Goal: Task Accomplishment & Management: Manage account settings

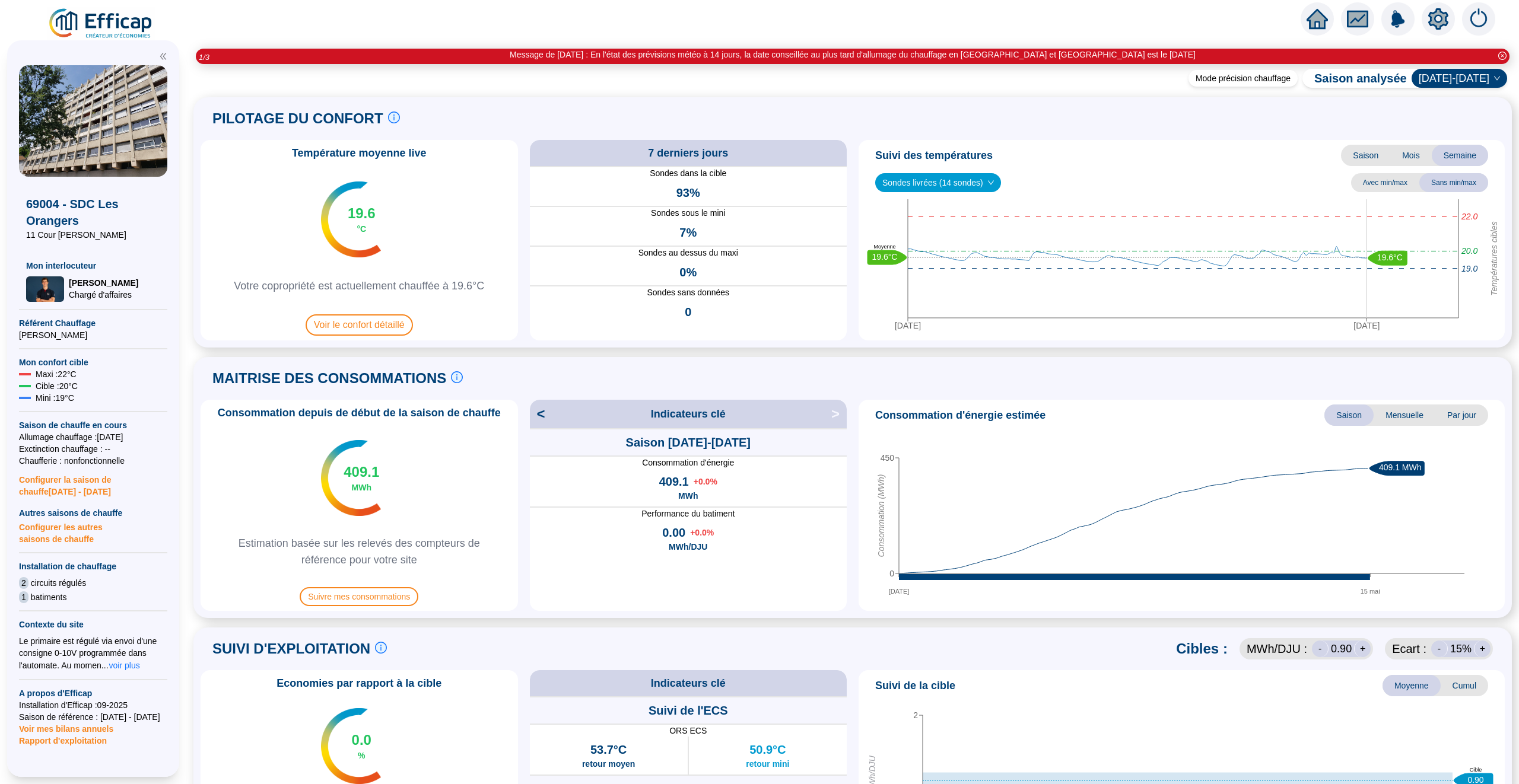
click at [1314, 17] on icon "home" at bounding box center [1317, 19] width 21 height 17
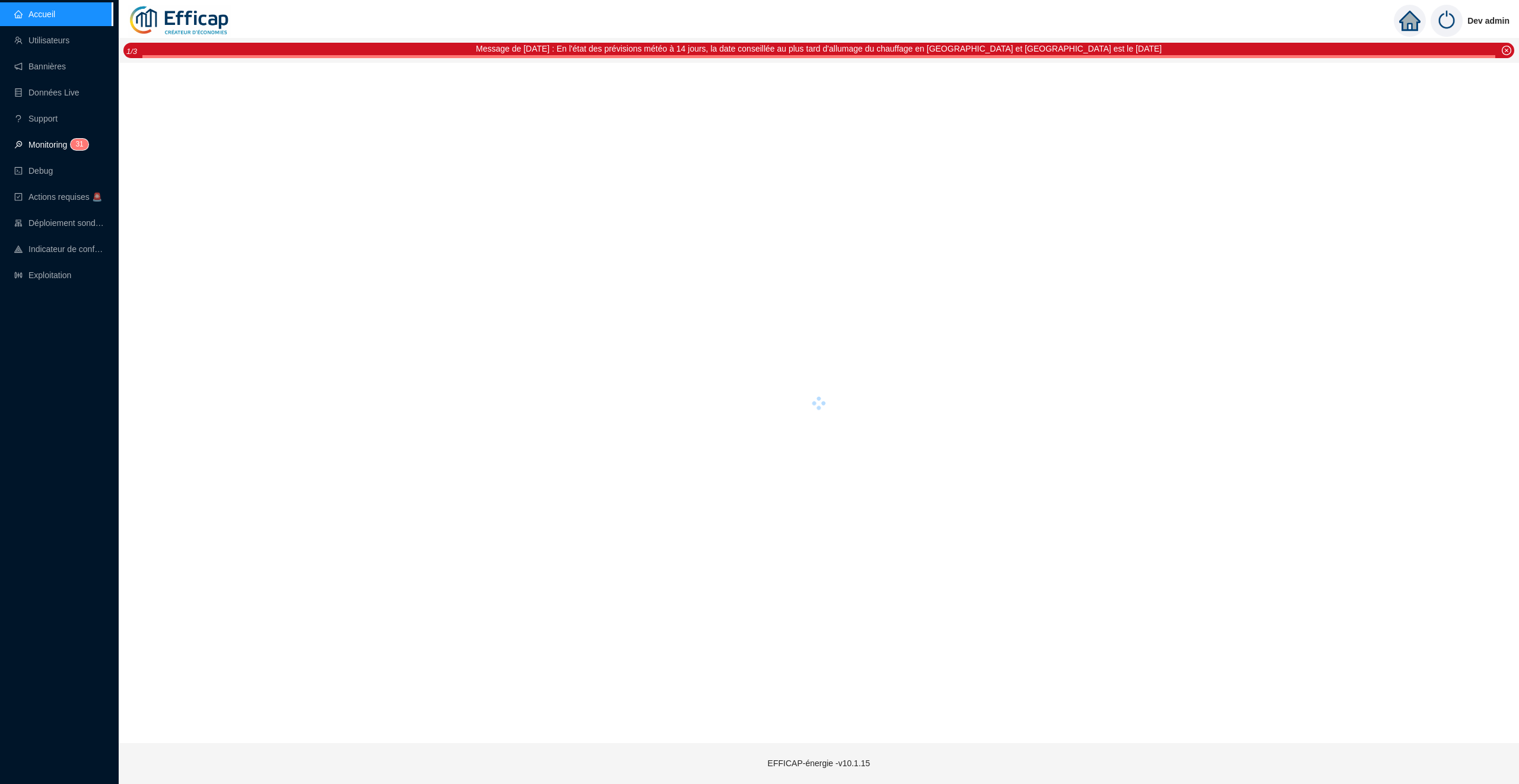
click at [70, 146] on span "3 1" at bounding box center [76, 145] width 17 height 9
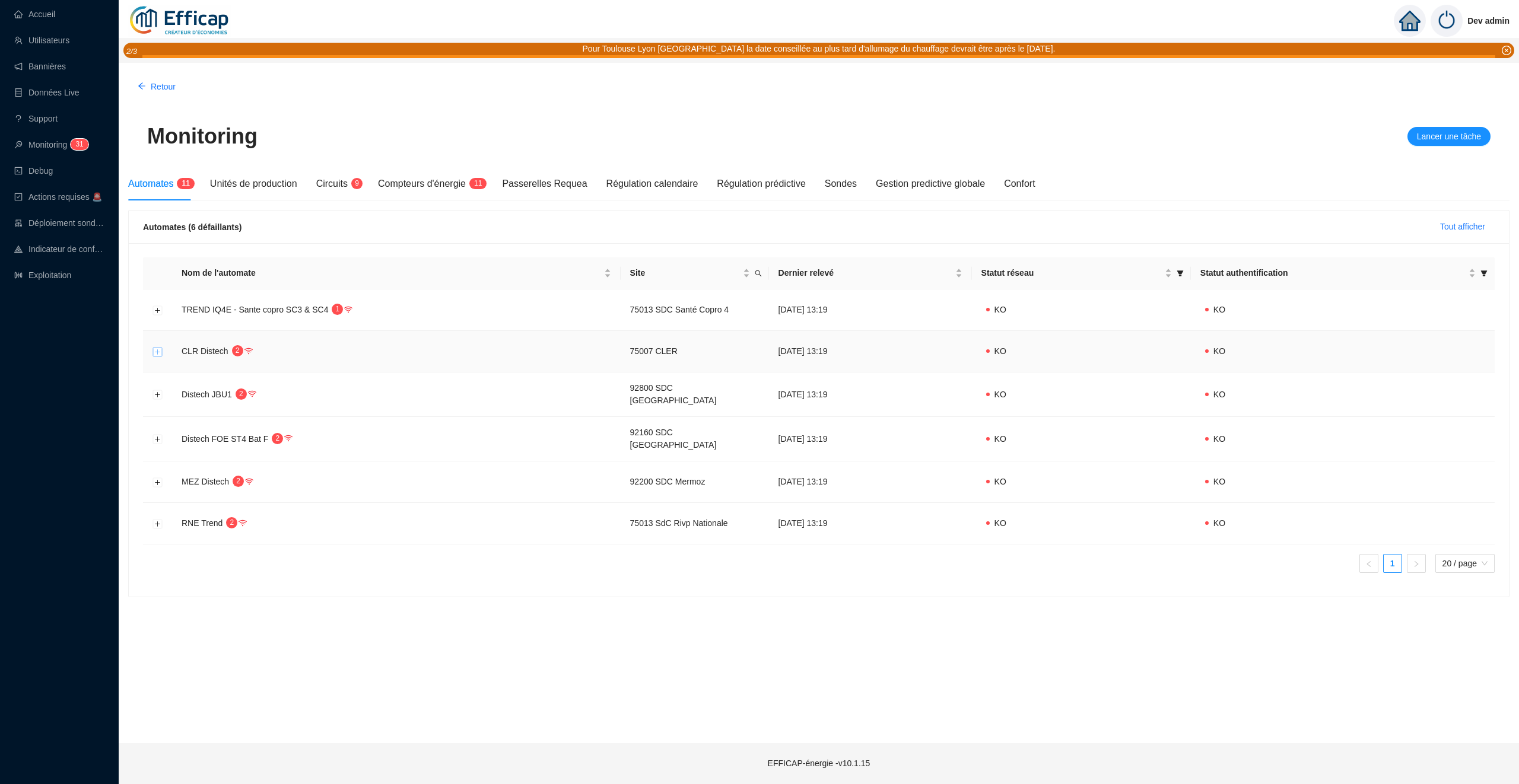
click at [161, 350] on button "Développer la ligne" at bounding box center [158, 351] width 9 height 9
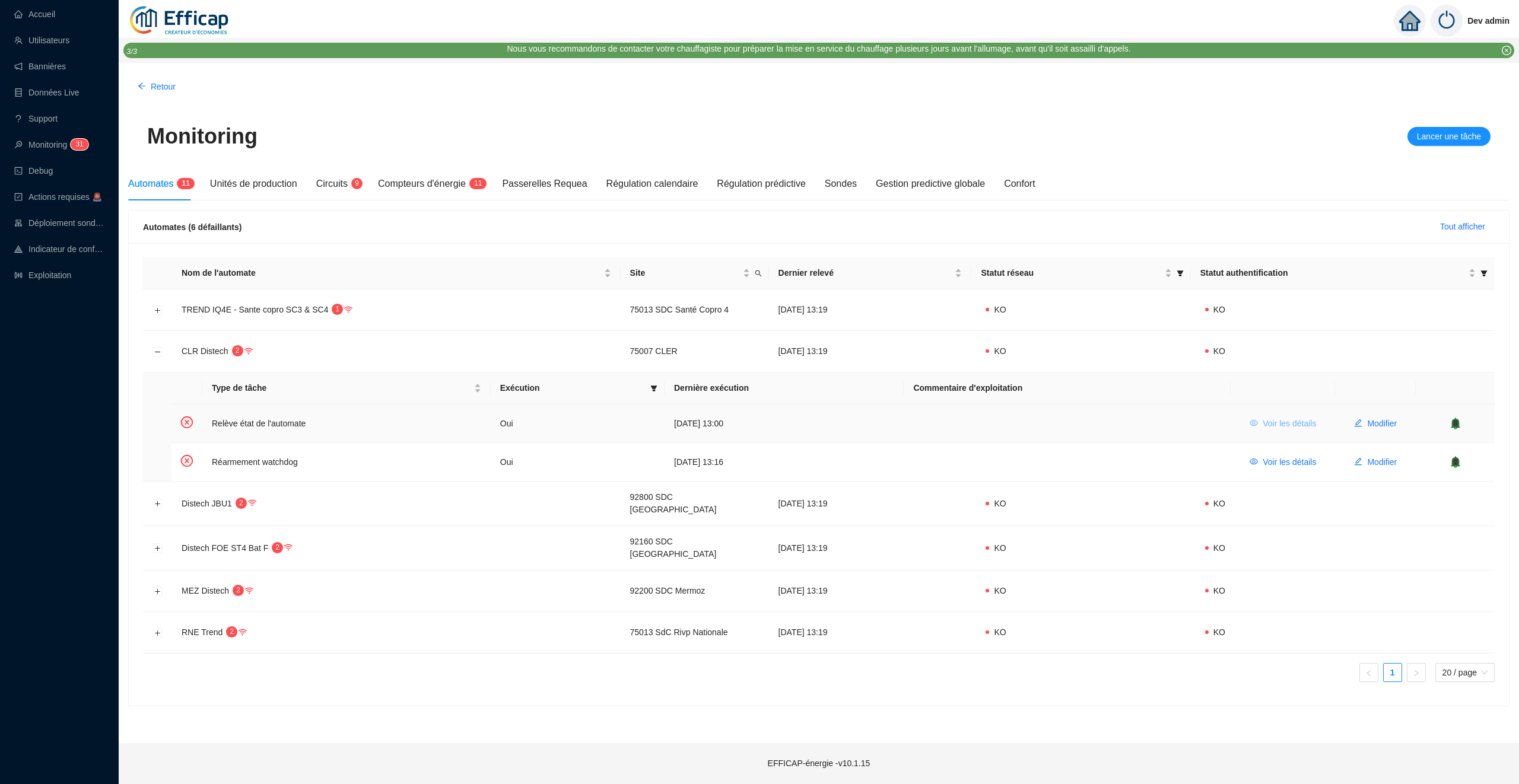
click at [1303, 425] on span "Voir les détails" at bounding box center [1289, 424] width 54 height 13
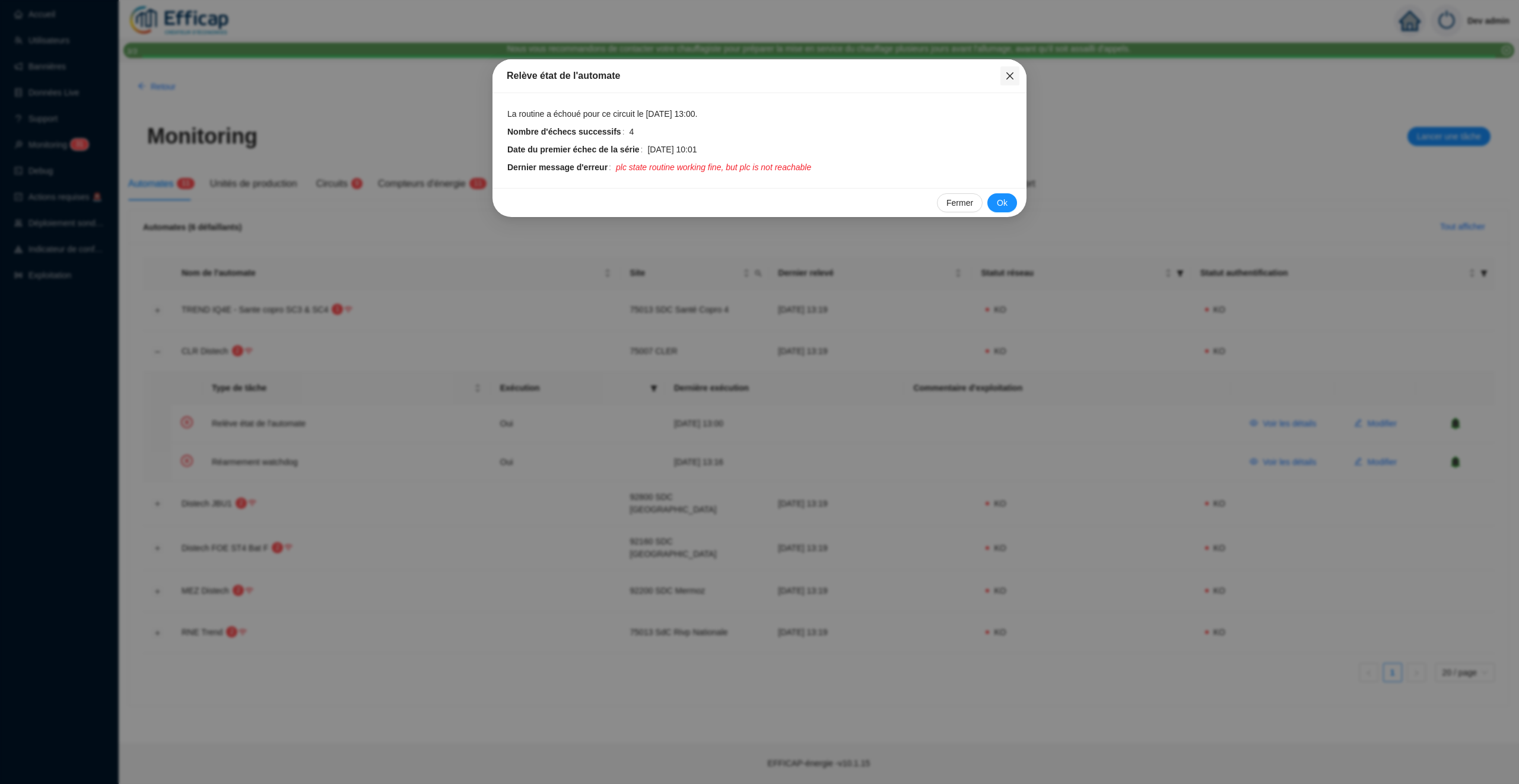
click at [1010, 84] on button "Close" at bounding box center [1010, 76] width 19 height 19
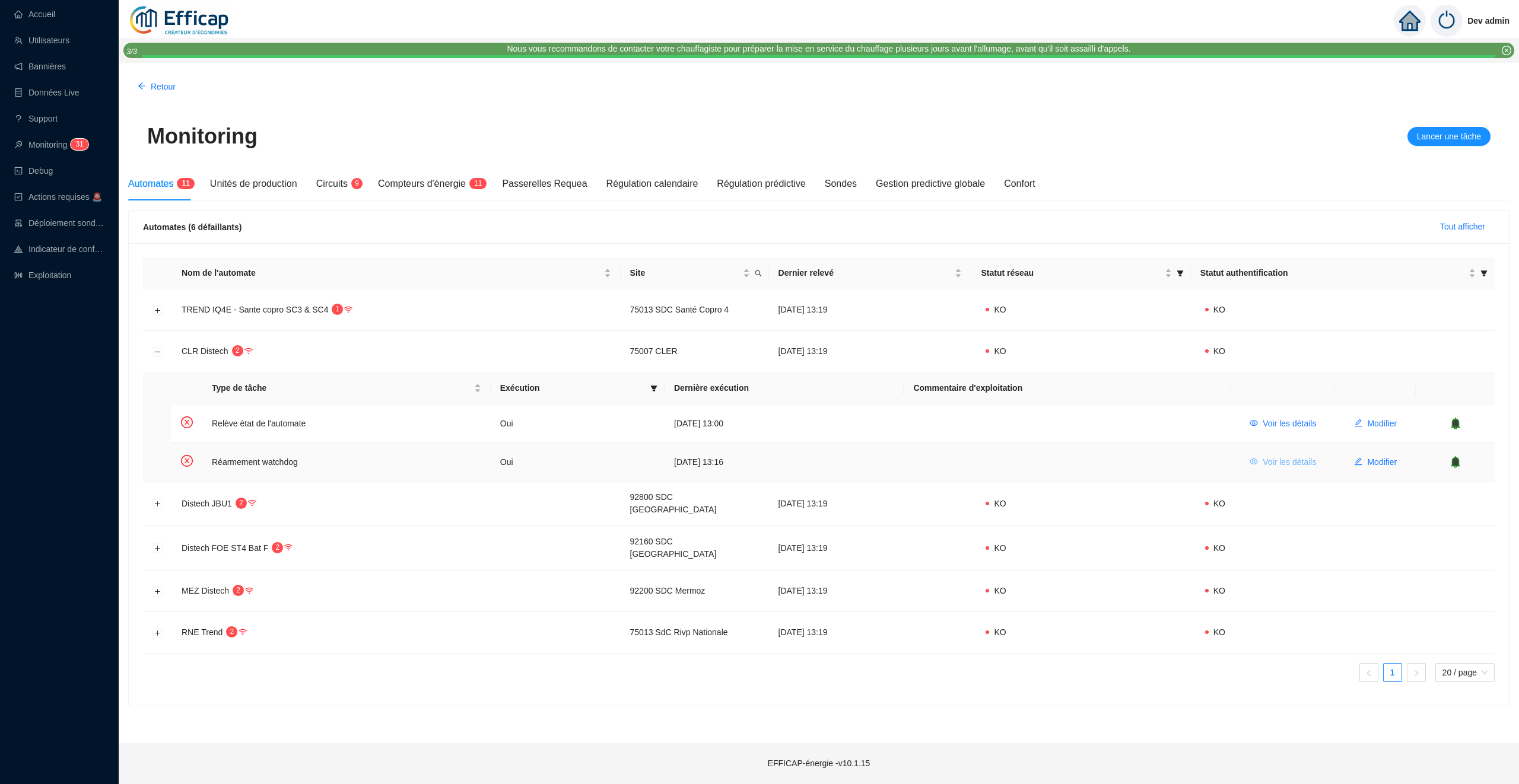
click at [1264, 460] on span "Voir les détails" at bounding box center [1289, 463] width 54 height 13
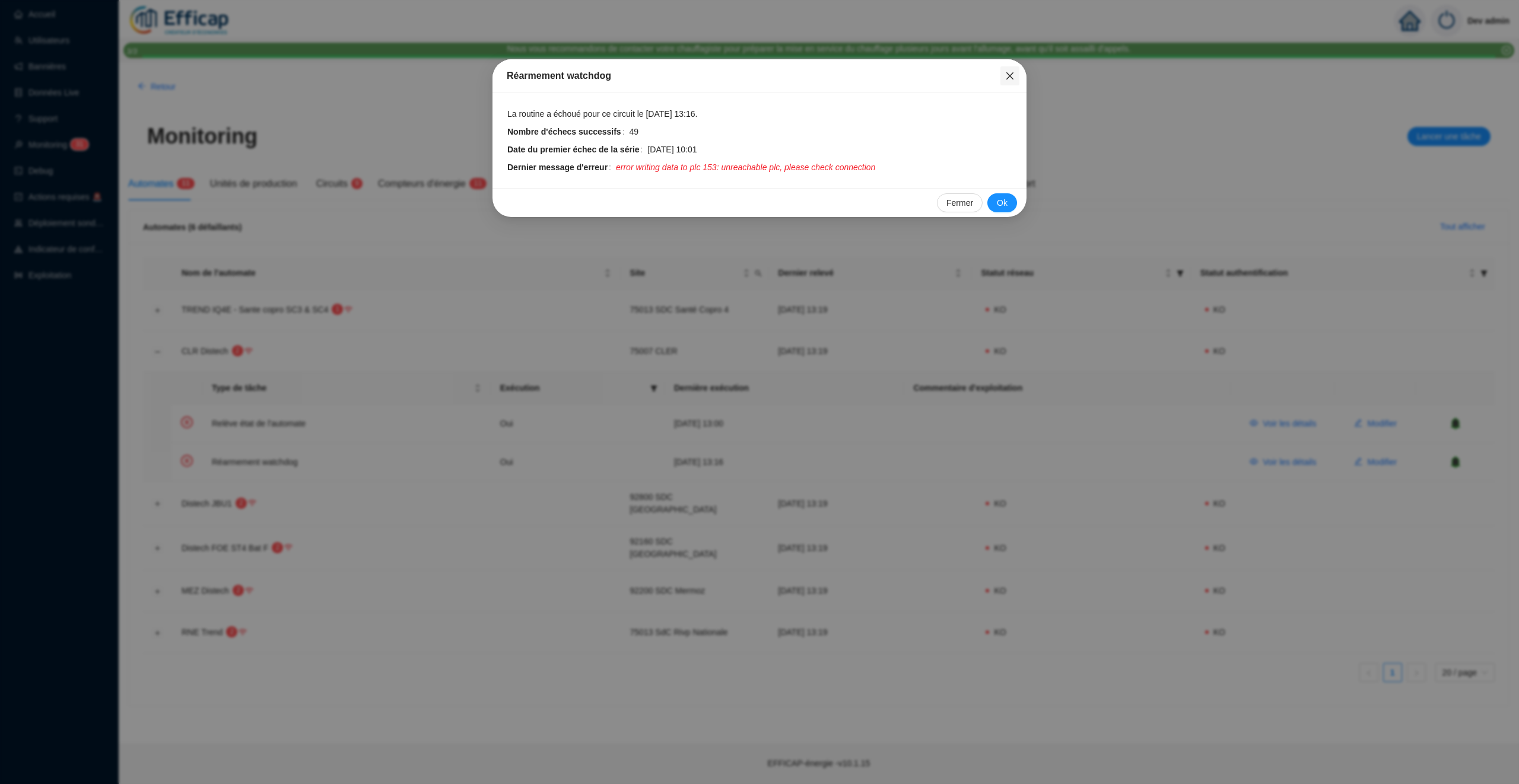
click at [1014, 79] on icon "close" at bounding box center [1010, 76] width 9 height 9
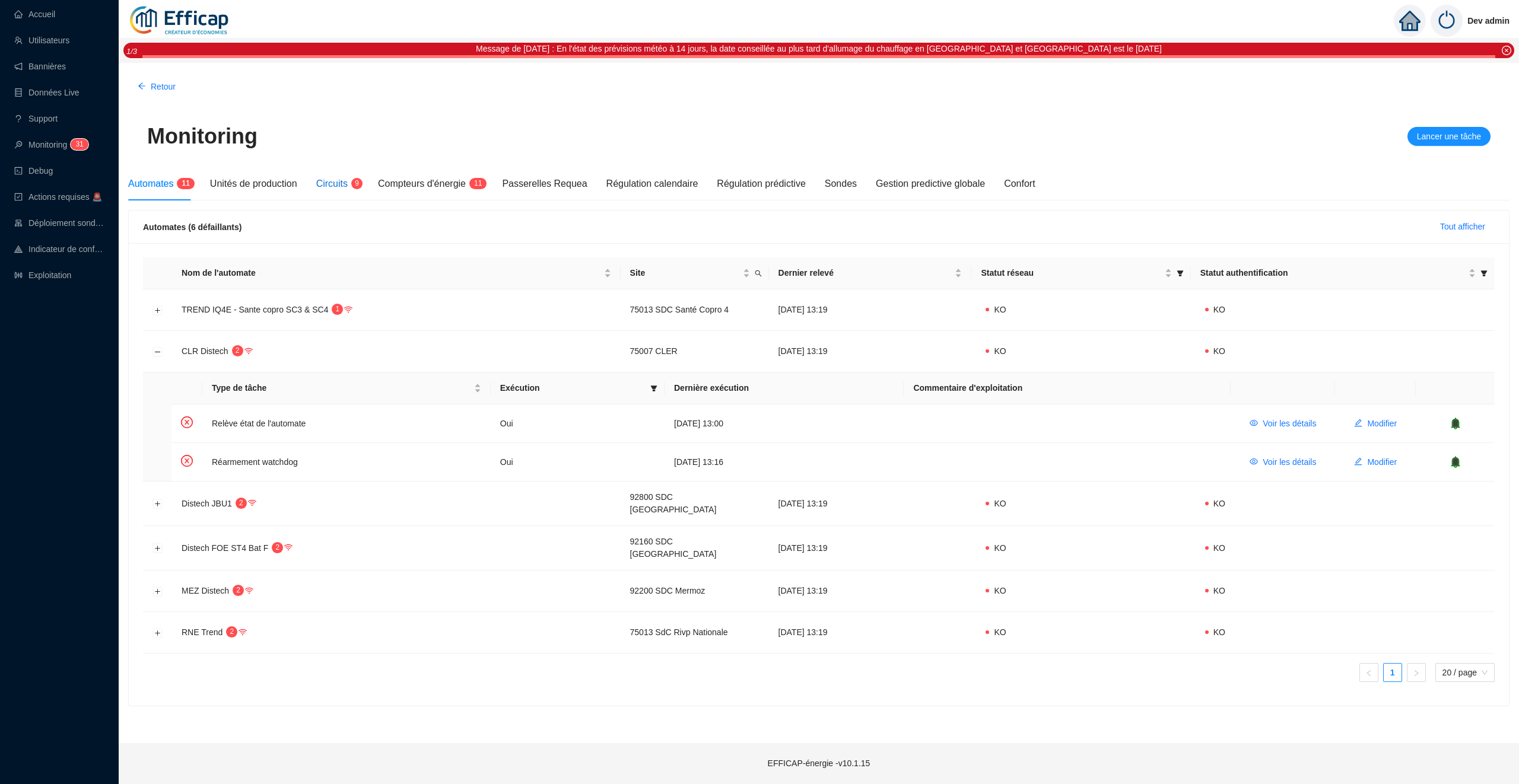
click at [337, 183] on span "Circuits" at bounding box center [332, 183] width 32 height 10
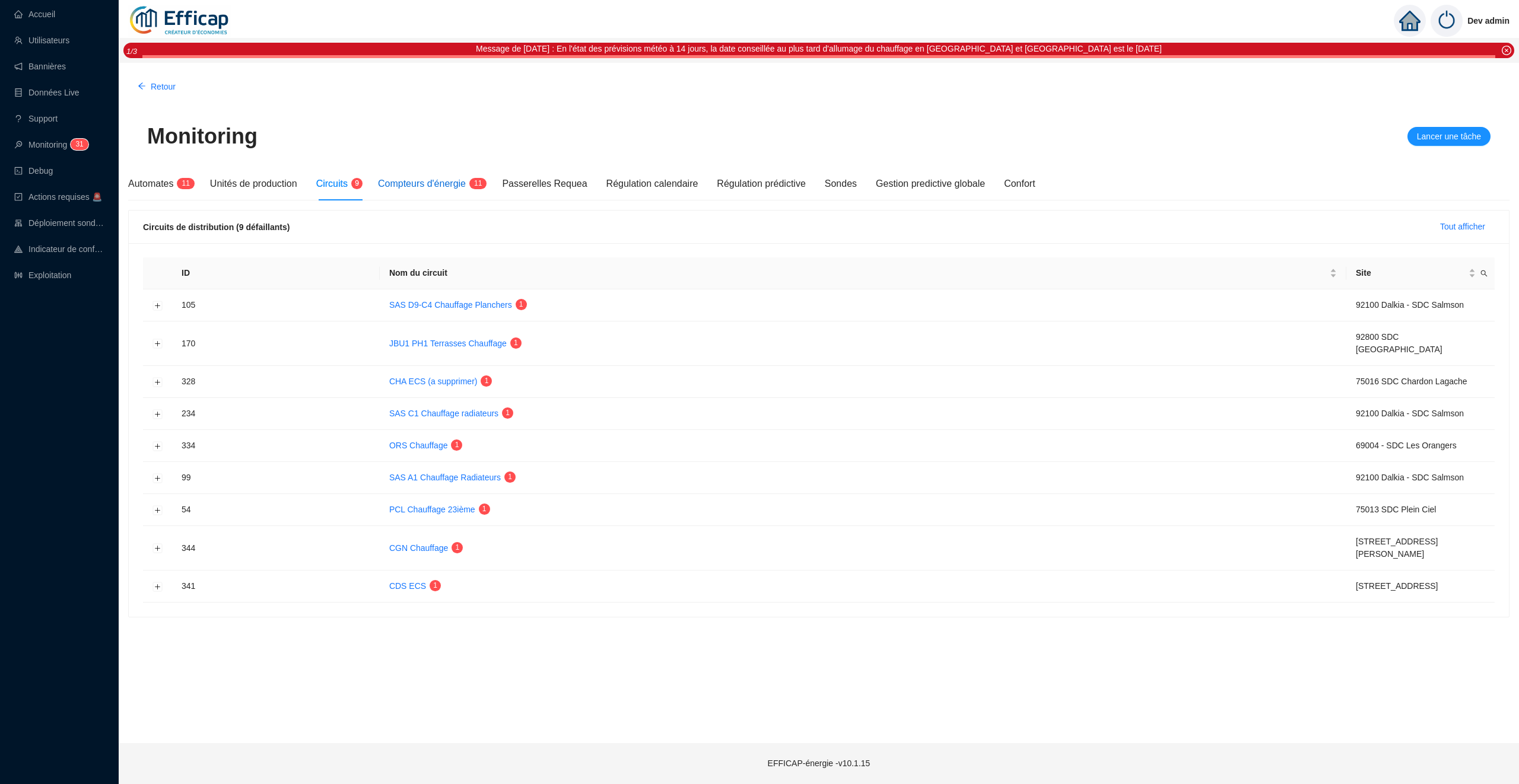
click at [437, 187] on span "Compteurs d'énergie" at bounding box center [421, 183] width 88 height 10
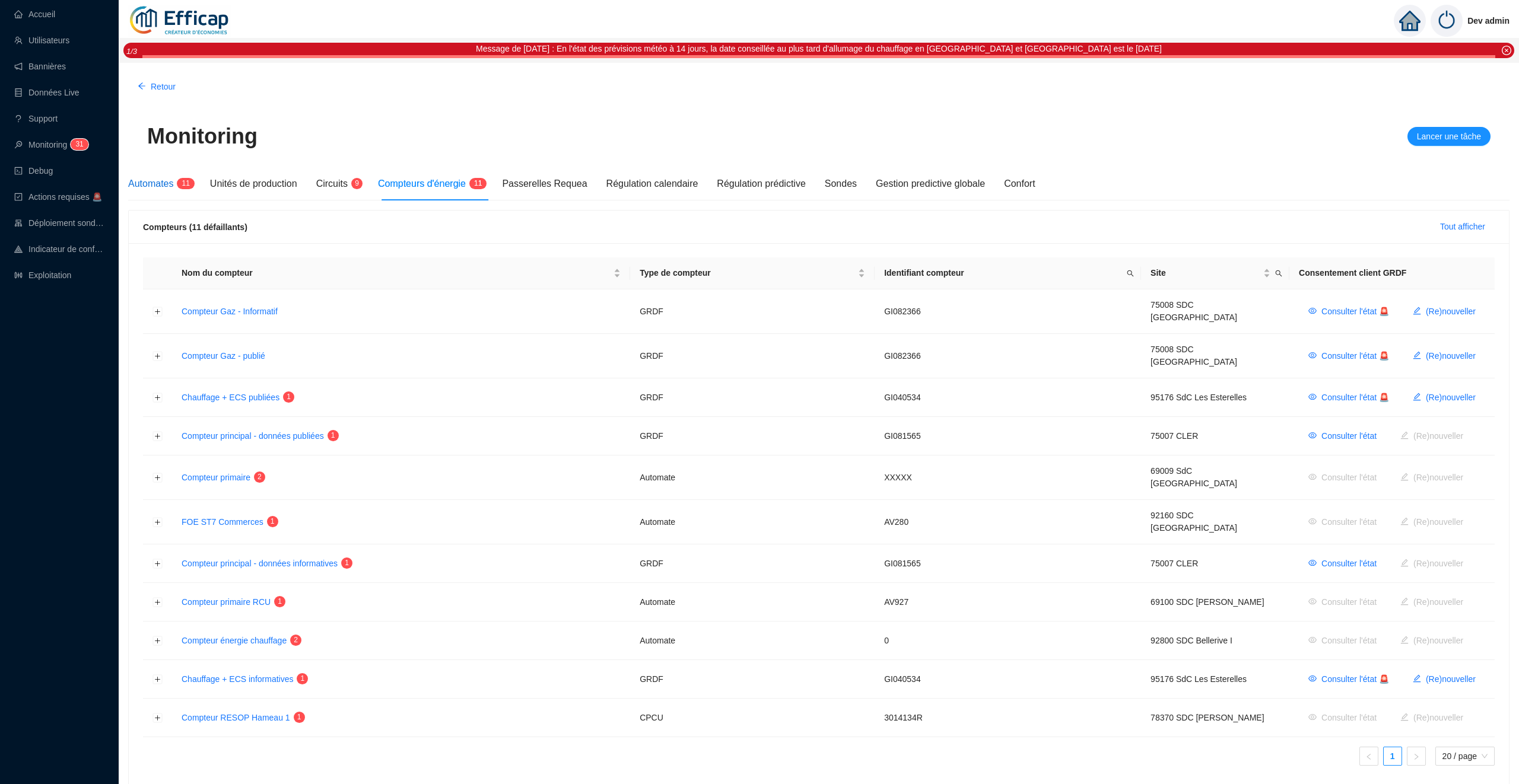
click at [141, 187] on span "Automates" at bounding box center [150, 183] width 45 height 10
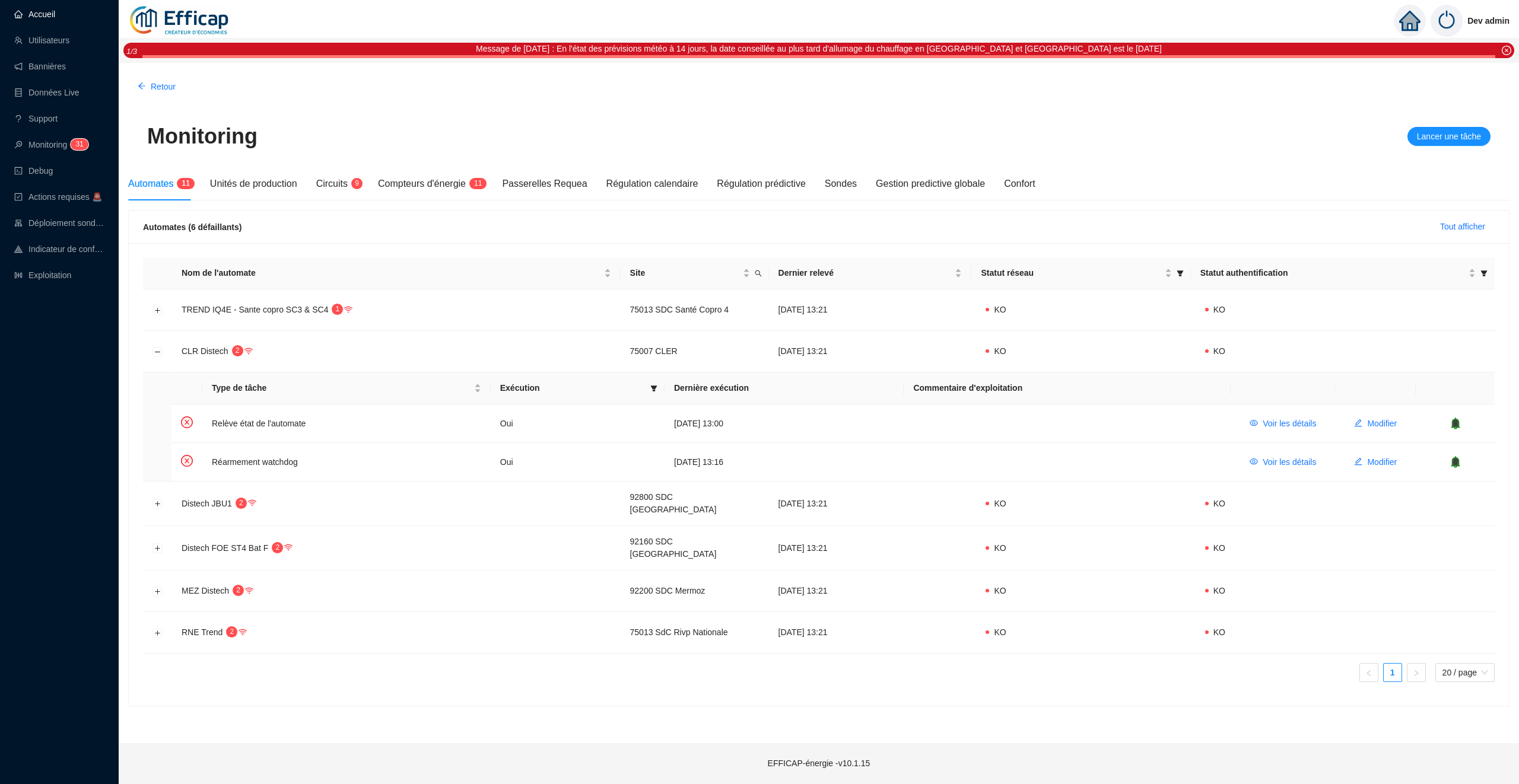
click at [49, 17] on link "Accueil" at bounding box center [35, 14] width 41 height 9
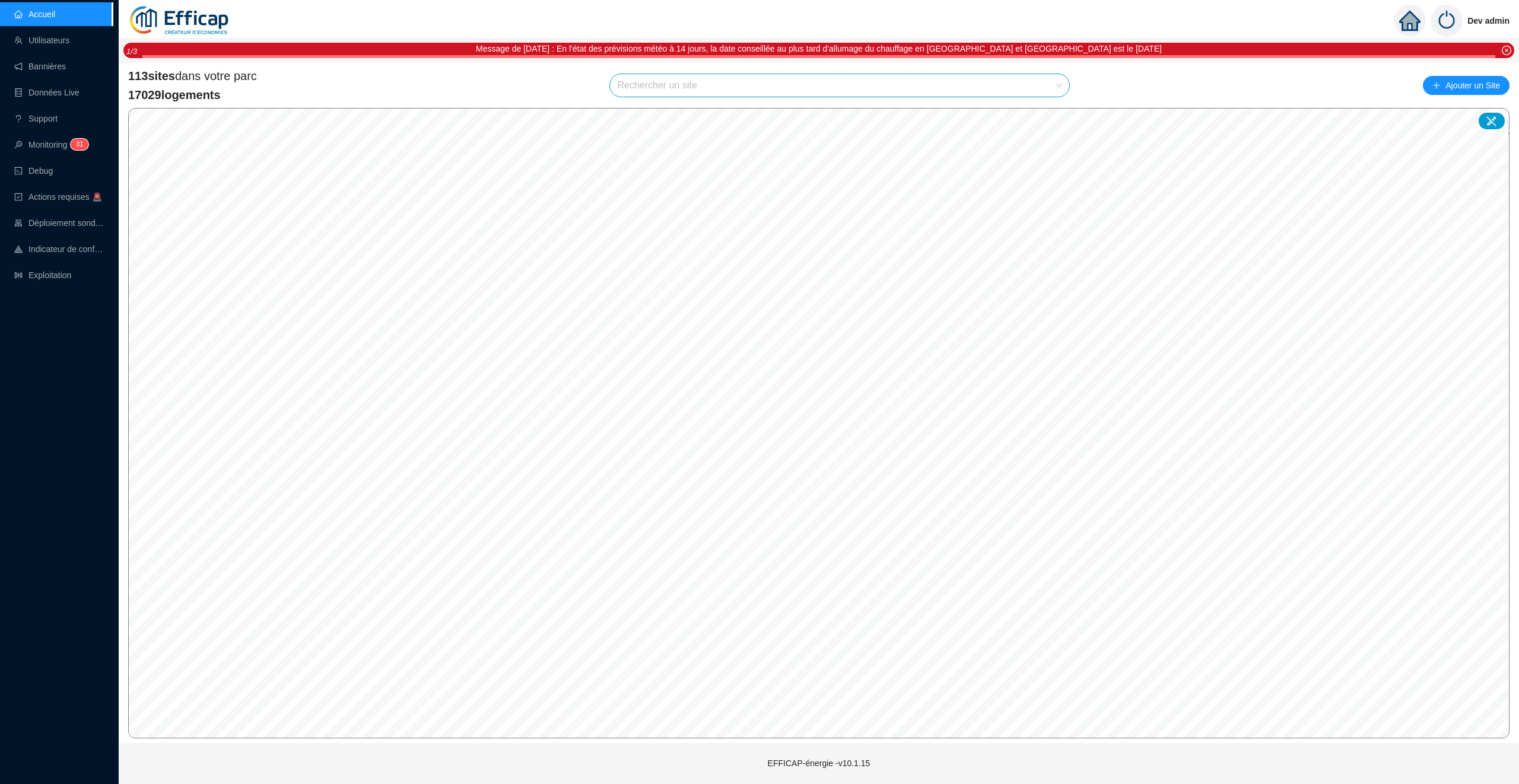
click at [701, 89] on input "search" at bounding box center [834, 85] width 434 height 23
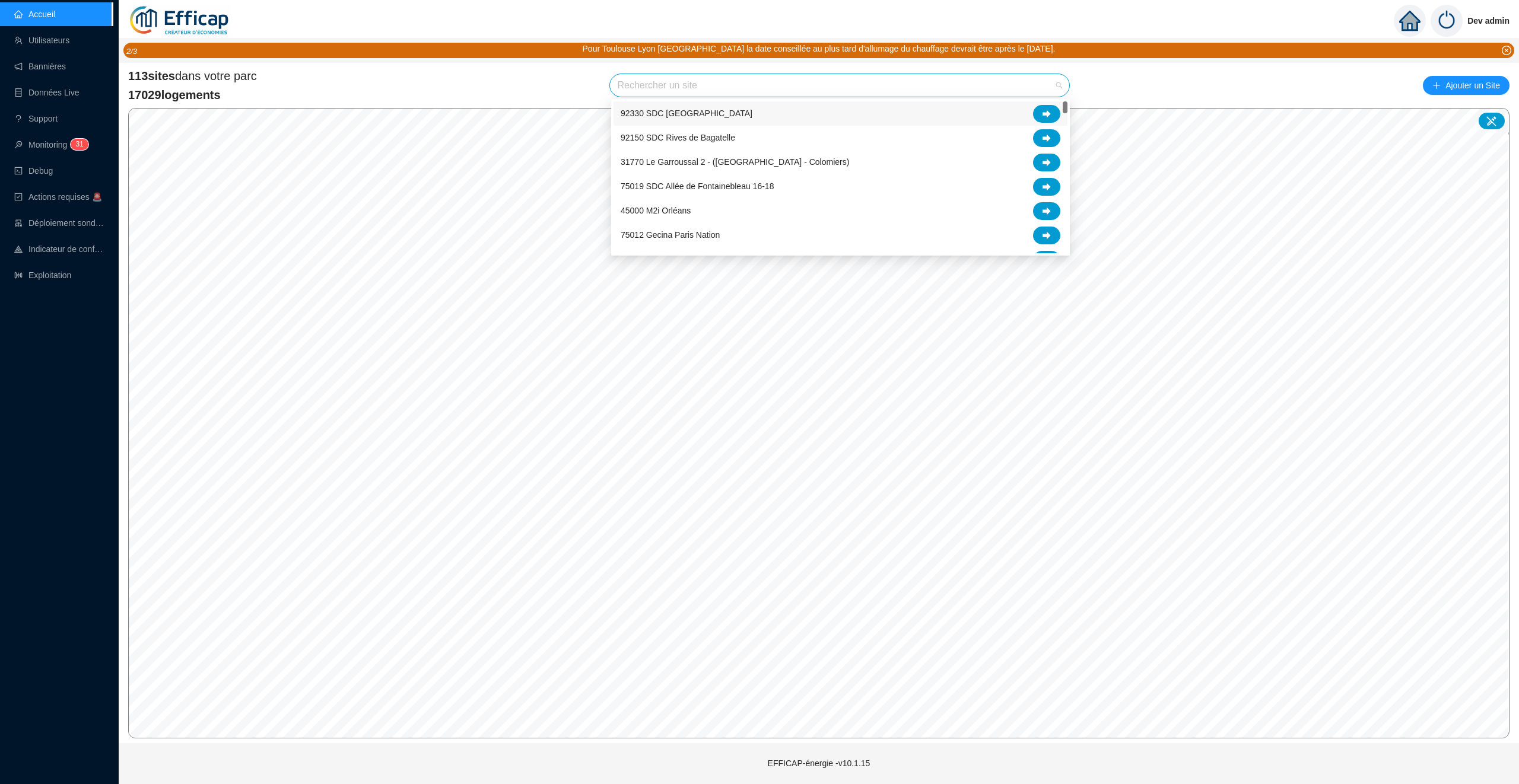
click at [544, 80] on div "113 sites dans votre parc 17029 logements Rechercher un site Ajouter un Site" at bounding box center [818, 85] width 1381 height 36
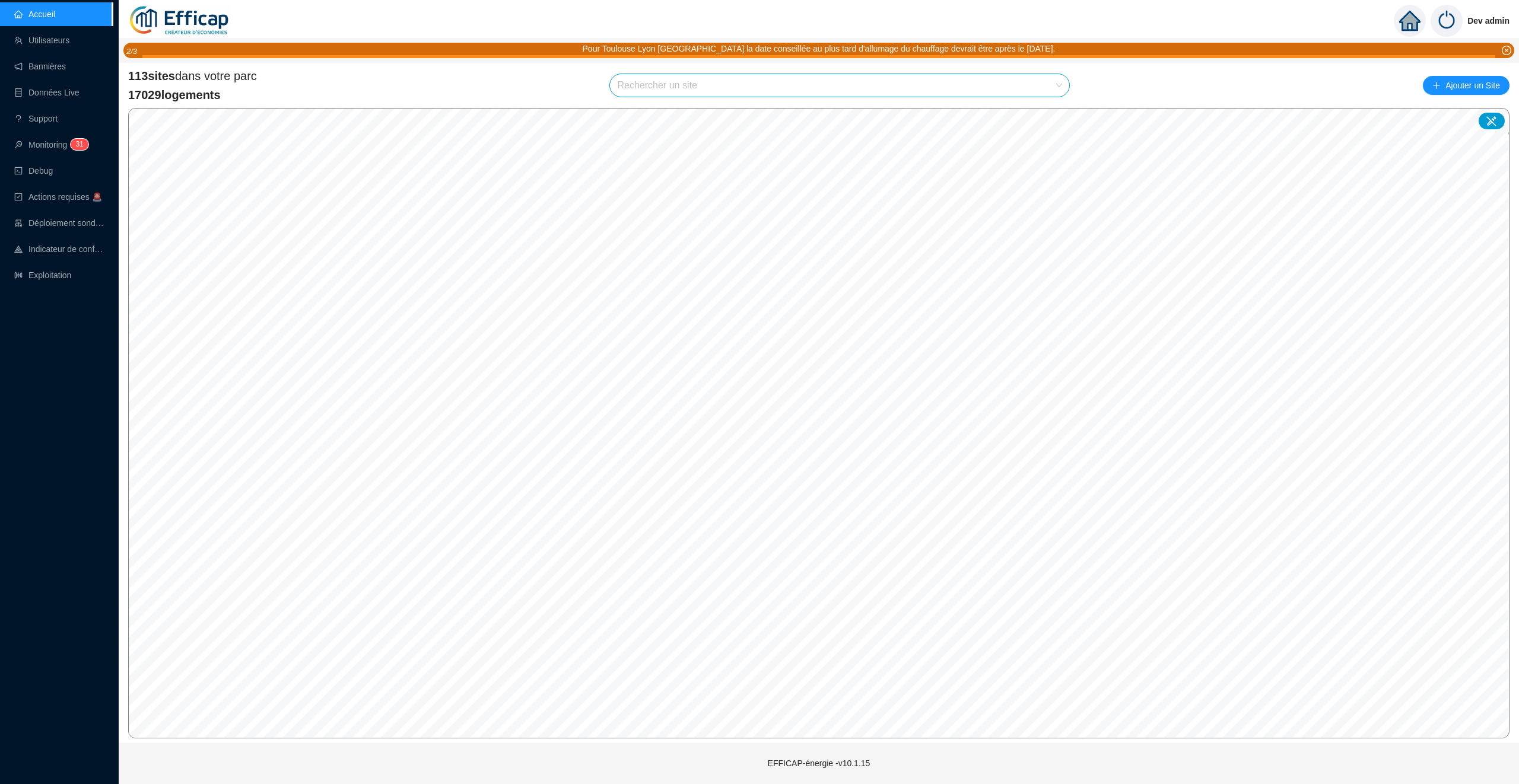
click at [647, 87] on input "search" at bounding box center [834, 85] width 434 height 23
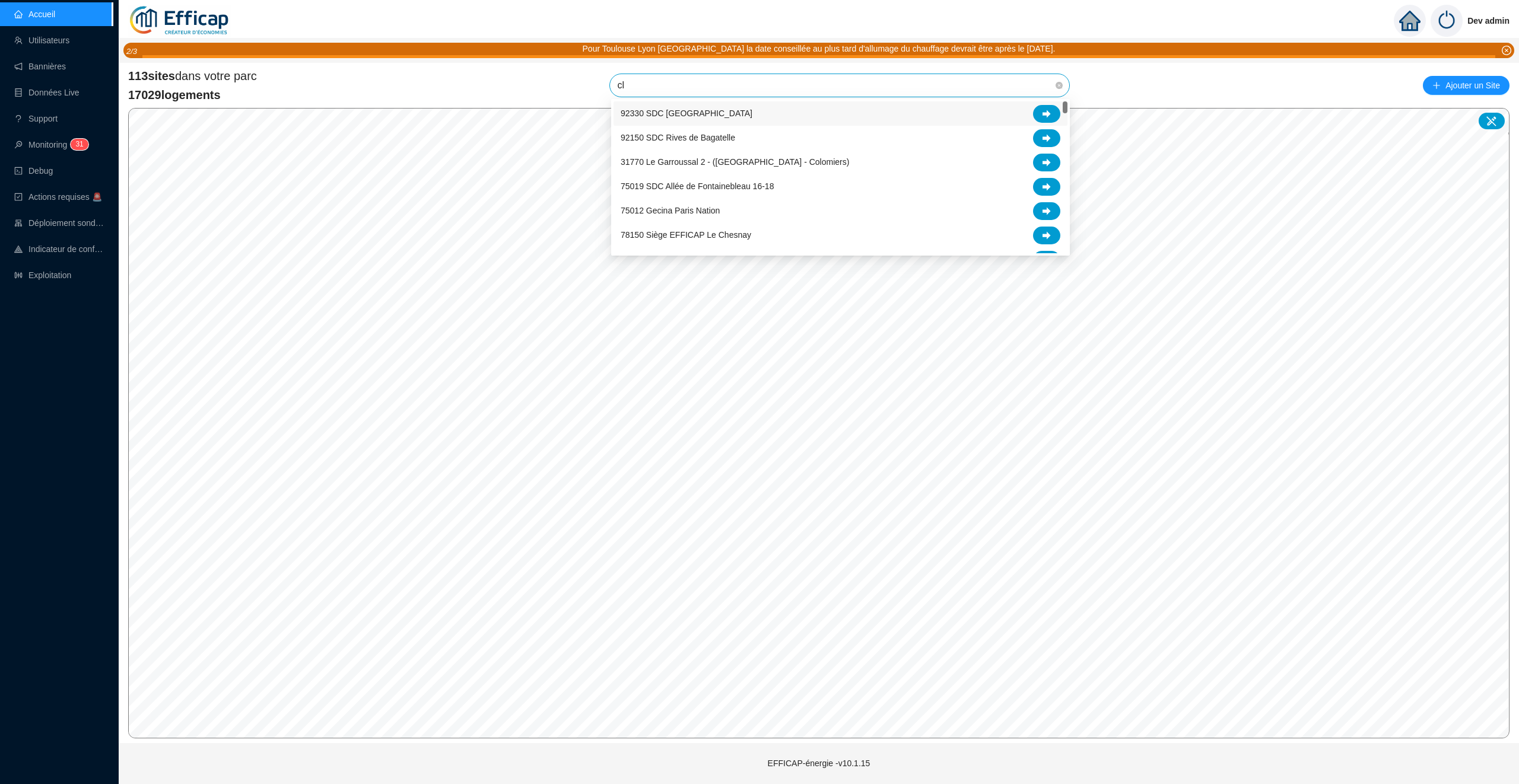
type input "cle"
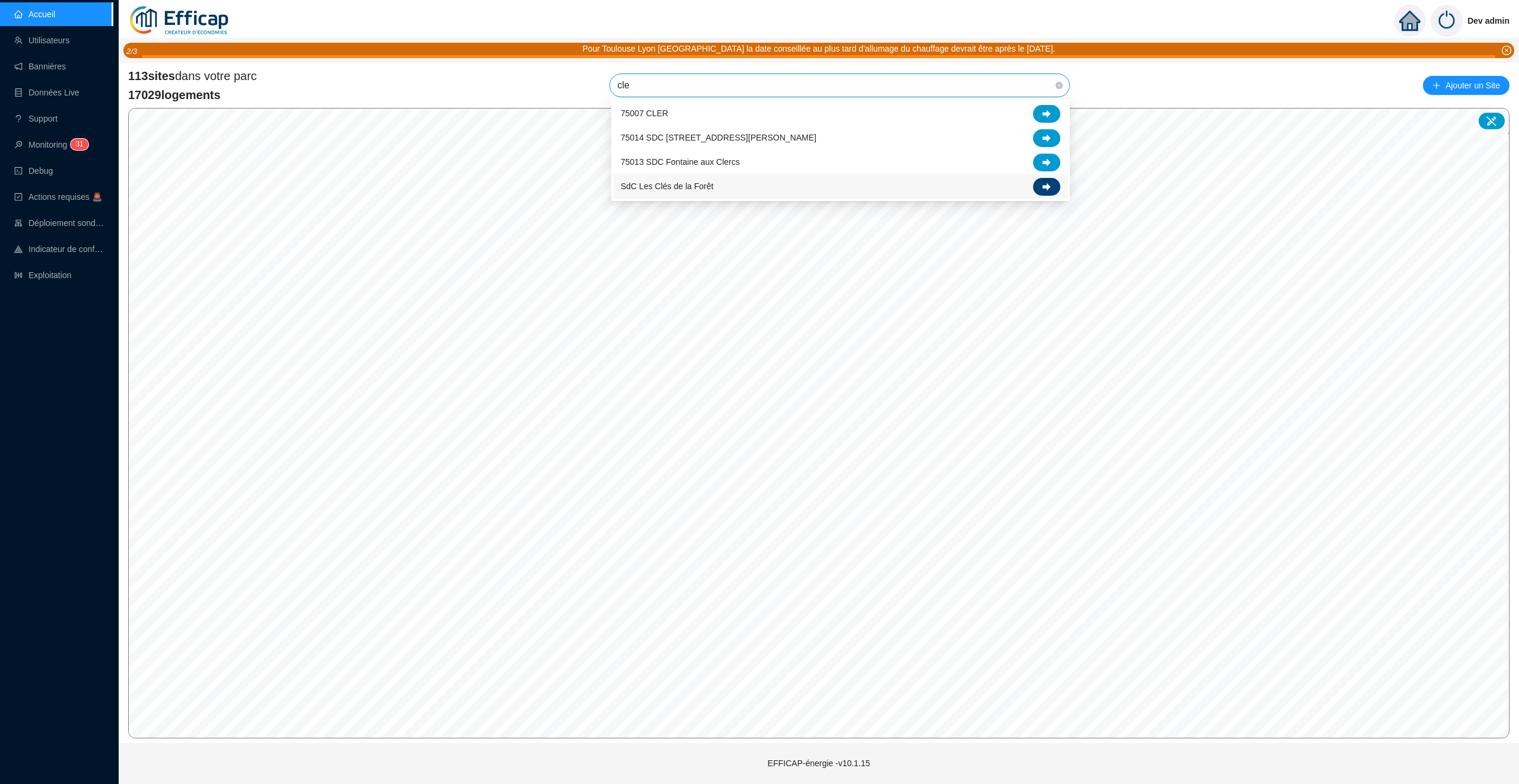
click at [1055, 184] on div at bounding box center [1047, 186] width 28 height 18
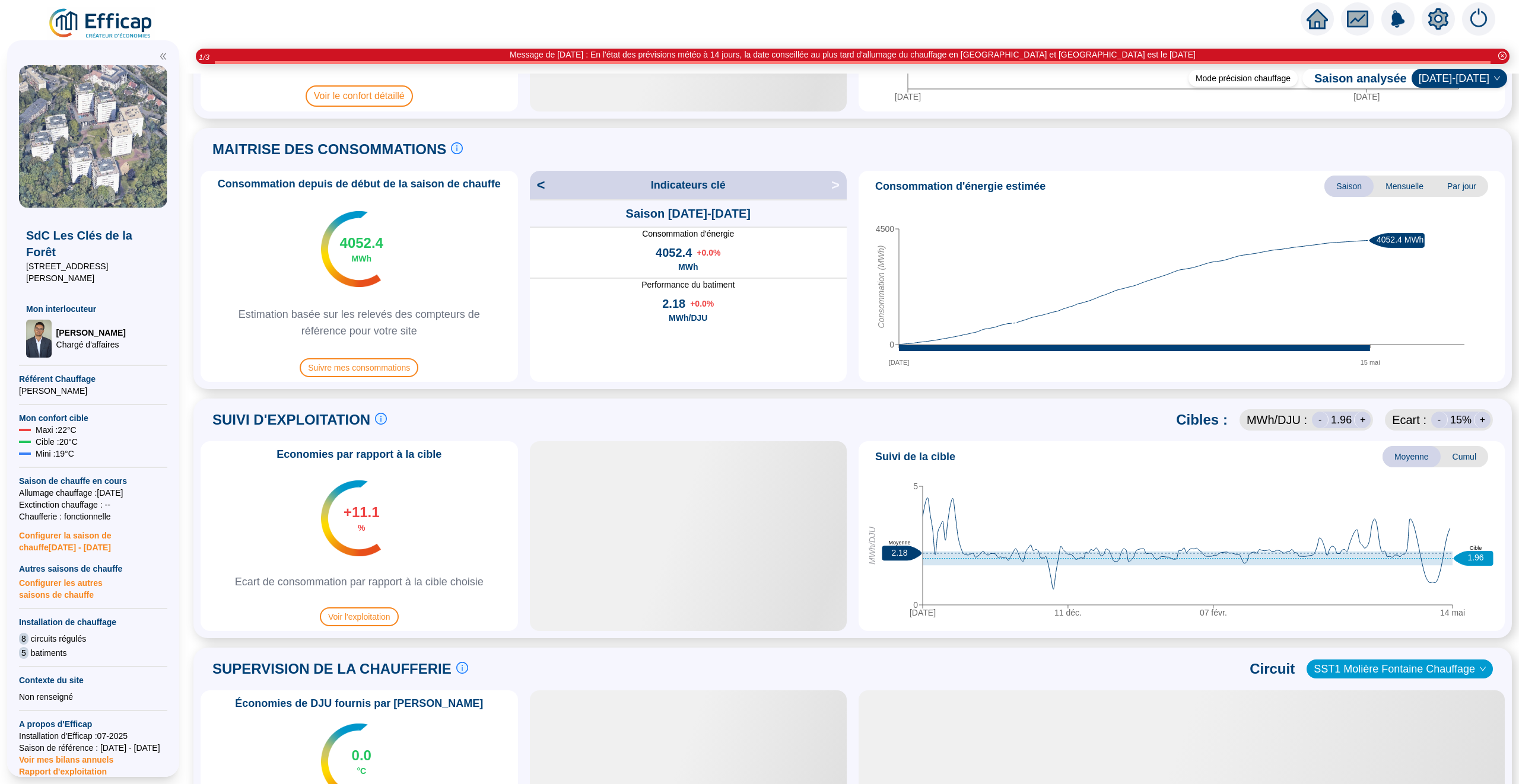
scroll to position [553, 0]
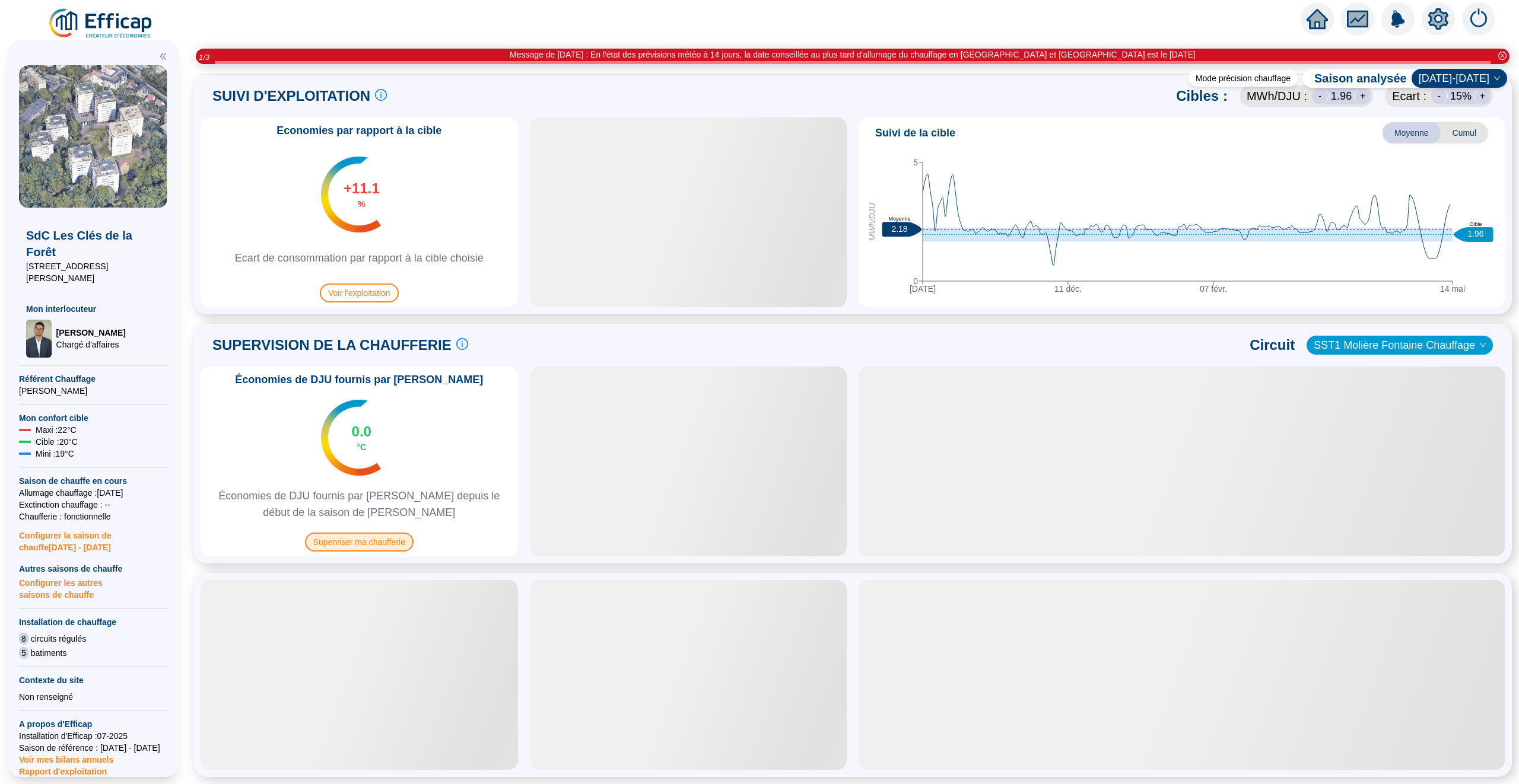
click at [370, 542] on span "Superviser ma chaufferie" at bounding box center [359, 542] width 108 height 19
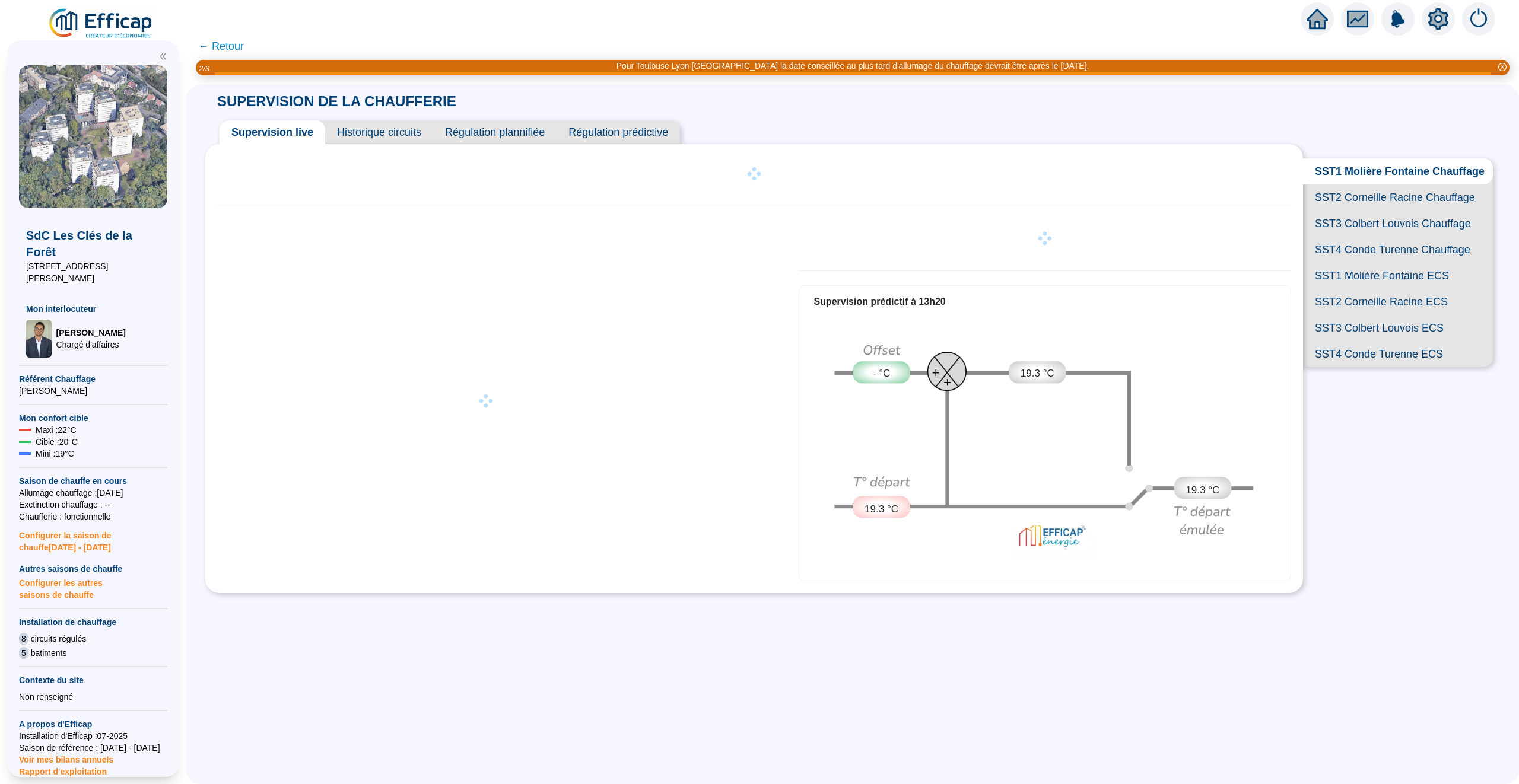
click at [388, 130] on span "Historique circuits" at bounding box center [379, 132] width 108 height 24
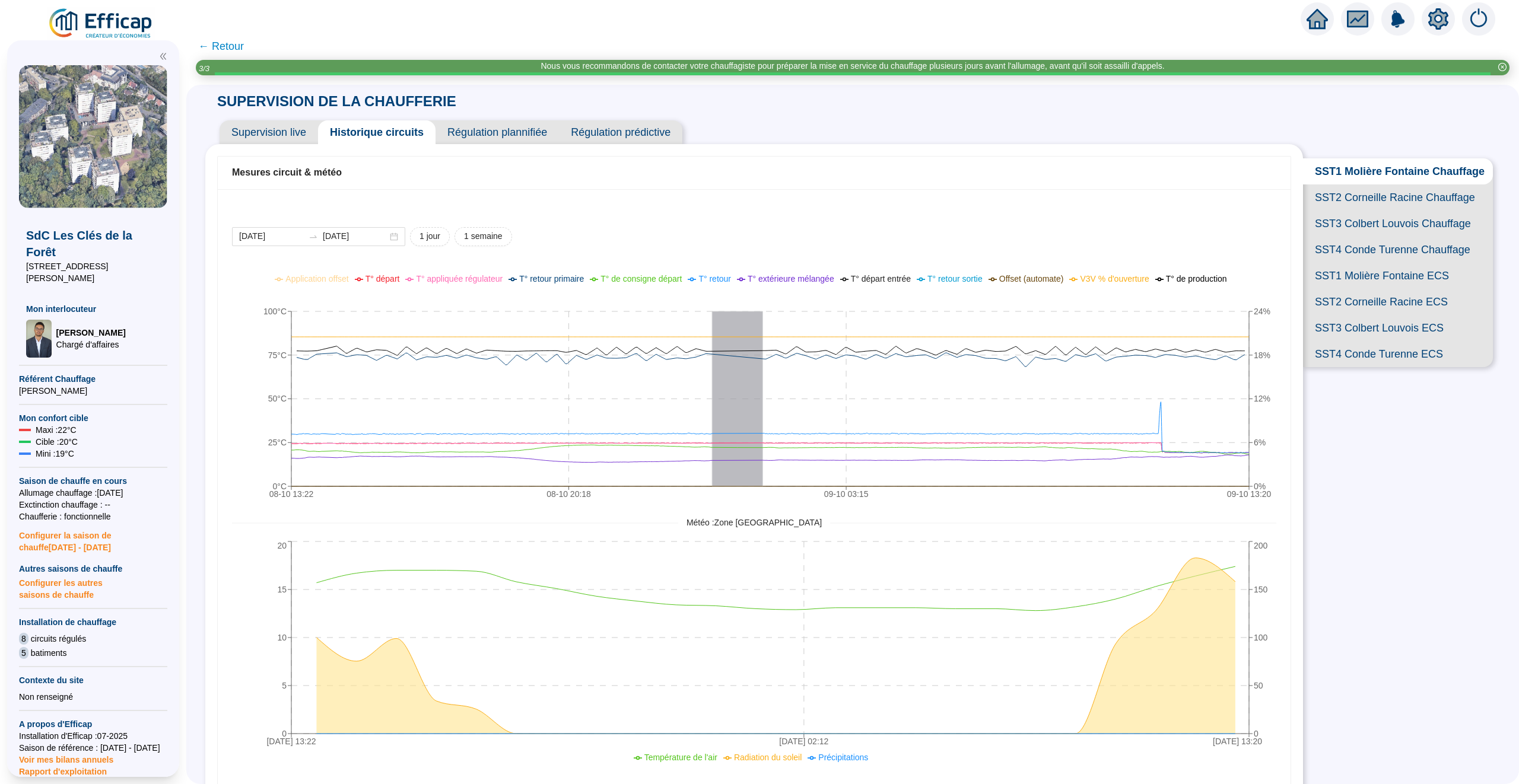
click at [1361, 199] on span "SST2 Corneille Racine Chauffage" at bounding box center [1397, 197] width 190 height 26
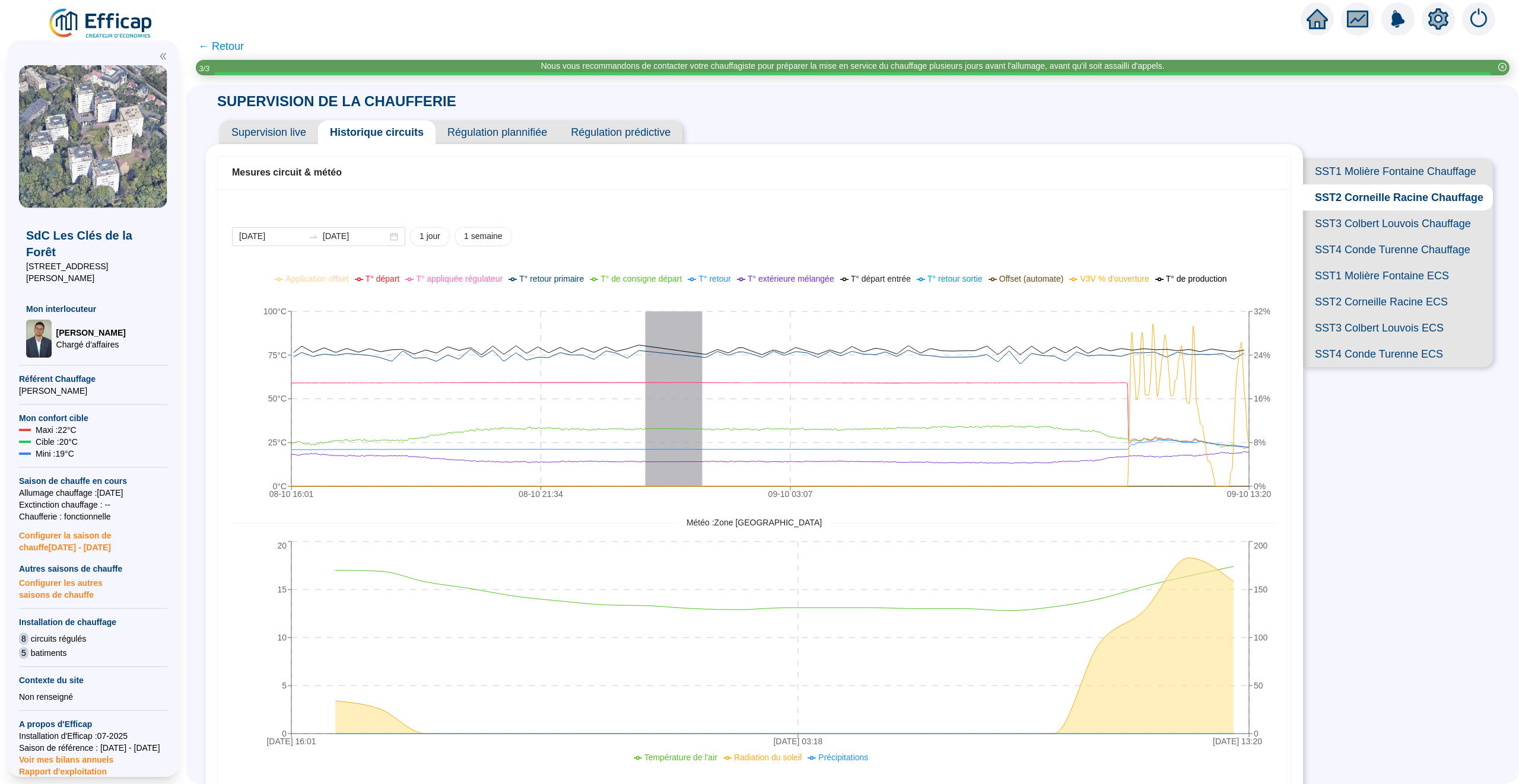
click at [1386, 226] on span "SST3 Colbert Louvois Chauffage" at bounding box center [1397, 223] width 190 height 26
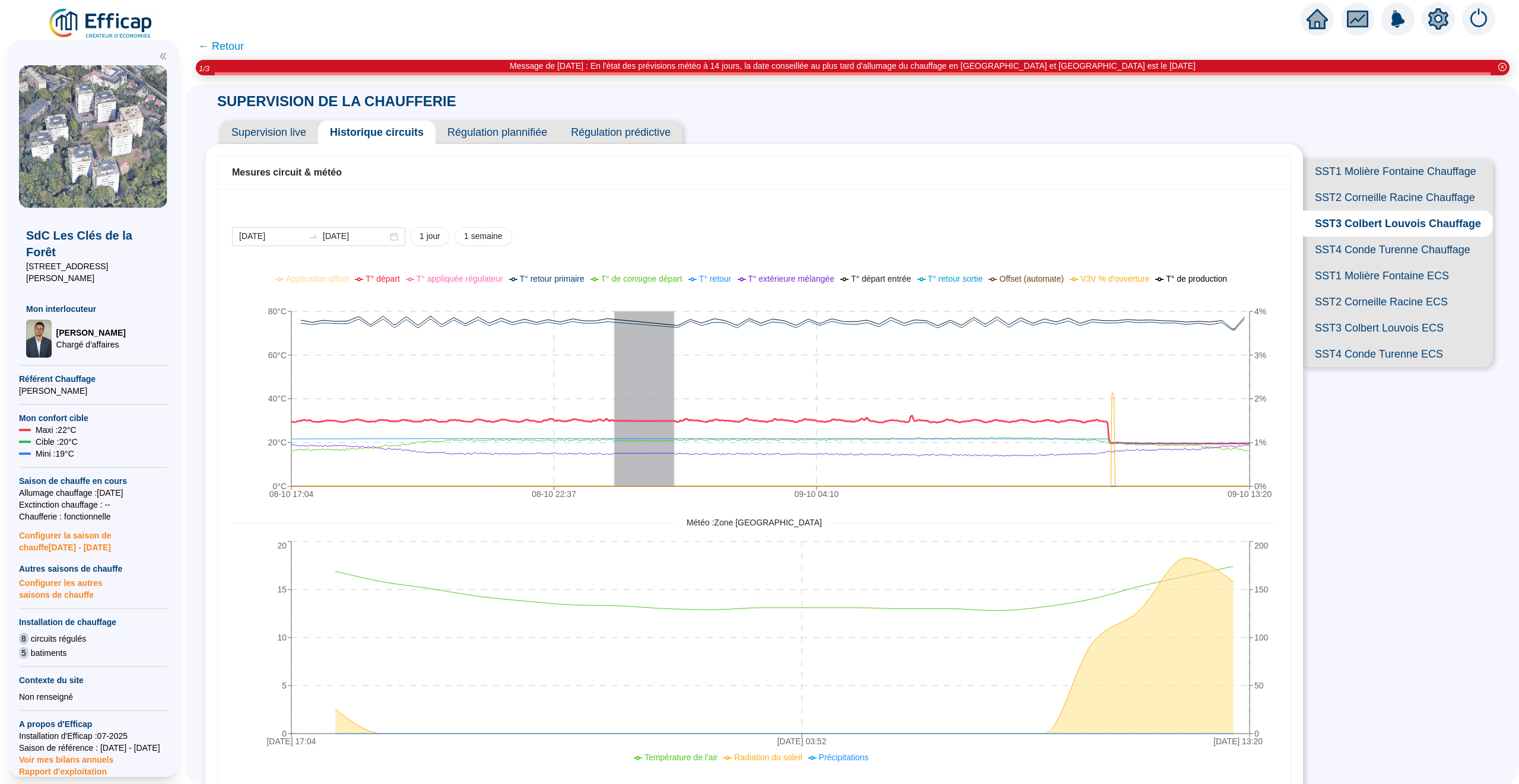
click at [367, 284] on li "T° départ" at bounding box center [377, 279] width 45 height 13
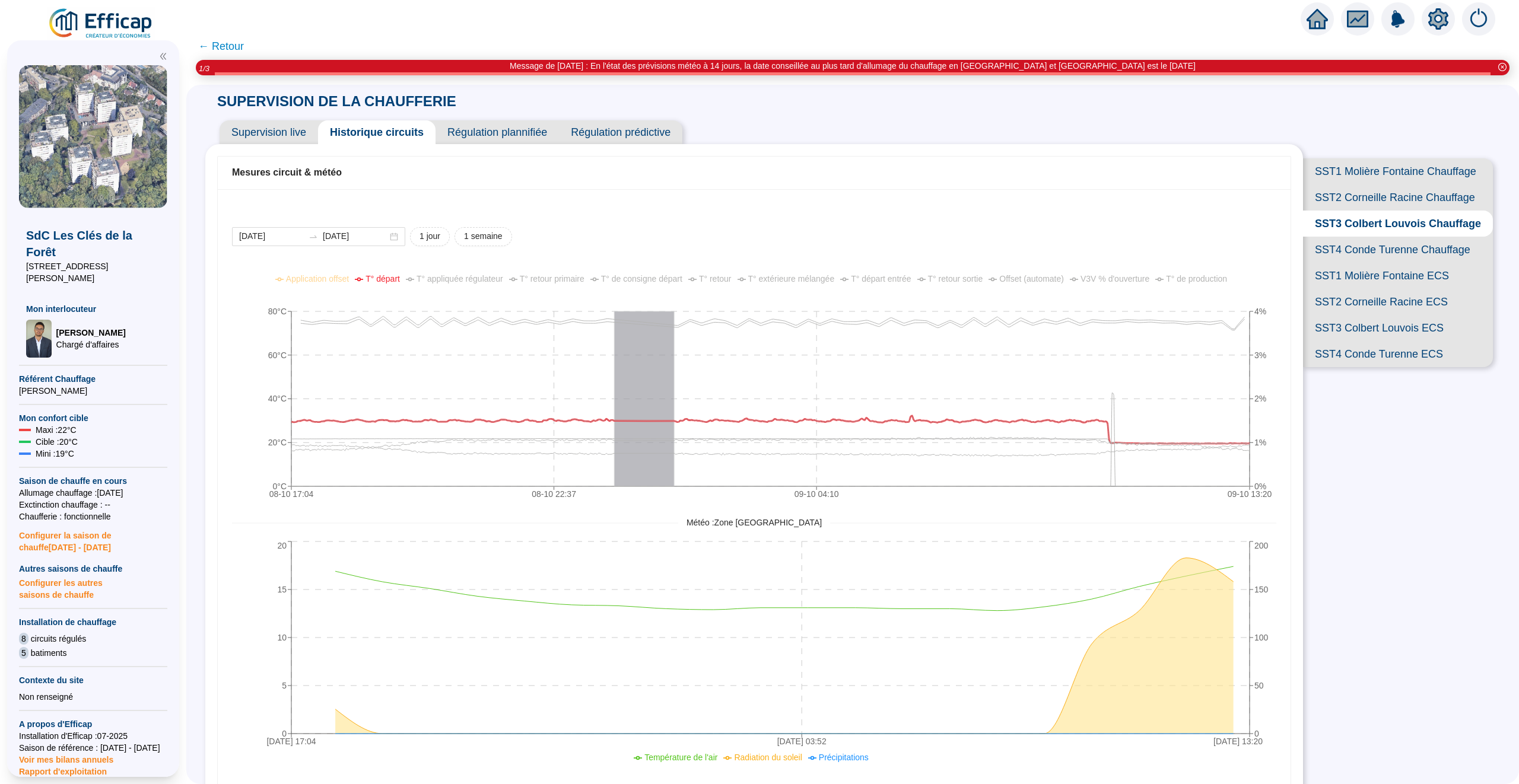
click at [656, 278] on span "T° de consigne départ" at bounding box center [641, 279] width 81 height 9
click at [1366, 246] on span "SST4 Conde Turenne Chauffage" at bounding box center [1397, 249] width 190 height 26
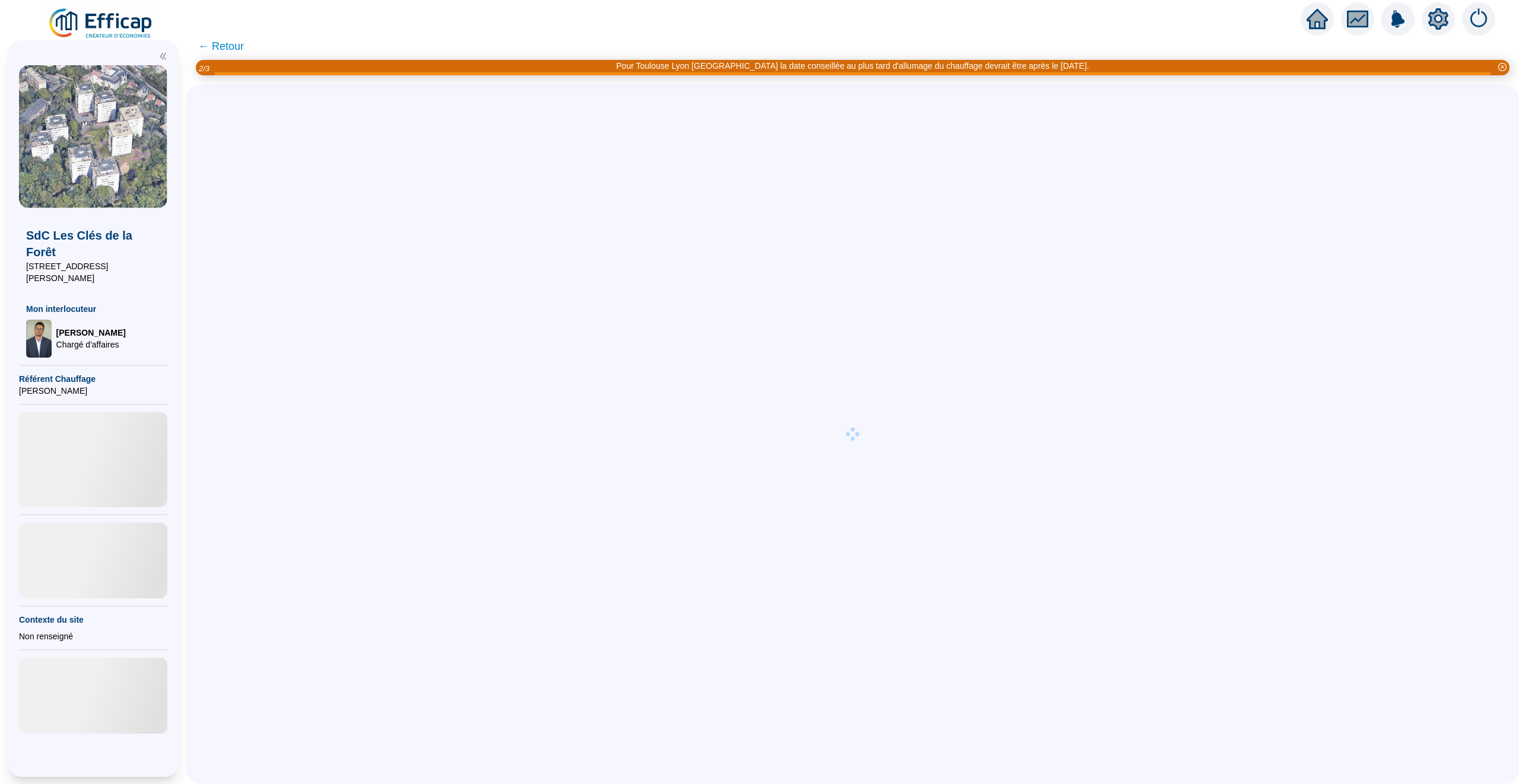
click at [287, 30] on div at bounding box center [759, 17] width 1519 height 33
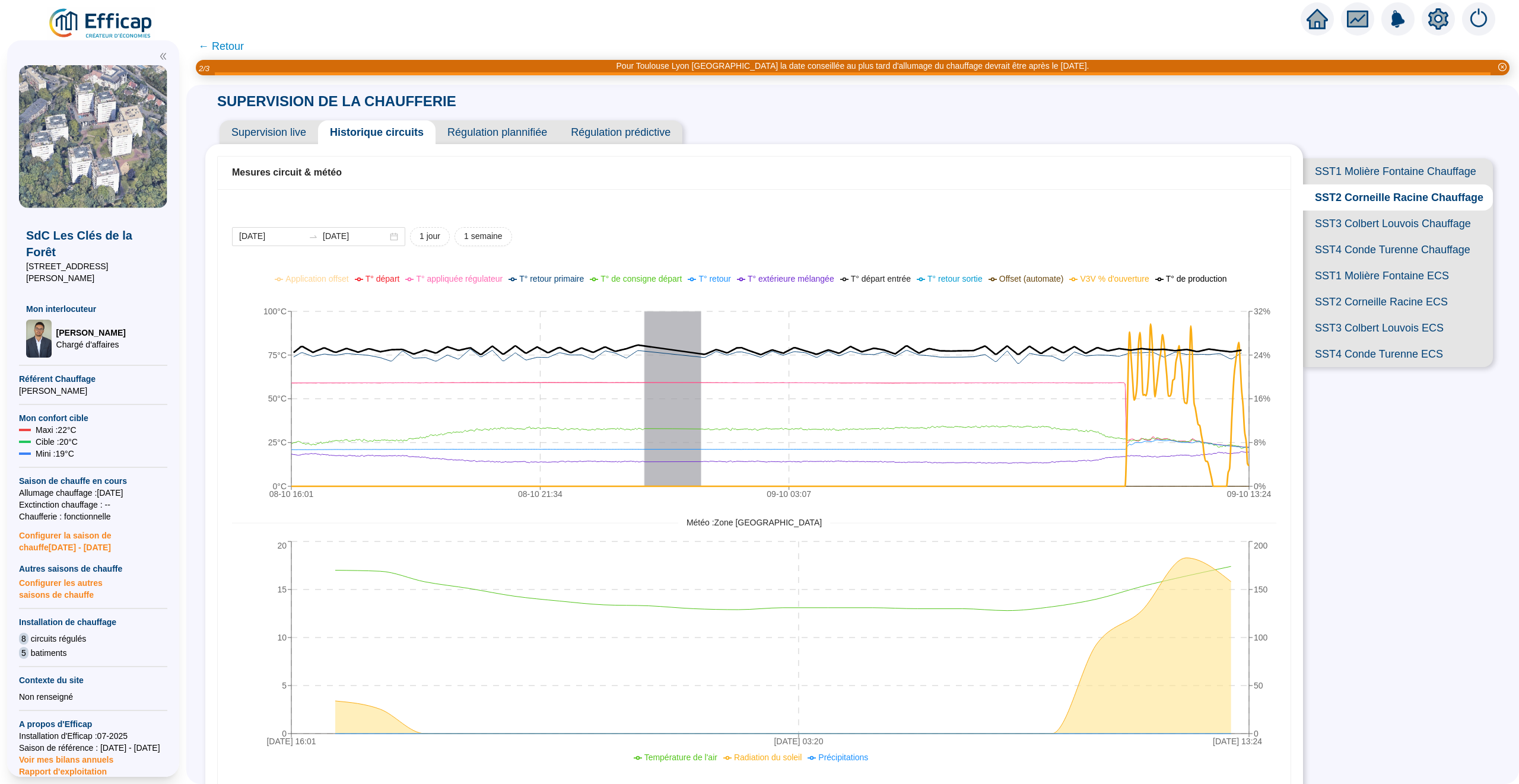
click at [1355, 223] on span "SST3 Colbert Louvois Chauffage" at bounding box center [1397, 223] width 190 height 26
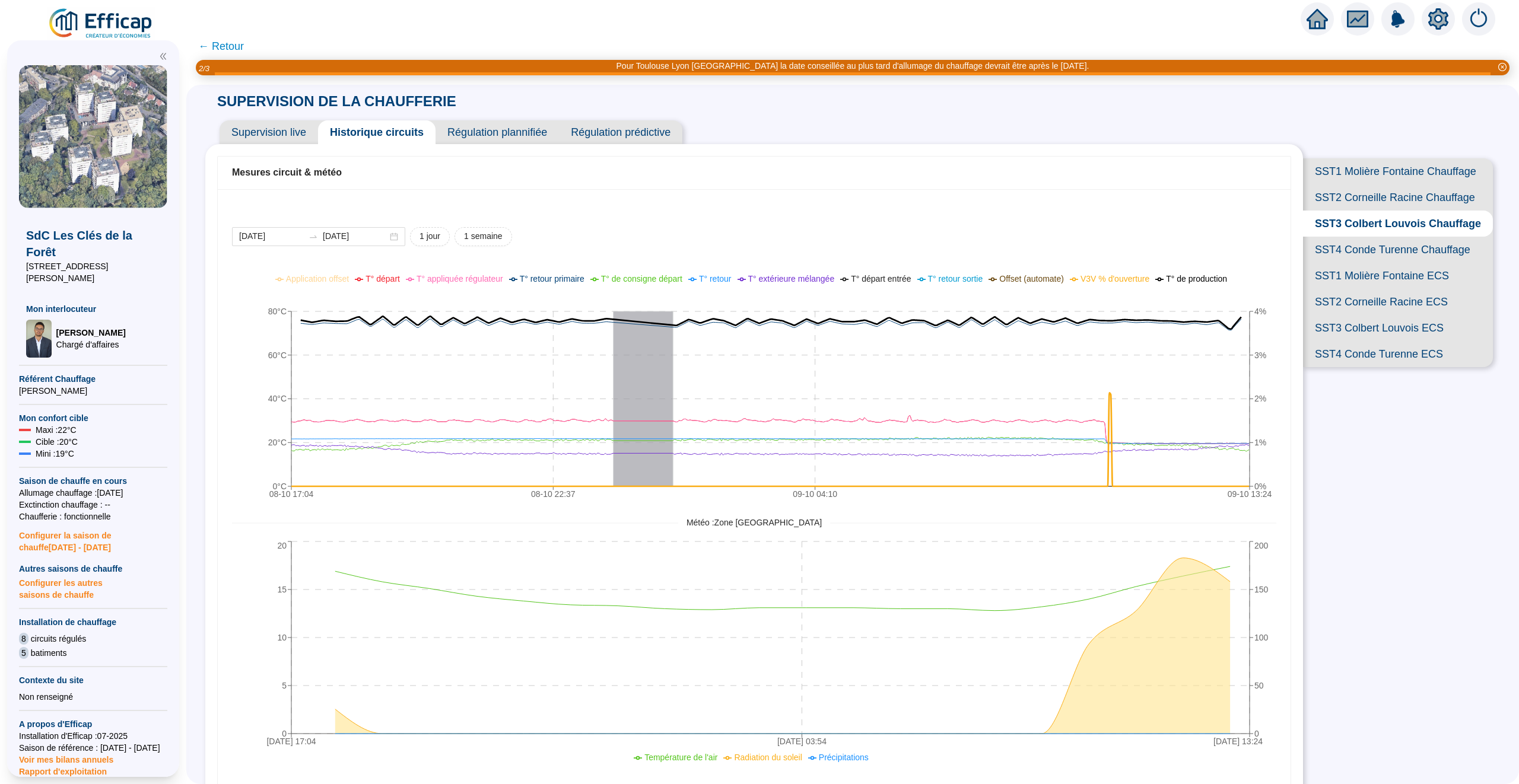
click at [1367, 199] on span "SST2 Corneille Racine Chauffage" at bounding box center [1397, 197] width 190 height 26
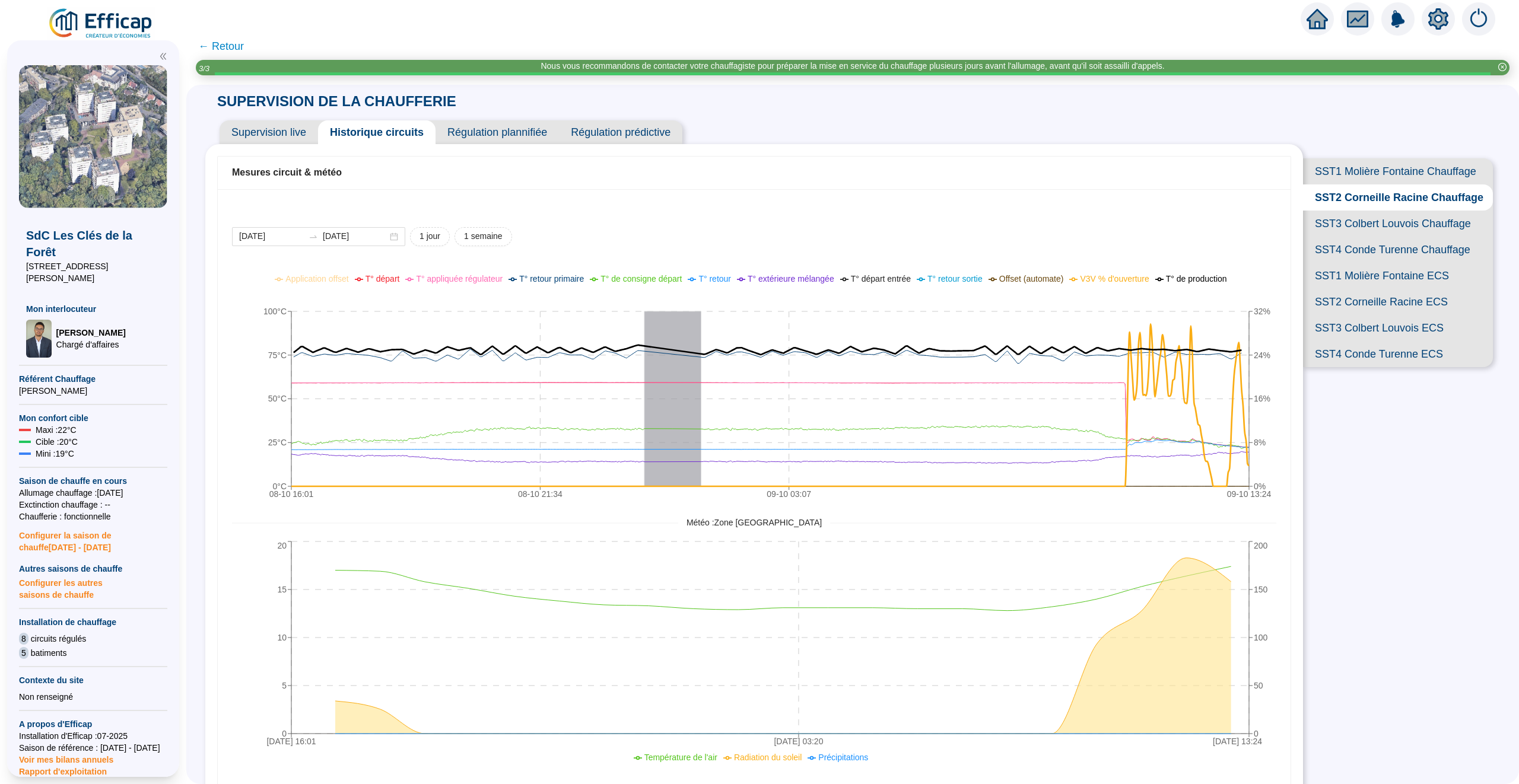
click at [1370, 169] on span "SST1 Molière Fontaine Chauffage" at bounding box center [1397, 171] width 190 height 26
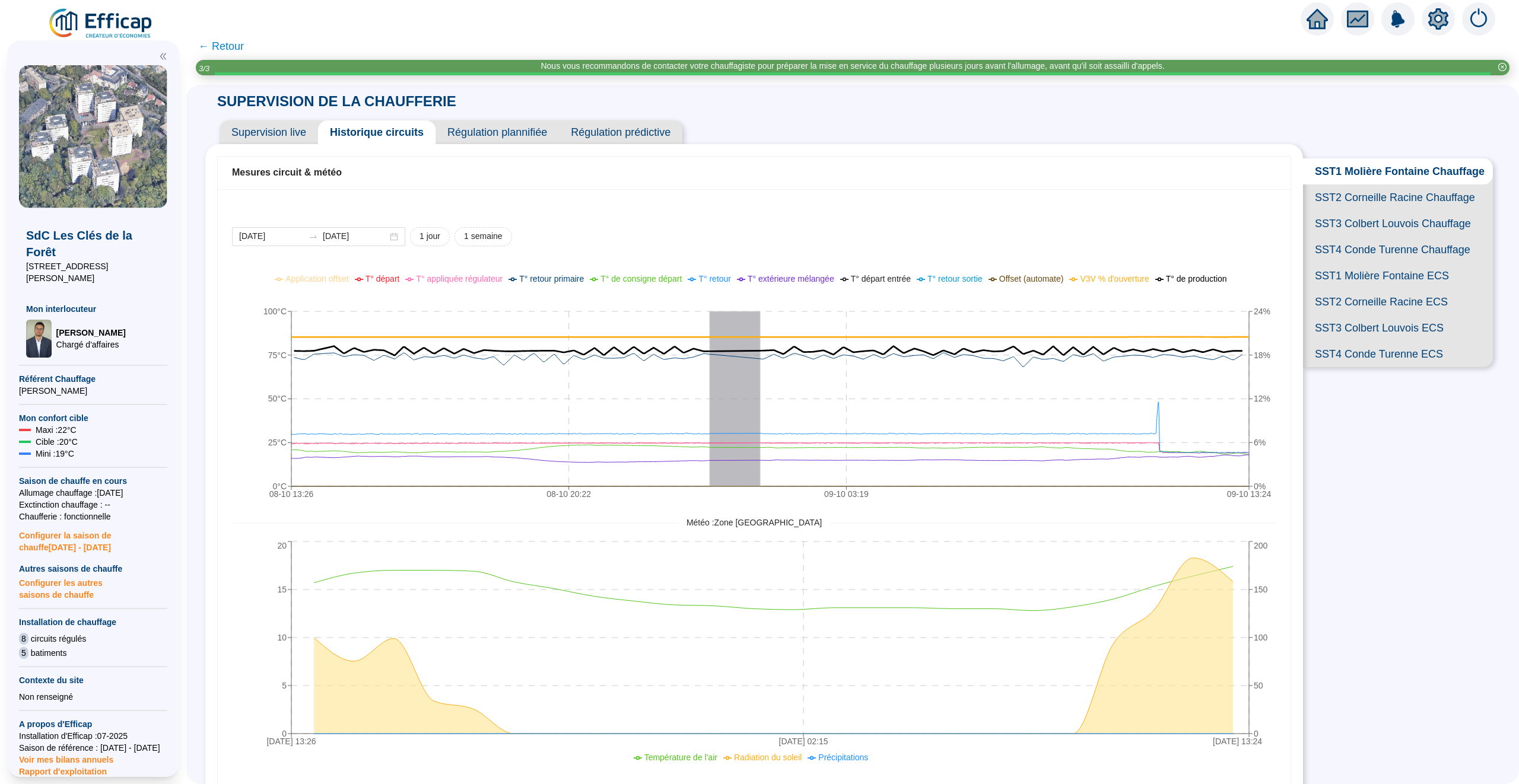
click at [1367, 219] on span "SST3 Colbert Louvois Chauffage" at bounding box center [1397, 223] width 190 height 26
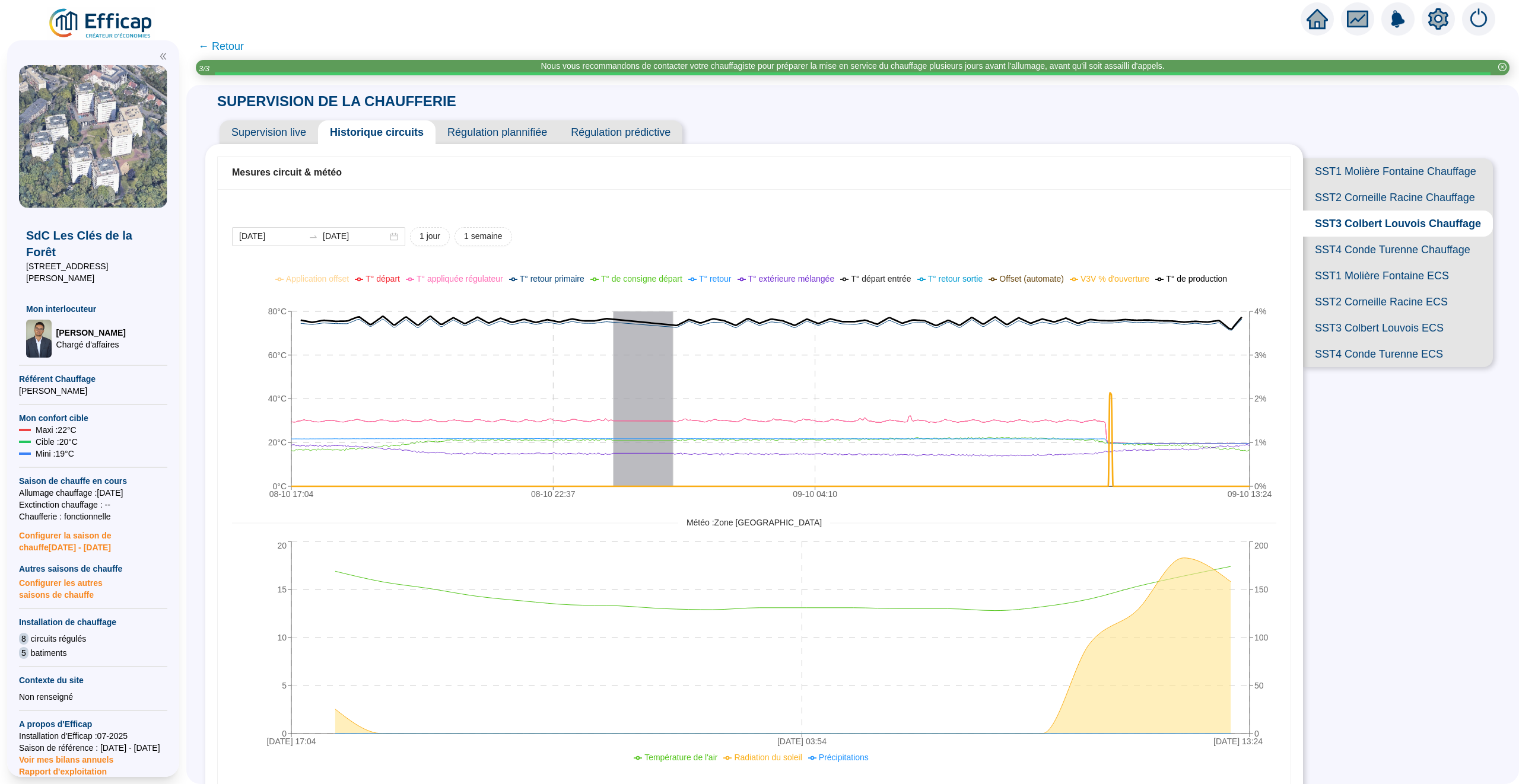
click at [1377, 238] on span "SST4 Conde Turenne Chauffage" at bounding box center [1397, 249] width 190 height 26
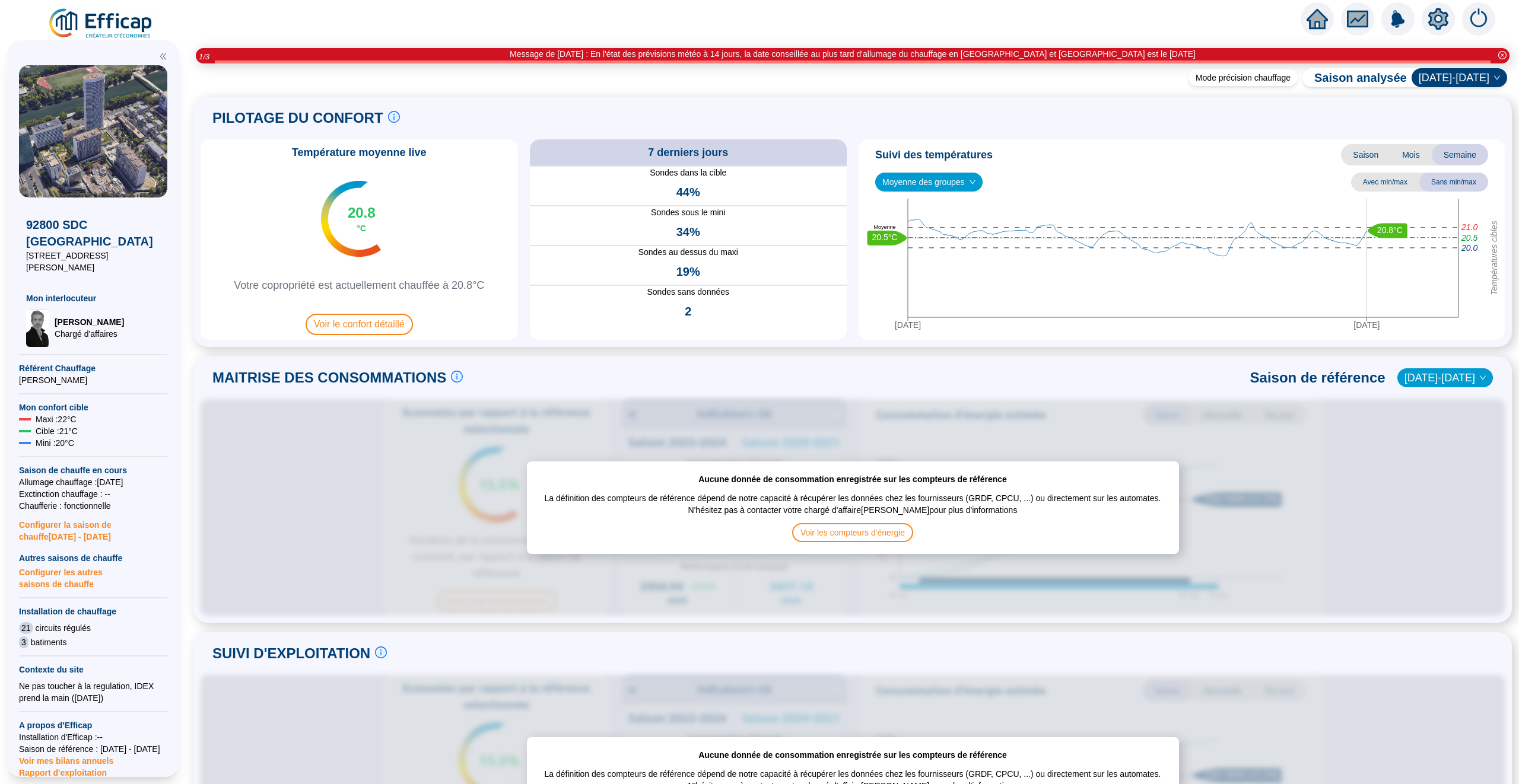
click at [1327, 18] on icon "home" at bounding box center [1317, 19] width 21 height 21
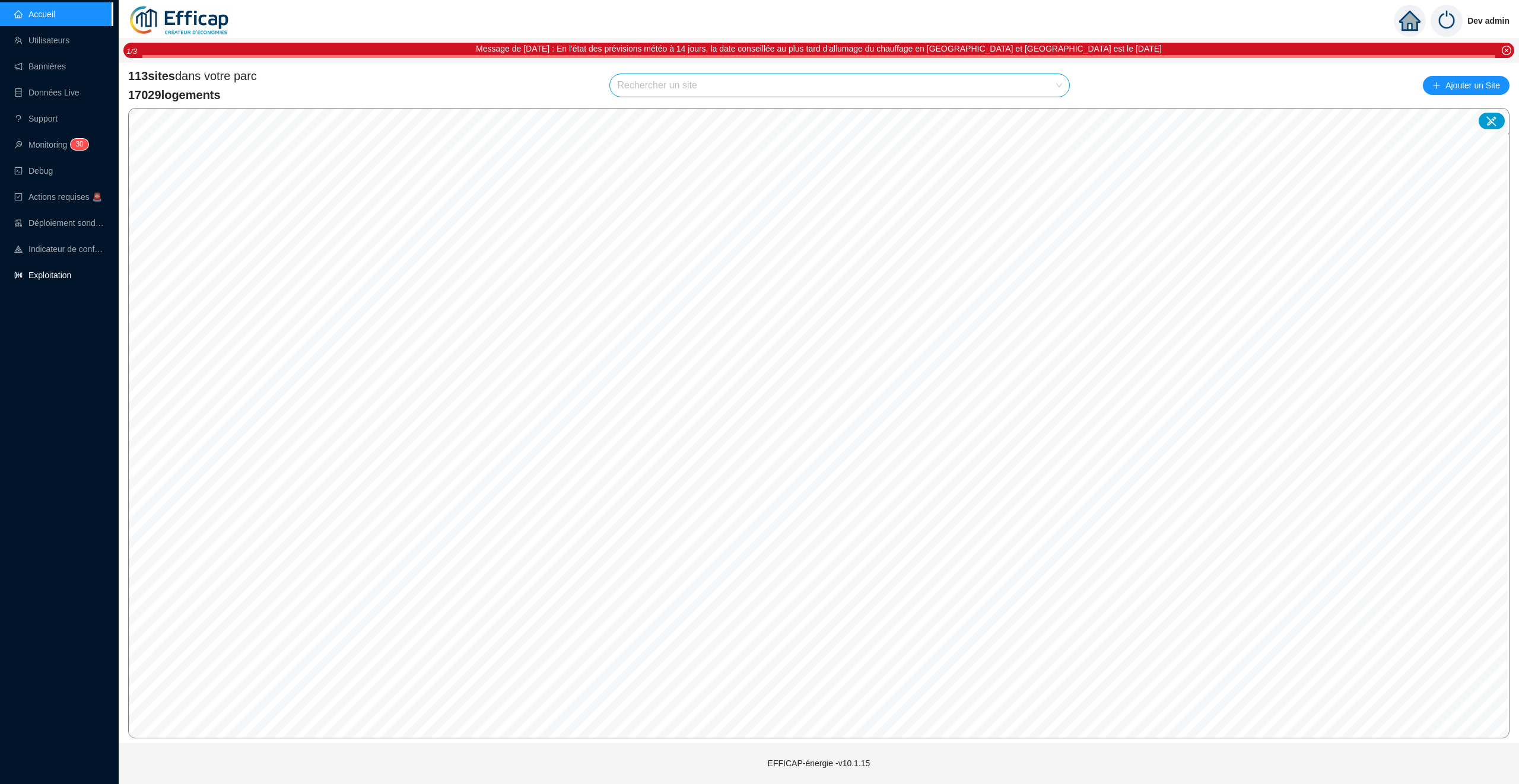
click at [71, 271] on link "Exploitation" at bounding box center [43, 275] width 57 height 9
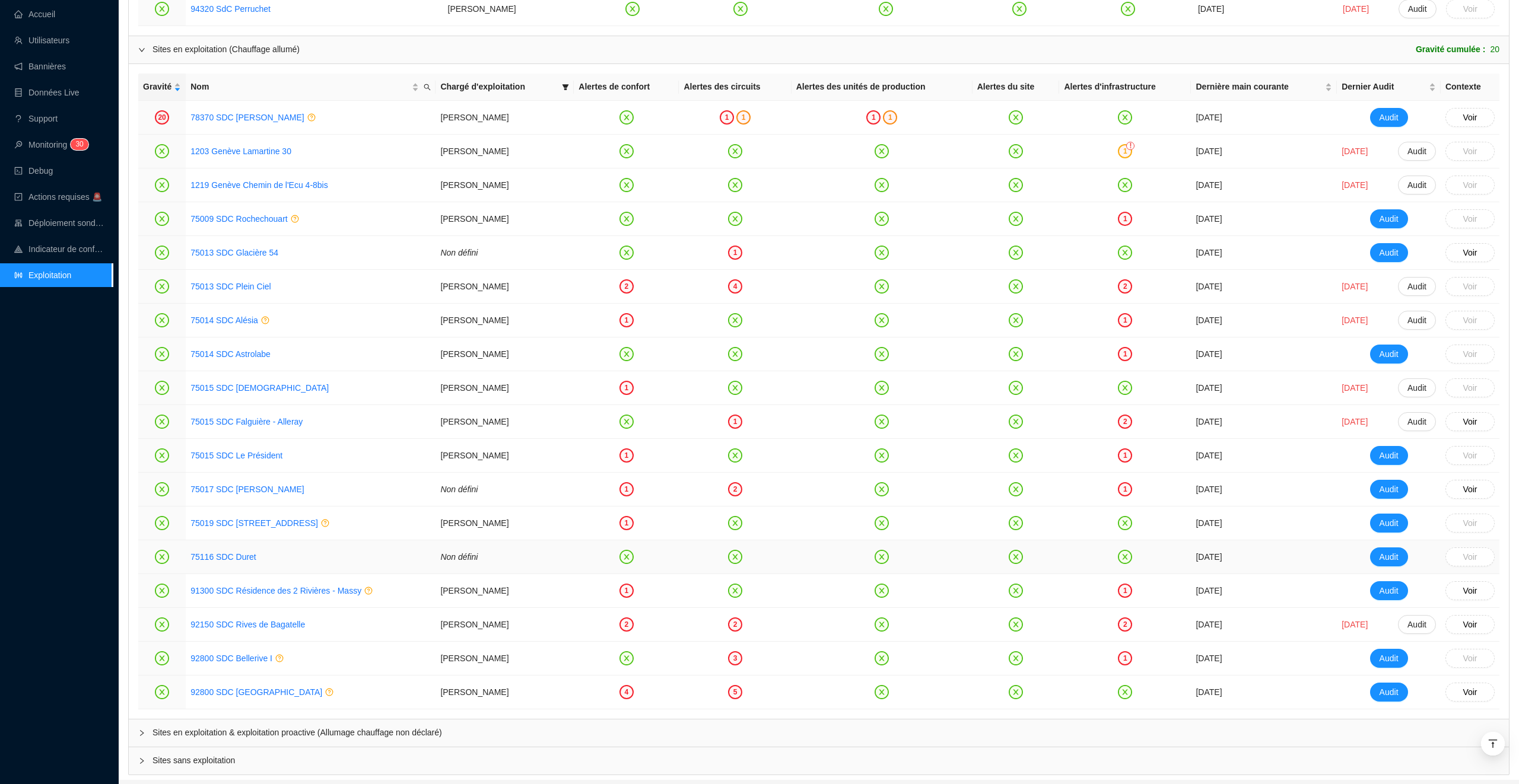
scroll to position [1409, 0]
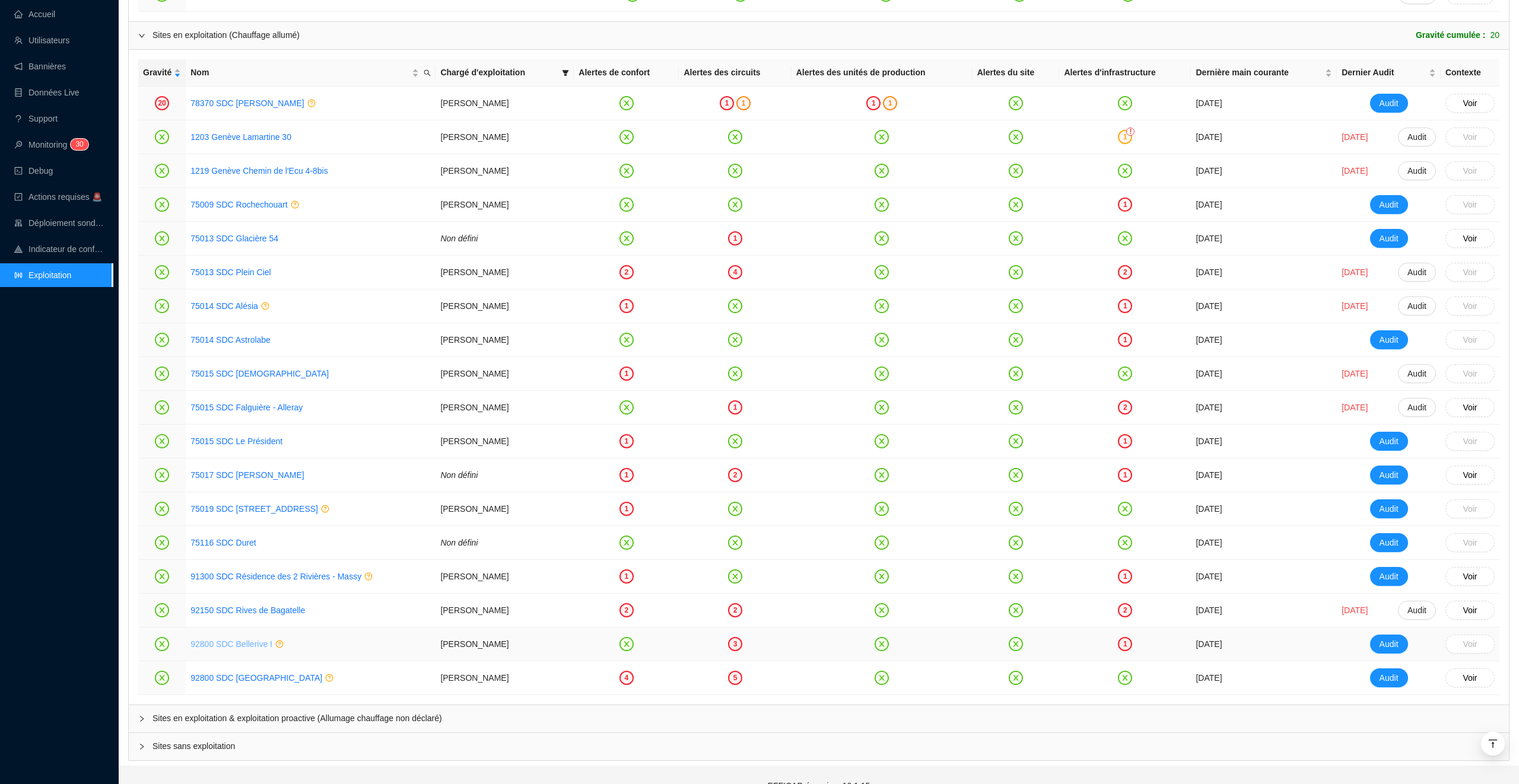
click at [243, 649] on link "92800 SDC Bellerive I" at bounding box center [231, 644] width 82 height 9
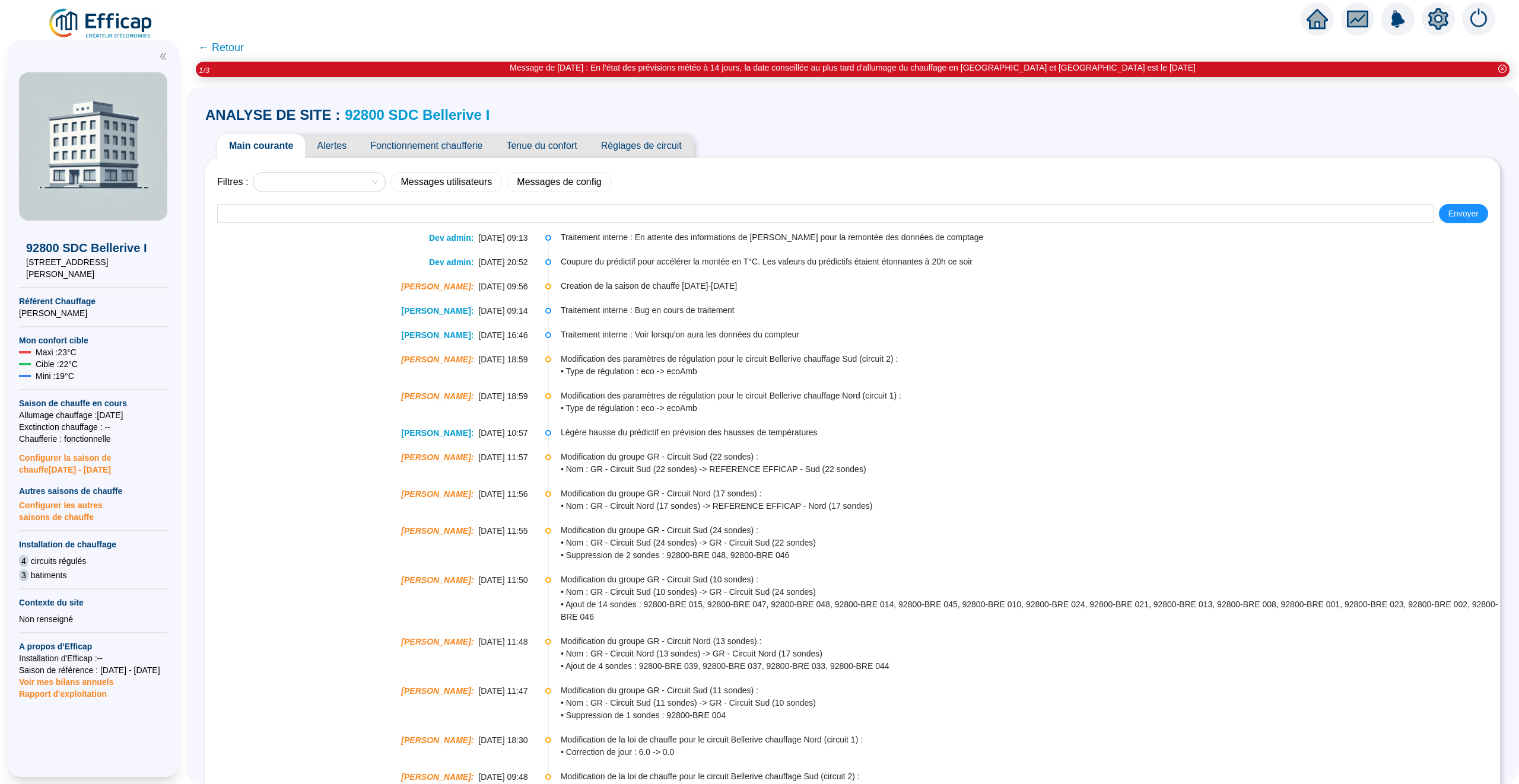
click at [367, 111] on link "92800 SDC Bellerive I" at bounding box center [416, 114] width 145 height 16
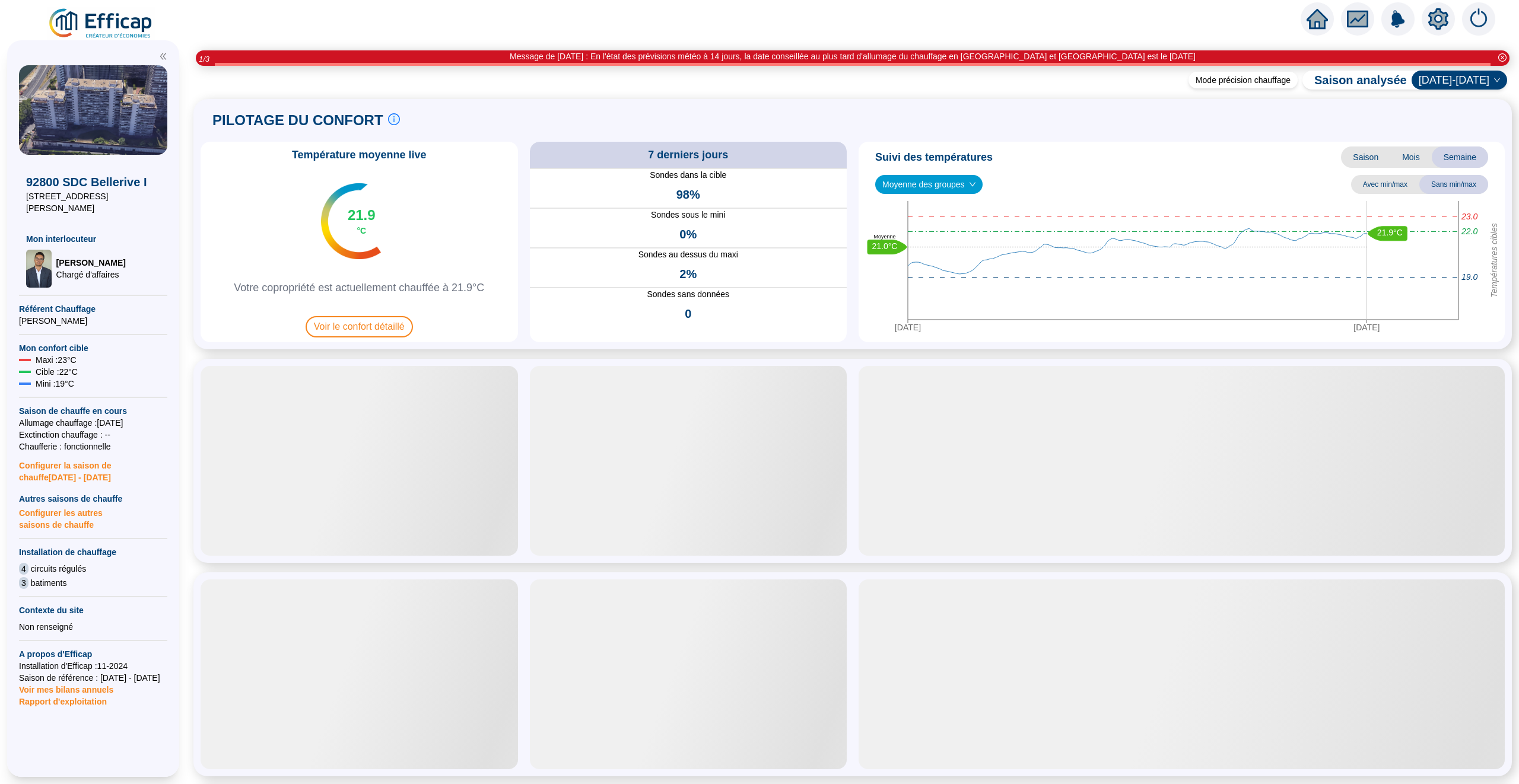
click at [1366, 152] on span "Saison" at bounding box center [1365, 157] width 49 height 21
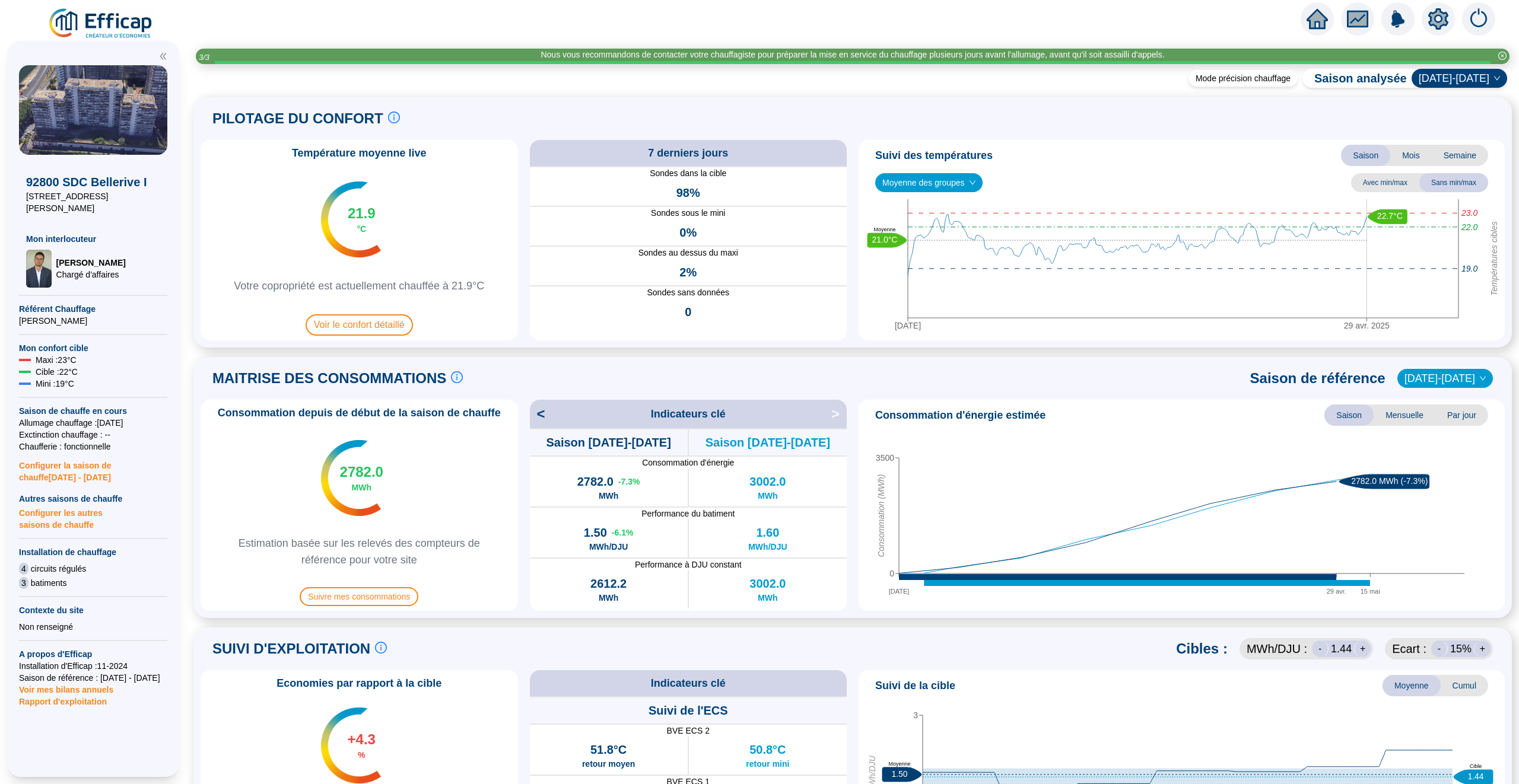
click at [1456, 153] on span "Semaine" at bounding box center [1459, 155] width 56 height 21
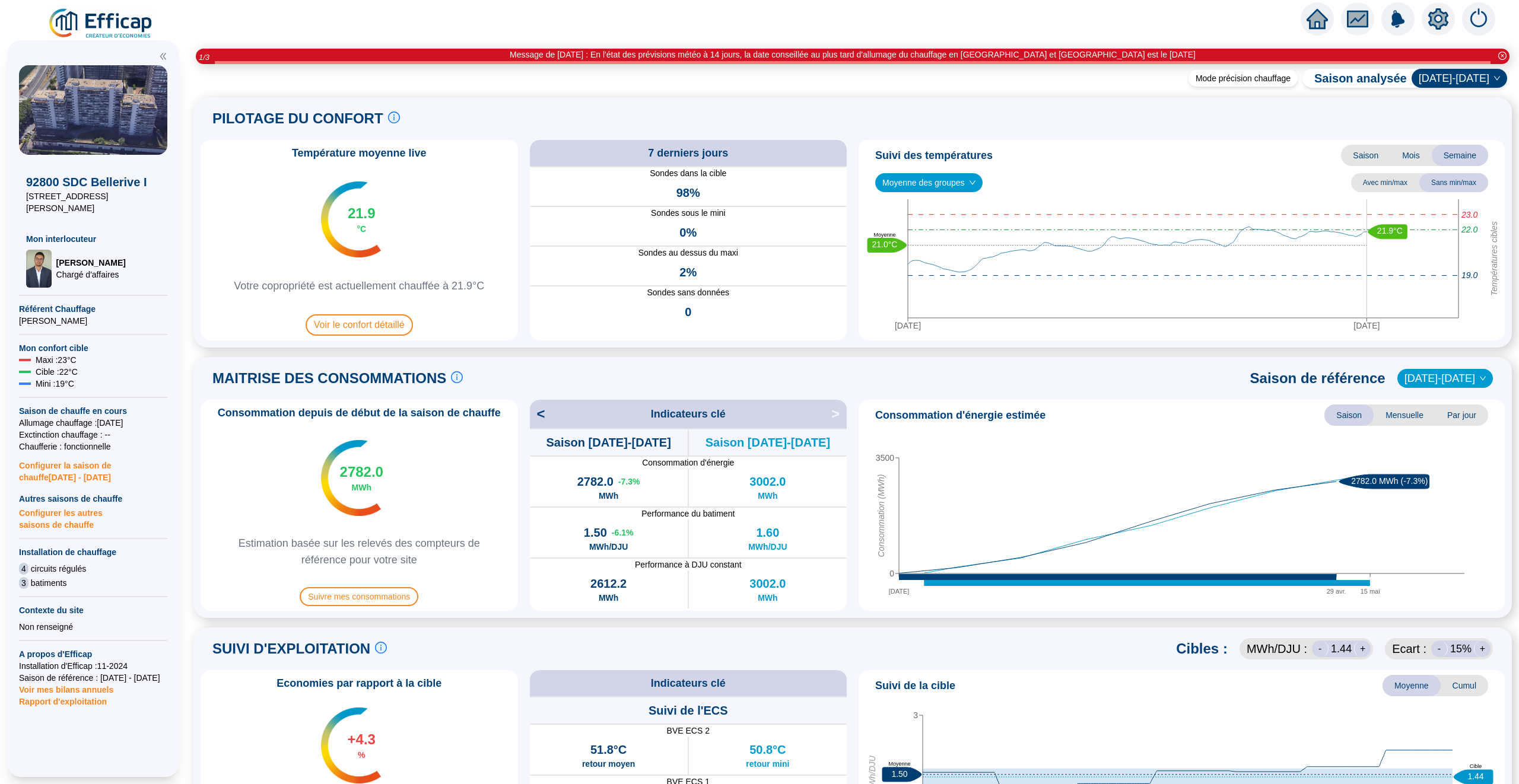
click at [928, 178] on span "Moyenne des groupes" at bounding box center [929, 182] width 93 height 18
click at [927, 224] on div "REFERENCE EFFICAP - Sud (22 sondes)" at bounding box center [930, 226] width 91 height 13
click at [952, 179] on span "REFERENCE EFFICAP - Sud (22 sondes)" at bounding box center [966, 182] width 167 height 18
click at [947, 238] on div "REFERENCE EFFICAP - Nord (17 sondes)" at bounding box center [964, 245] width 160 height 13
click at [957, 185] on span "REFERENCE EFFICAP - Nord (17 sondes)" at bounding box center [968, 182] width 171 height 18
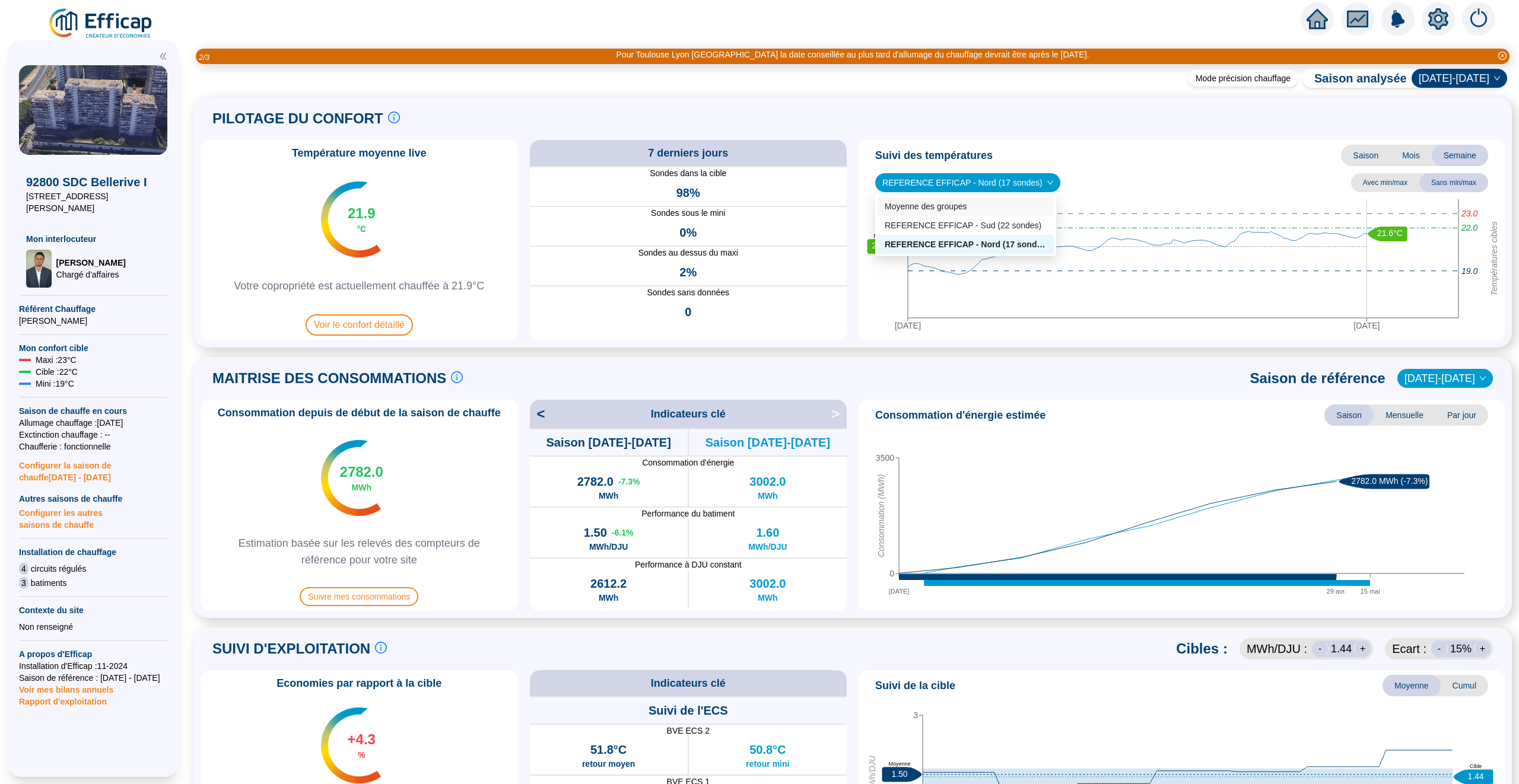
click at [954, 205] on div "Moyenne des groupes" at bounding box center [965, 207] width 162 height 13
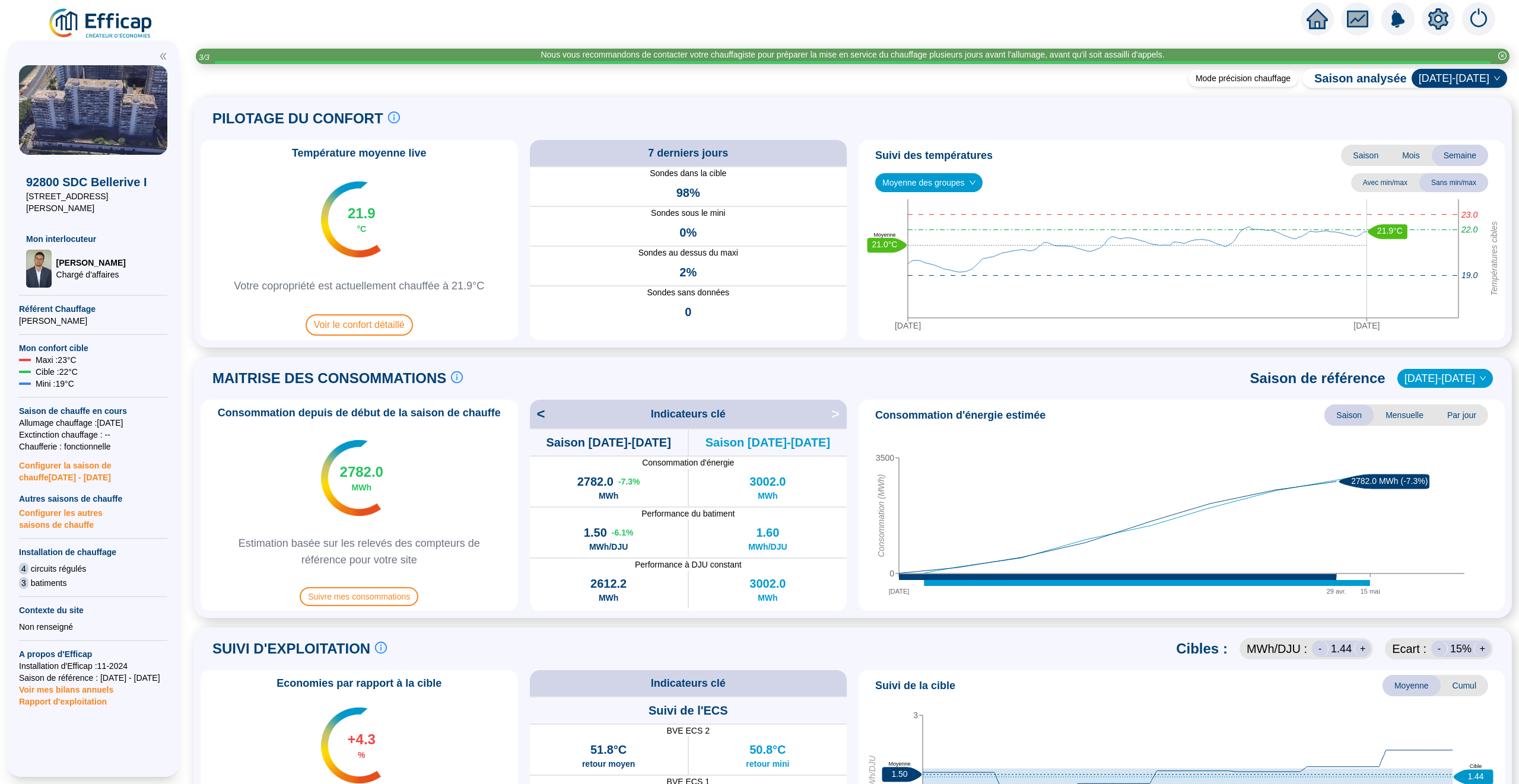
click at [1319, 22] on icon "home" at bounding box center [1317, 19] width 21 height 21
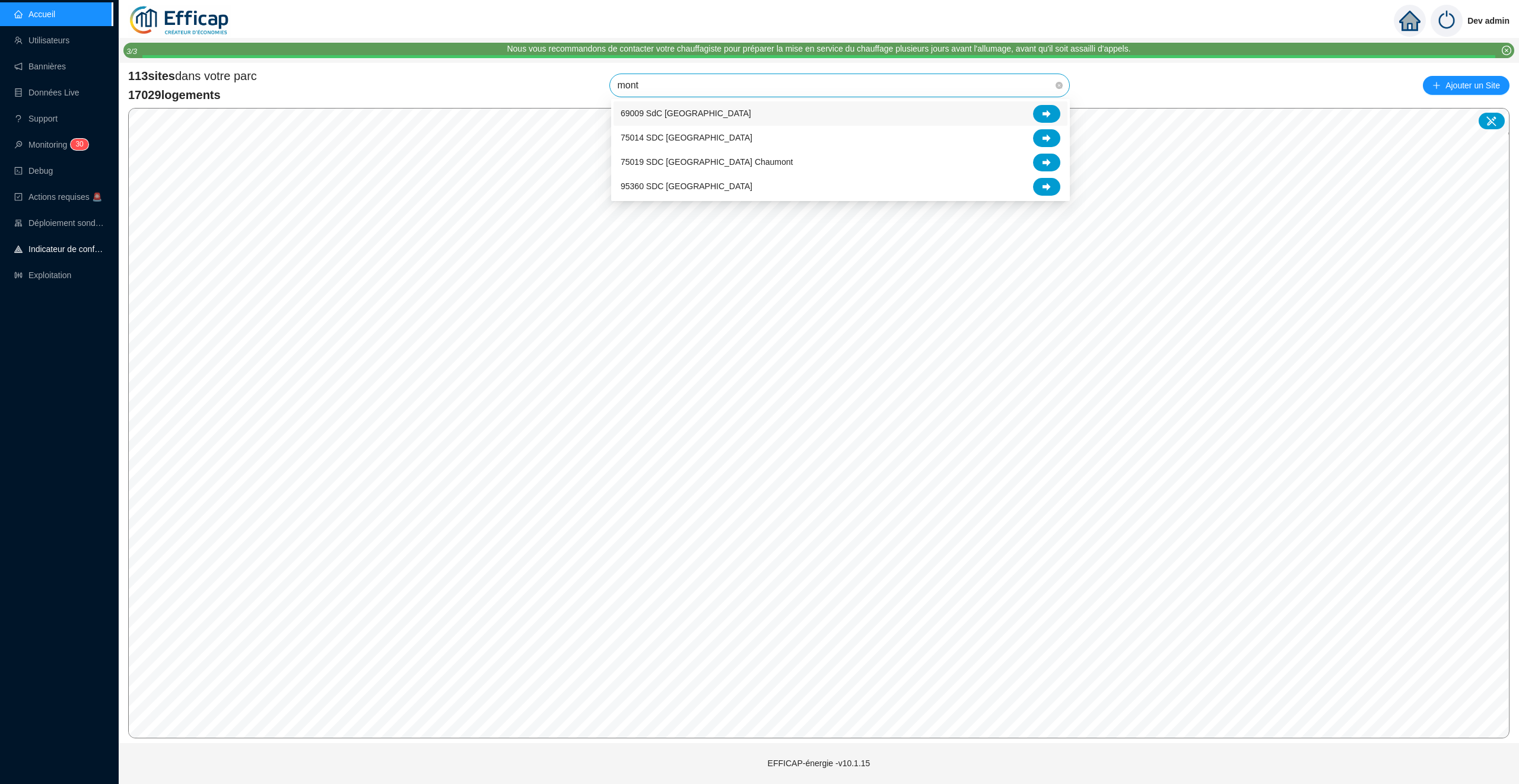
type input "monts"
click at [1044, 114] on icon at bounding box center [1047, 114] width 9 height 8
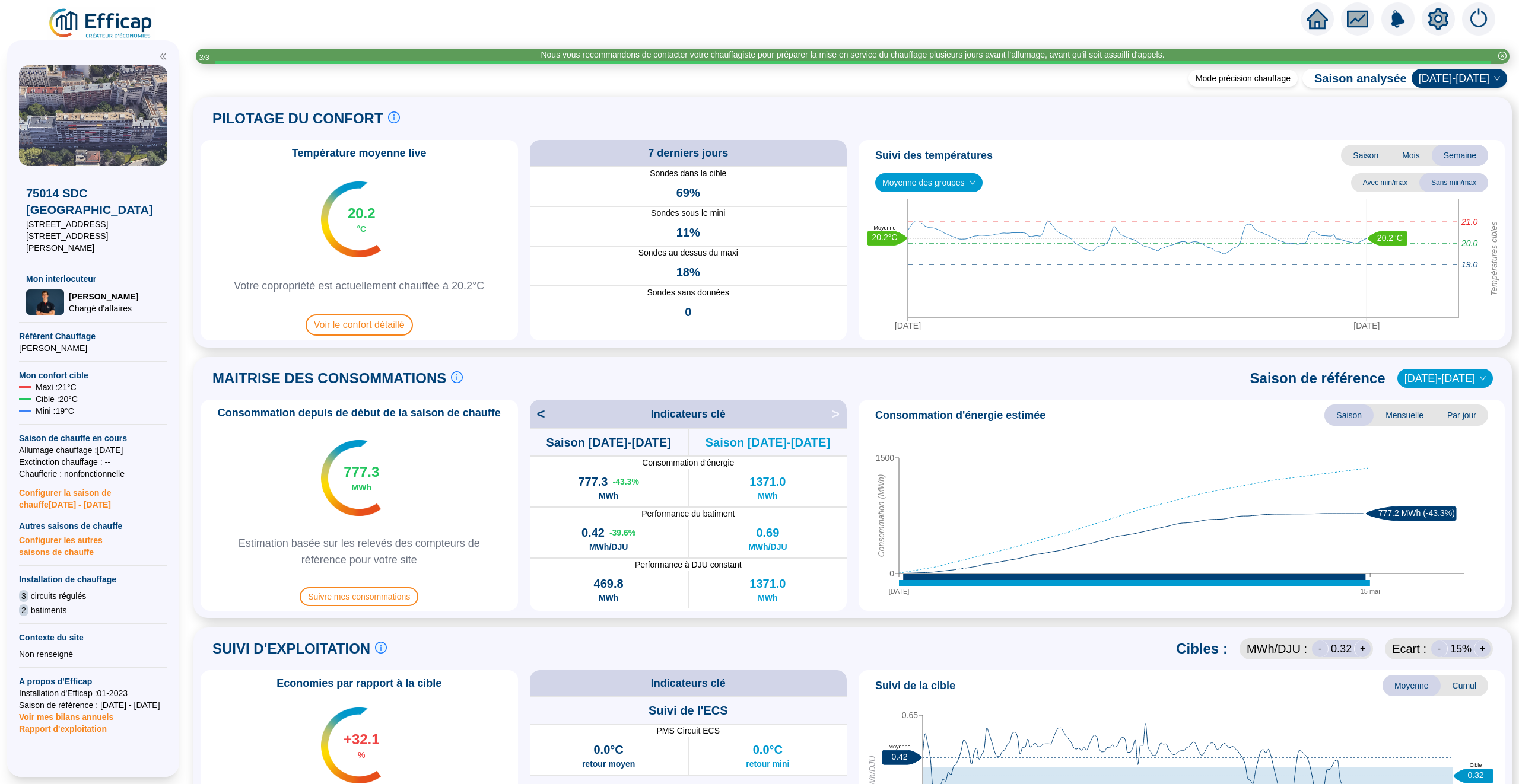
scroll to position [572, 0]
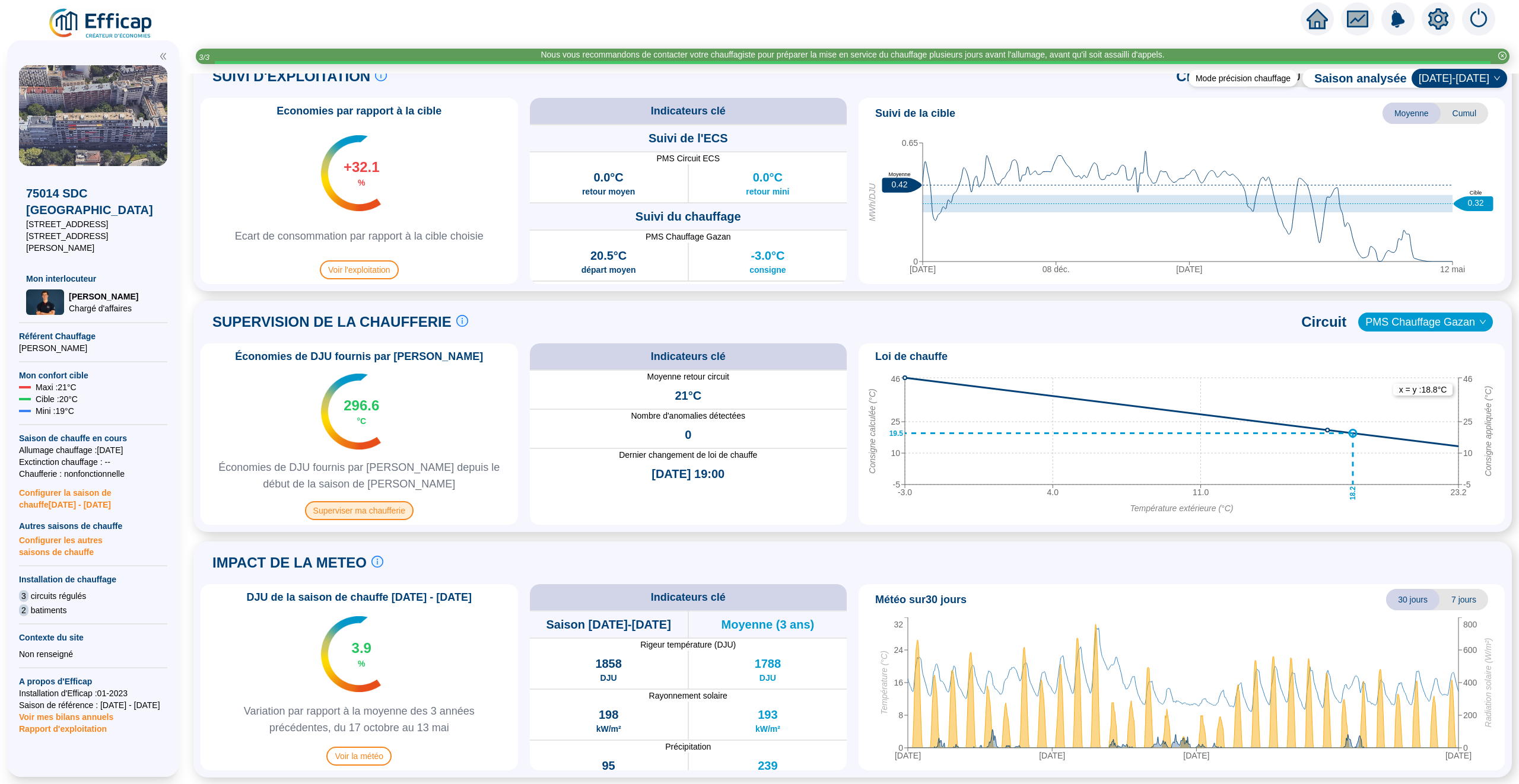
click at [356, 514] on span "Superviser ma chaufferie" at bounding box center [359, 511] width 108 height 19
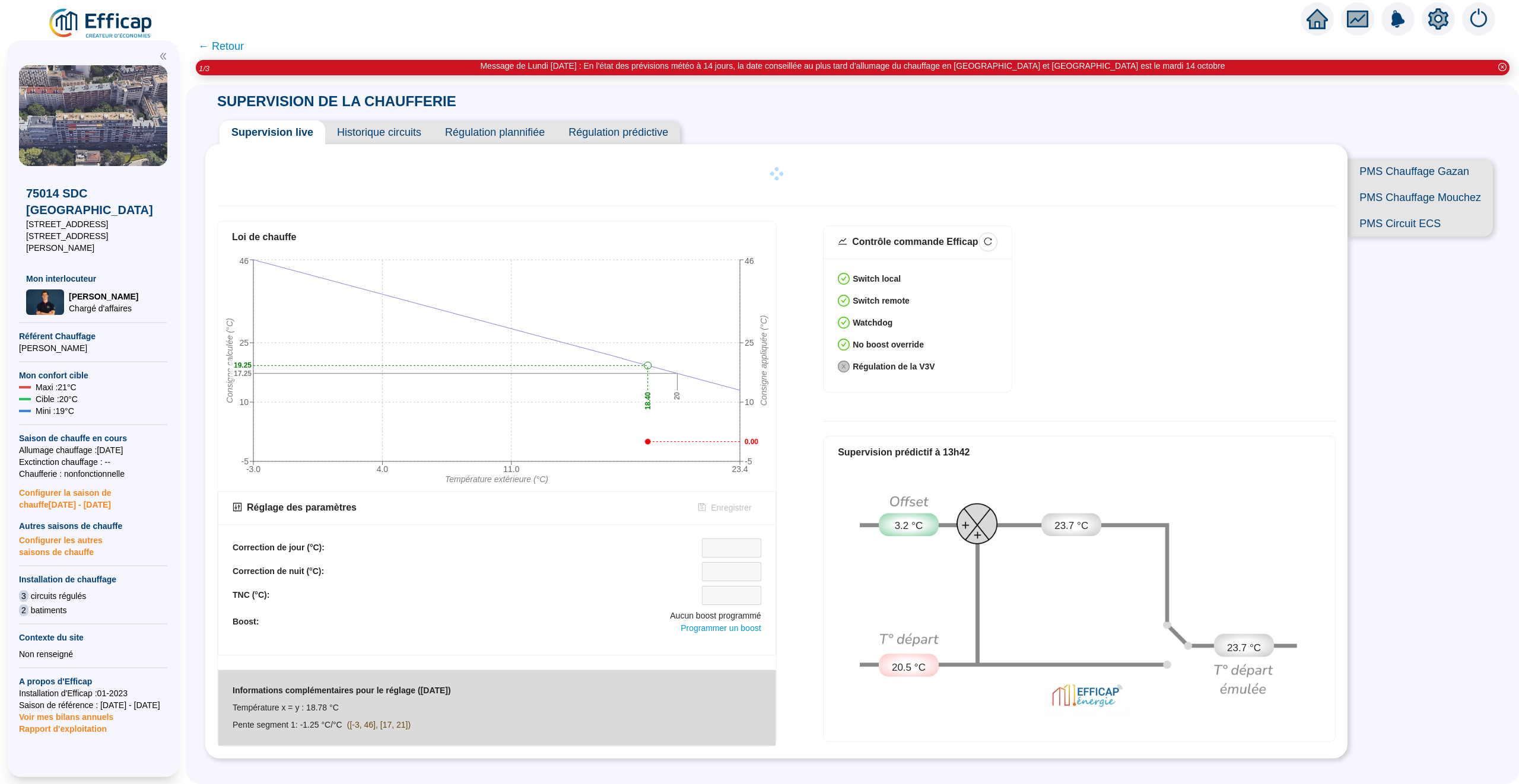
click at [1311, 12] on icon "home" at bounding box center [1317, 19] width 21 height 21
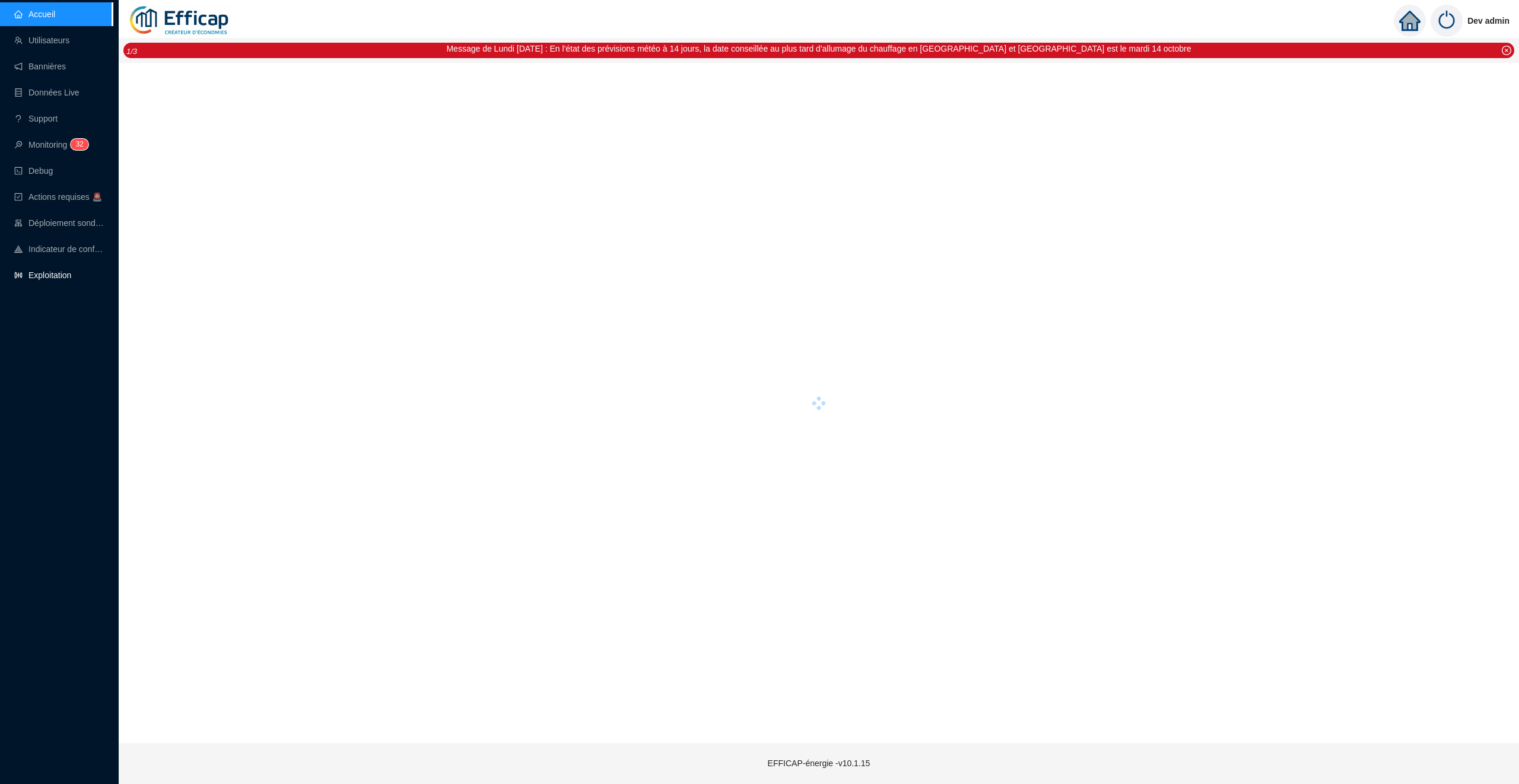
click at [68, 270] on link "Exploitation" at bounding box center [43, 275] width 57 height 9
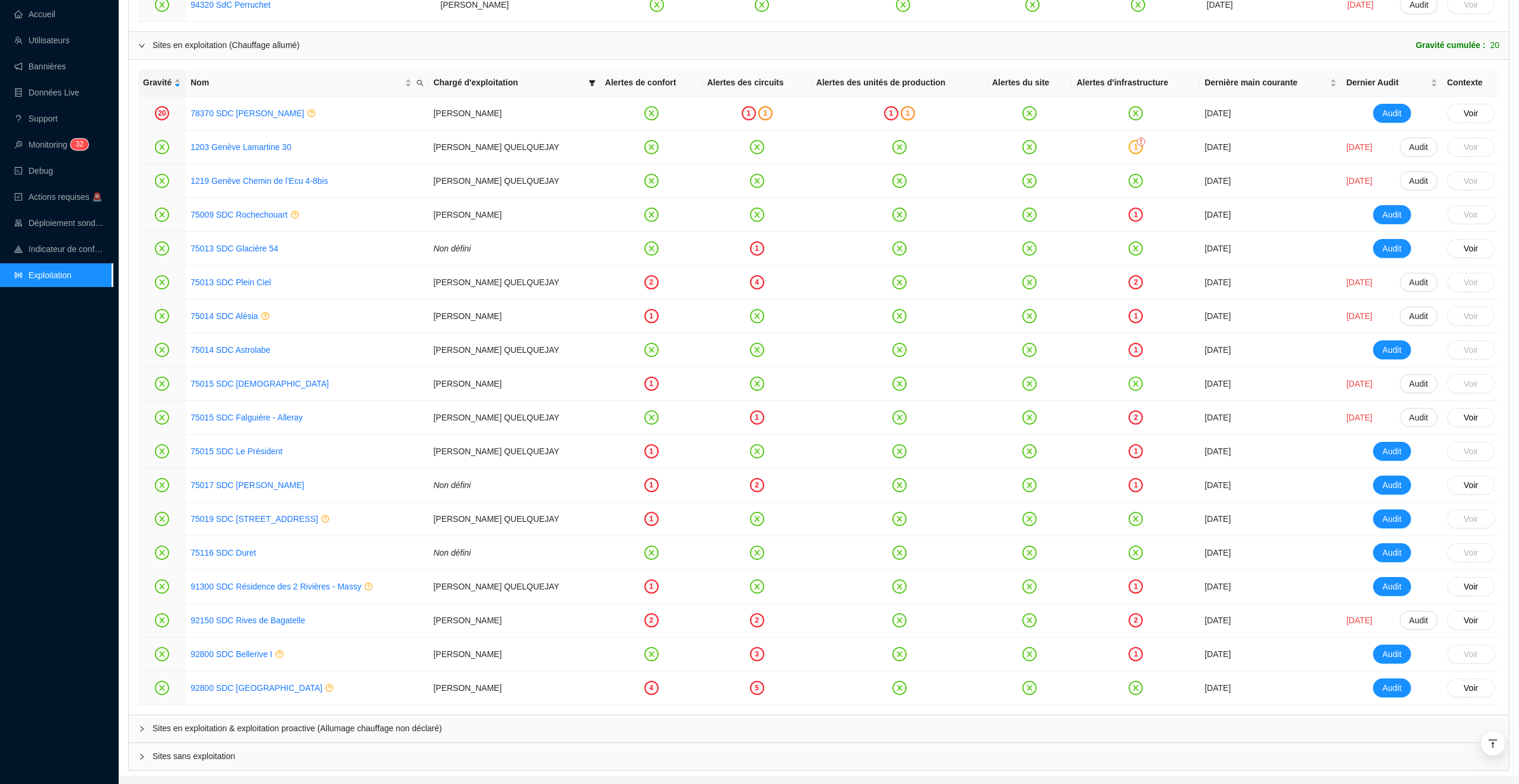
scroll to position [1410, 0]
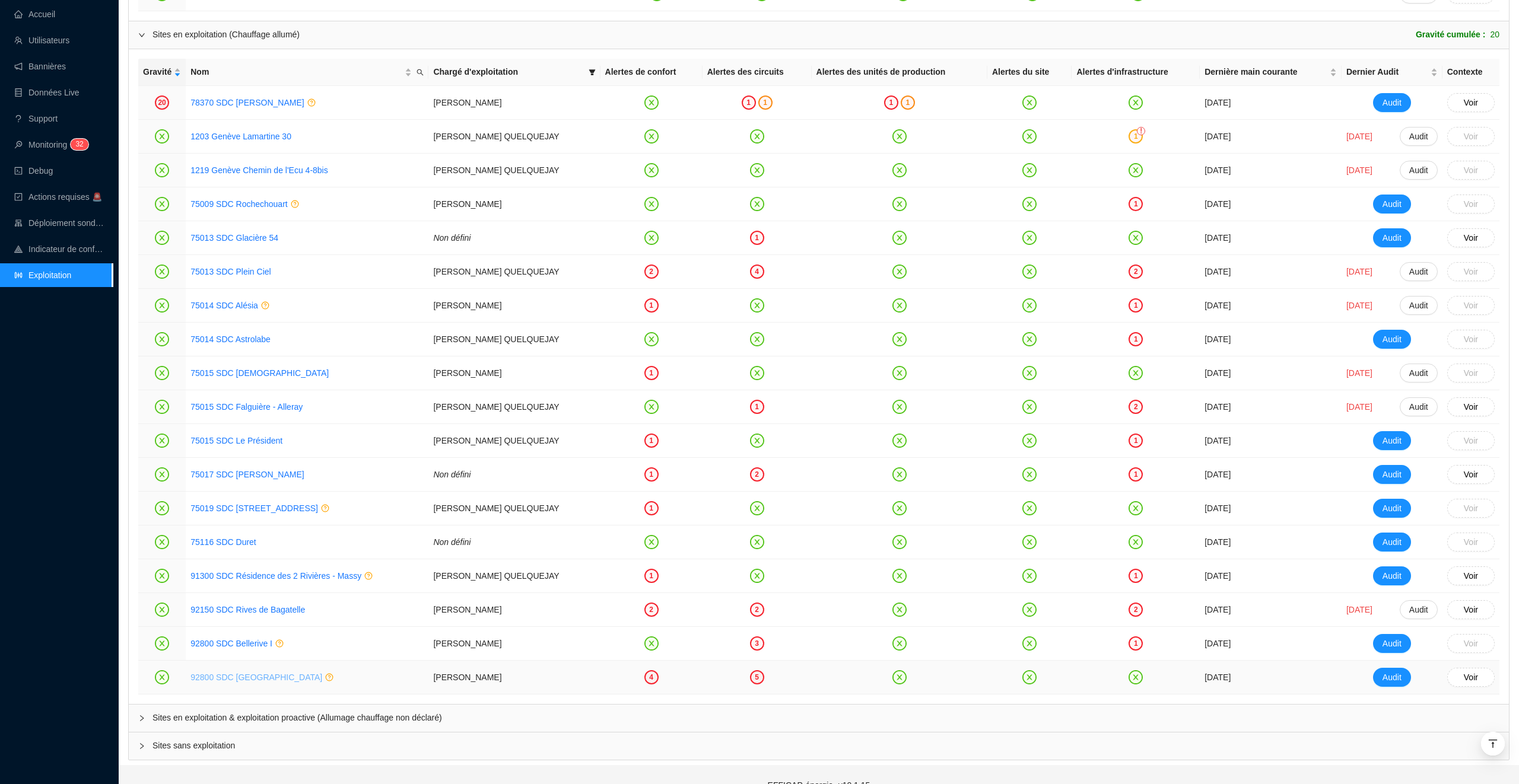
click at [248, 682] on link "92800 SDC Le France" at bounding box center [256, 677] width 132 height 9
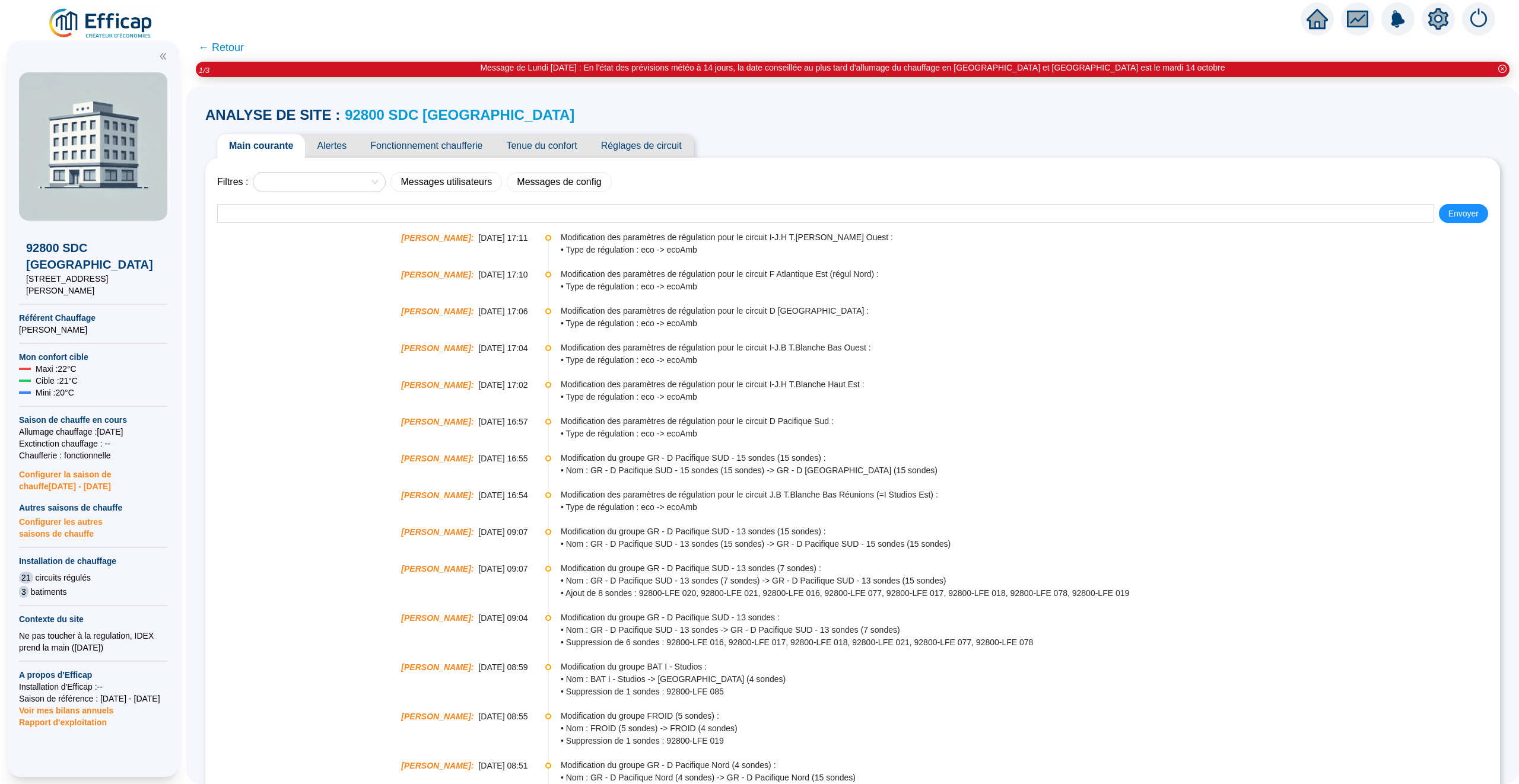
click at [340, 145] on span "Alertes" at bounding box center [332, 146] width 54 height 24
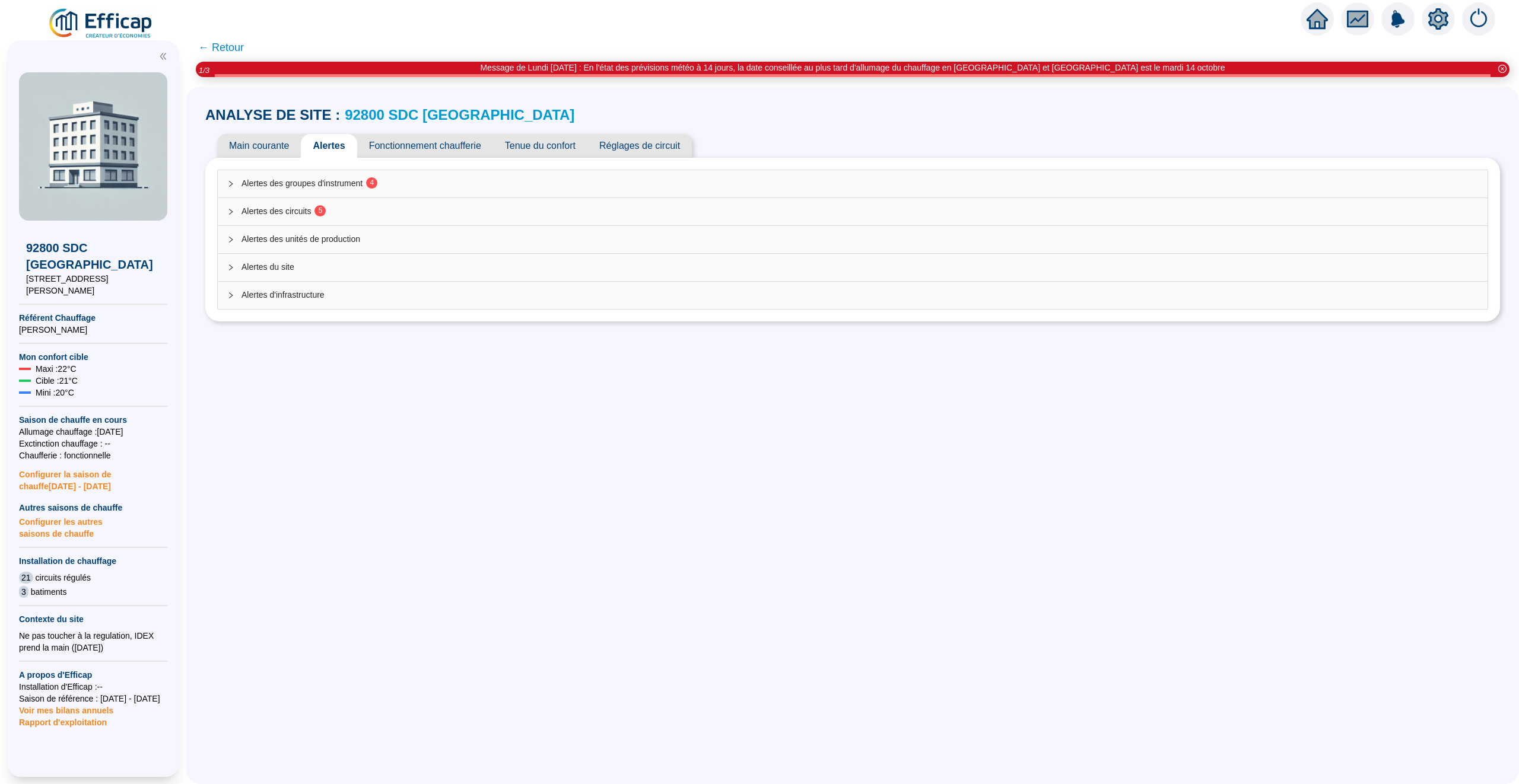
click at [549, 186] on span "Alertes des groupes d'instrument 4" at bounding box center [859, 184] width 1236 height 13
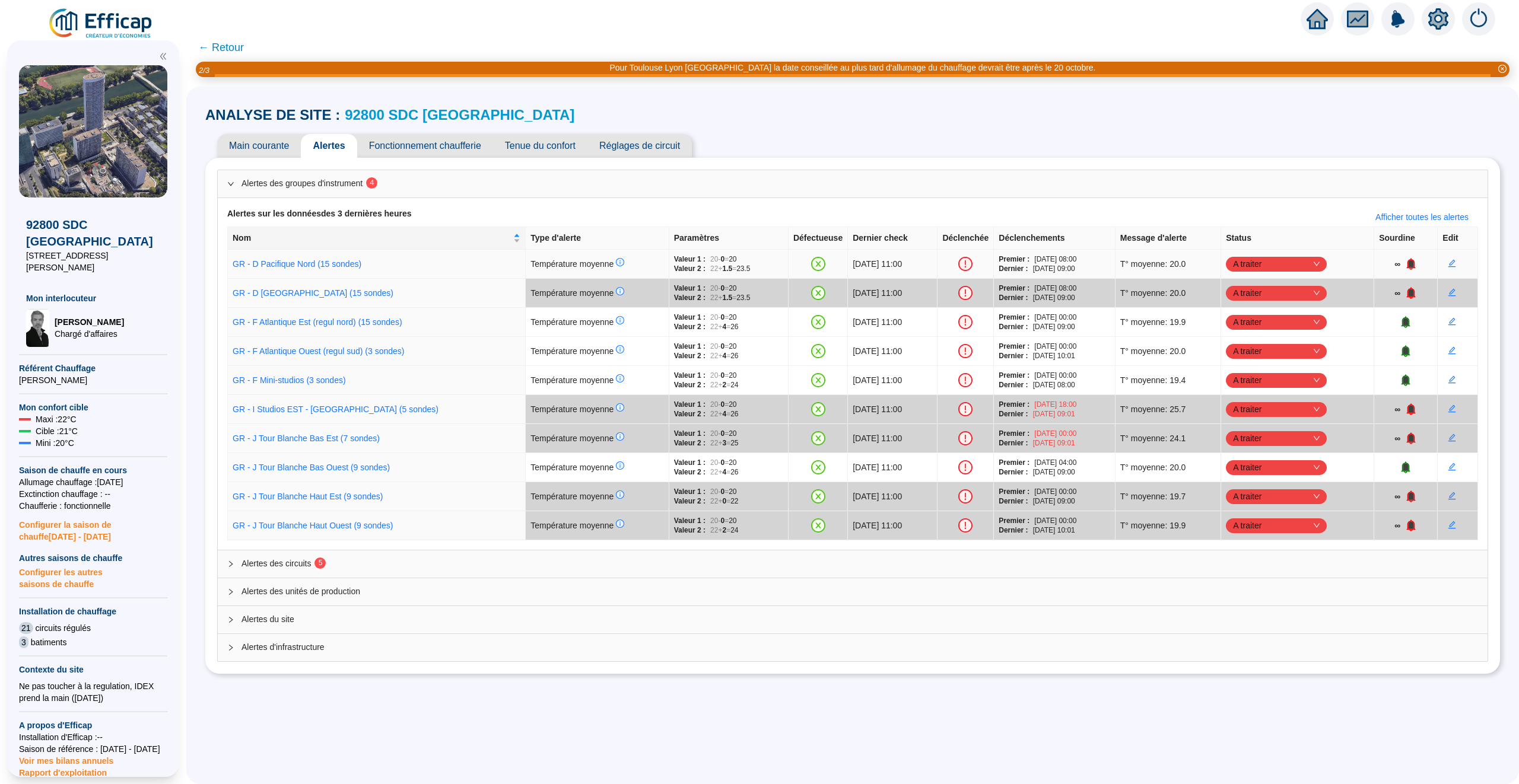
click at [1415, 261] on icon "bell" at bounding box center [1411, 263] width 8 height 9
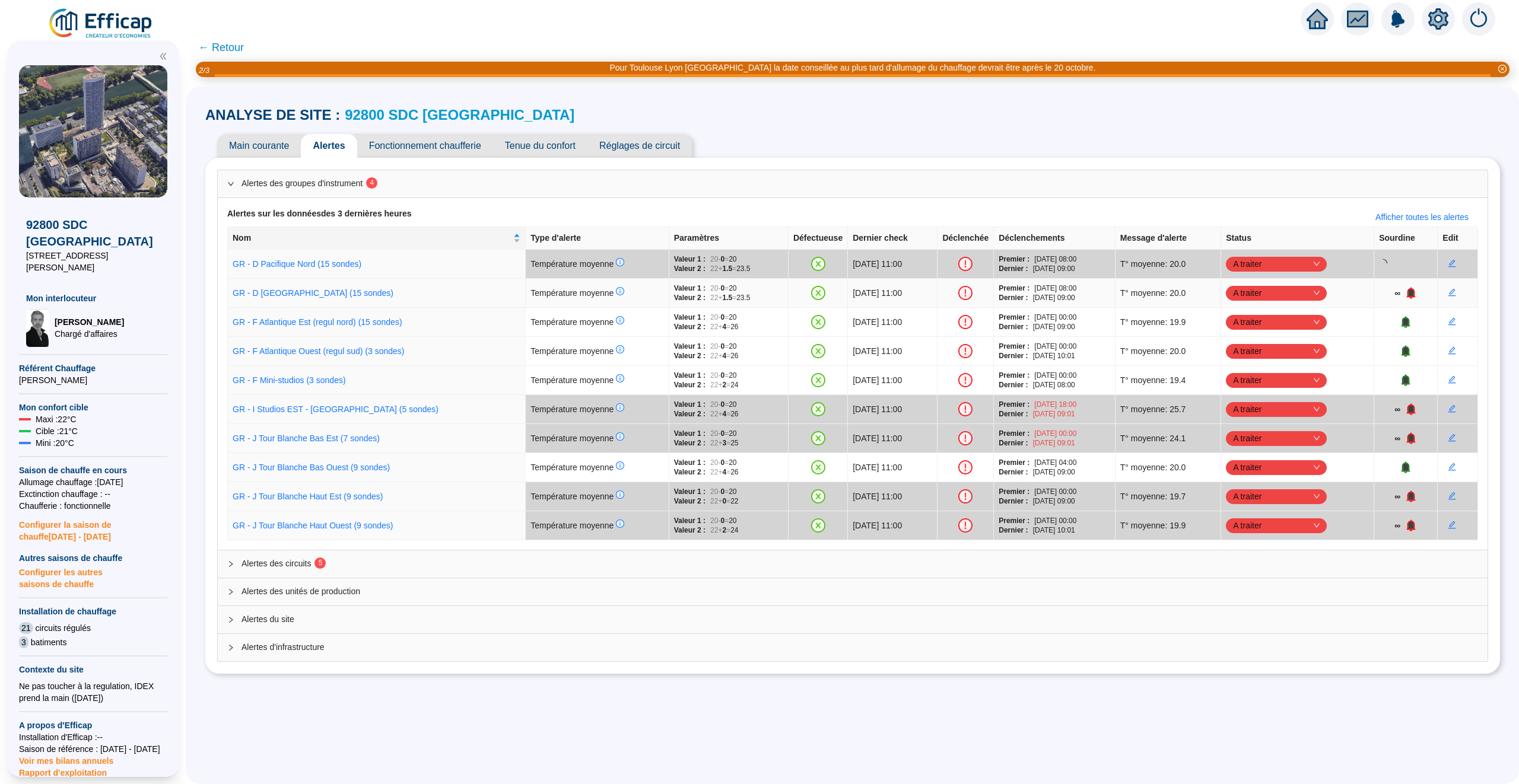
click at [1415, 290] on icon "bell" at bounding box center [1411, 292] width 8 height 9
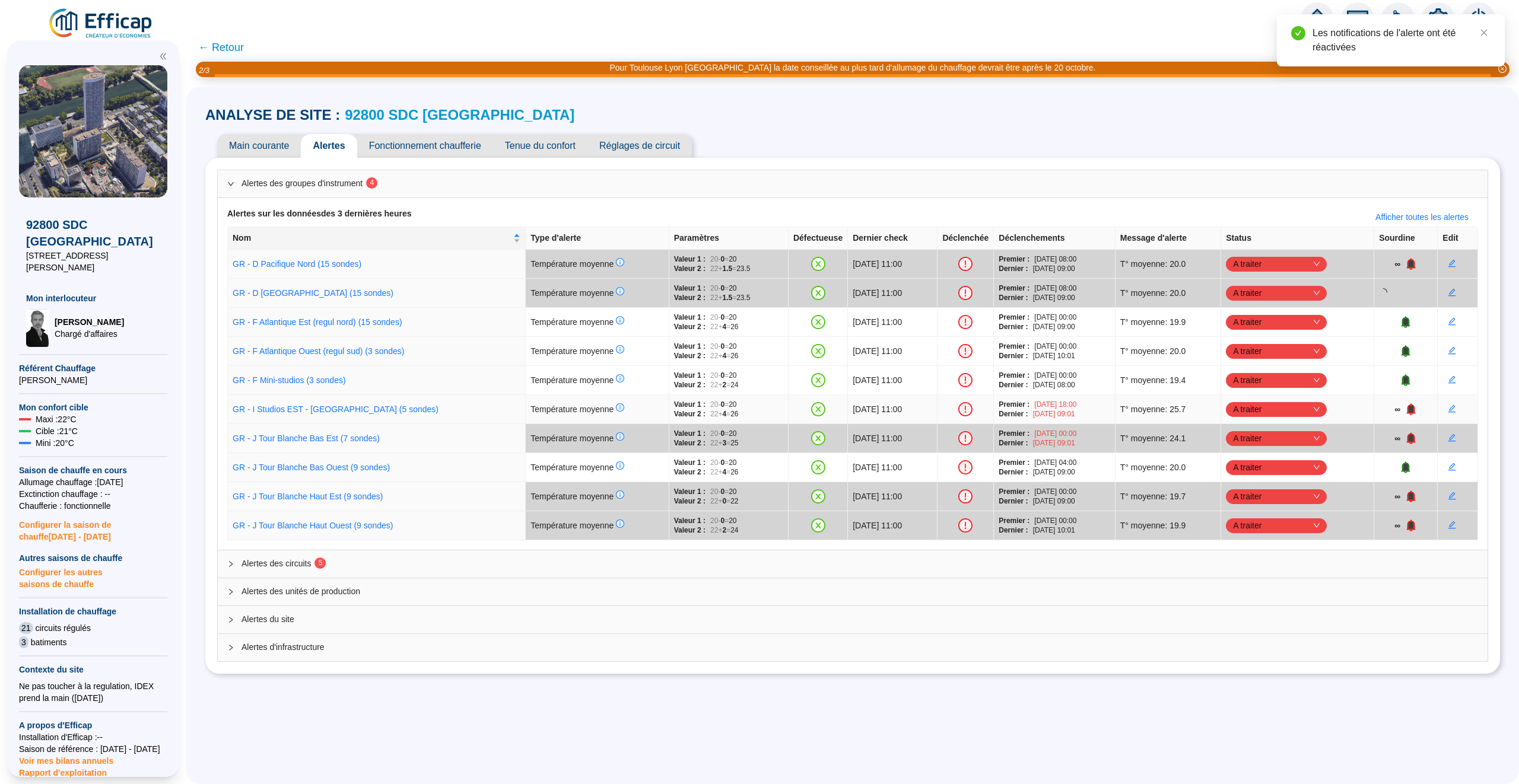
click at [1415, 407] on icon "bell" at bounding box center [1411, 408] width 8 height 9
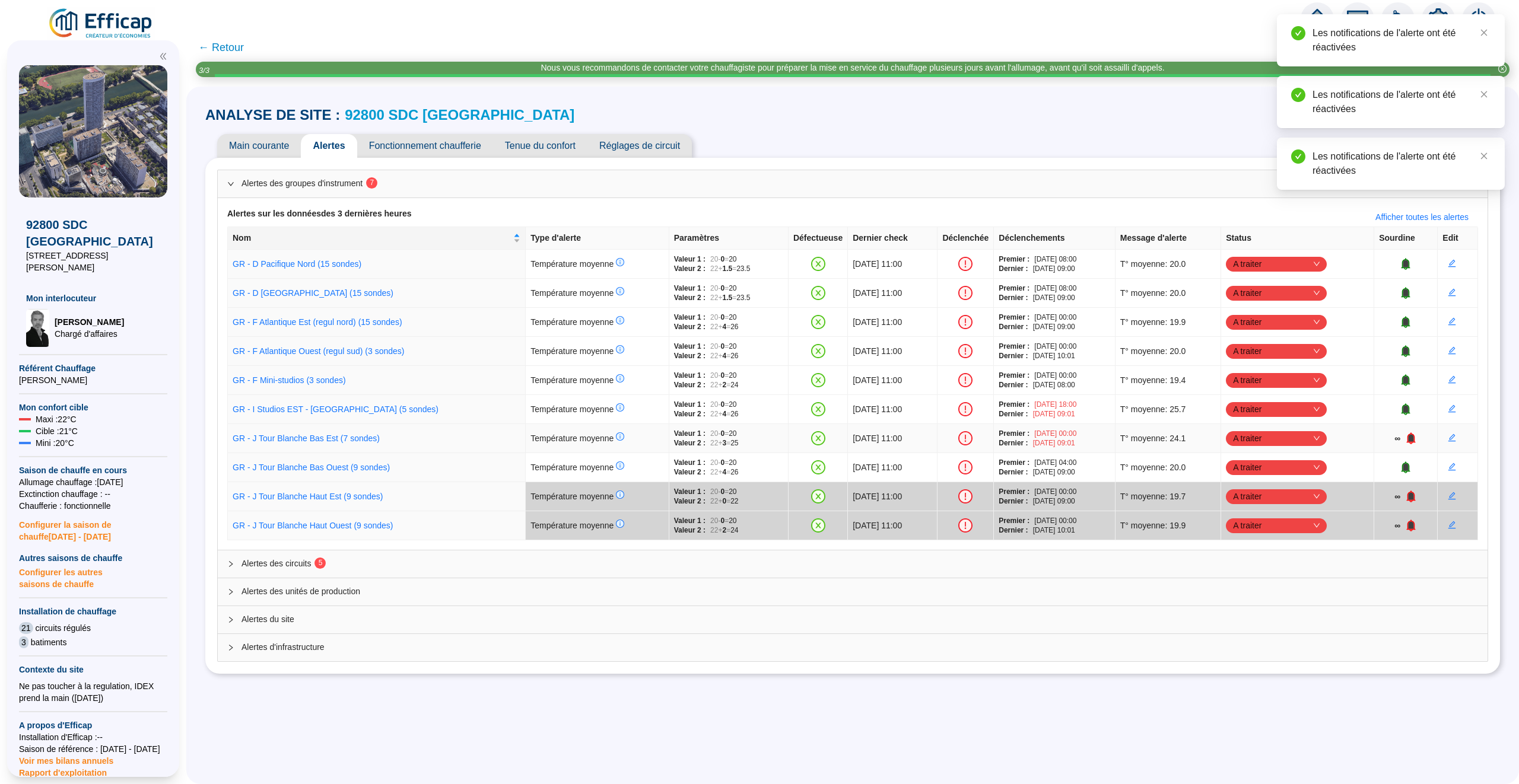
click at [1412, 436] on icon "bell" at bounding box center [1411, 438] width 9 height 12
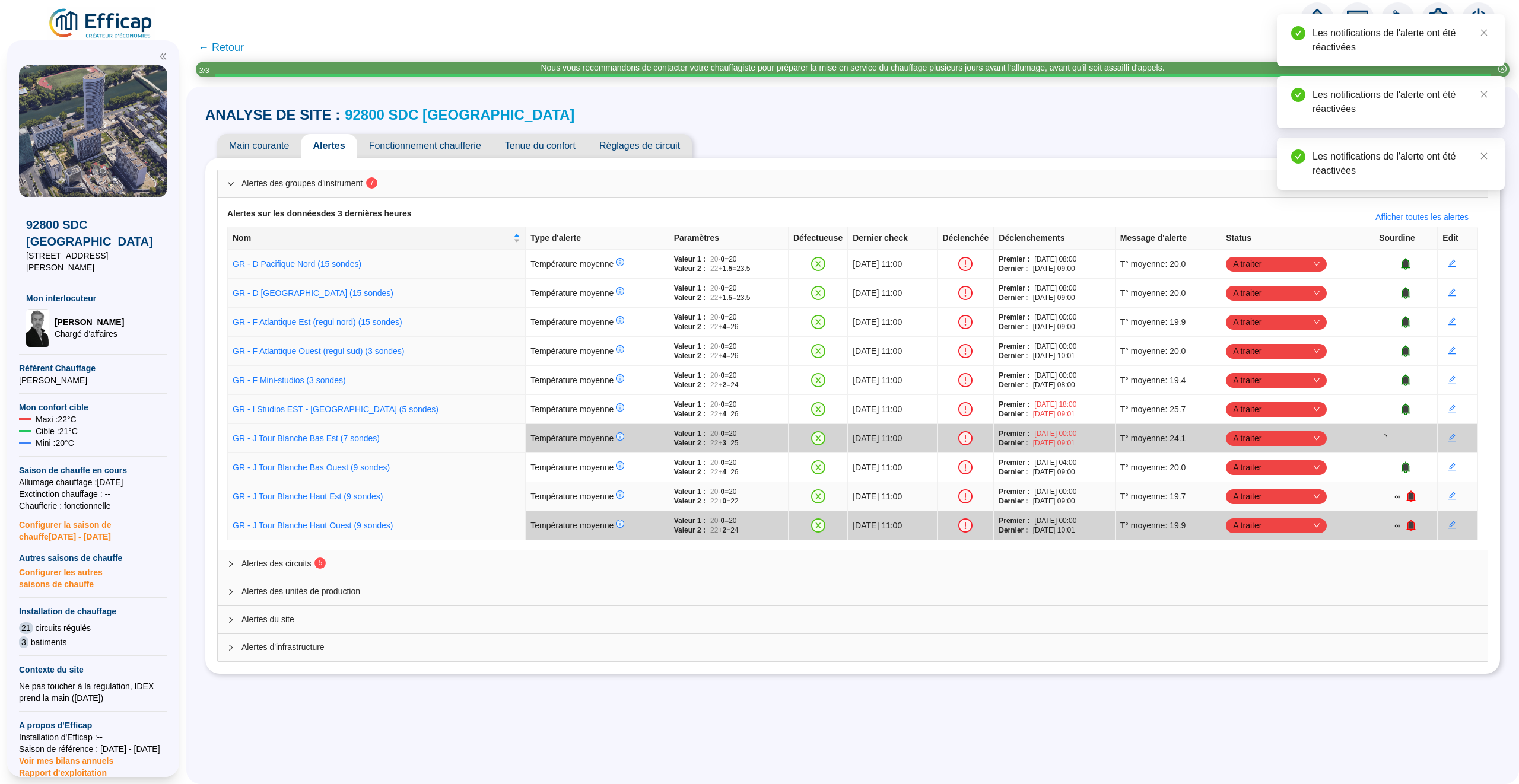
click at [1415, 499] on icon "bell" at bounding box center [1411, 496] width 8 height 9
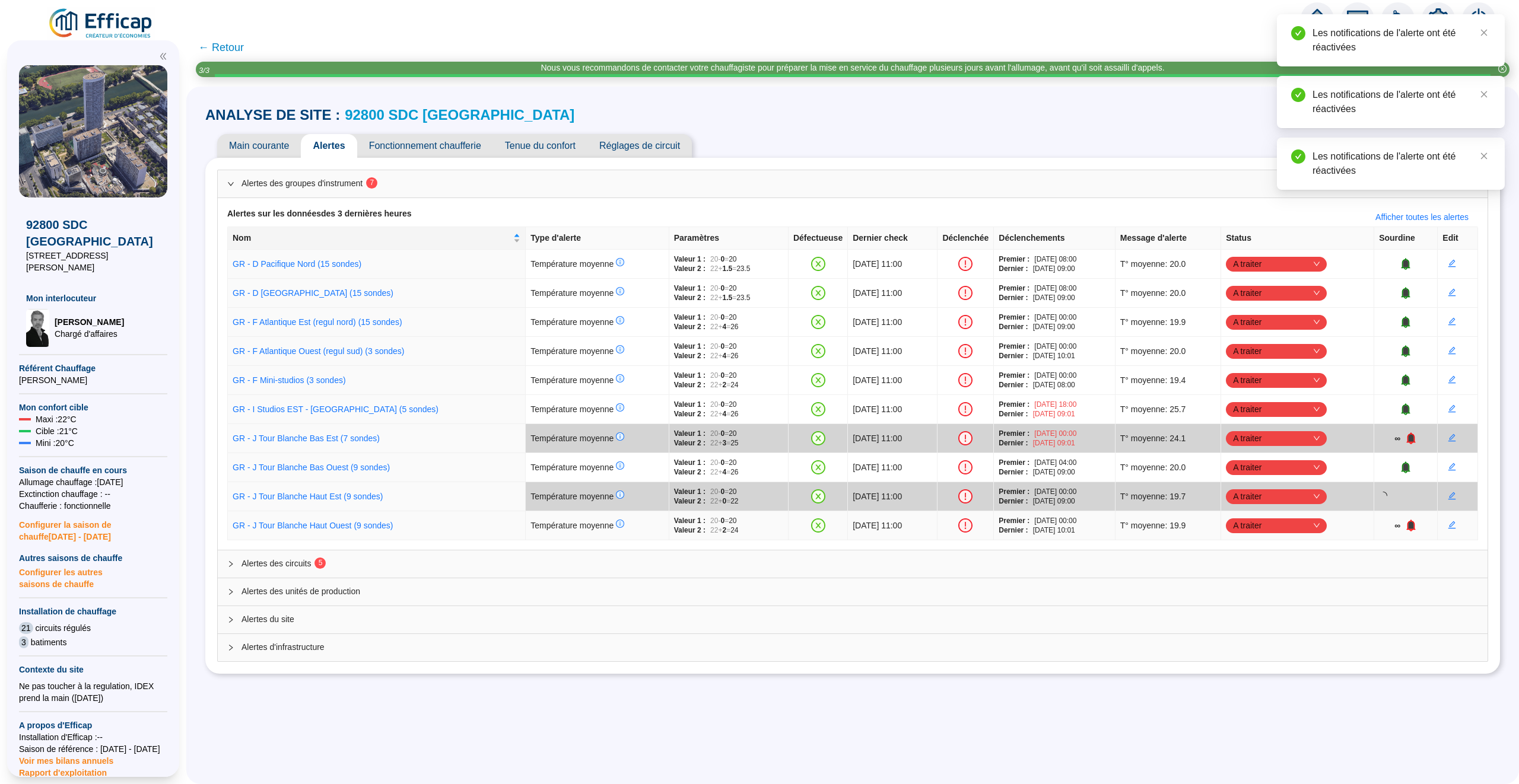
click at [1414, 528] on icon "bell" at bounding box center [1411, 524] width 8 height 9
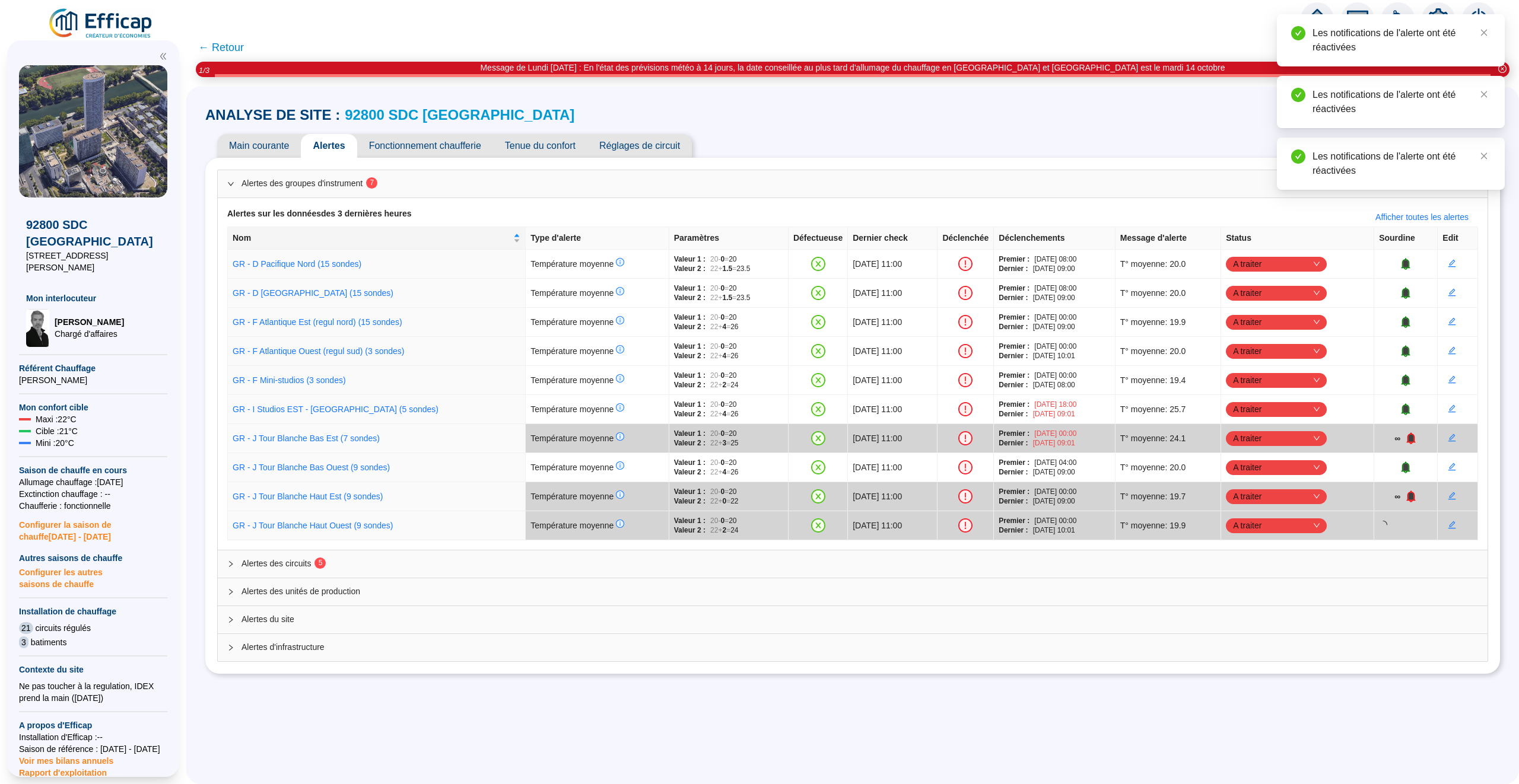
click at [1096, 748] on div "ANALYSE DE SITE : 92800 SDC Le France Main courante Alertes Fonctionnement chau…" at bounding box center [852, 435] width 1333 height 697
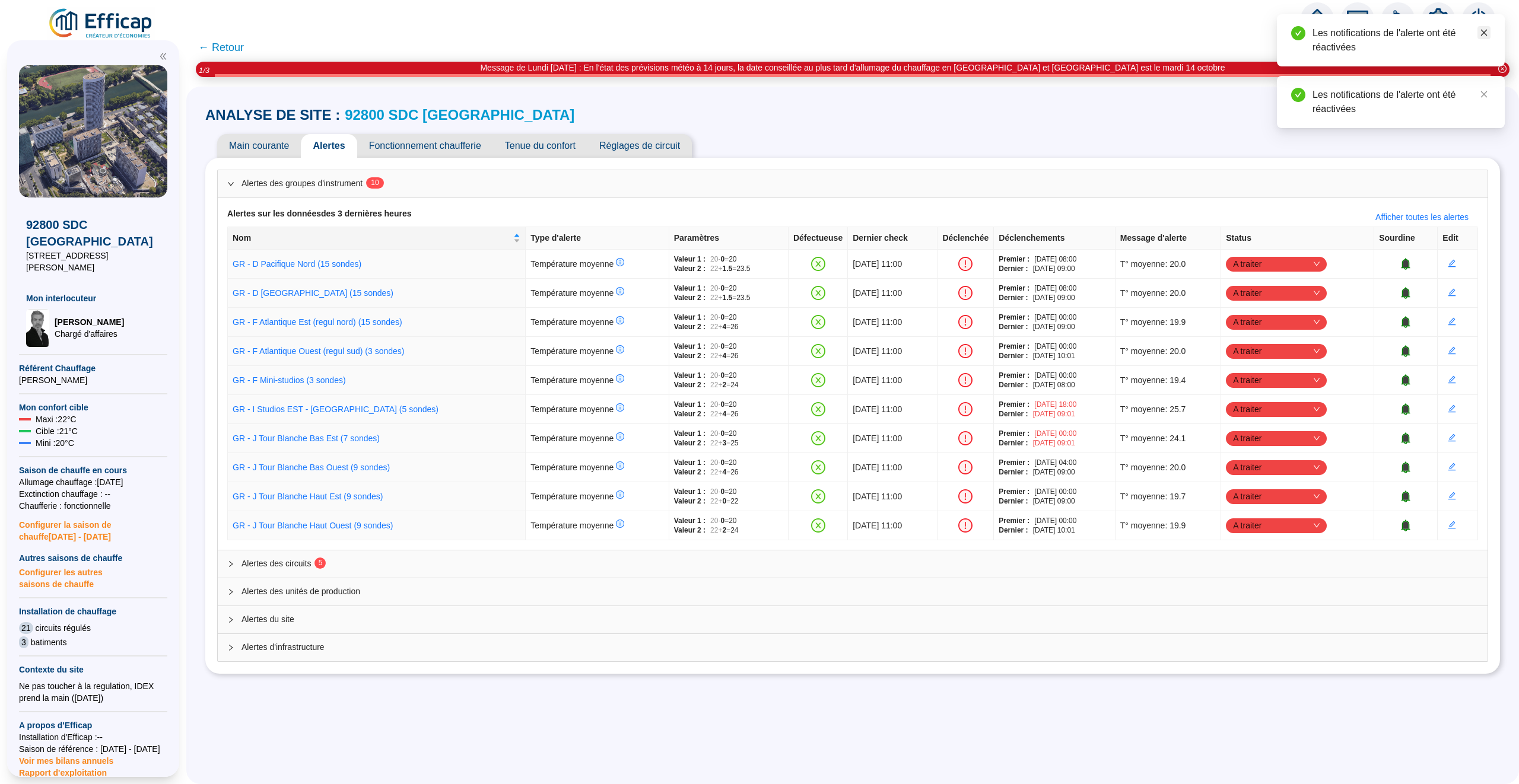
click at [1483, 32] on icon "close" at bounding box center [1484, 33] width 6 height 6
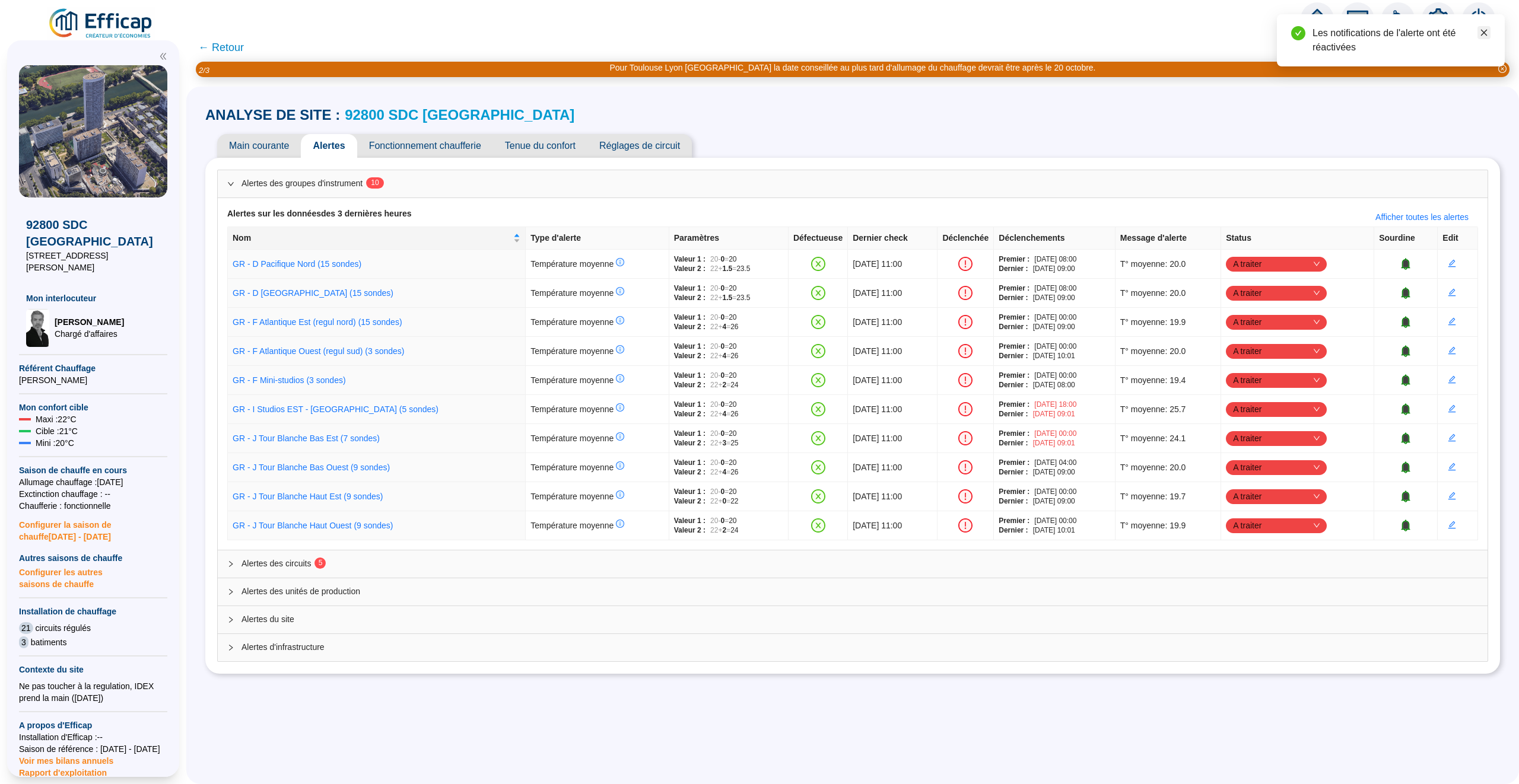
click at [1486, 34] on icon "close" at bounding box center [1483, 32] width 9 height 9
click at [1307, 268] on span "A traiter" at bounding box center [1276, 264] width 87 height 18
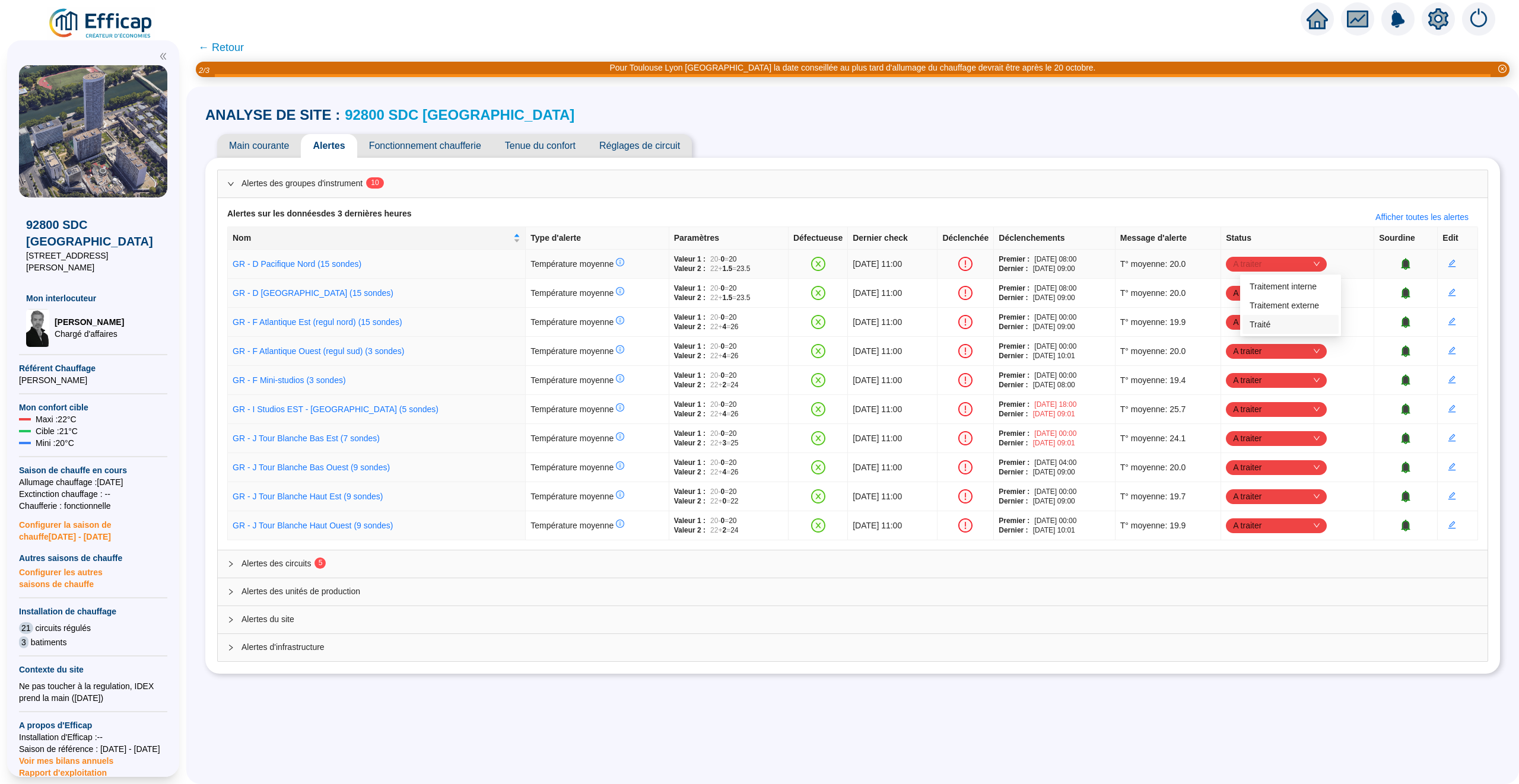
click at [1291, 321] on div "Traité" at bounding box center [1291, 324] width 82 height 13
click at [1319, 294] on span "A traiter" at bounding box center [1276, 293] width 87 height 18
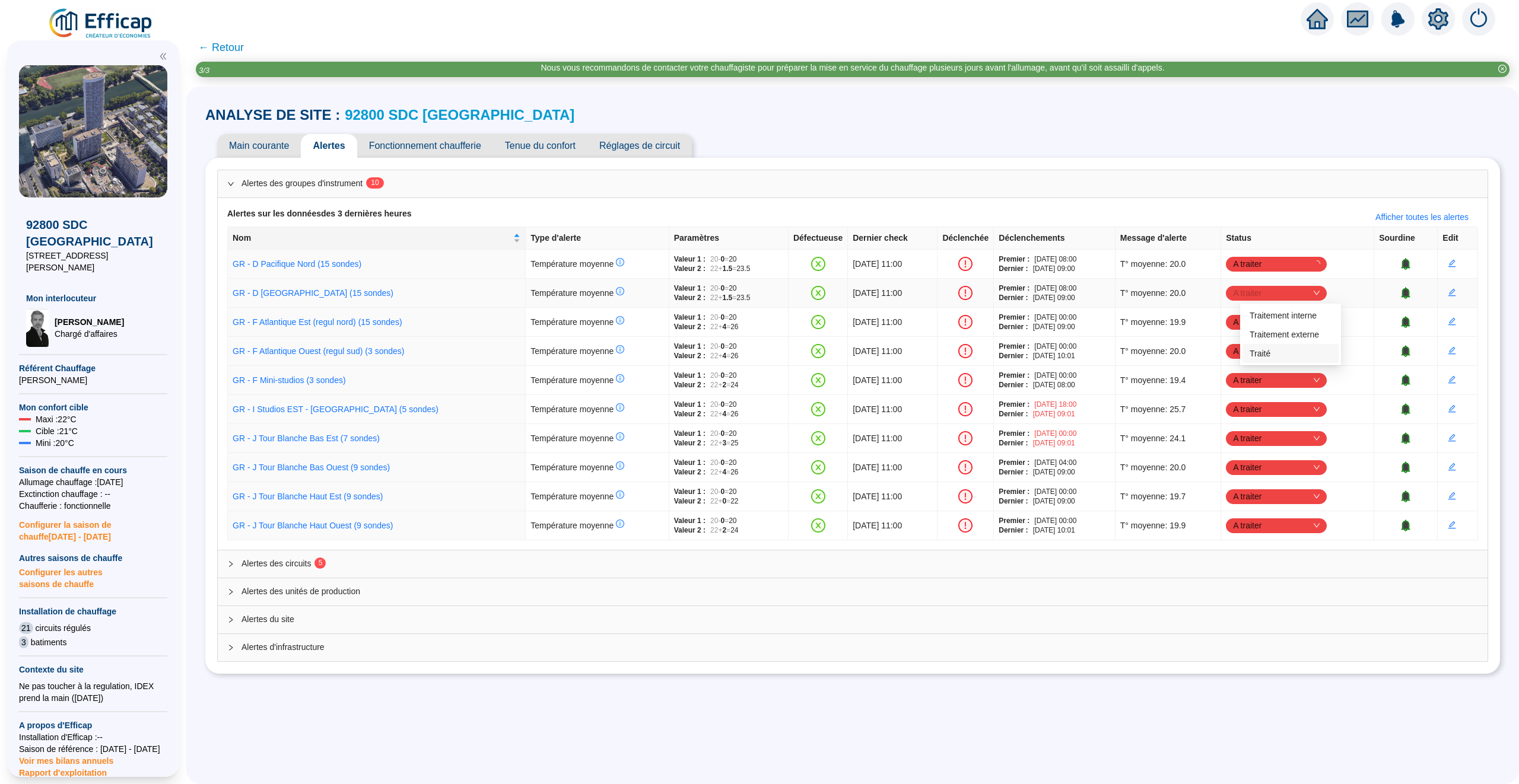
click at [1290, 354] on div "Traité" at bounding box center [1291, 354] width 82 height 13
click at [1319, 314] on span "A traiter" at bounding box center [1276, 322] width 87 height 18
click at [1290, 380] on div "Traité" at bounding box center [1291, 384] width 82 height 13
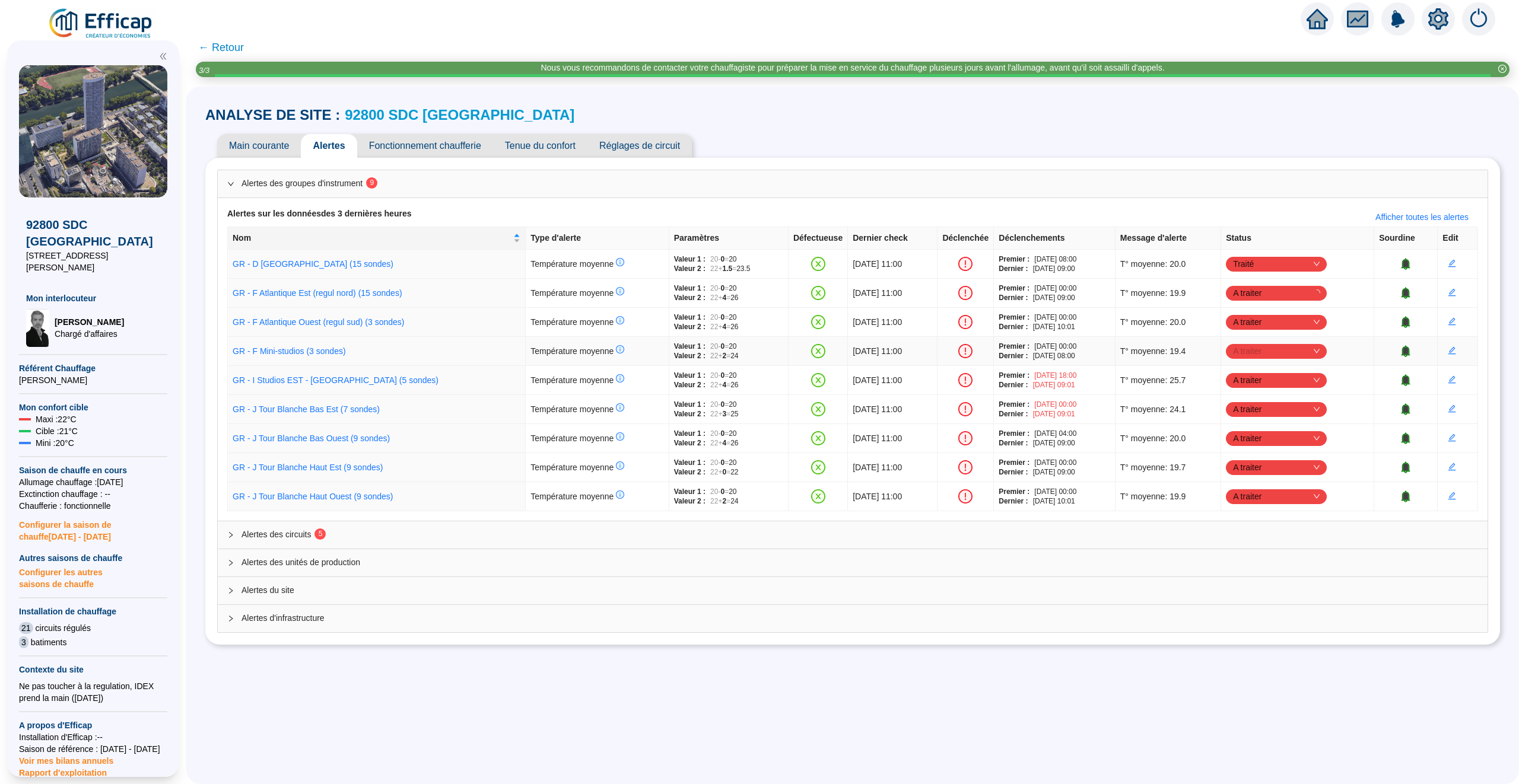
click at [1319, 345] on span "A traiter" at bounding box center [1276, 351] width 87 height 18
click at [1297, 411] on div "Traité" at bounding box center [1291, 412] width 82 height 13
click at [1319, 407] on span "A traiter" at bounding box center [1276, 409] width 87 height 18
click at [1300, 466] on div "Traité" at bounding box center [1291, 471] width 82 height 13
click at [1312, 445] on span "A traiter" at bounding box center [1276, 438] width 87 height 18
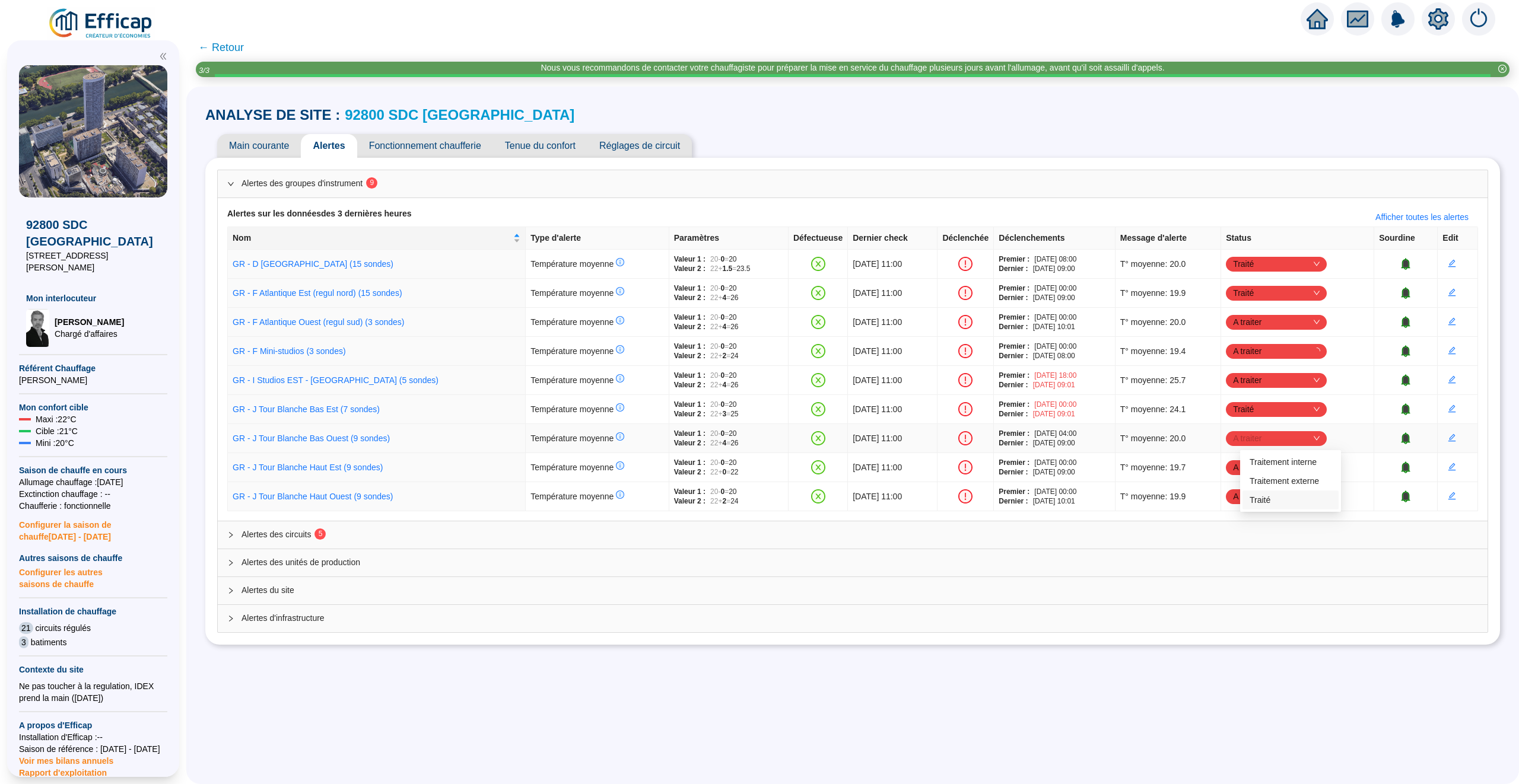
click at [1292, 494] on div "Traité" at bounding box center [1291, 501] width 82 height 13
click at [1320, 451] on td "A traiter A traiter" at bounding box center [1298, 438] width 153 height 29
click at [1318, 463] on span "A traiter" at bounding box center [1276, 467] width 87 height 18
click at [1292, 525] on div "Traité" at bounding box center [1291, 529] width 82 height 13
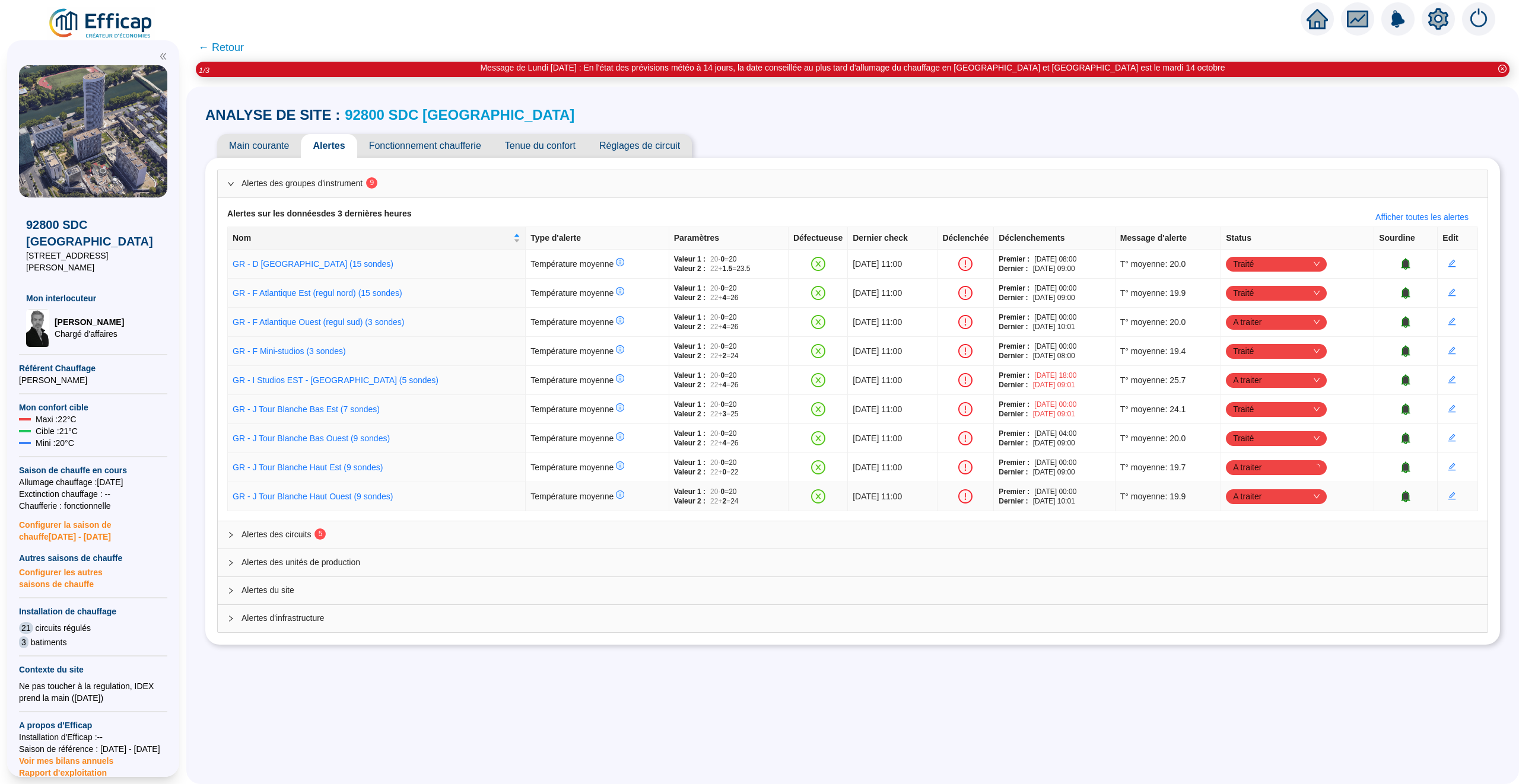
click at [1313, 494] on span "A traiter" at bounding box center [1276, 496] width 87 height 18
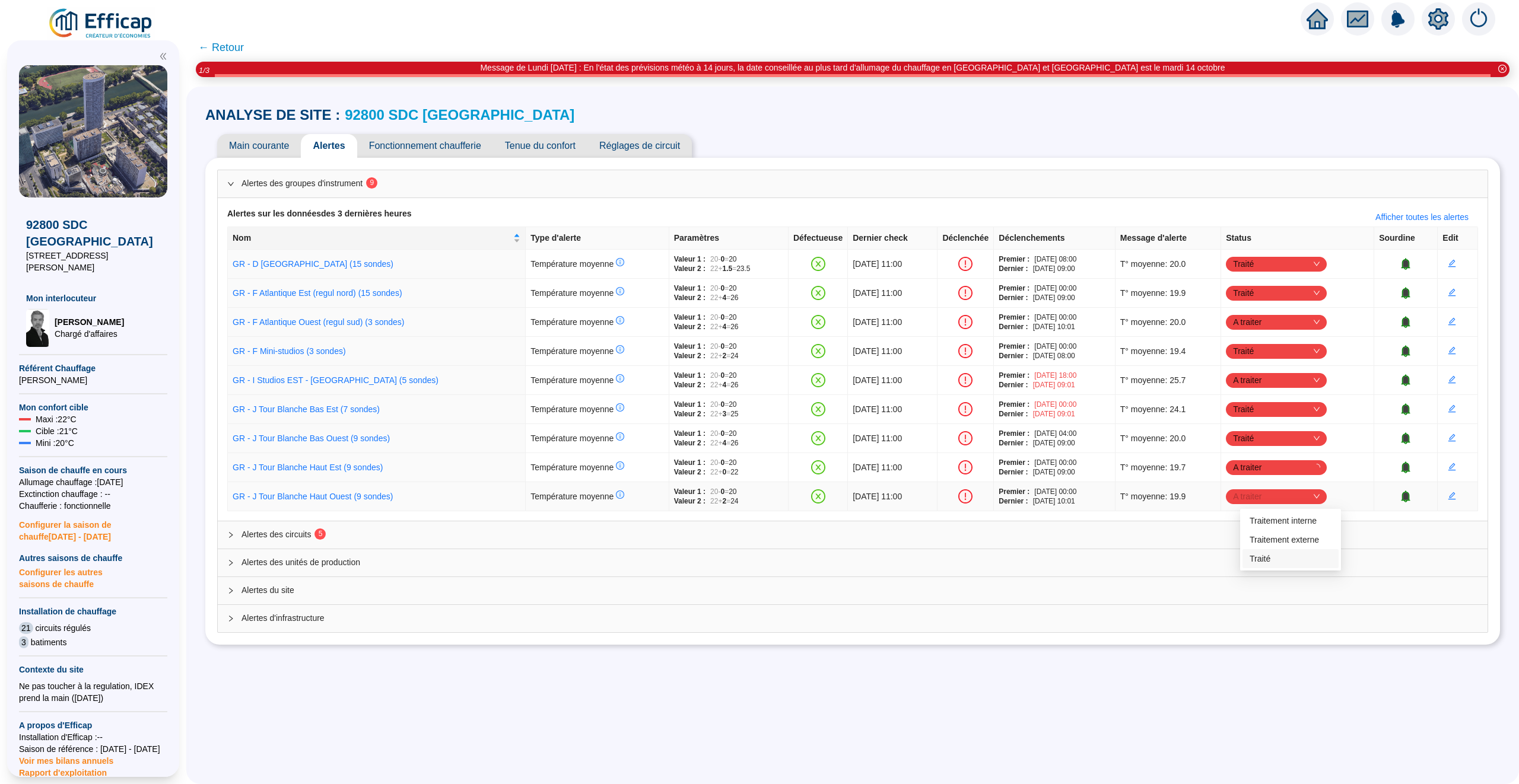
click at [1282, 557] on div "Traité" at bounding box center [1291, 559] width 82 height 13
click at [1319, 377] on span "A traiter" at bounding box center [1276, 380] width 87 height 18
click at [1314, 442] on div "Traité" at bounding box center [1291, 441] width 82 height 13
click at [221, 535] on div "Alertes des circuits 5" at bounding box center [852, 535] width 1269 height 28
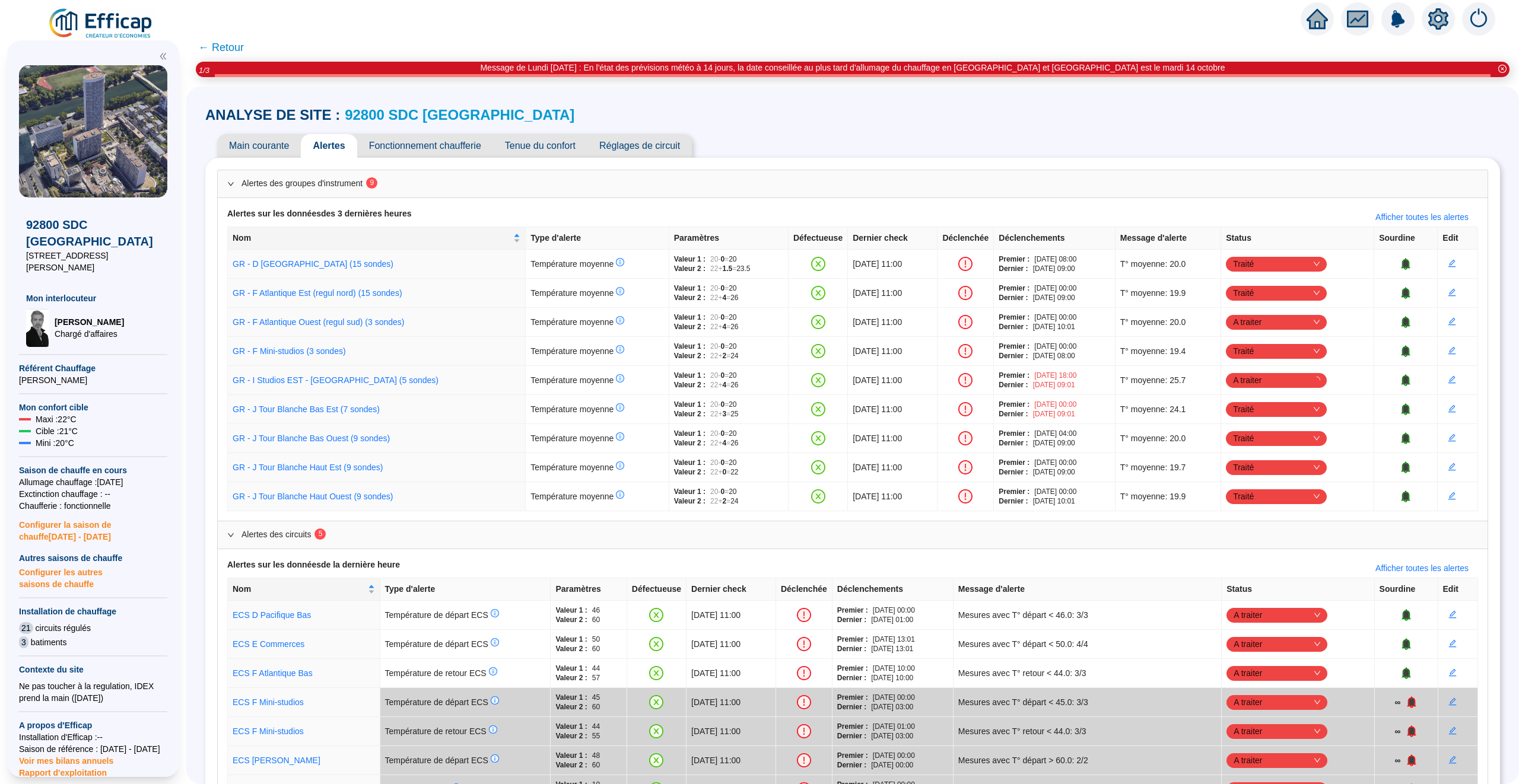
click at [232, 535] on icon "expanded" at bounding box center [231, 535] width 7 height 7
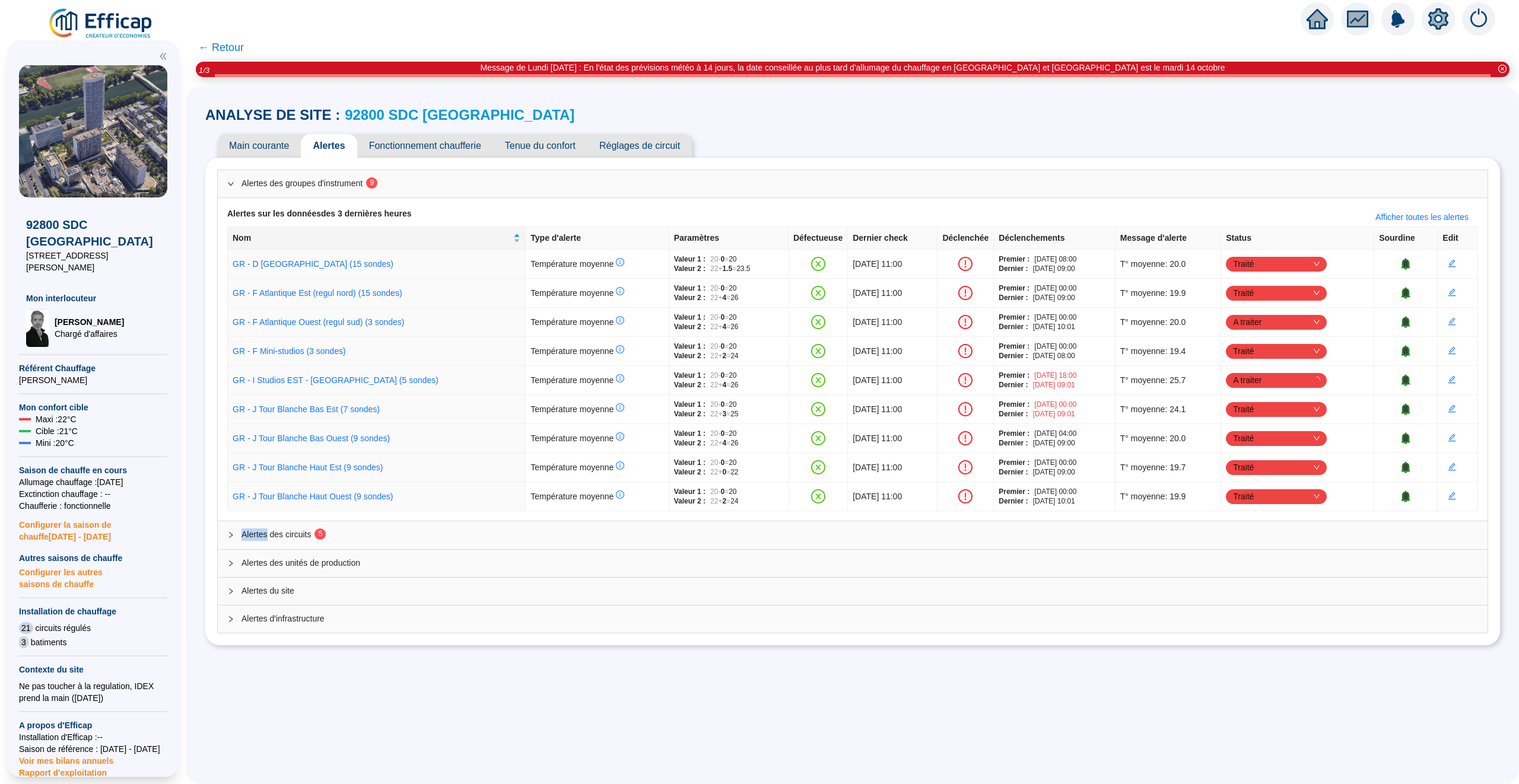
click at [232, 535] on icon "collapsed" at bounding box center [231, 535] width 7 height 7
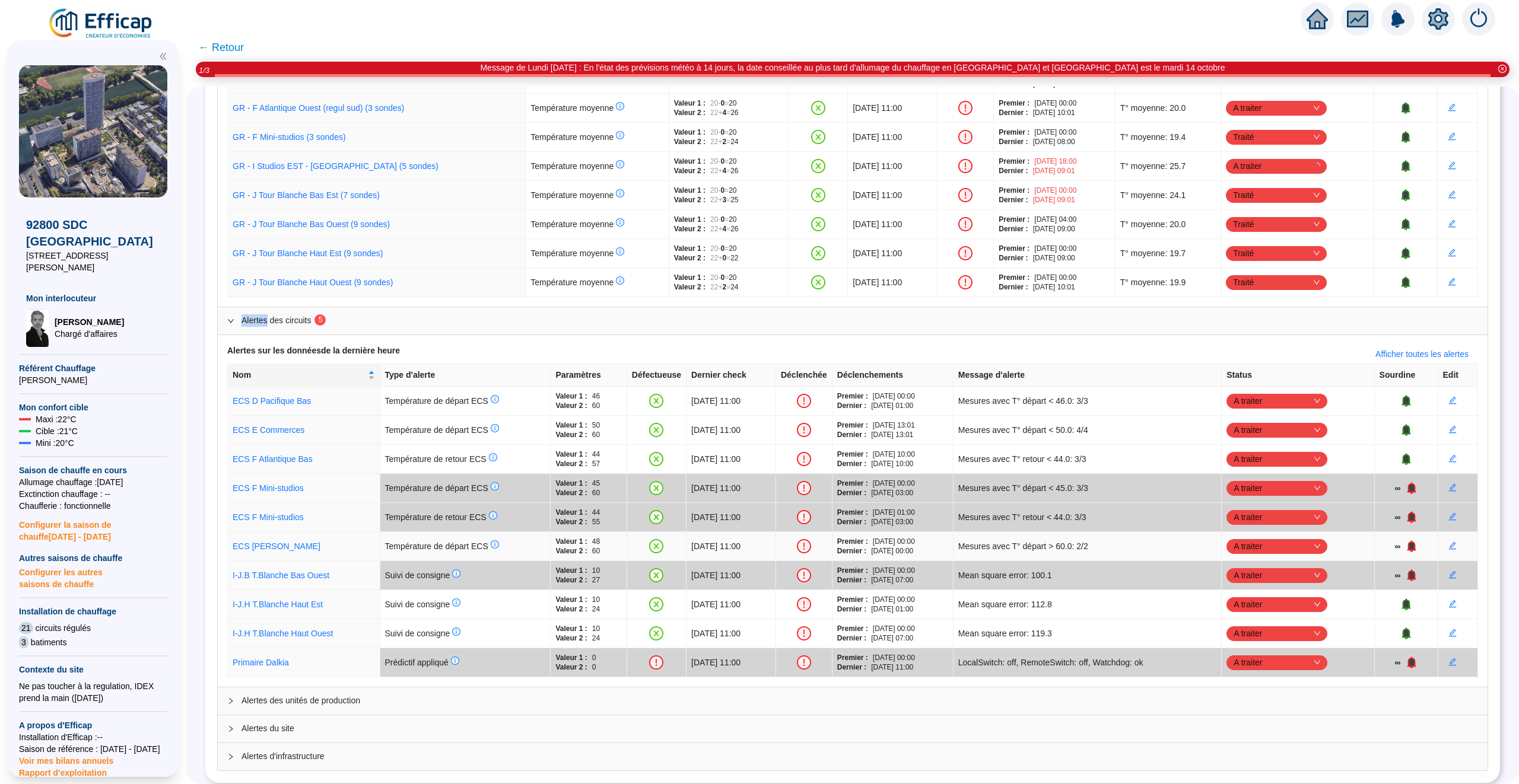
scroll to position [216, 0]
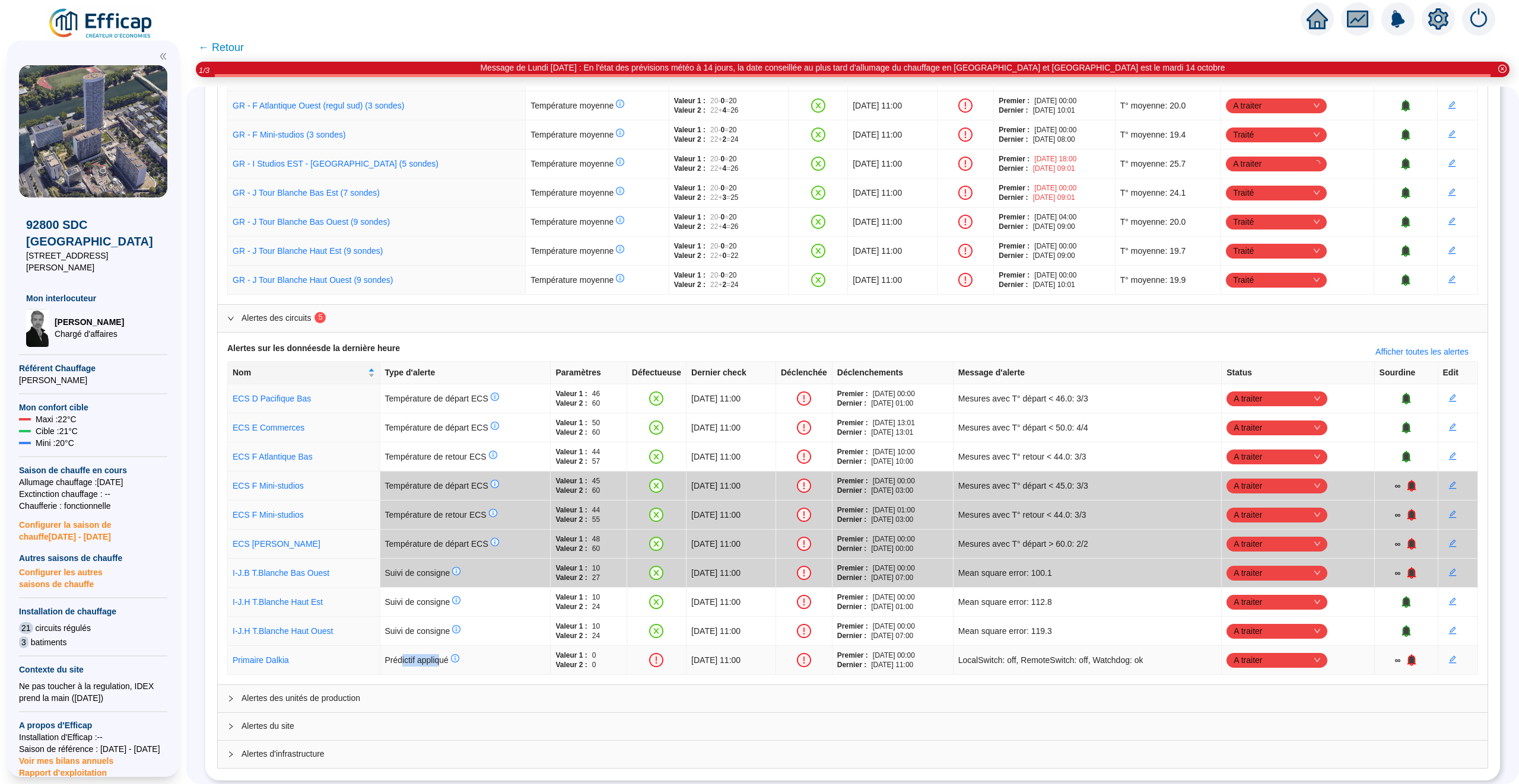
drag, startPoint x: 397, startPoint y: 663, endPoint x: 436, endPoint y: 663, distance: 39.0
click at [436, 663] on span "Prédictif appliqué" at bounding box center [422, 660] width 74 height 9
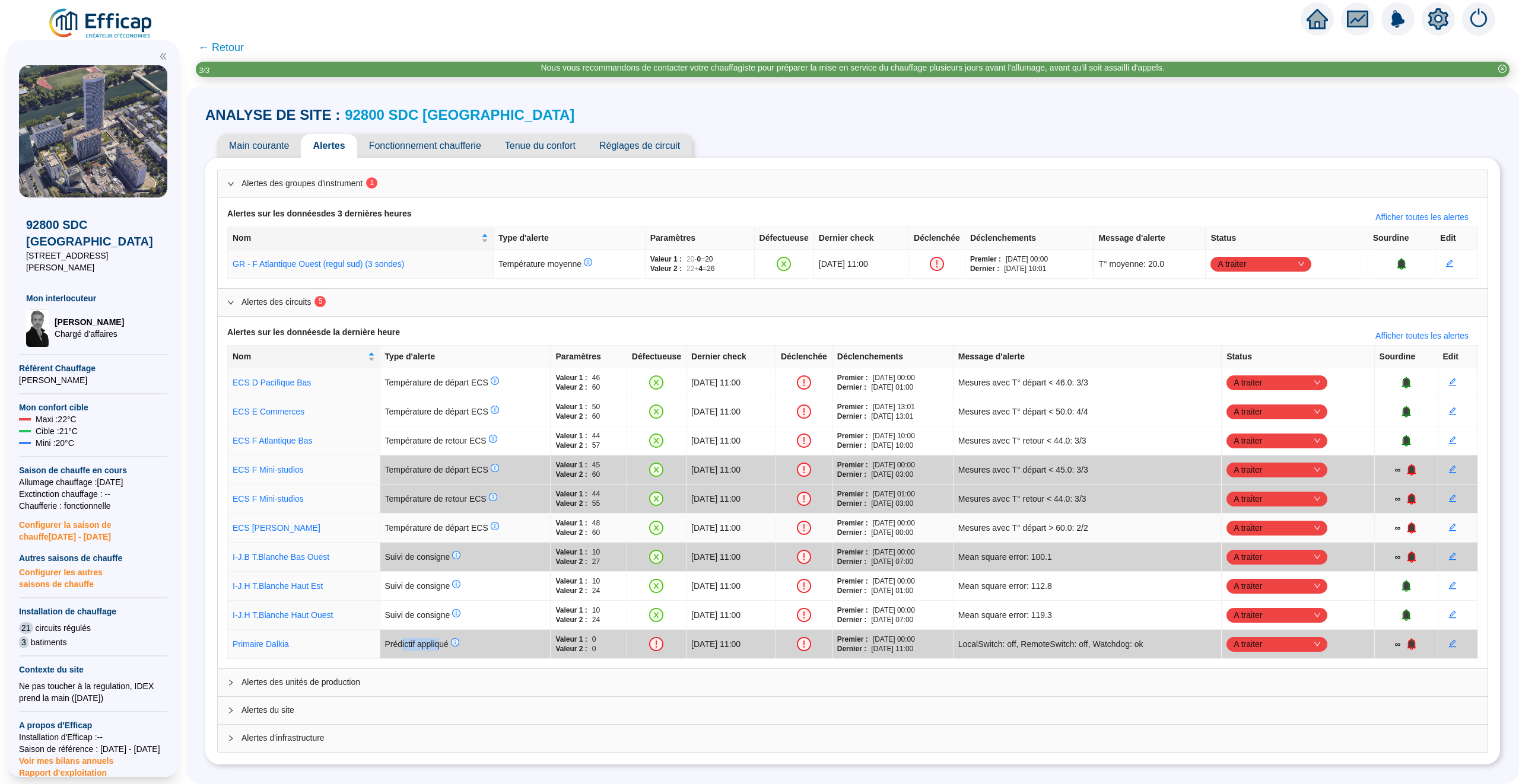
scroll to position [0, 0]
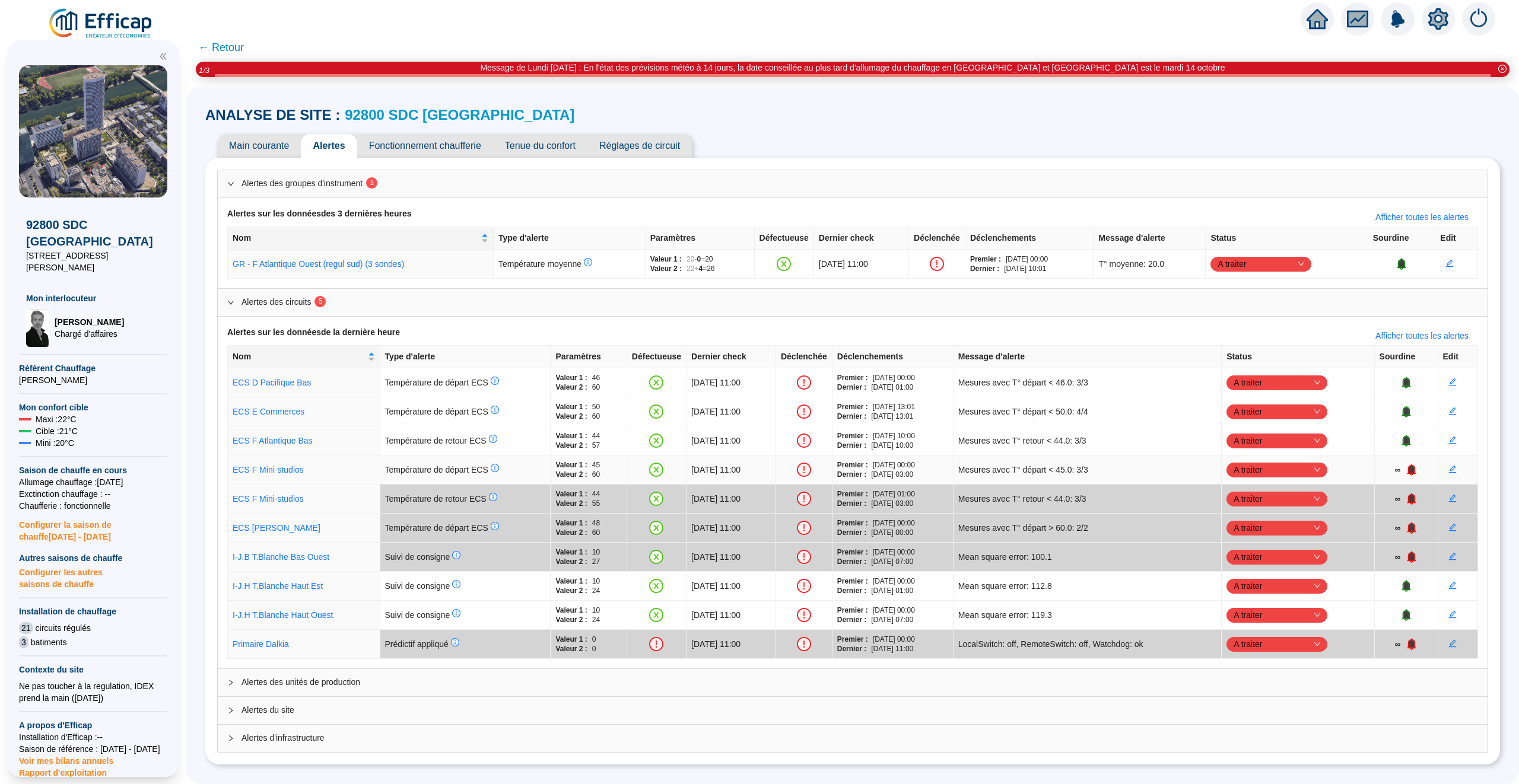
click at [1416, 474] on icon "bell" at bounding box center [1411, 469] width 9 height 12
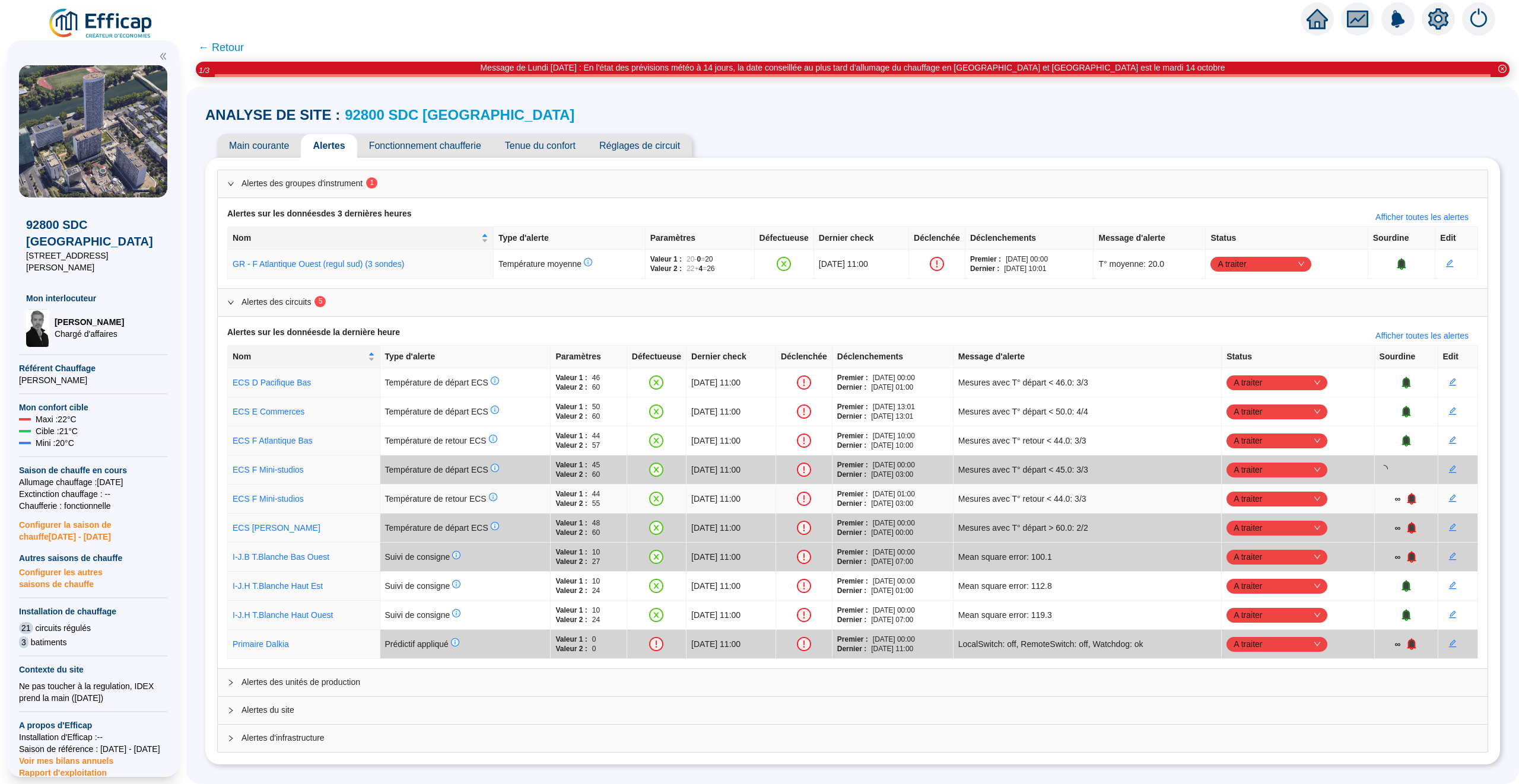
click at [1416, 505] on icon "bell" at bounding box center [1411, 498] width 9 height 12
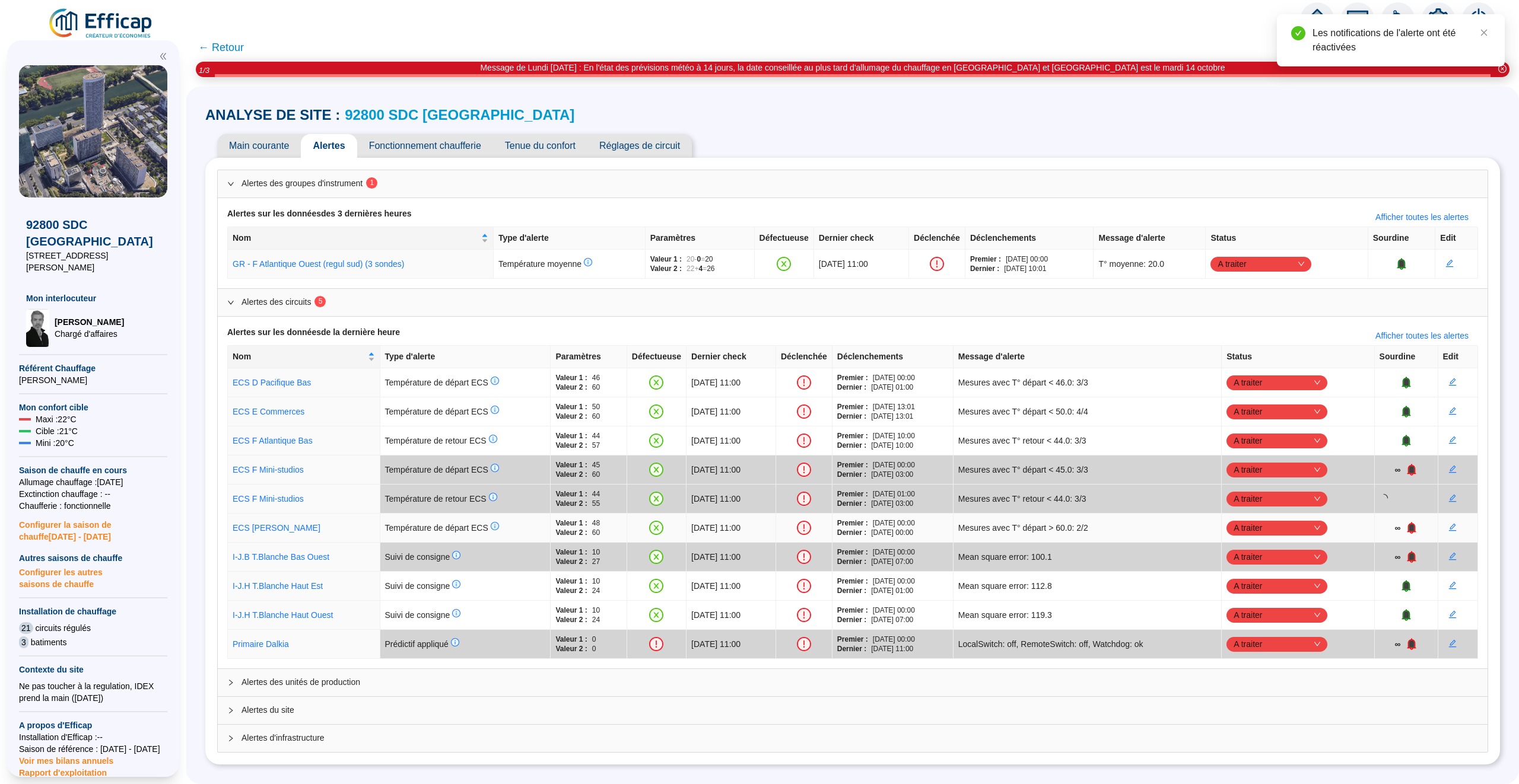
click at [1414, 530] on icon "bell" at bounding box center [1411, 527] width 8 height 9
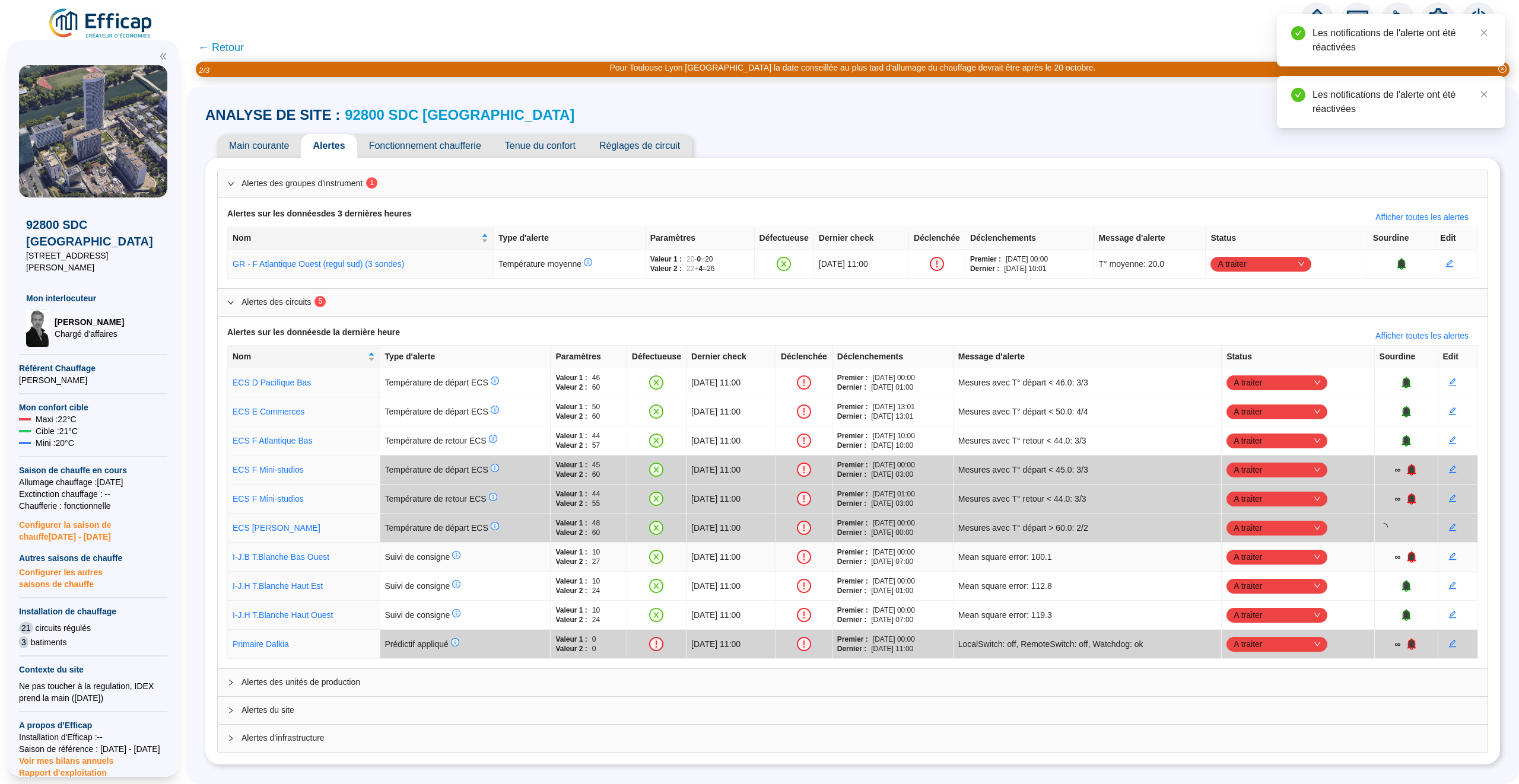
click at [1415, 561] on icon "bell" at bounding box center [1411, 556] width 8 height 9
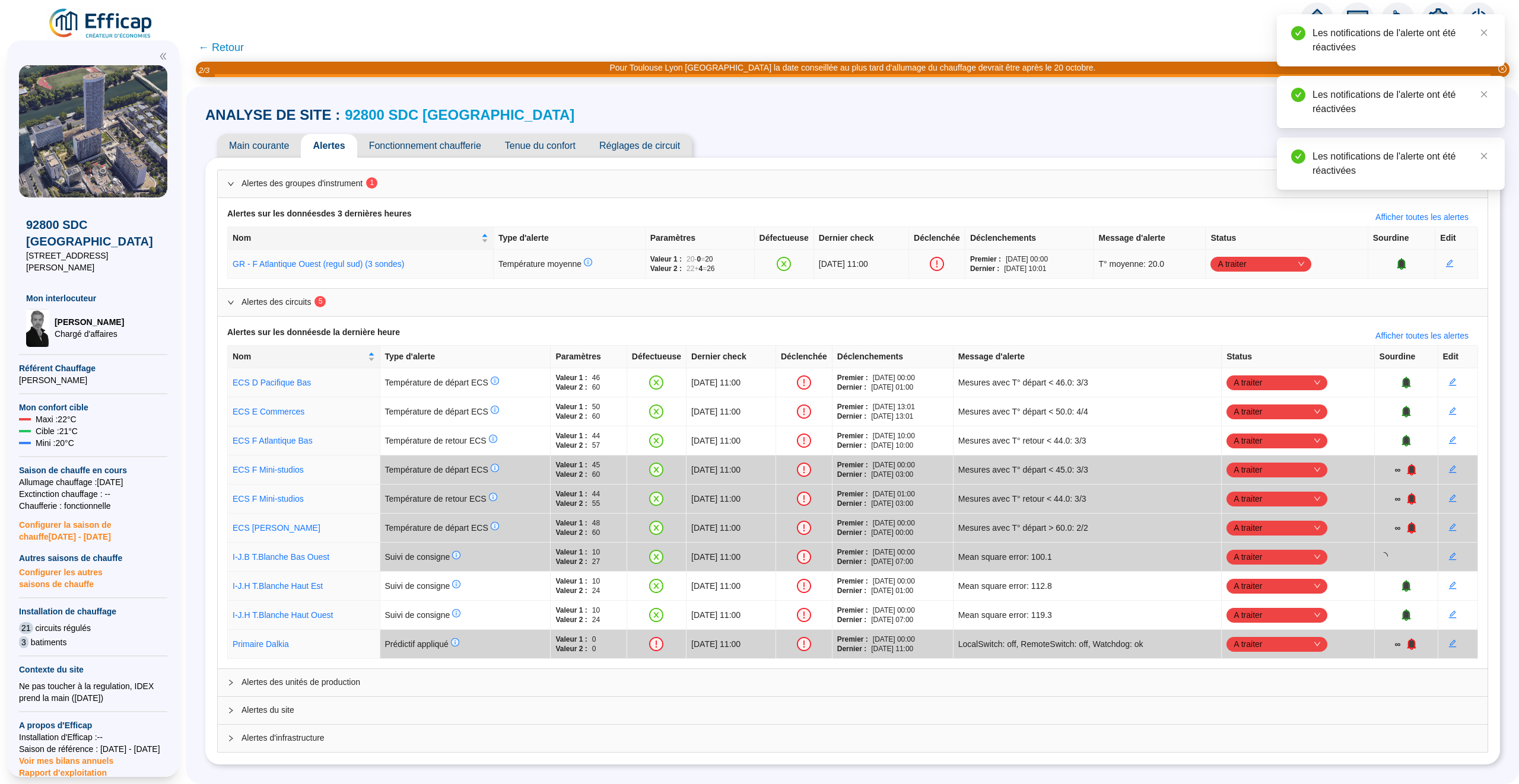
click at [1279, 265] on span "A traiter" at bounding box center [1261, 264] width 87 height 18
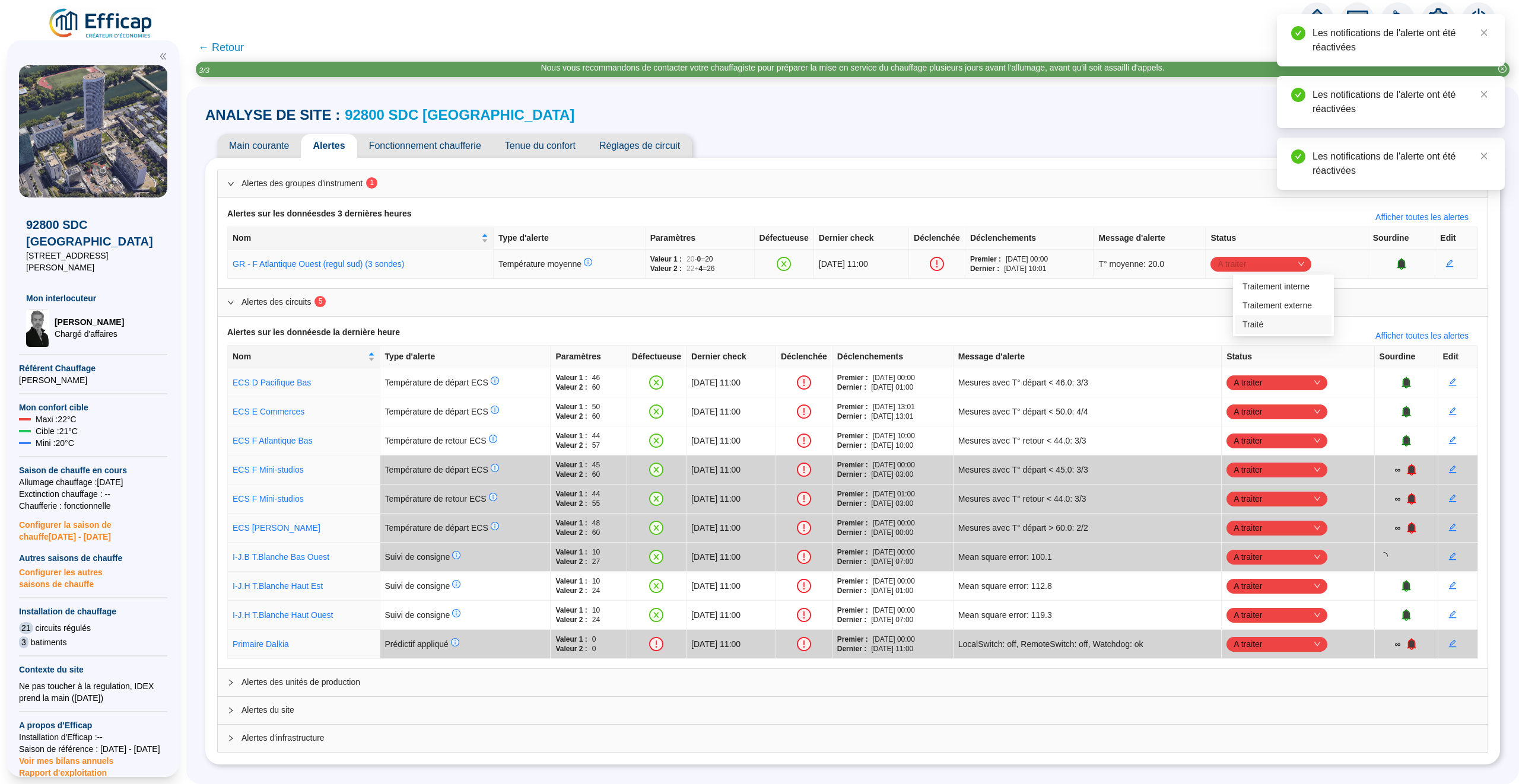
click at [1270, 318] on div "Traité" at bounding box center [1284, 324] width 82 height 13
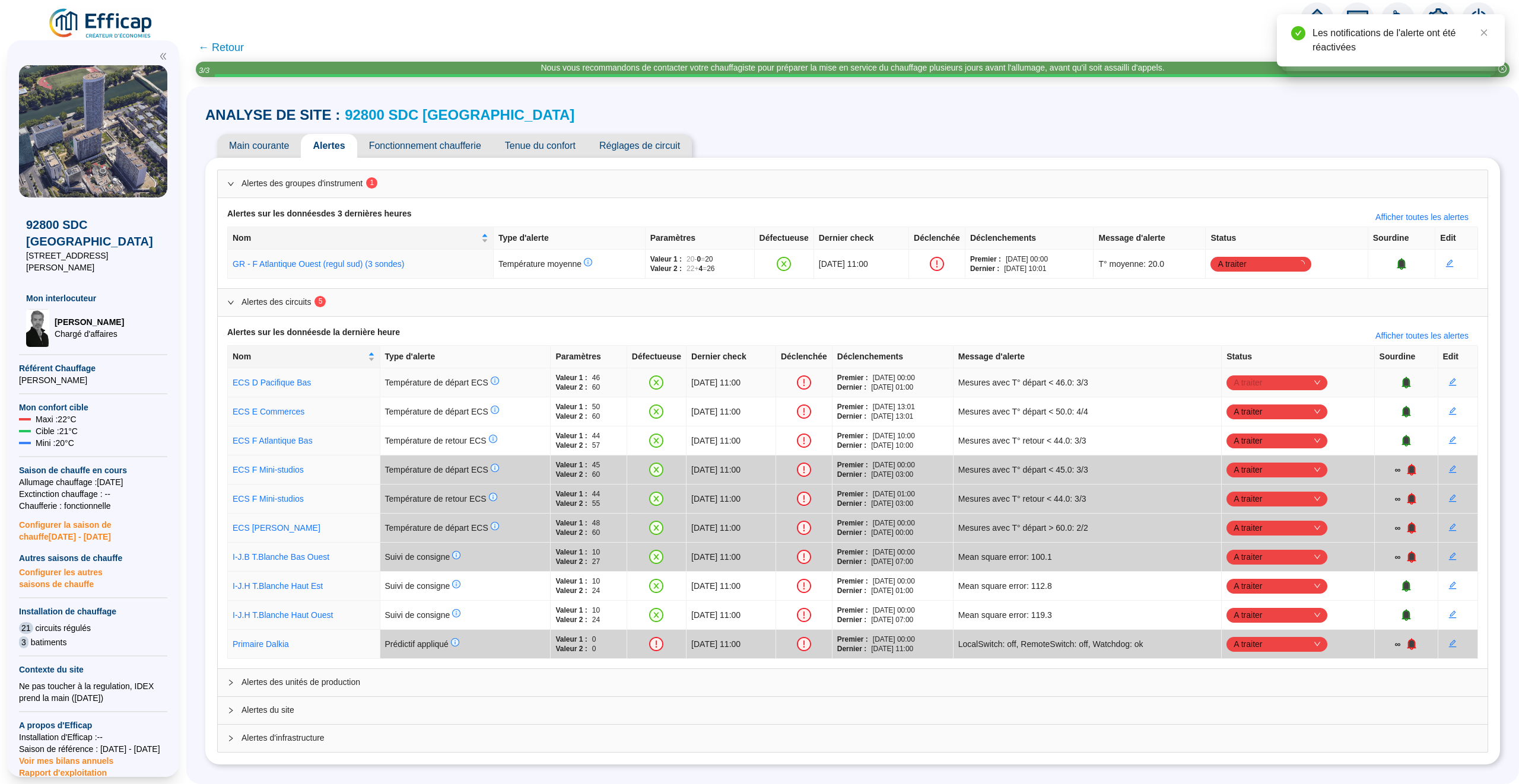
click at [1312, 380] on span "A traiter" at bounding box center [1276, 382] width 87 height 18
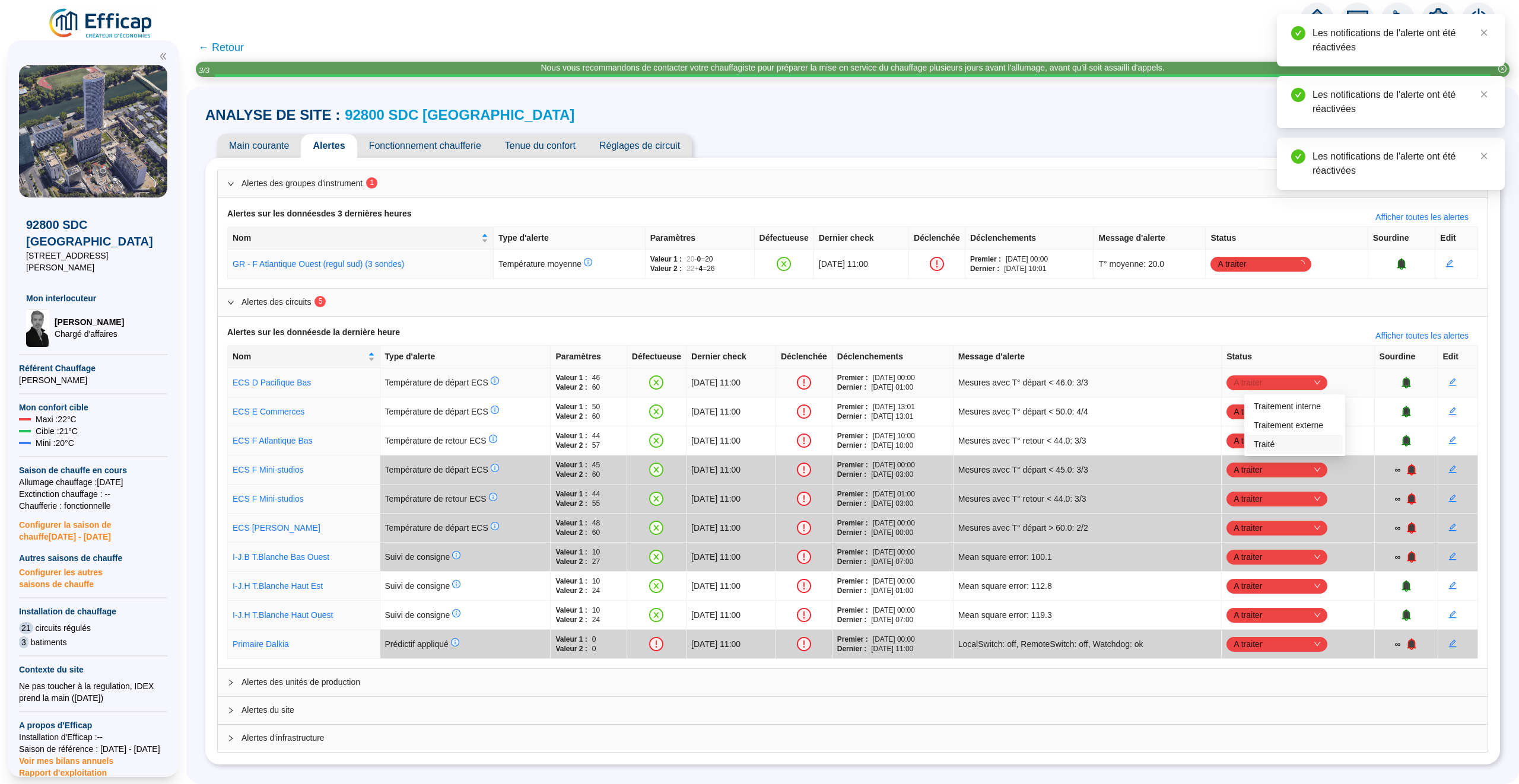
click at [1288, 436] on div "Traité" at bounding box center [1295, 445] width 96 height 19
click at [1306, 408] on span "A traiter" at bounding box center [1276, 411] width 87 height 18
click at [1291, 466] on div "Traité" at bounding box center [1295, 473] width 96 height 19
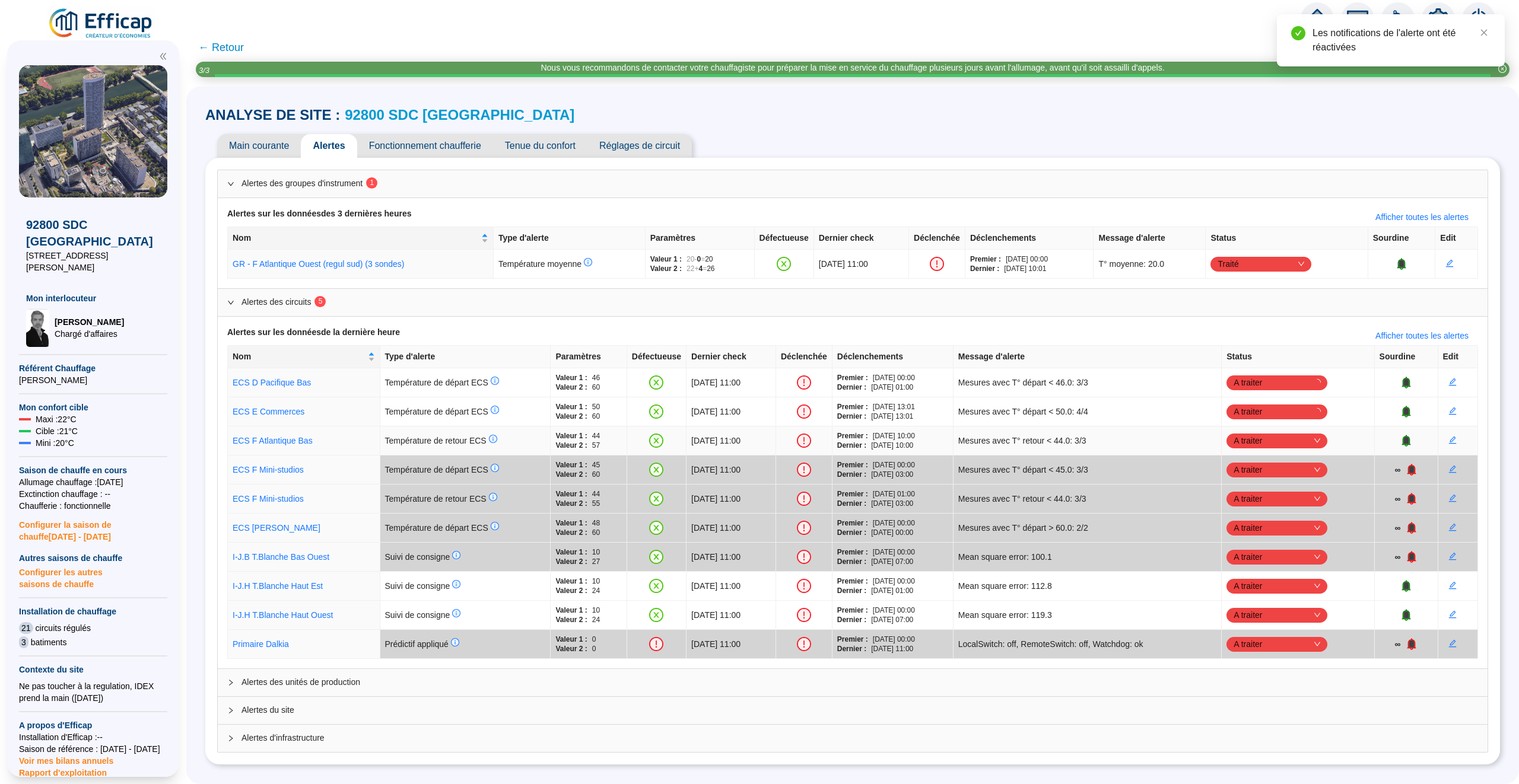
click at [1317, 433] on span "A traiter" at bounding box center [1276, 441] width 87 height 18
click at [1314, 440] on span "A traiter" at bounding box center [1276, 441] width 87 height 18
click at [1304, 435] on span "A traiter" at bounding box center [1276, 441] width 87 height 18
click at [1288, 497] on div "Traité" at bounding box center [1295, 503] width 82 height 13
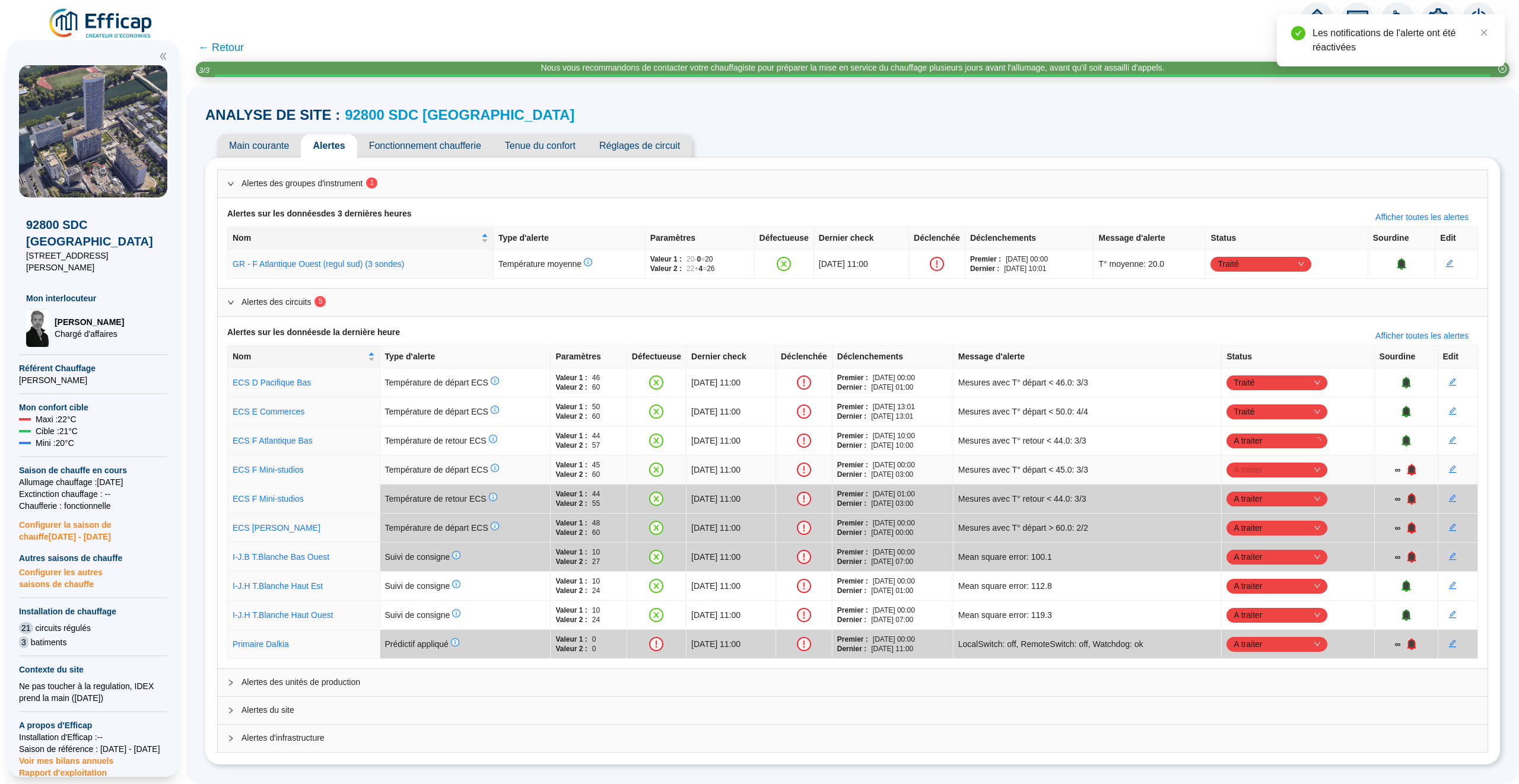
click at [1320, 463] on span "A traiter" at bounding box center [1276, 470] width 87 height 18
click at [1280, 535] on div "Traité" at bounding box center [1295, 532] width 82 height 13
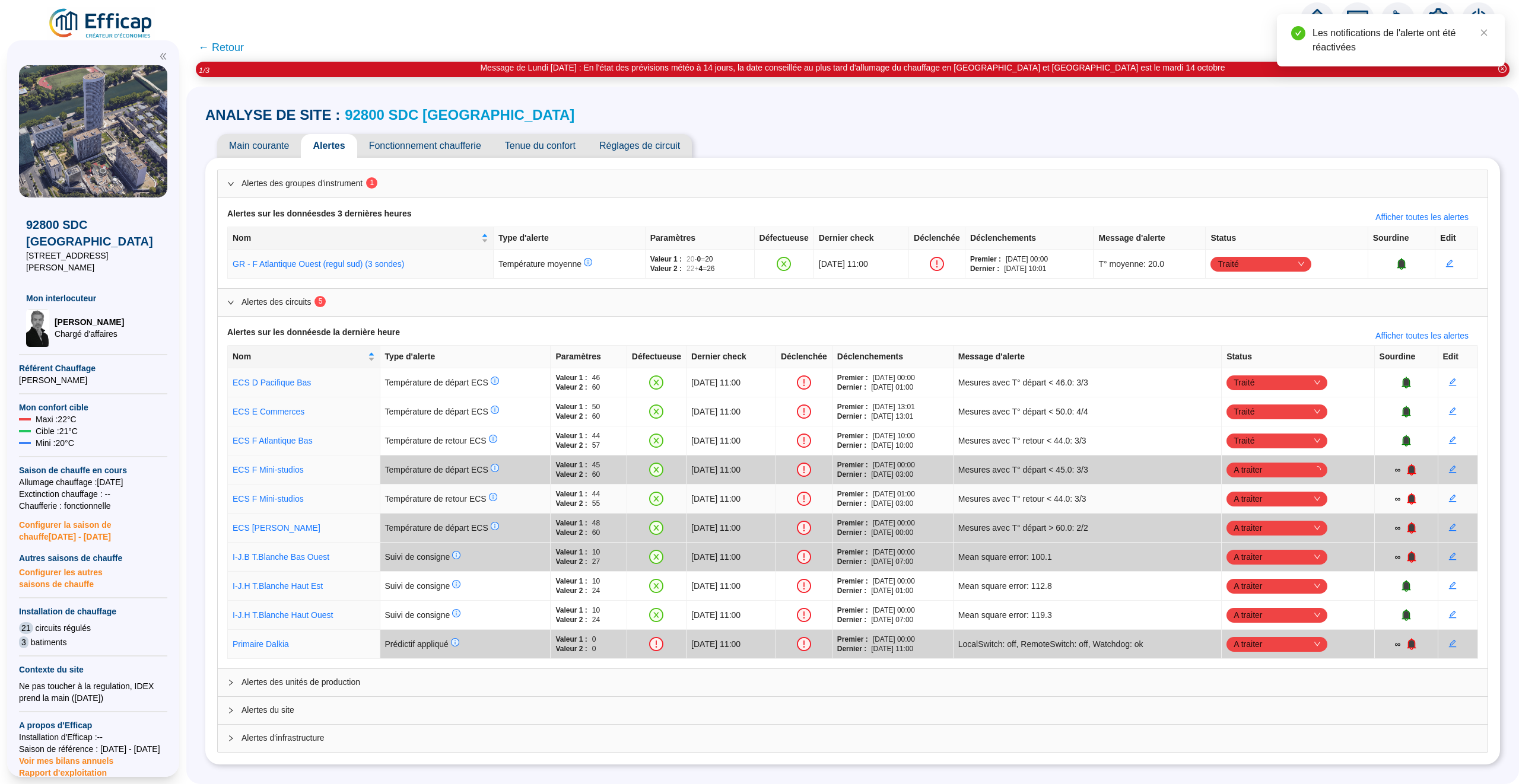
click at [1307, 496] on span "A traiter" at bounding box center [1276, 498] width 87 height 18
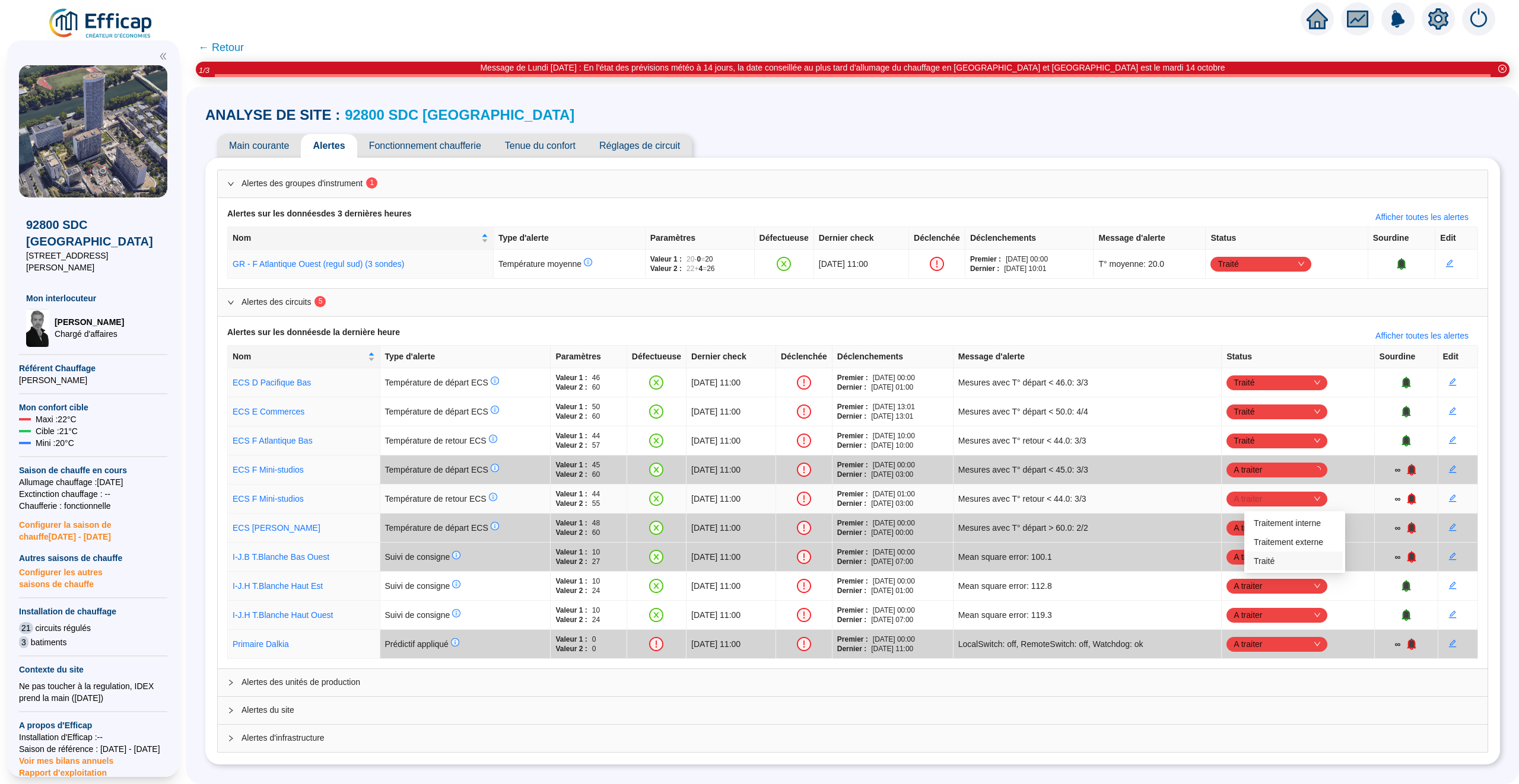
click at [1280, 555] on div "Traité" at bounding box center [1295, 561] width 82 height 13
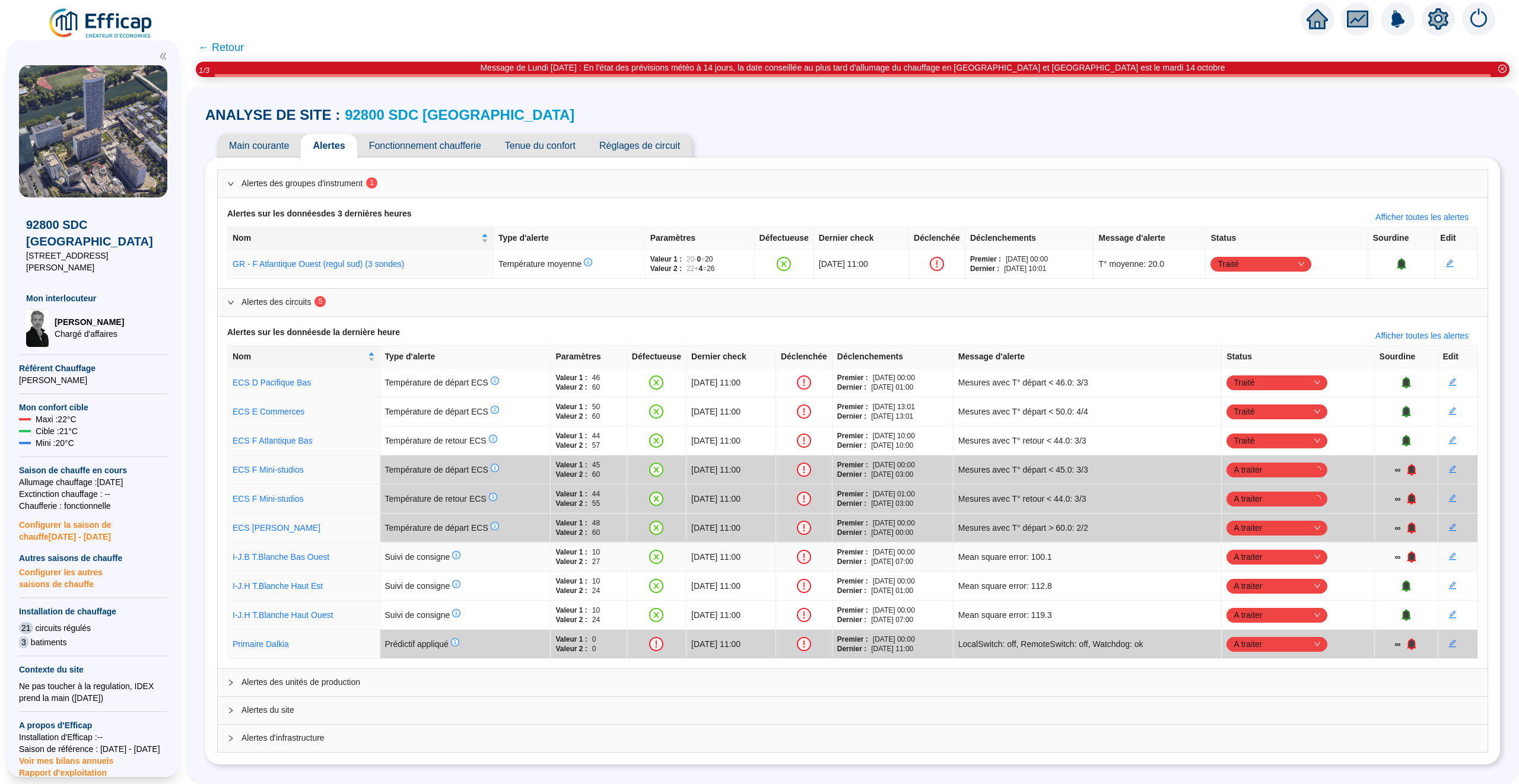
click at [1295, 556] on span "A traiter" at bounding box center [1276, 557] width 87 height 18
click at [1268, 611] on div "Traité" at bounding box center [1295, 620] width 96 height 19
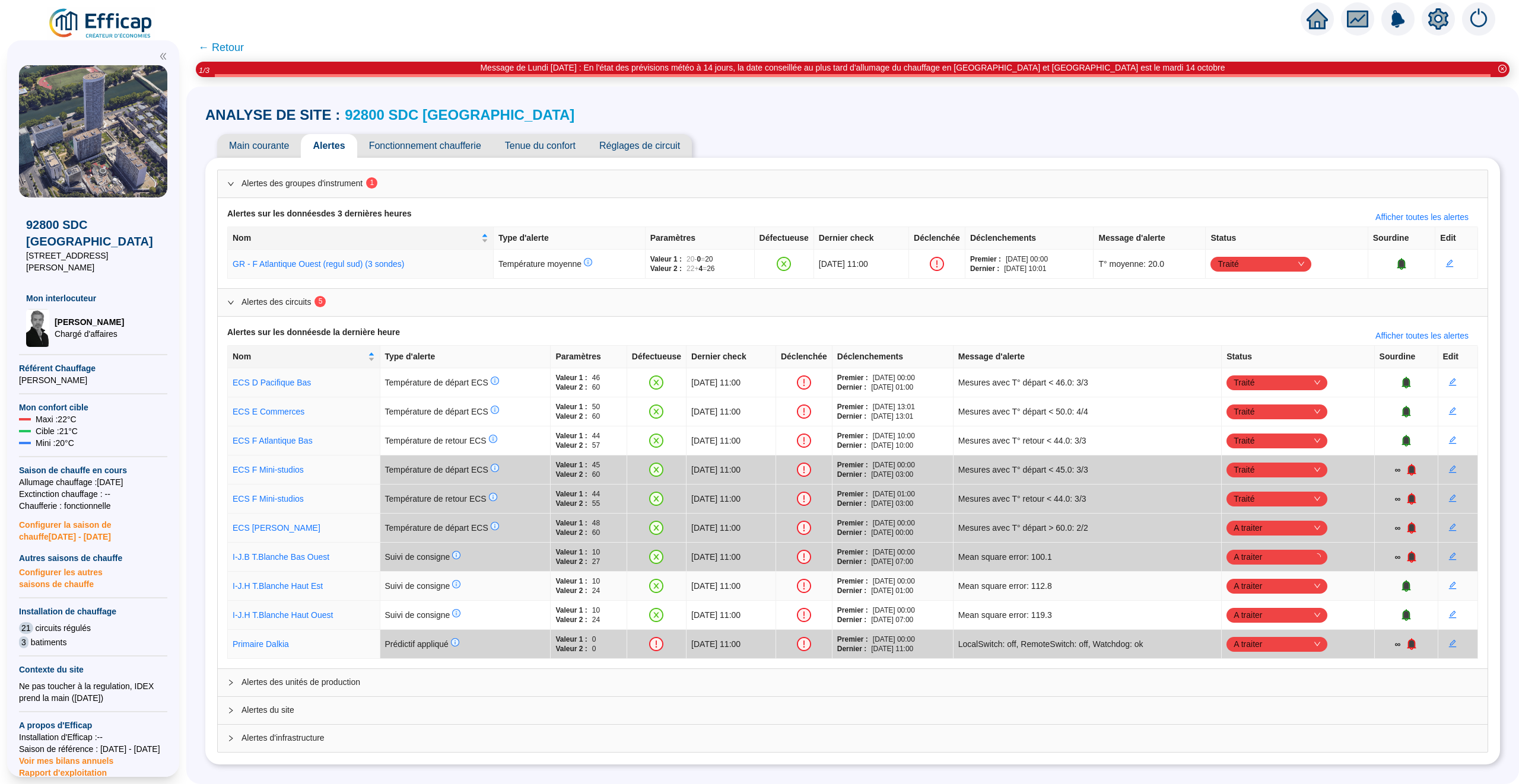
click at [1305, 583] on span "A traiter" at bounding box center [1276, 586] width 87 height 18
click at [1271, 637] on div "Traitement externe" at bounding box center [1295, 630] width 96 height 19
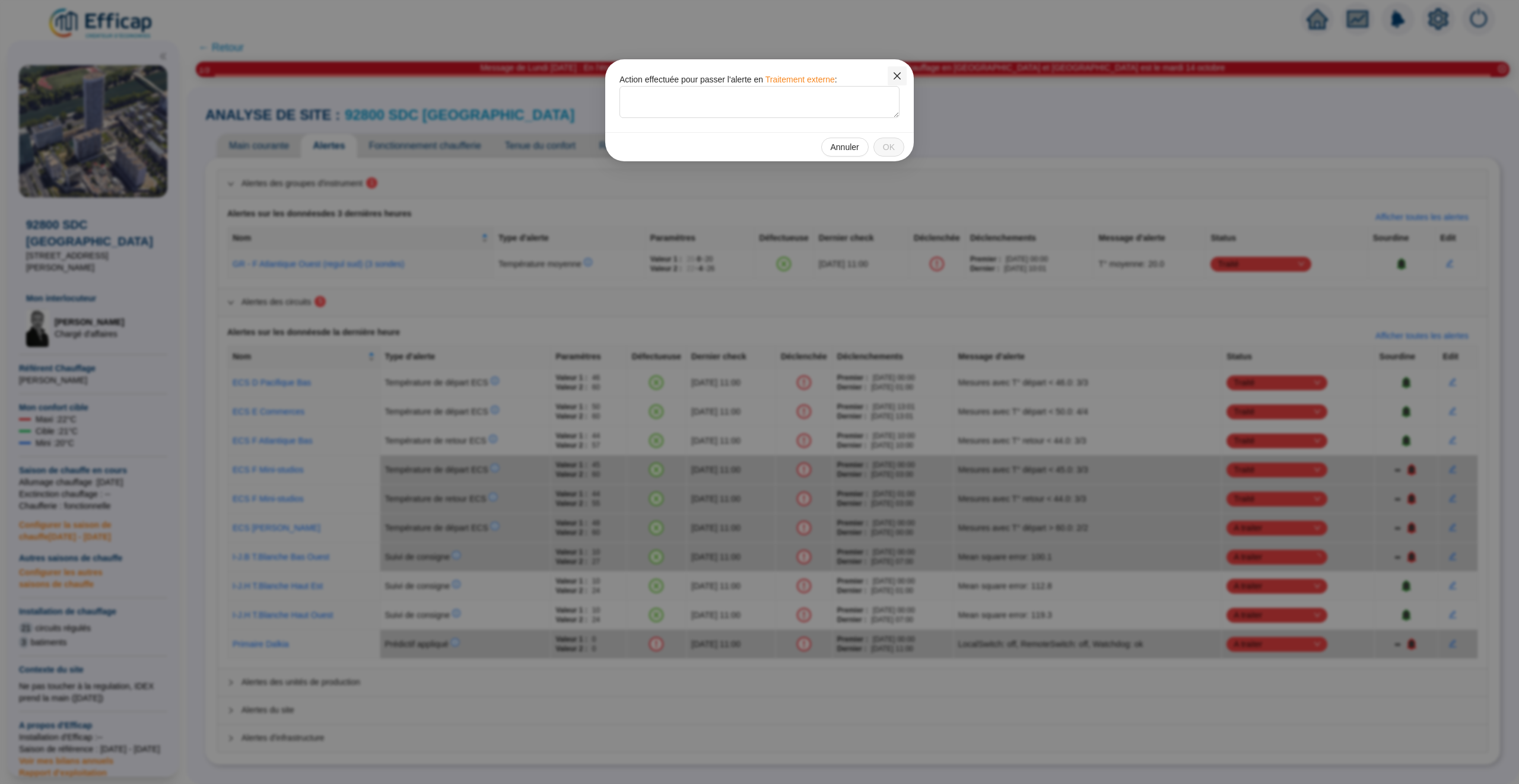
click at [904, 71] on span "Fermer" at bounding box center [897, 76] width 19 height 9
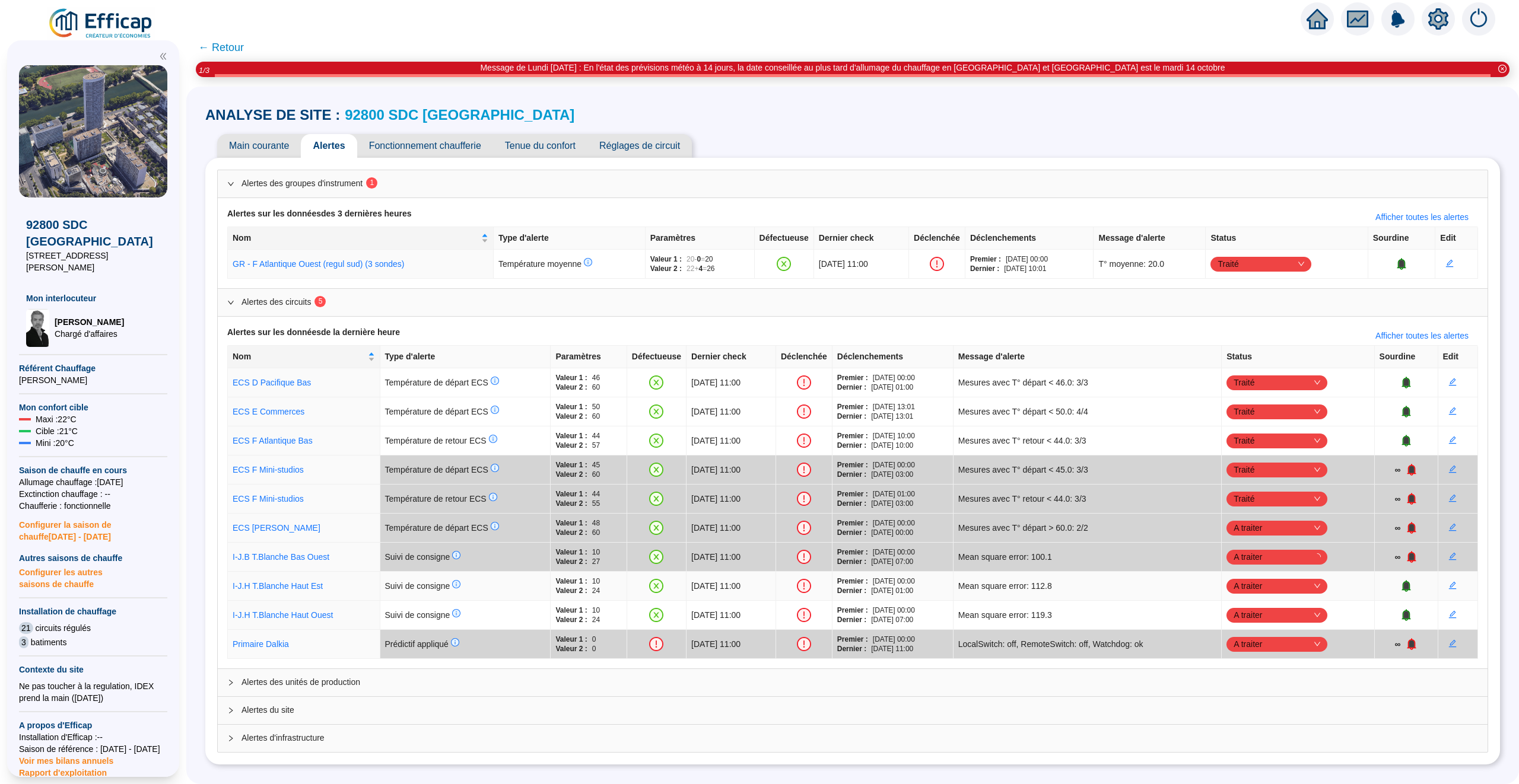
click at [1261, 585] on span "A traiter" at bounding box center [1276, 586] width 87 height 18
click at [1258, 644] on div "Traité" at bounding box center [1295, 649] width 82 height 13
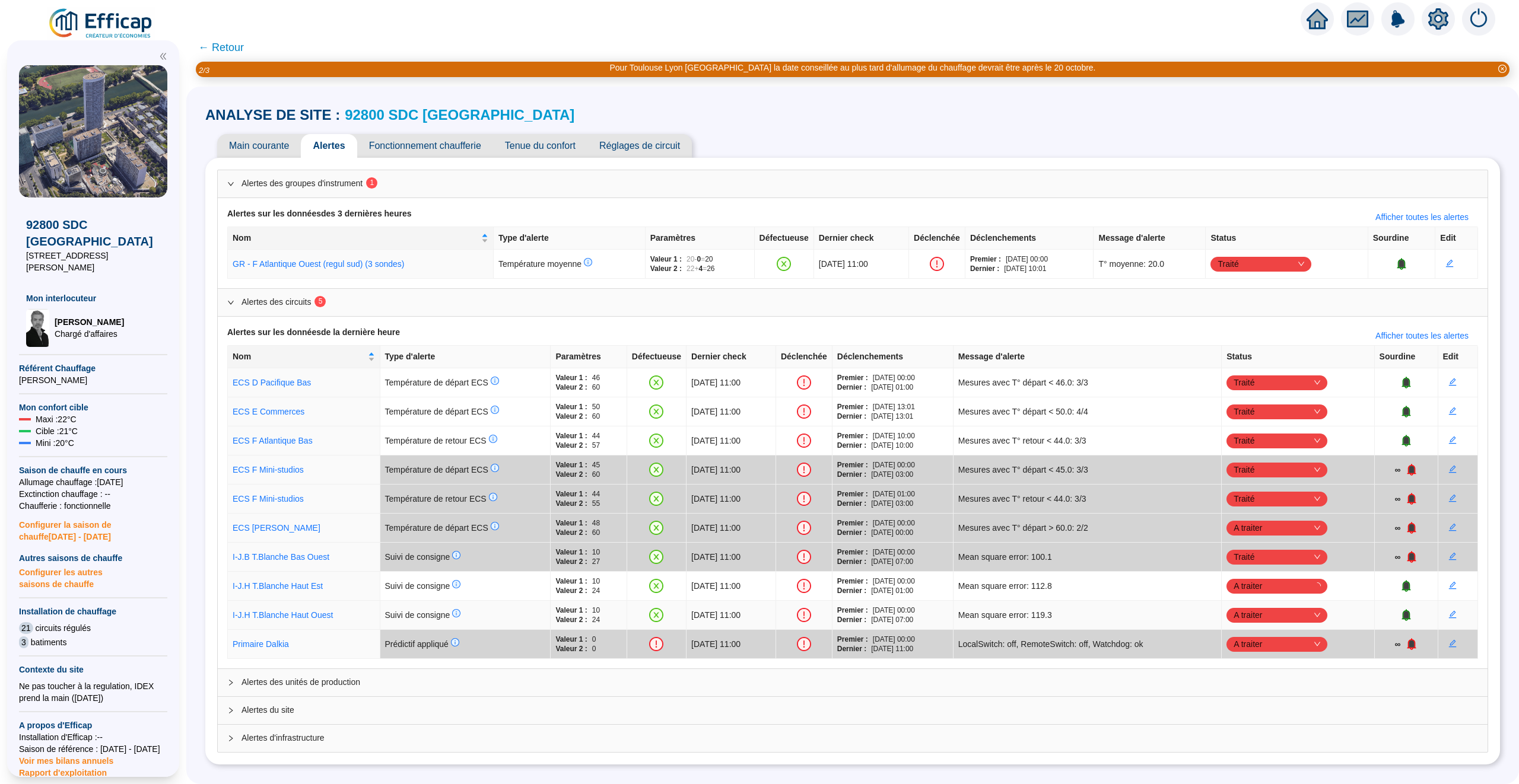
click at [1290, 614] on span "A traiter" at bounding box center [1276, 615] width 87 height 18
click at [1267, 674] on div "Traité" at bounding box center [1295, 678] width 82 height 13
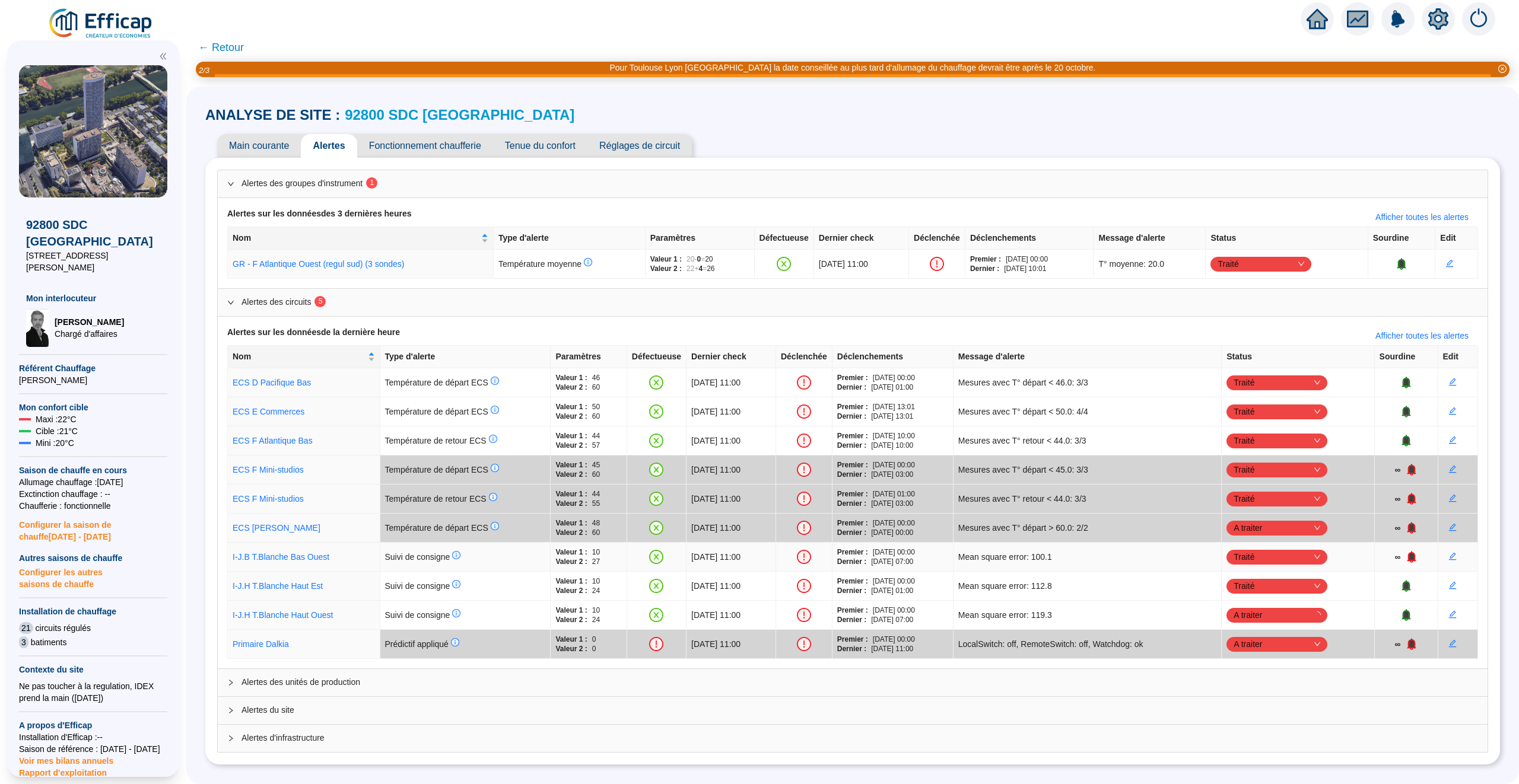
click at [1299, 558] on div "Traité" at bounding box center [1271, 557] width 76 height 18
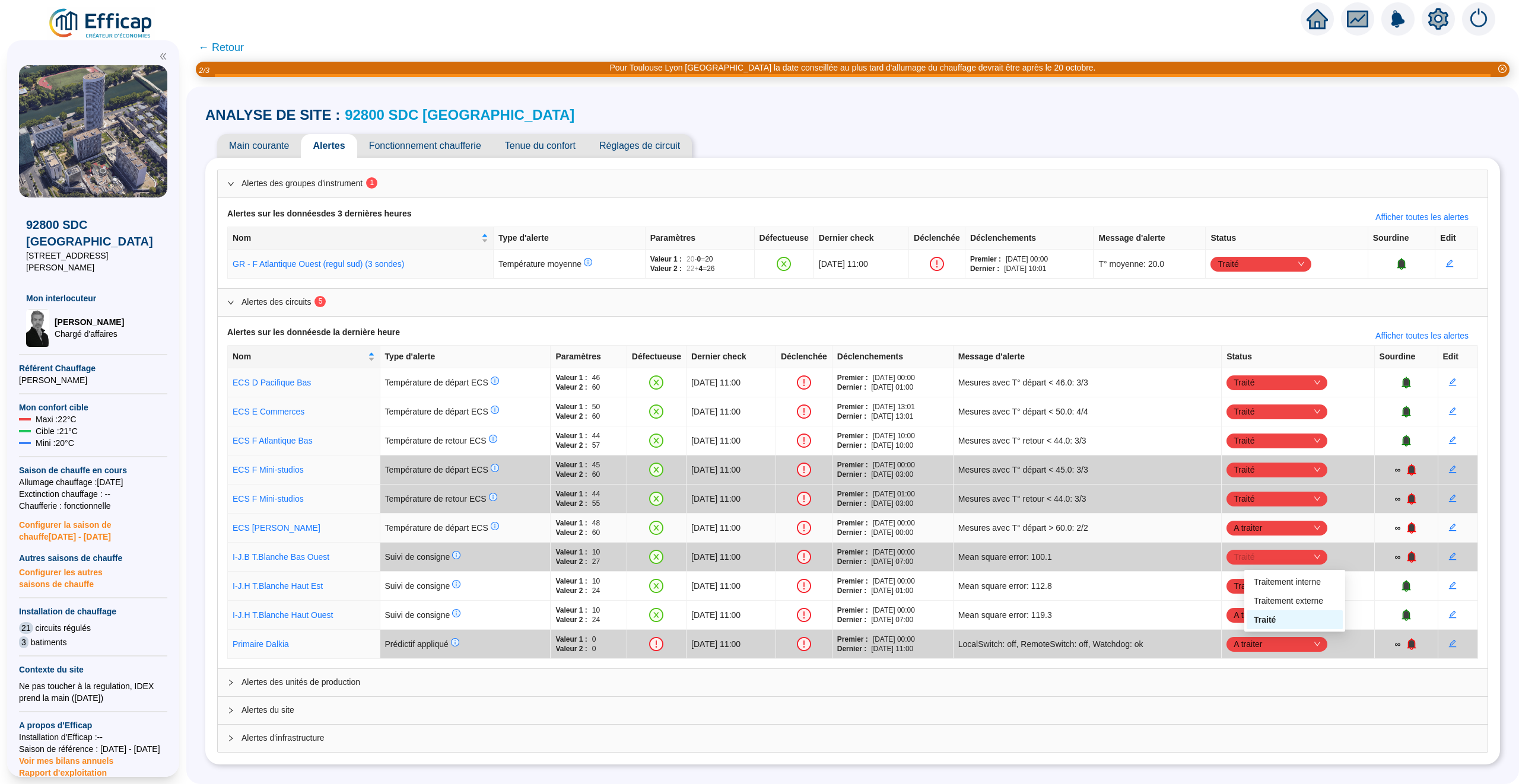
click at [1309, 530] on span "A traiter" at bounding box center [1276, 527] width 87 height 18
click at [1286, 590] on div "Traité" at bounding box center [1295, 591] width 82 height 13
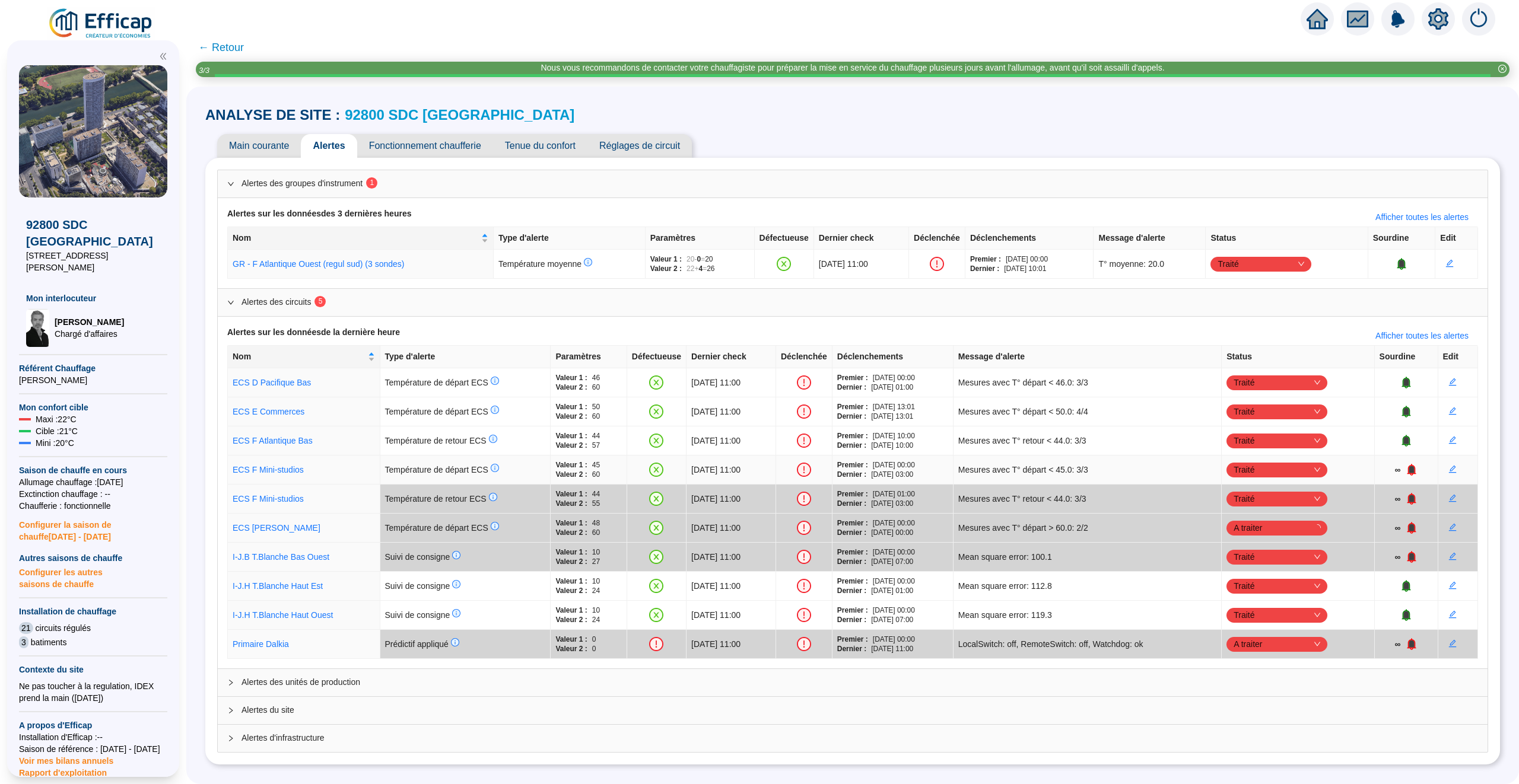
click at [1416, 474] on icon "bell" at bounding box center [1411, 469] width 9 height 12
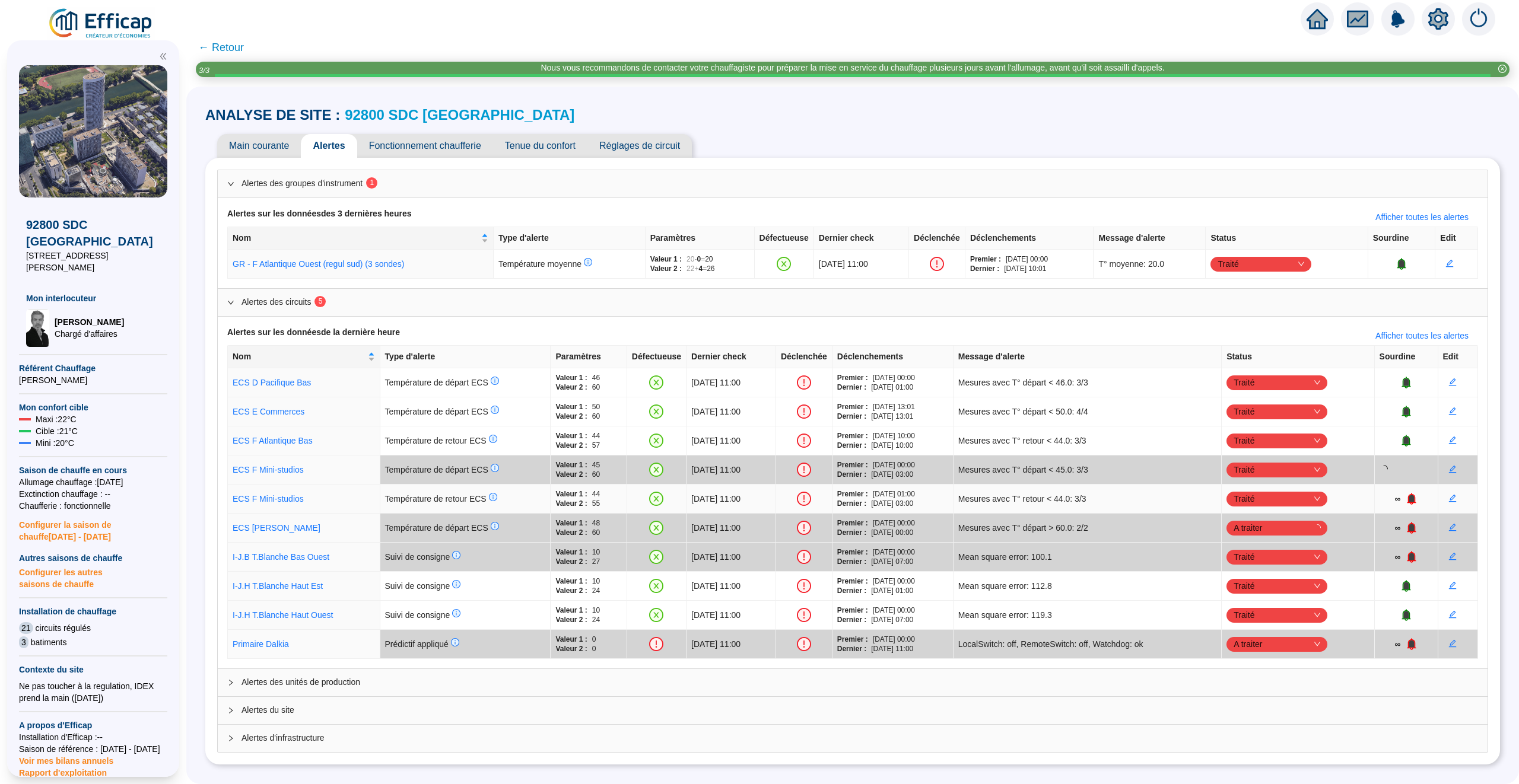
click at [1416, 499] on icon "bell" at bounding box center [1411, 498] width 9 height 12
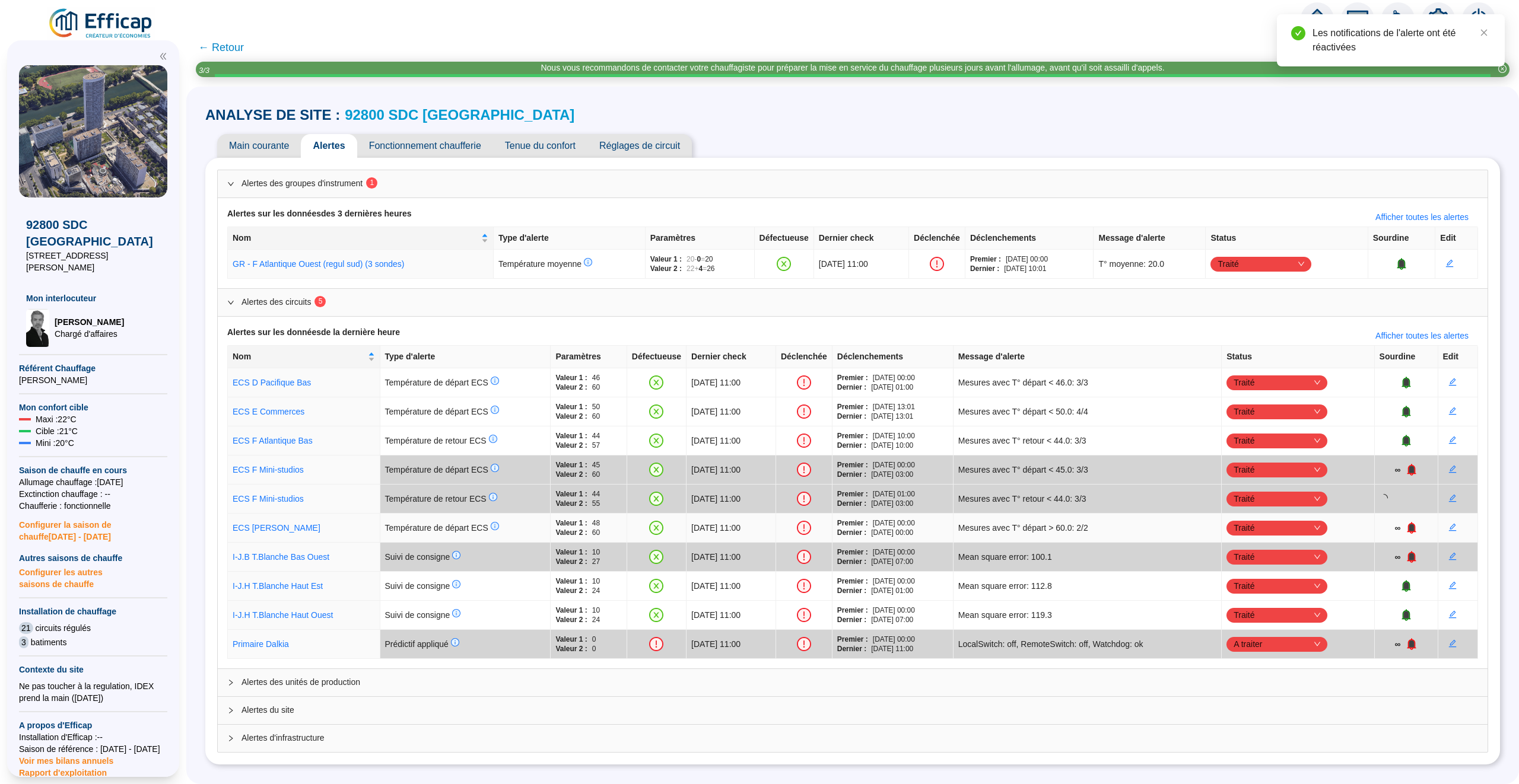
click at [1415, 530] on icon "bell" at bounding box center [1411, 527] width 8 height 9
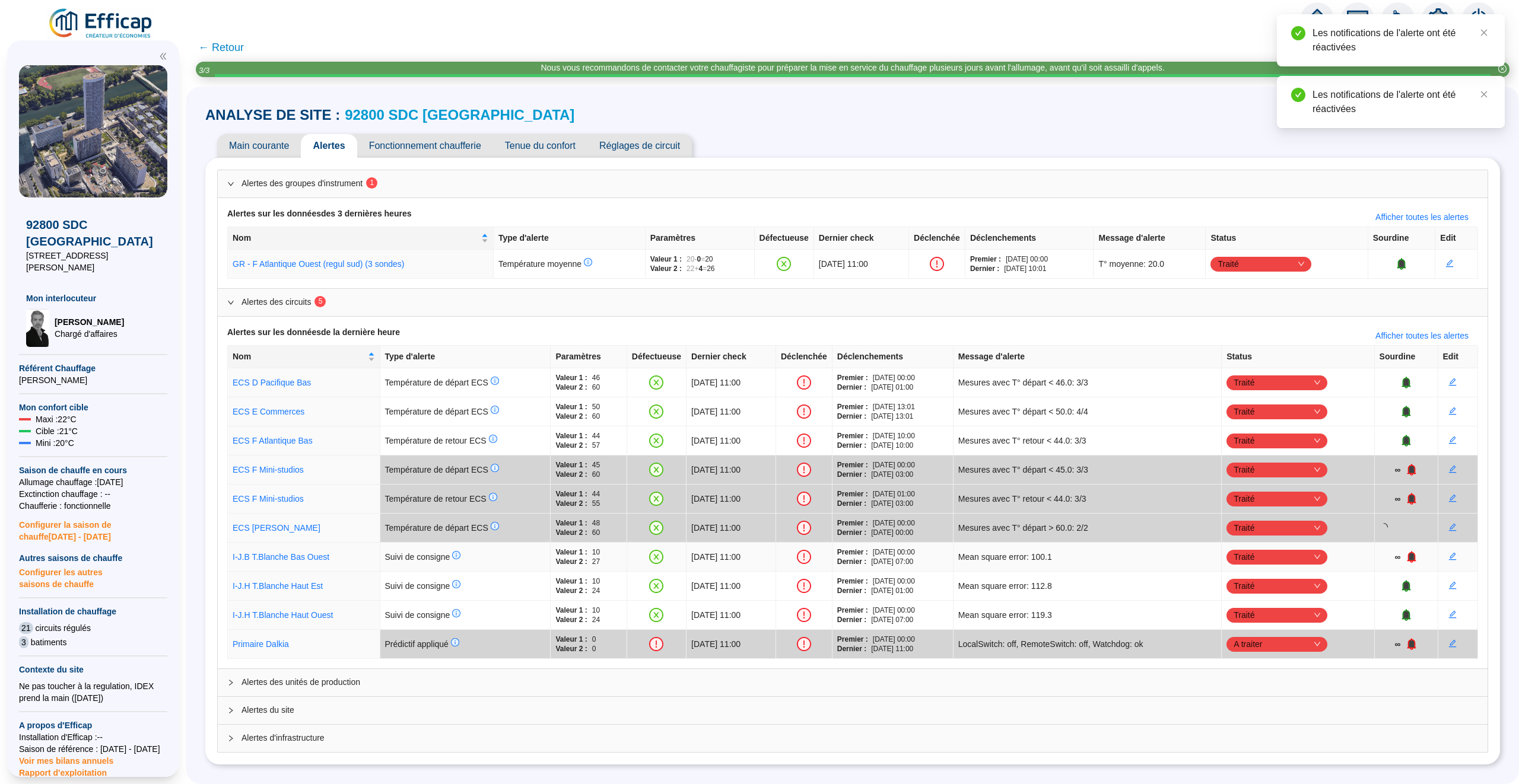
click at [1415, 554] on icon "bell" at bounding box center [1411, 557] width 12 height 12
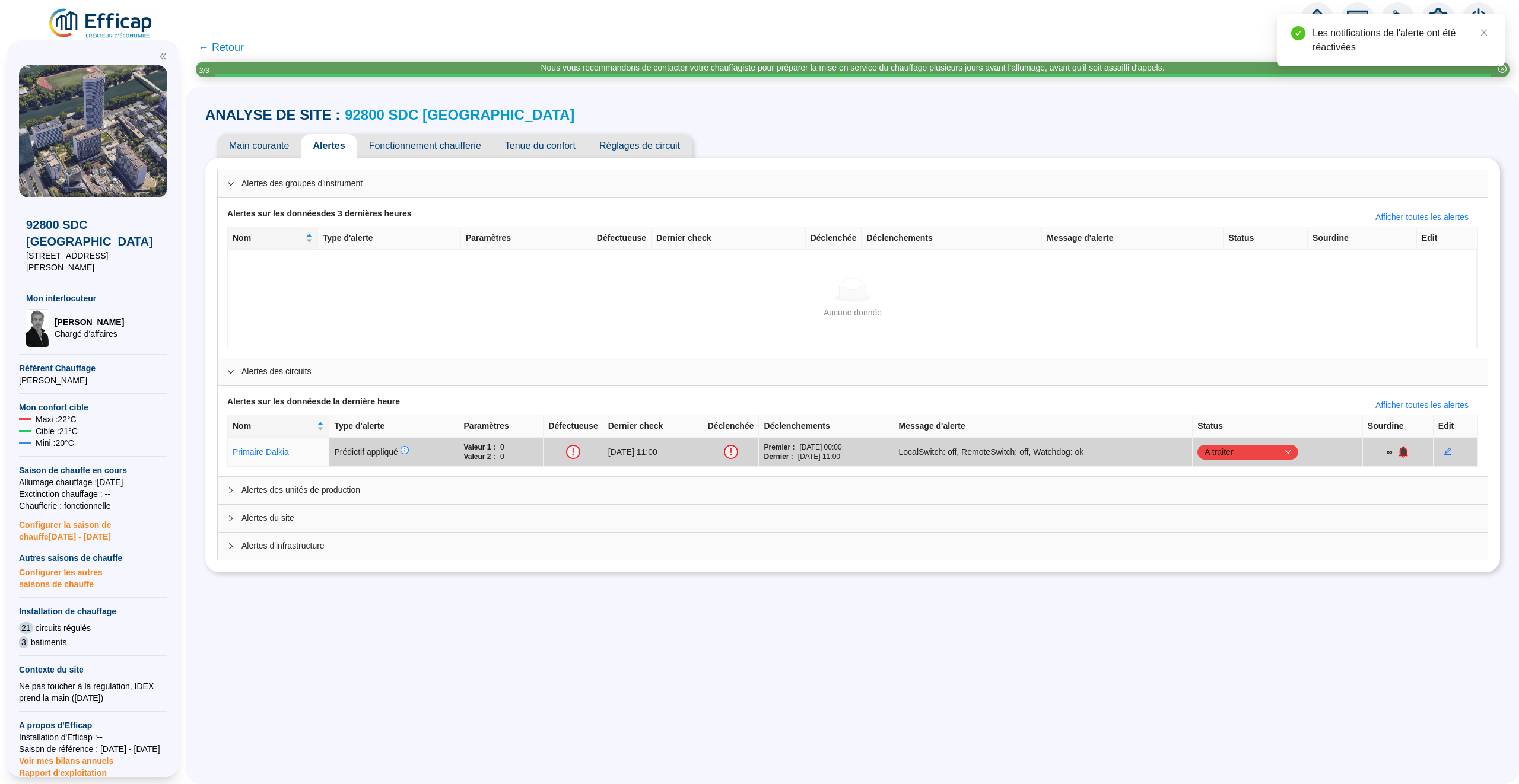
click at [225, 43] on span "← Retour" at bounding box center [221, 47] width 46 height 17
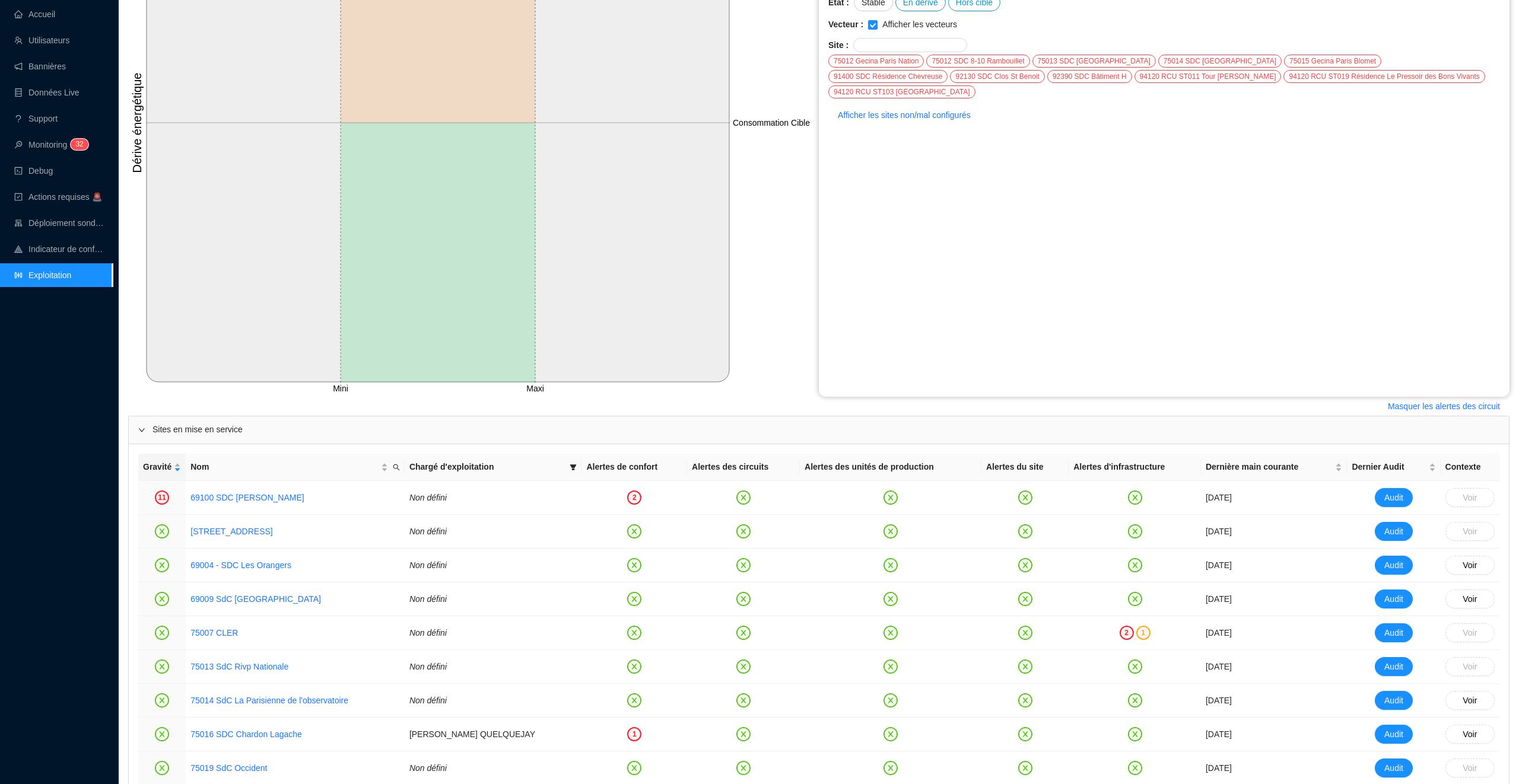
scroll to position [124, 0]
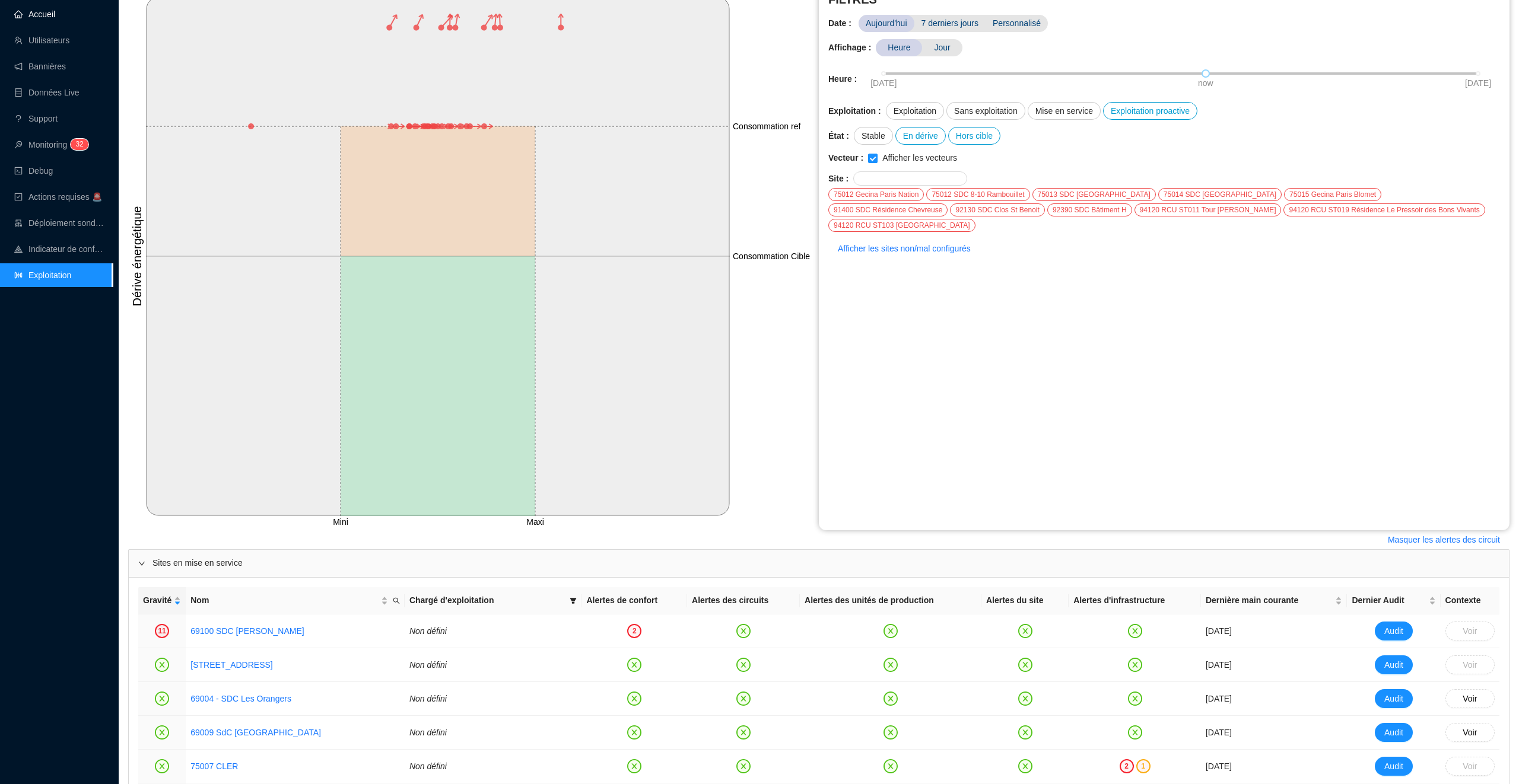
click at [43, 16] on link "Accueil" at bounding box center [35, 14] width 41 height 9
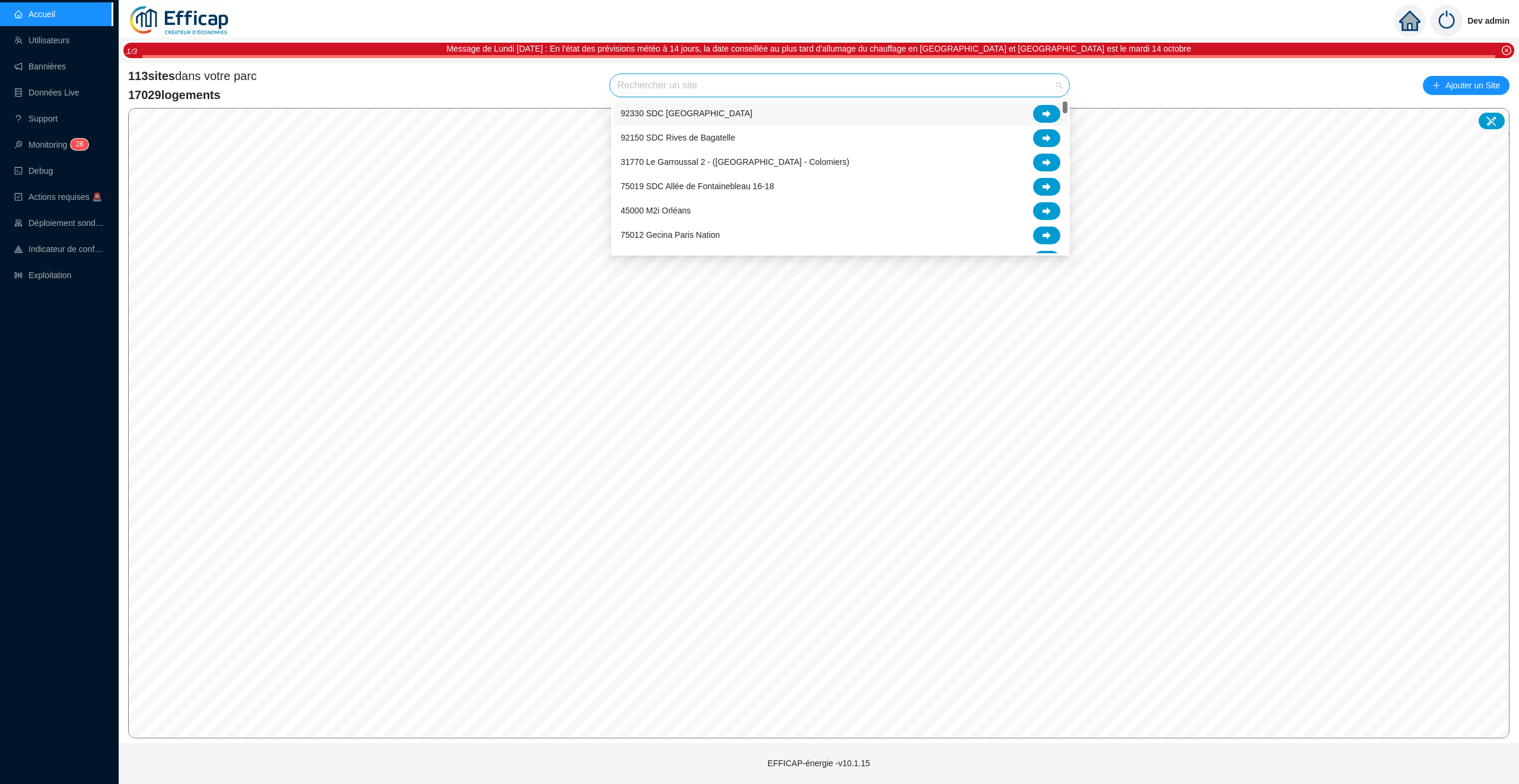
click at [664, 86] on input "search" at bounding box center [834, 85] width 434 height 23
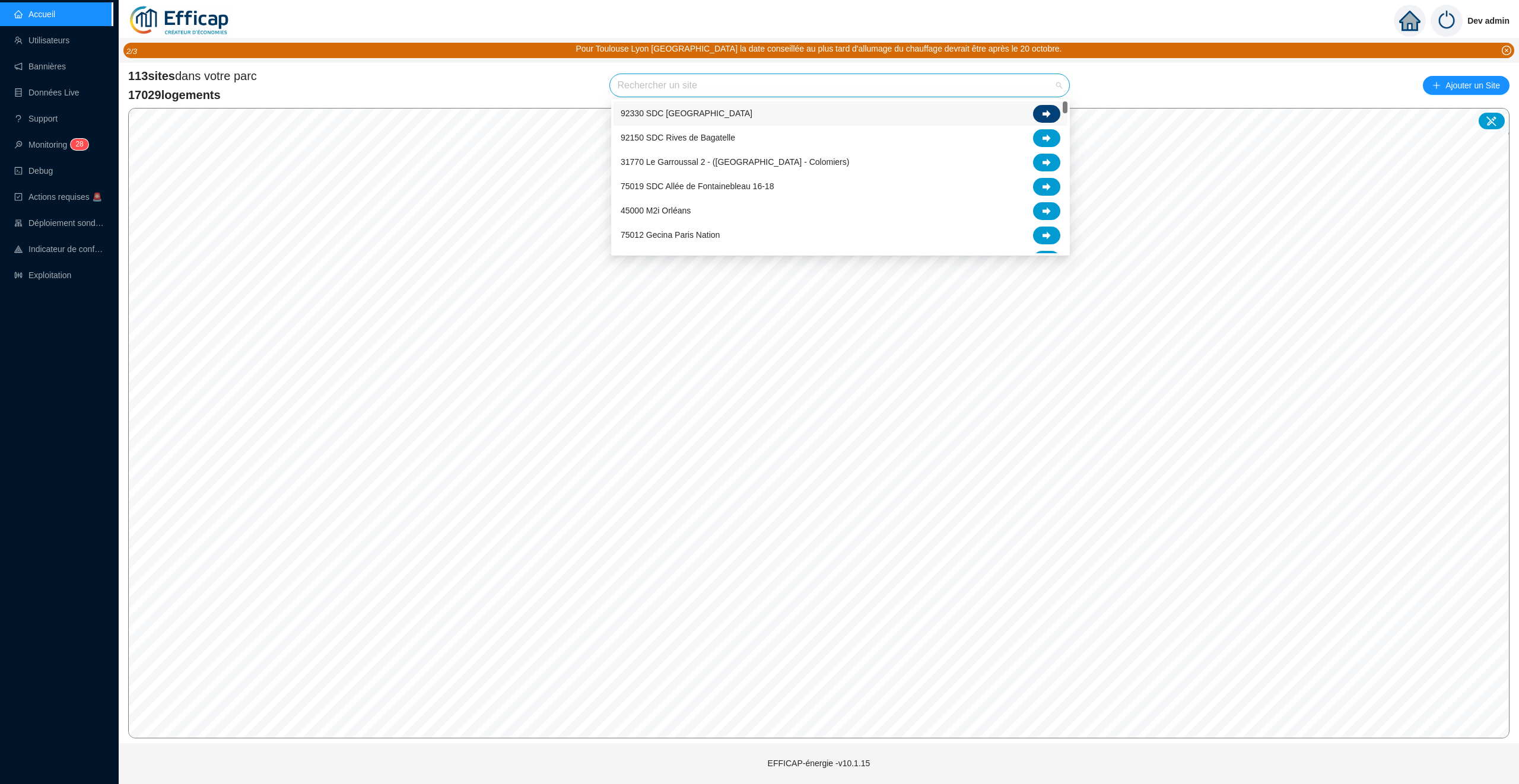
click at [1047, 114] on icon at bounding box center [1047, 114] width 9 height 8
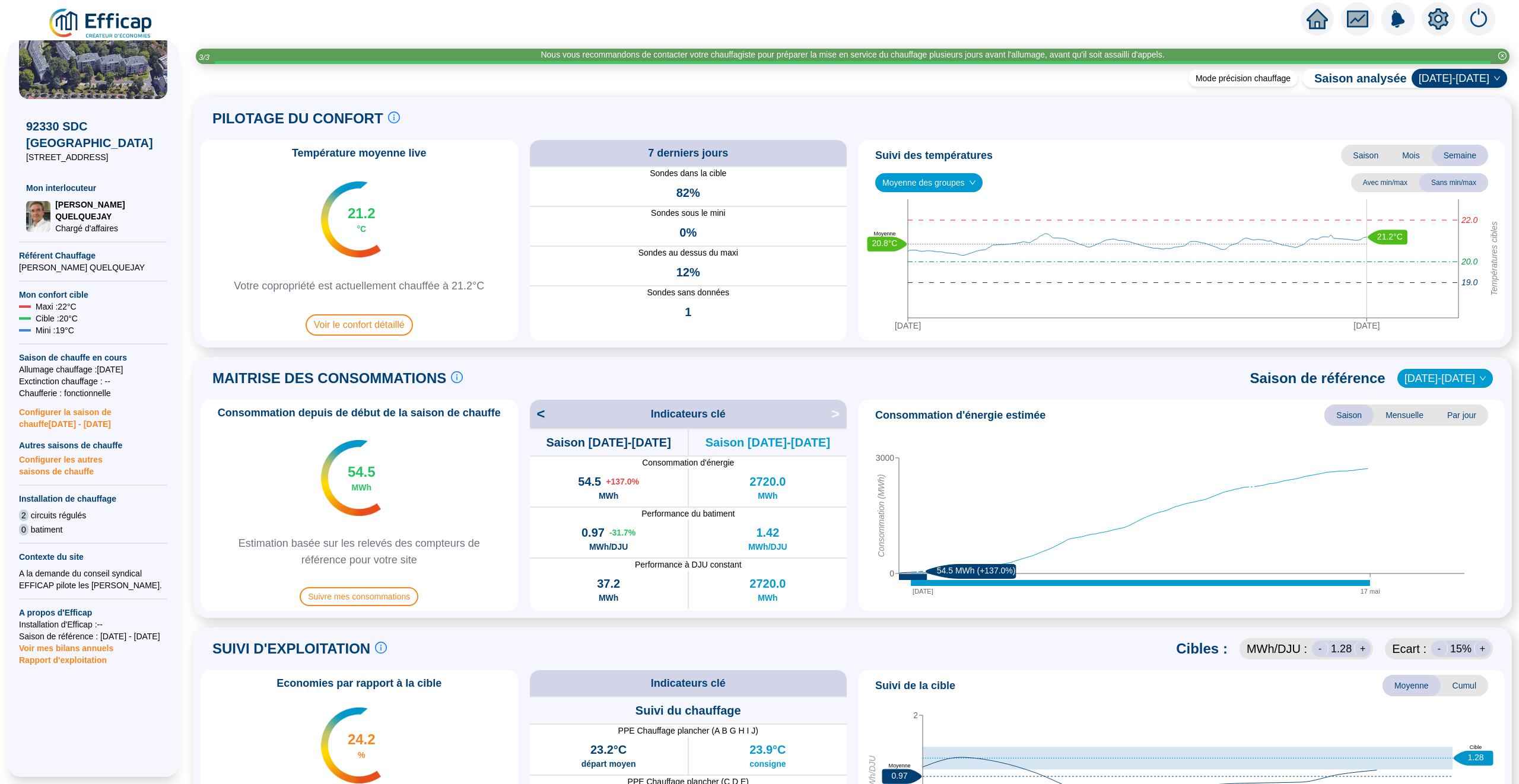
scroll to position [89, 0]
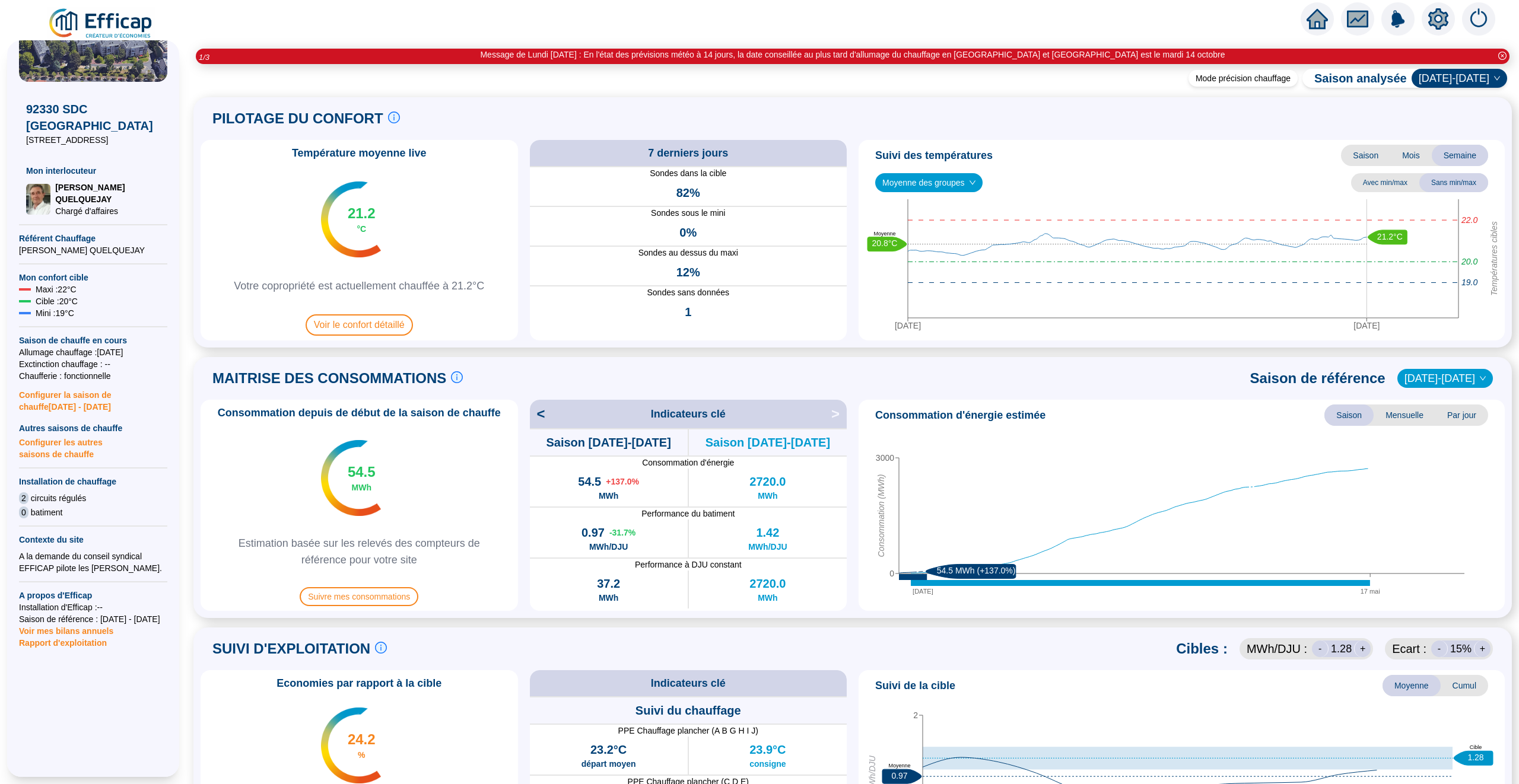
click at [69, 637] on span "Rapport d'exploitation" at bounding box center [93, 643] width 149 height 12
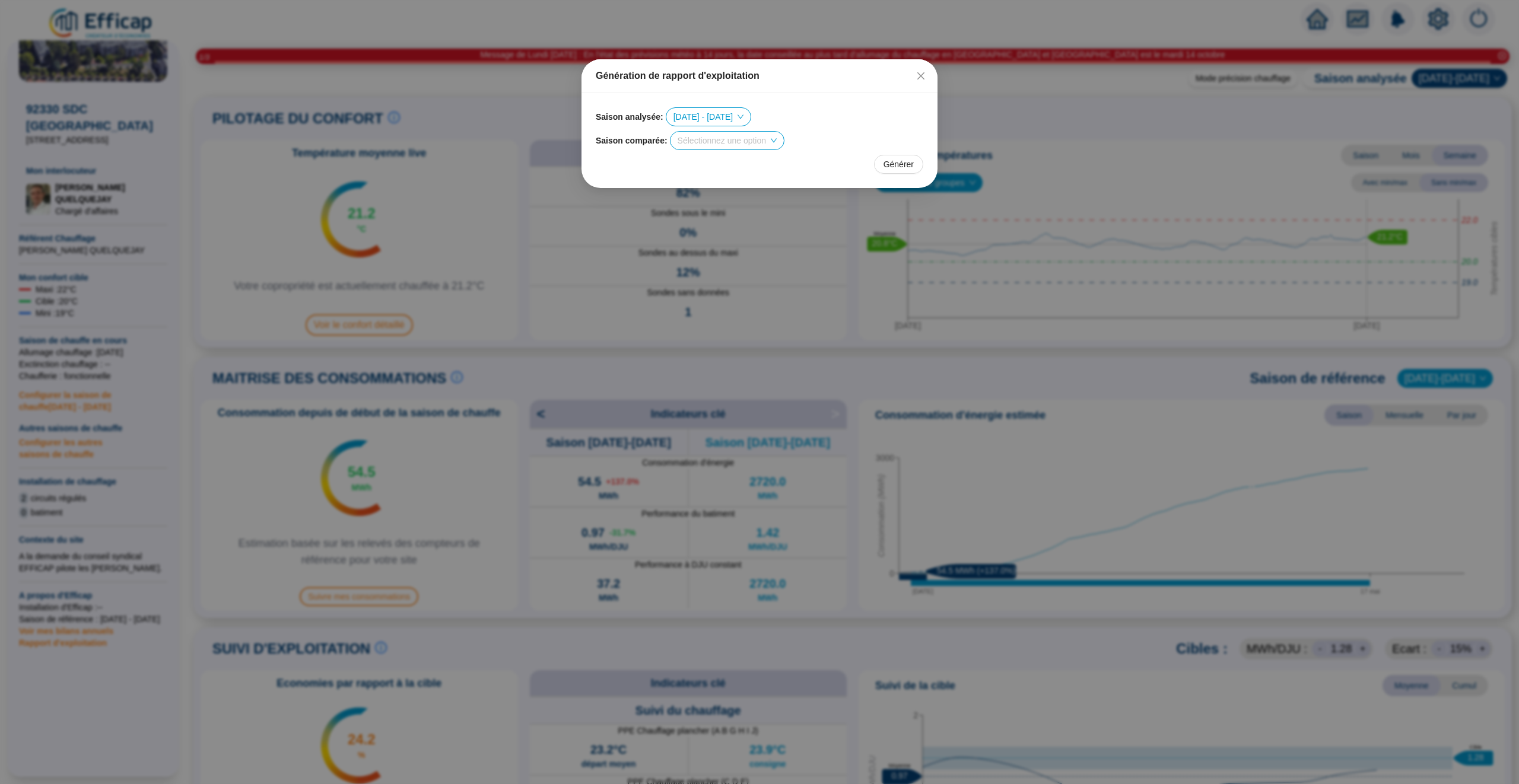
click at [728, 141] on input "search" at bounding box center [722, 141] width 88 height 18
click at [714, 259] on div "2023 - 2024" at bounding box center [732, 259] width 99 height 13
click at [902, 170] on span "Générer" at bounding box center [898, 165] width 30 height 13
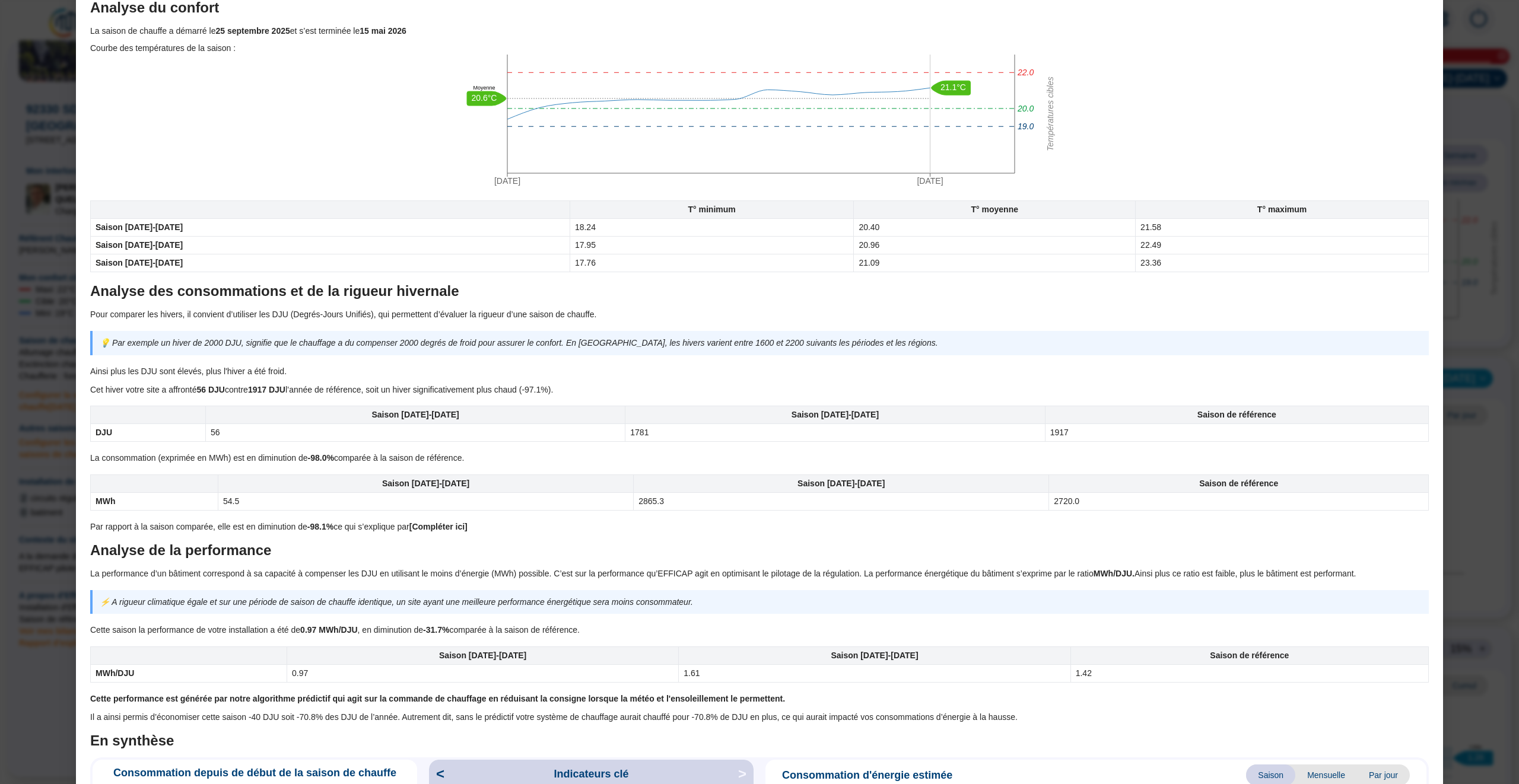
scroll to position [0, 0]
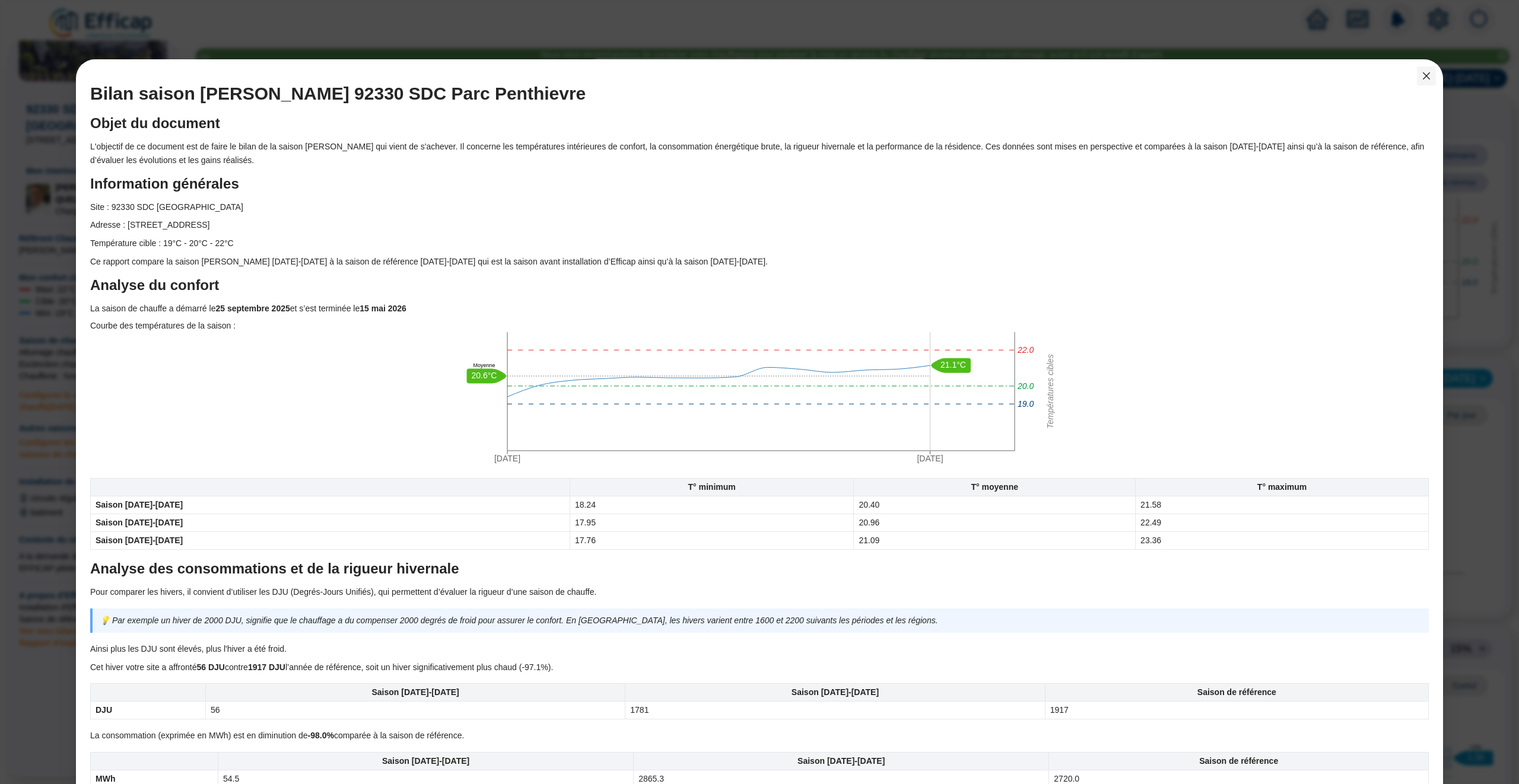
click at [1425, 73] on icon "close" at bounding box center [1426, 76] width 9 height 9
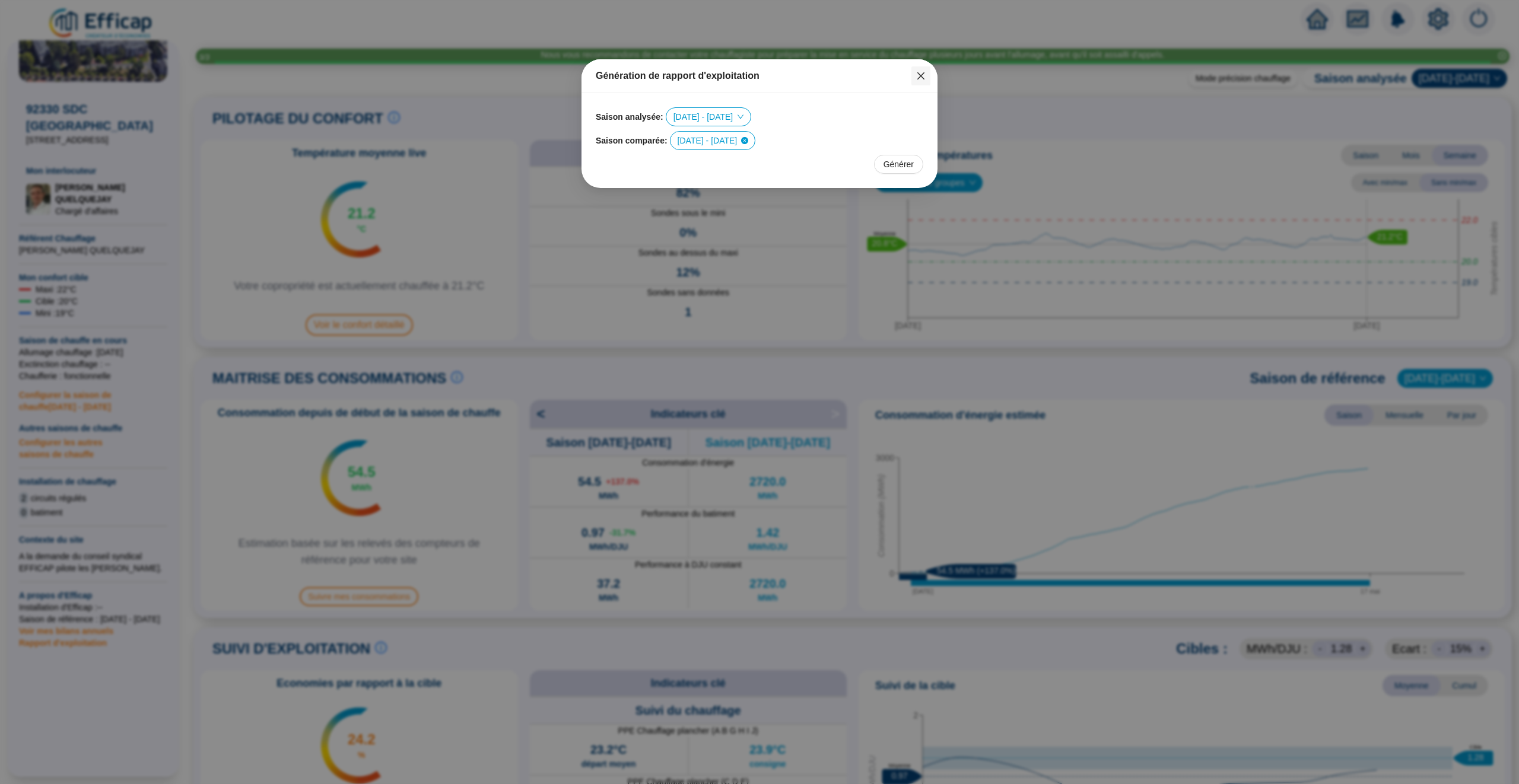
click at [925, 77] on icon "close" at bounding box center [921, 76] width 9 height 9
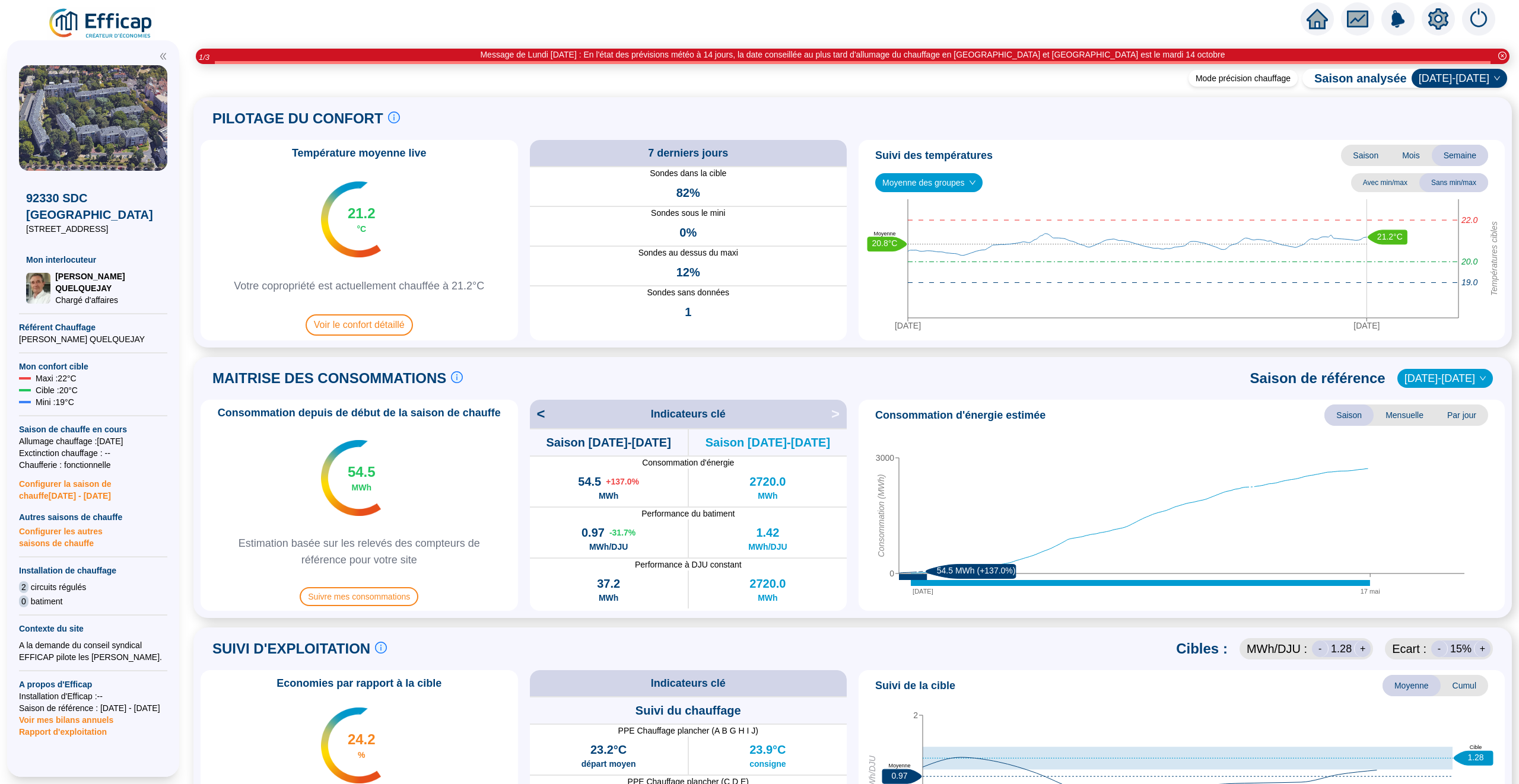
click at [1322, 36] on span at bounding box center [852, 41] width 1333 height 16
click at [1322, 28] on icon "home" at bounding box center [1317, 19] width 21 height 17
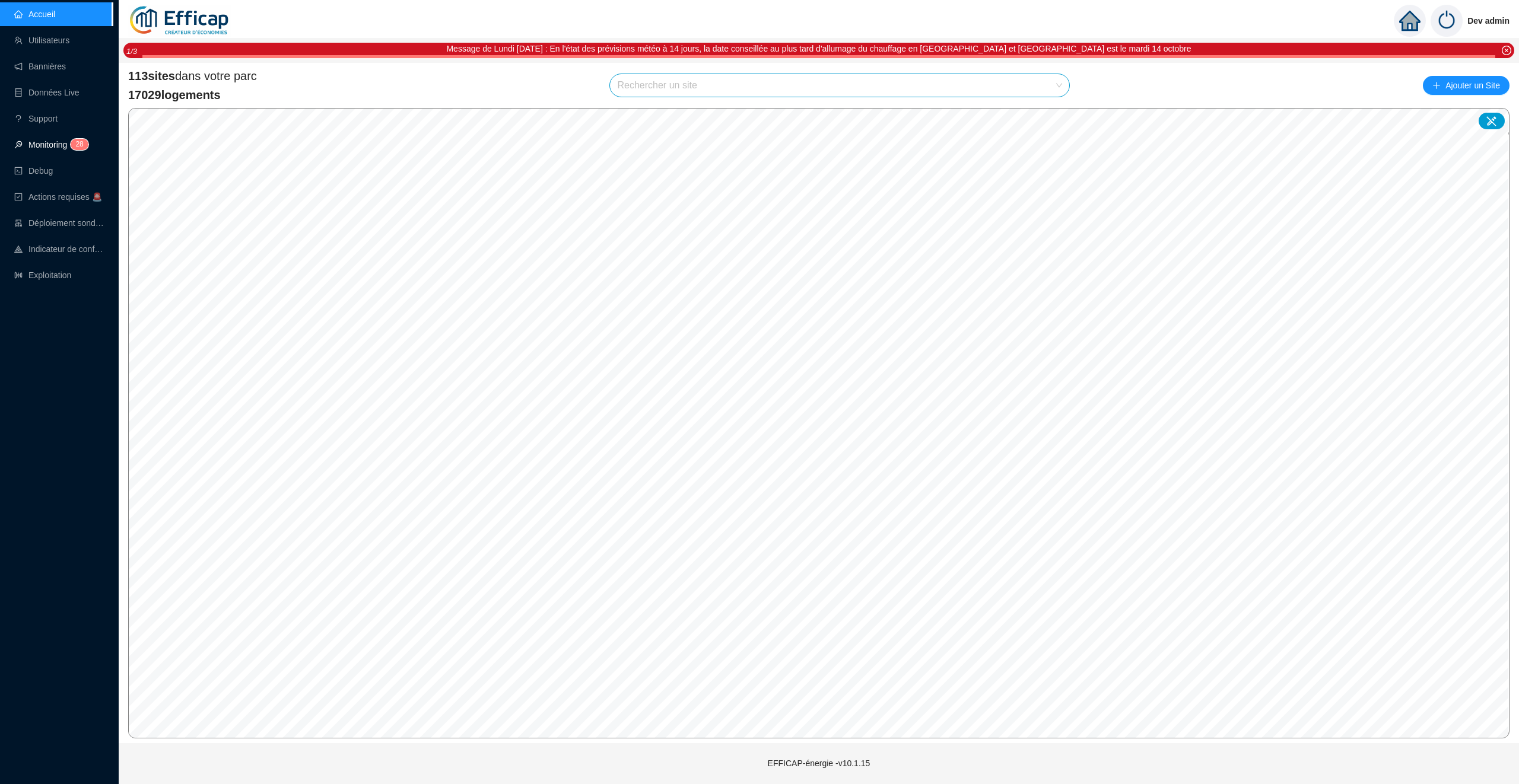
click at [69, 140] on link "Monitoring 2 8" at bounding box center [49, 144] width 70 height 9
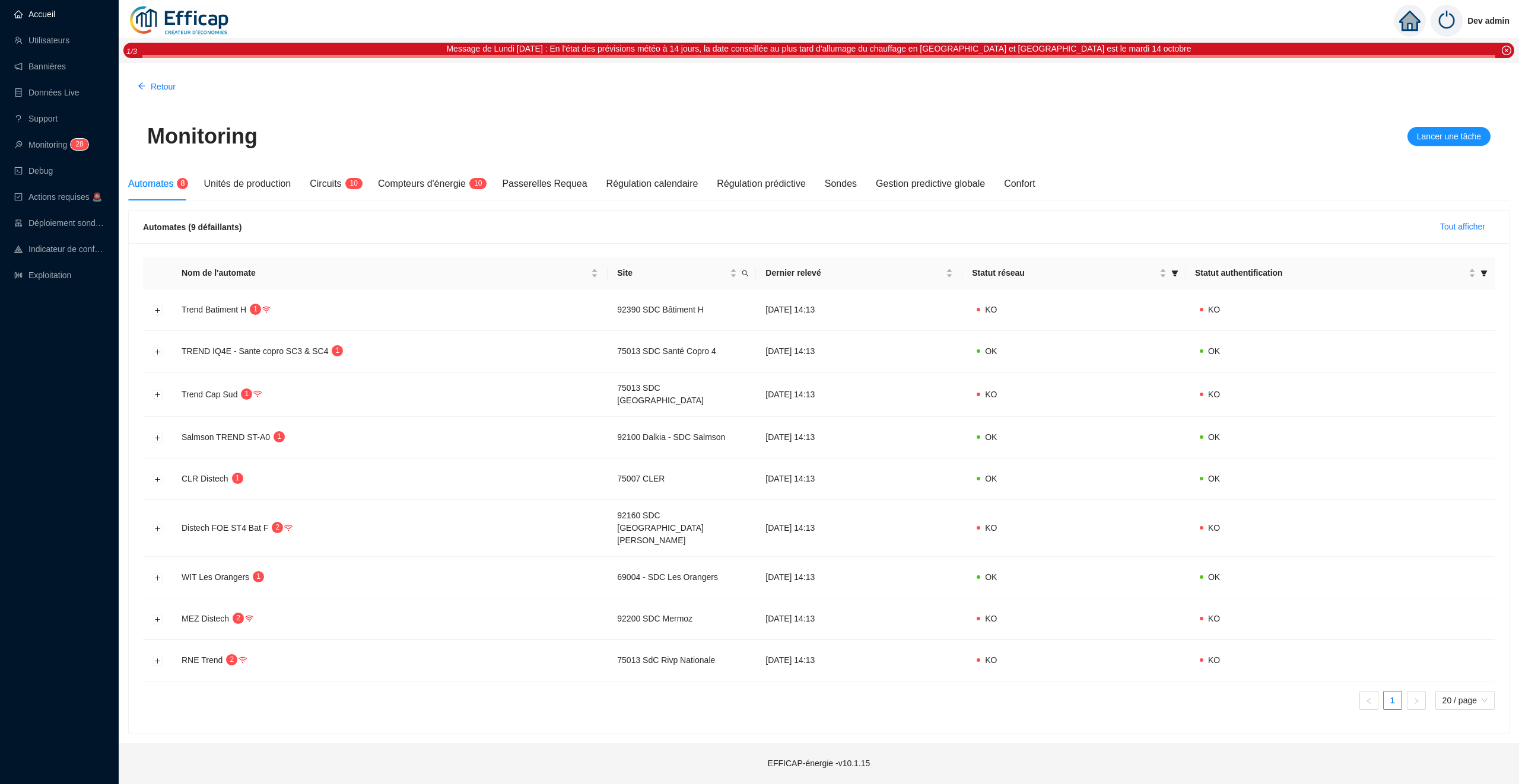
click at [55, 16] on link "Accueil" at bounding box center [35, 14] width 41 height 9
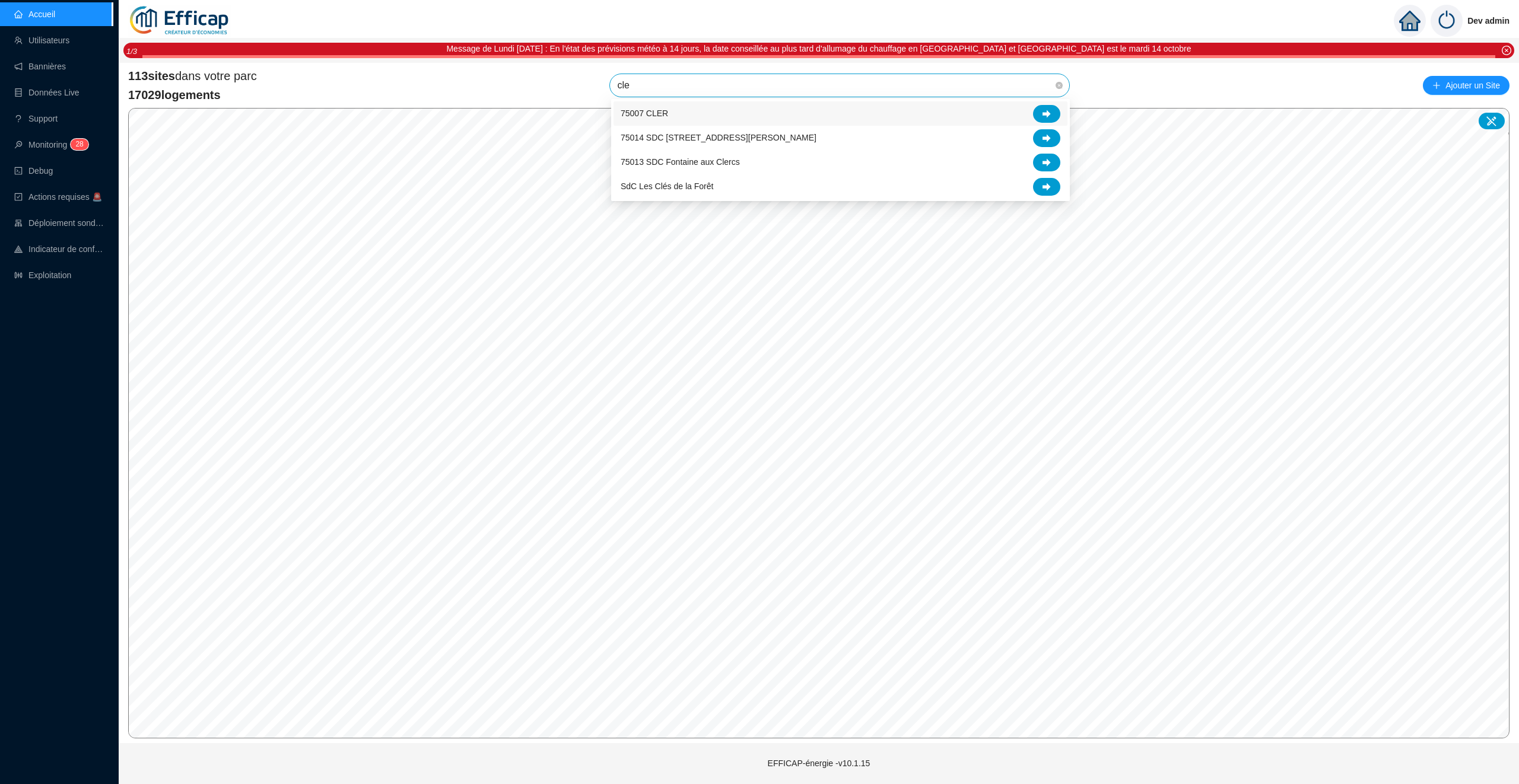
type input "cler"
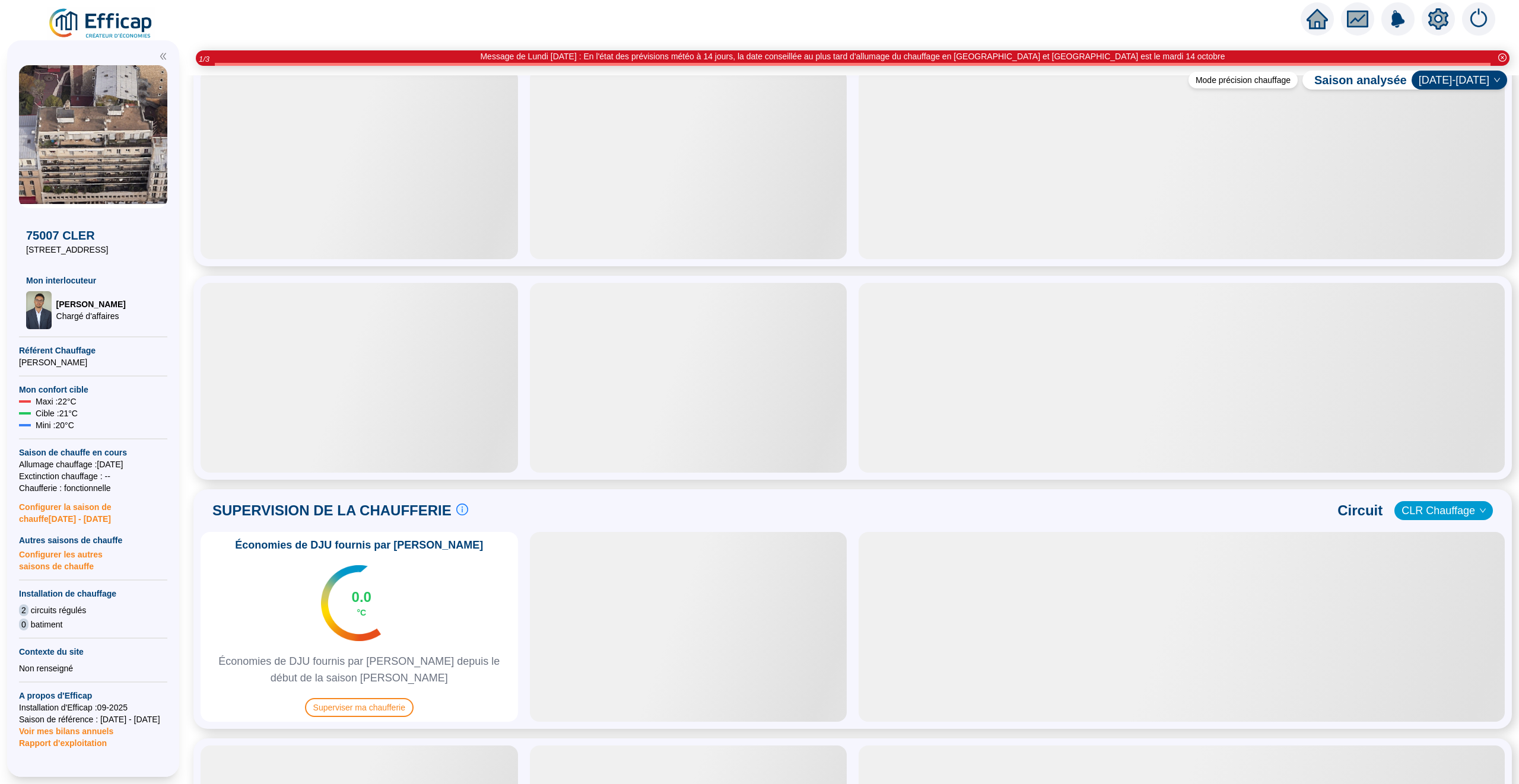
scroll to position [282, 0]
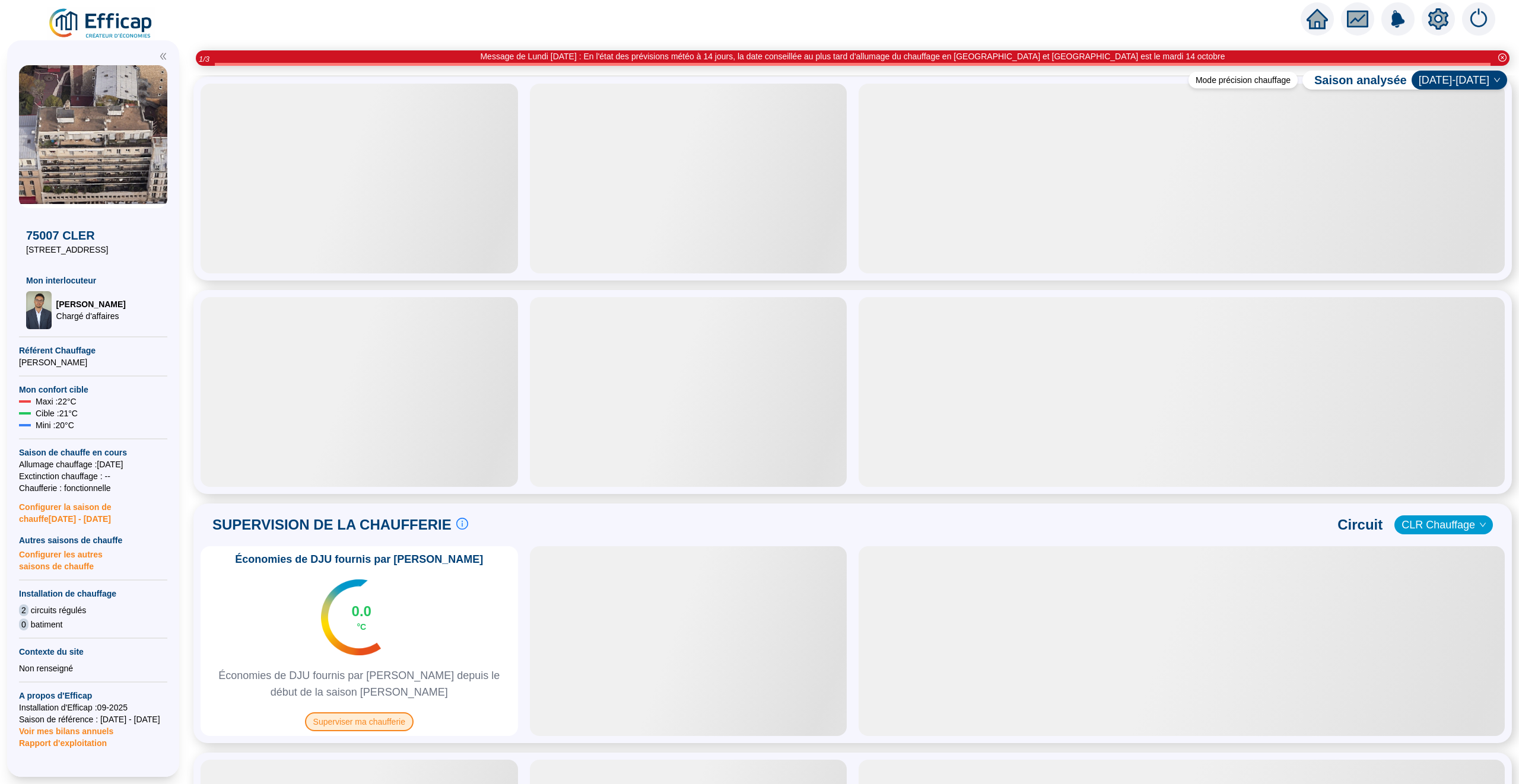
click at [368, 726] on span "Superviser ma chaufferie" at bounding box center [359, 722] width 108 height 19
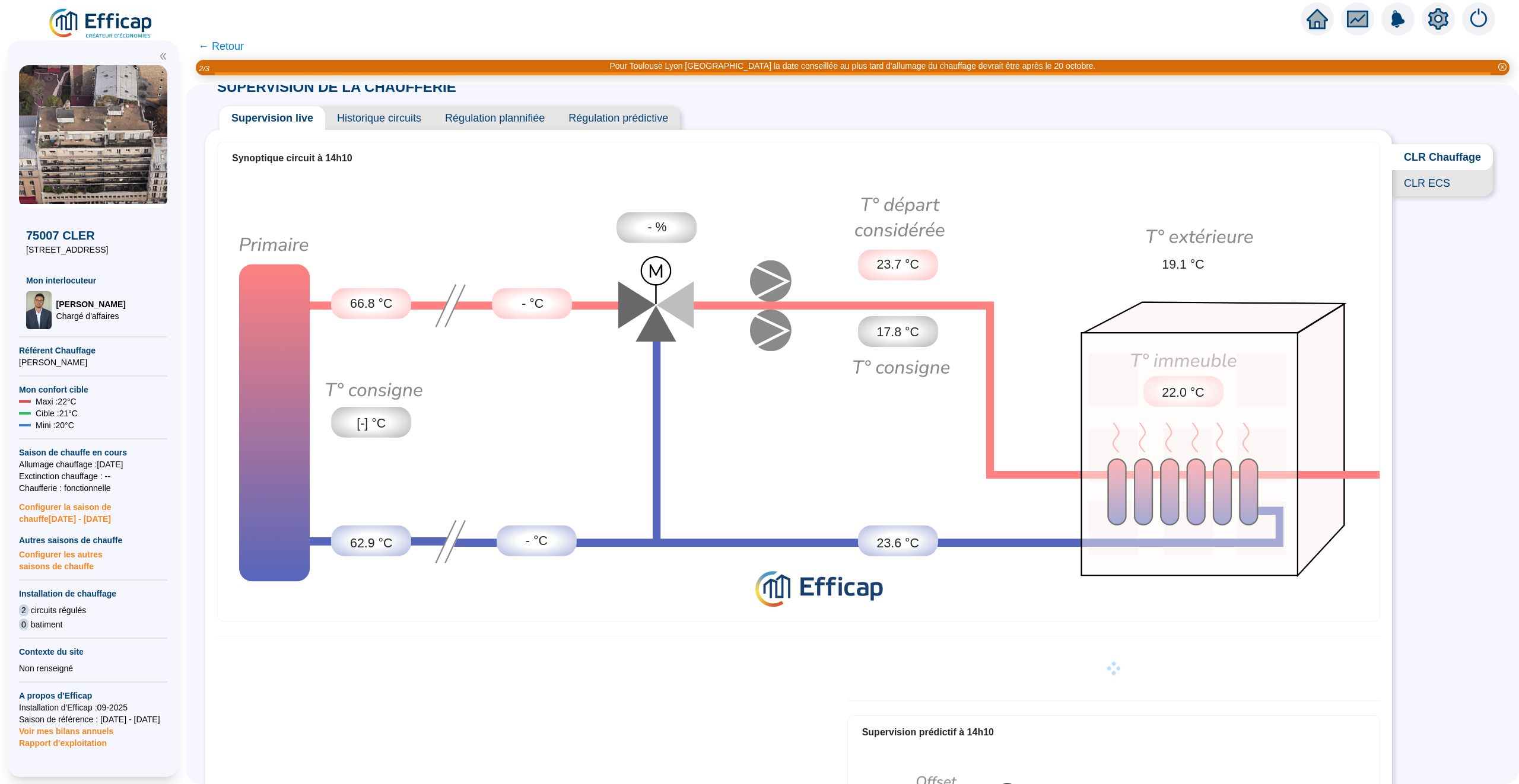
scroll to position [17, 0]
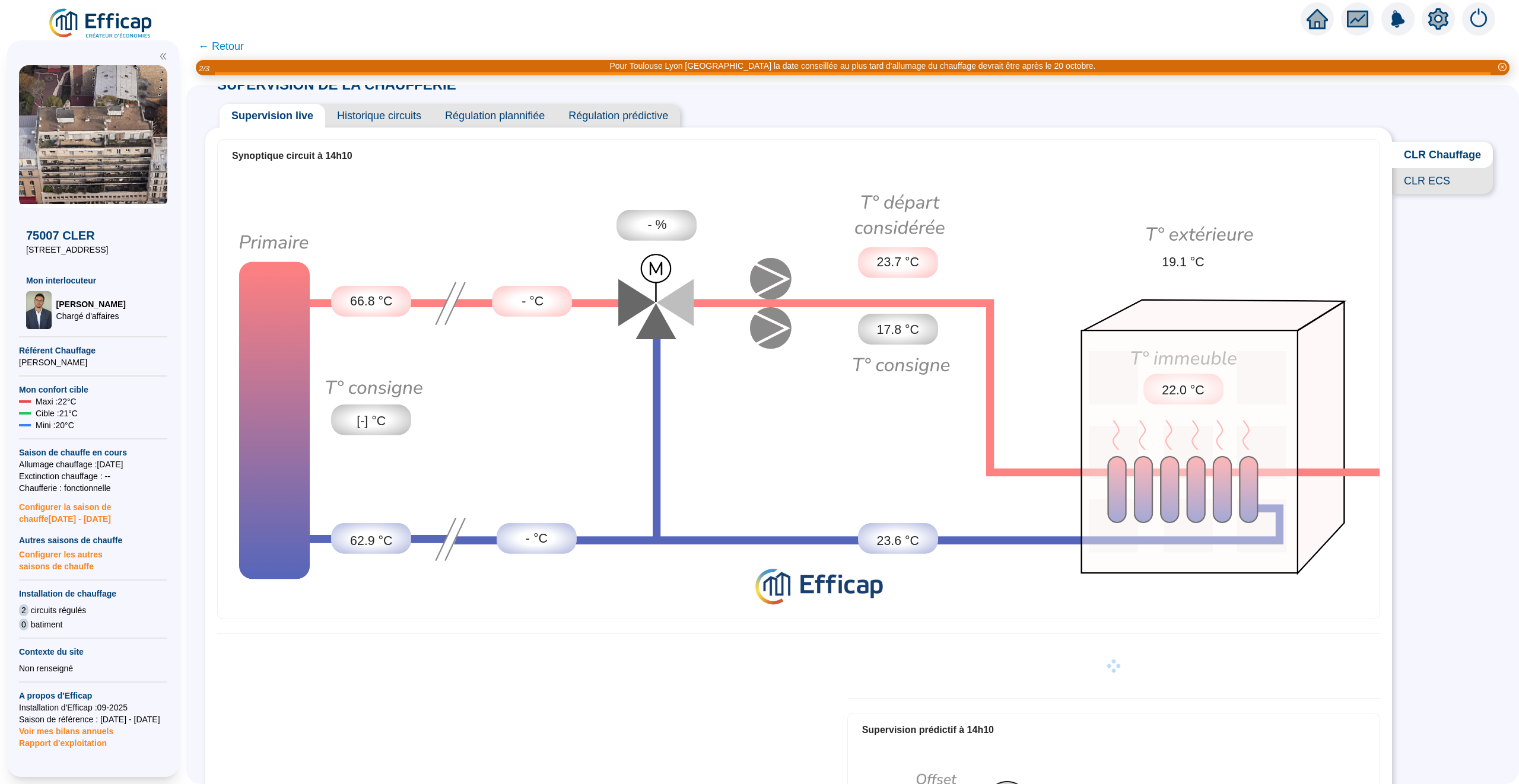
click at [389, 111] on span "Historique circuits" at bounding box center [379, 115] width 108 height 24
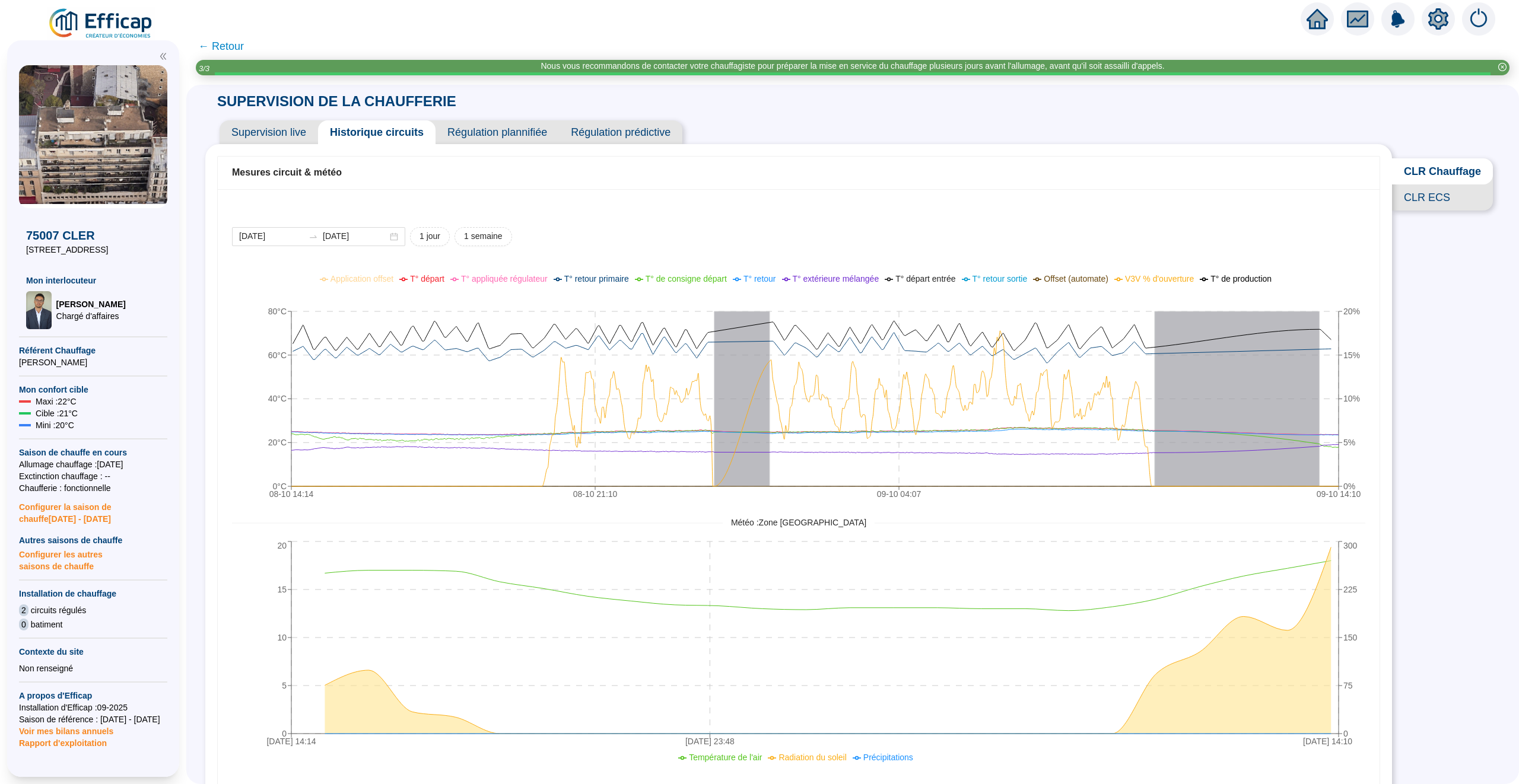
click at [229, 42] on span "← Retour" at bounding box center [221, 46] width 46 height 17
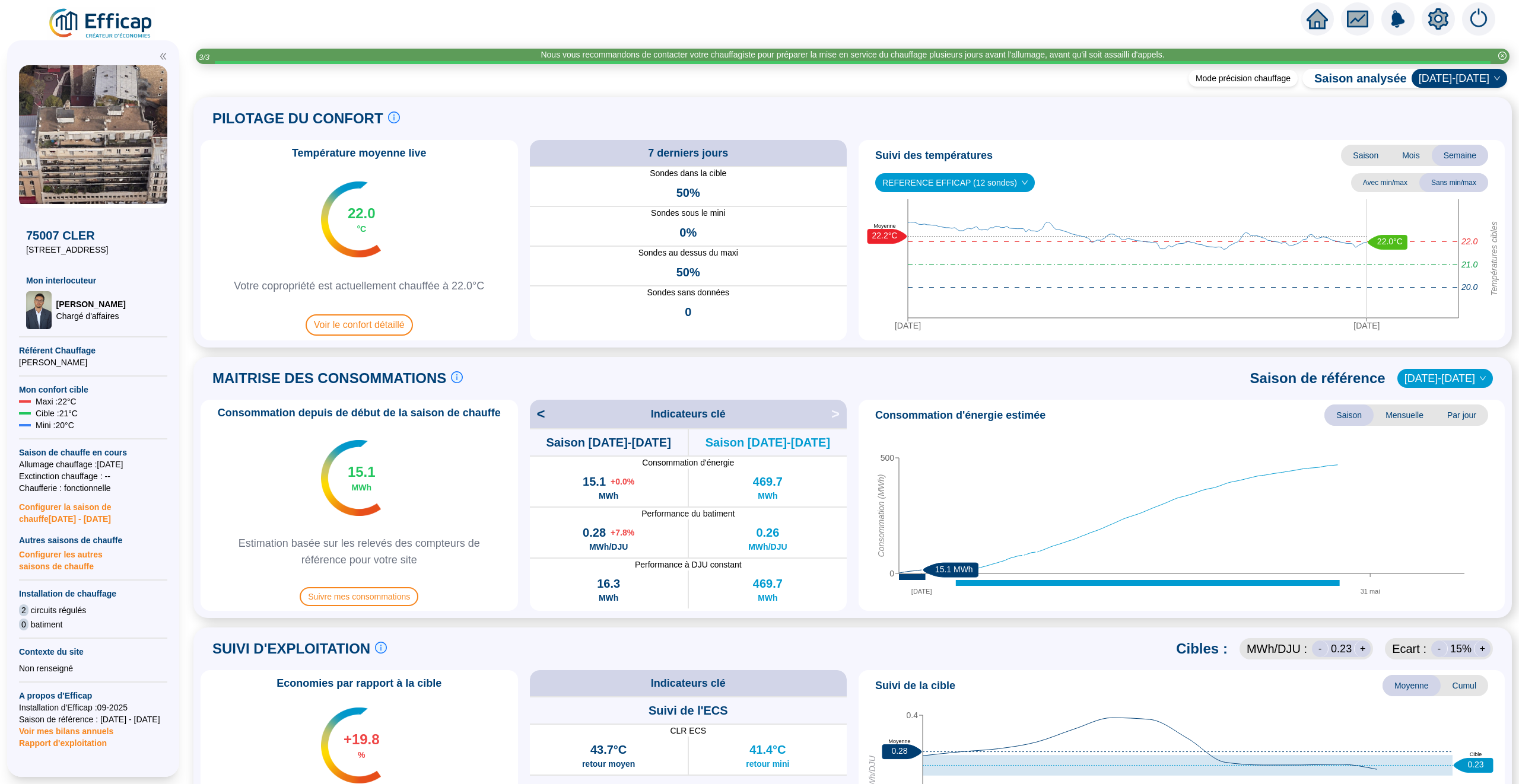
click at [1310, 19] on icon "home" at bounding box center [1317, 19] width 21 height 17
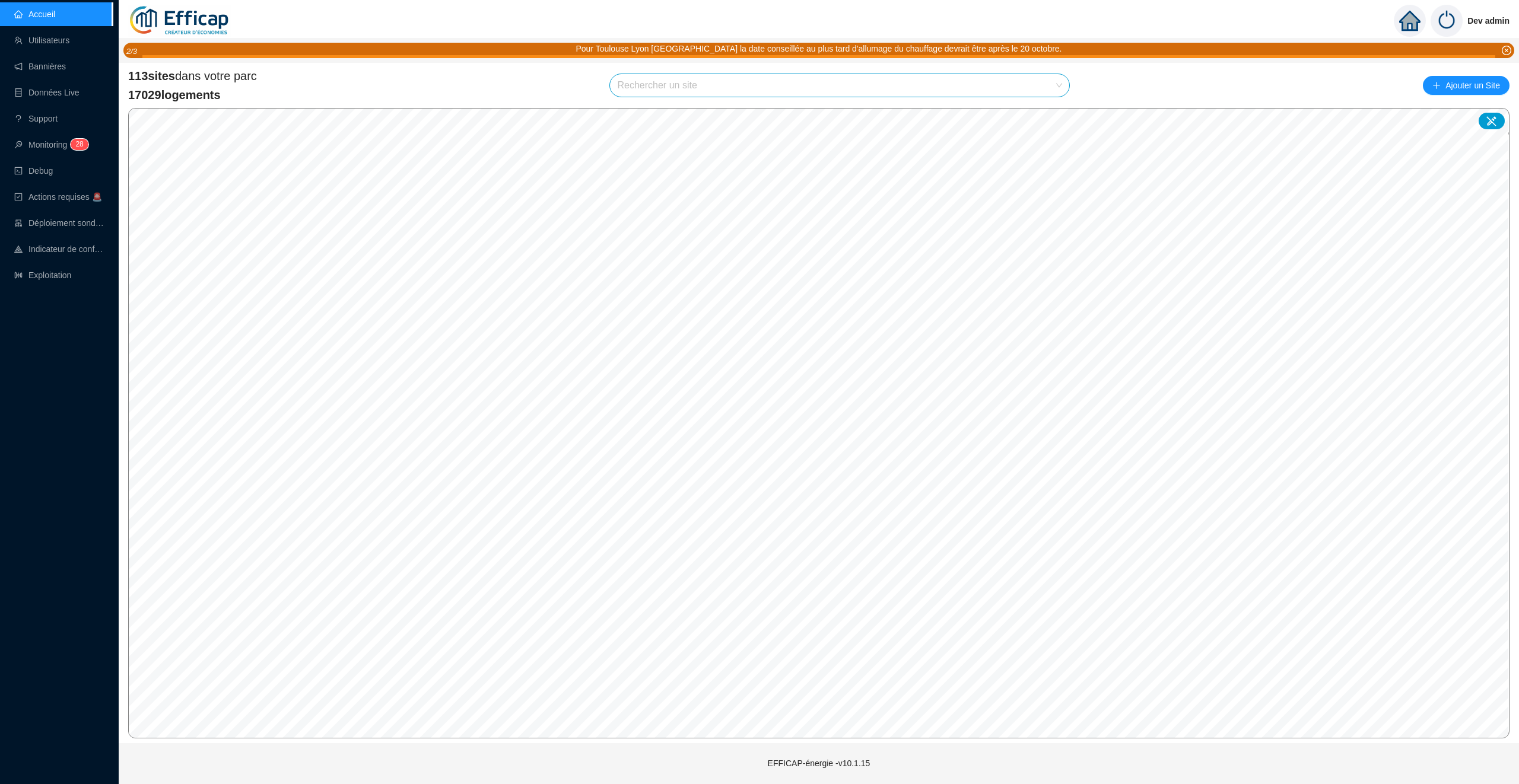
click at [1445, 29] on img at bounding box center [1446, 21] width 32 height 32
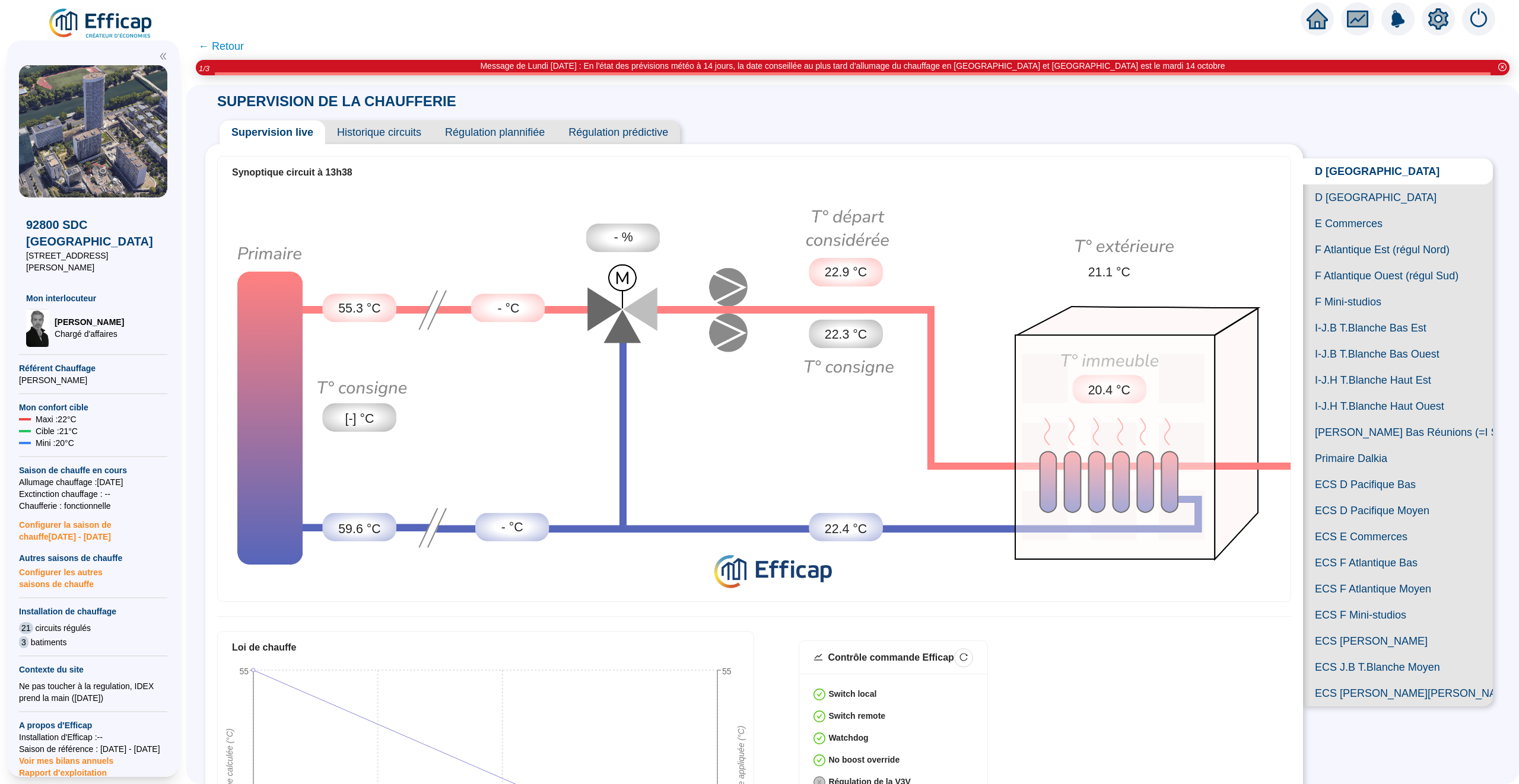
click at [367, 134] on span "Historique circuits" at bounding box center [379, 132] width 108 height 24
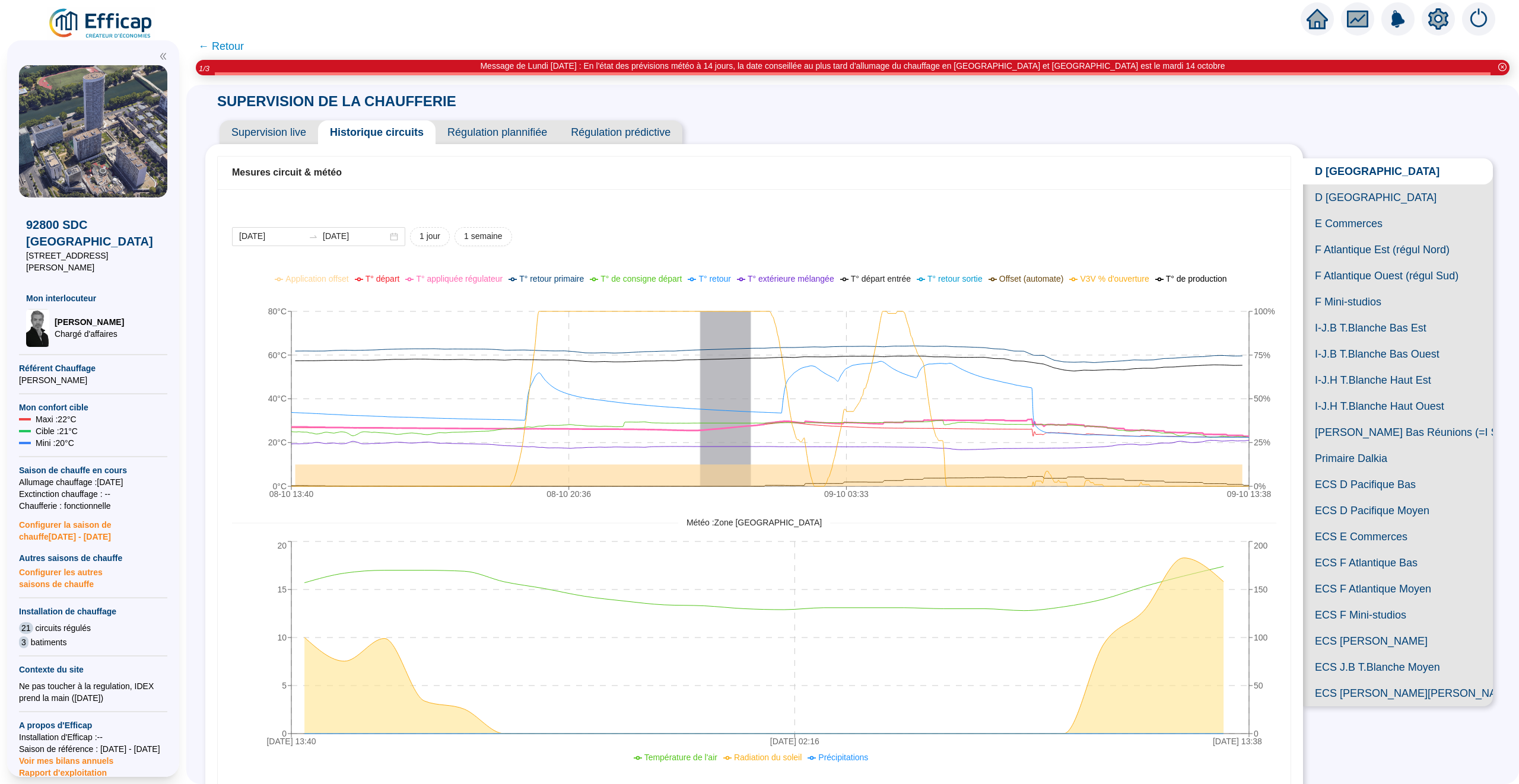
click at [1348, 201] on span "D Pacifique Sud" at bounding box center [1397, 197] width 190 height 26
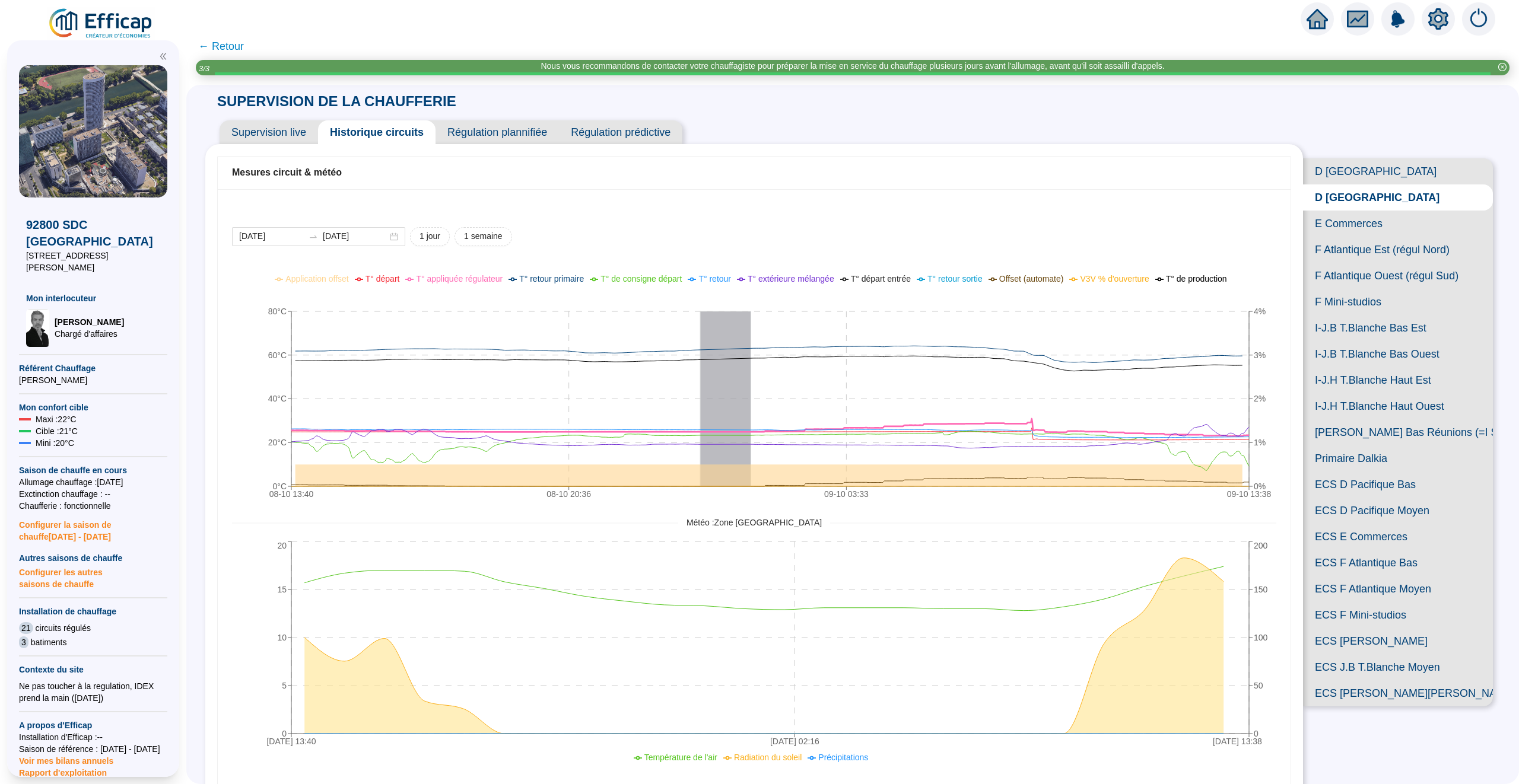
click at [1352, 250] on span "F Atlantique Est (régul Nord)" at bounding box center [1397, 249] width 190 height 26
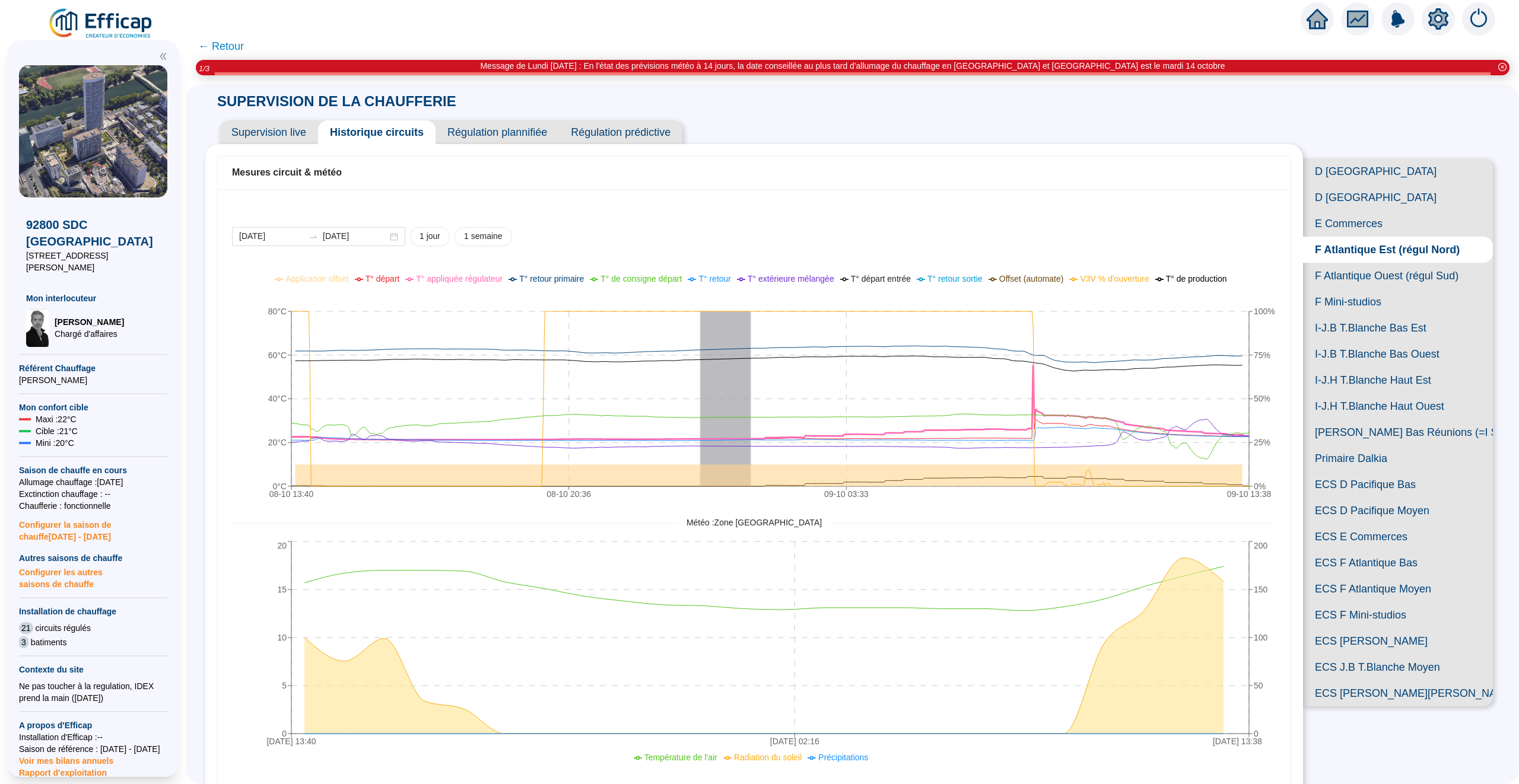
click at [1354, 279] on span "F Atlantique Ouest (régul Sud)" at bounding box center [1397, 276] width 190 height 26
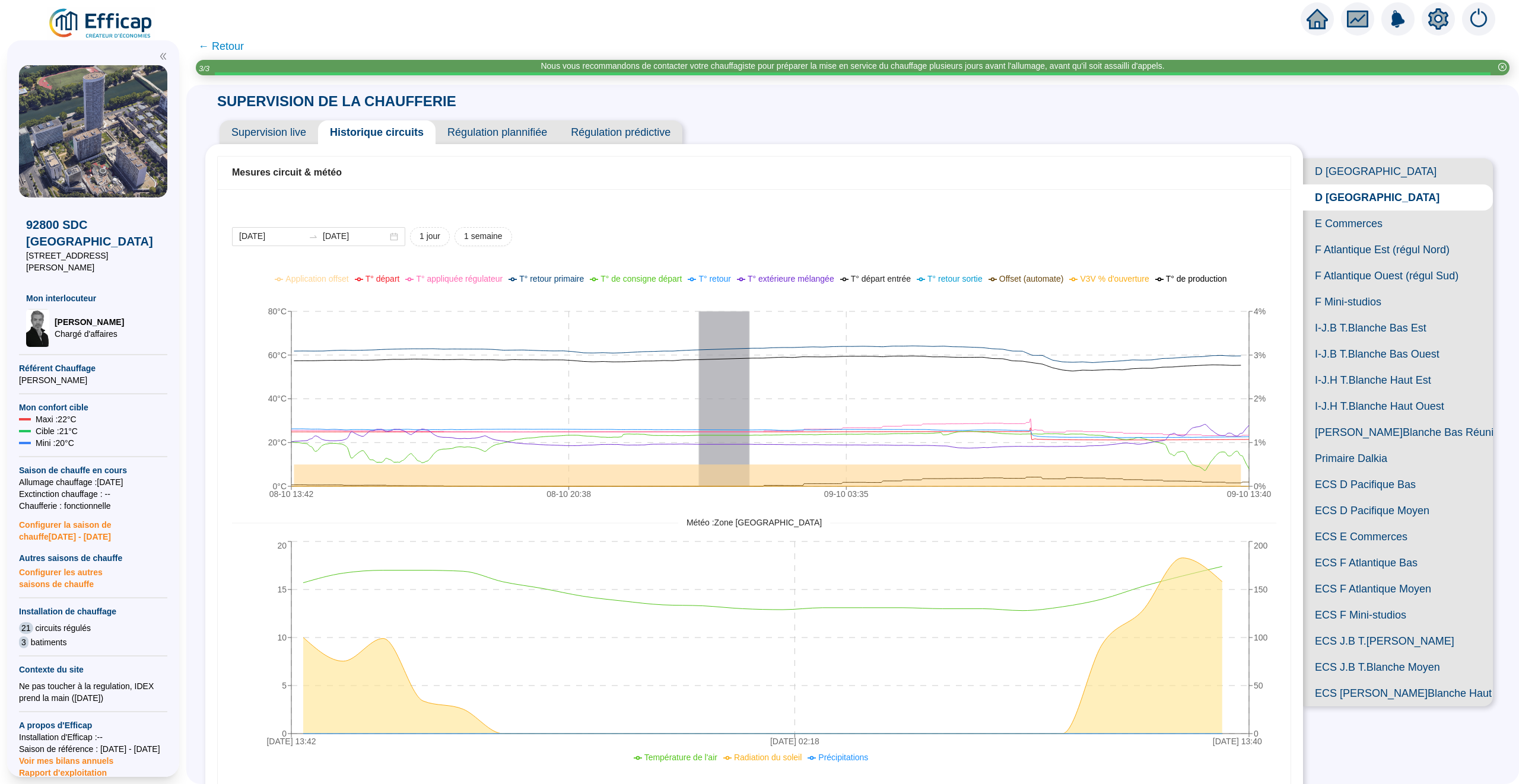
click at [1398, 405] on span "I-J.H T.Blanche Haut Ouest" at bounding box center [1397, 406] width 190 height 26
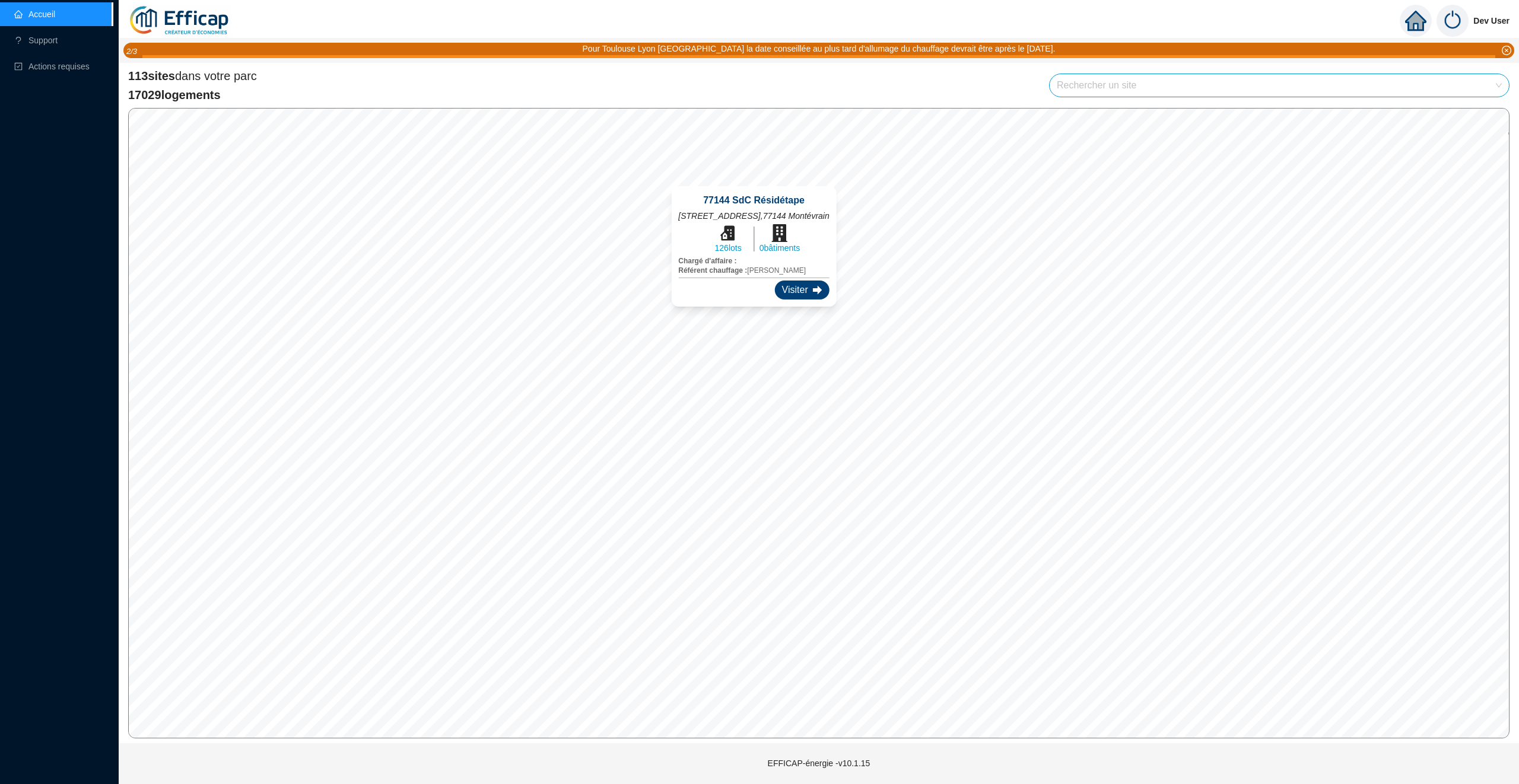
click at [806, 287] on div "Visiter" at bounding box center [802, 290] width 55 height 19
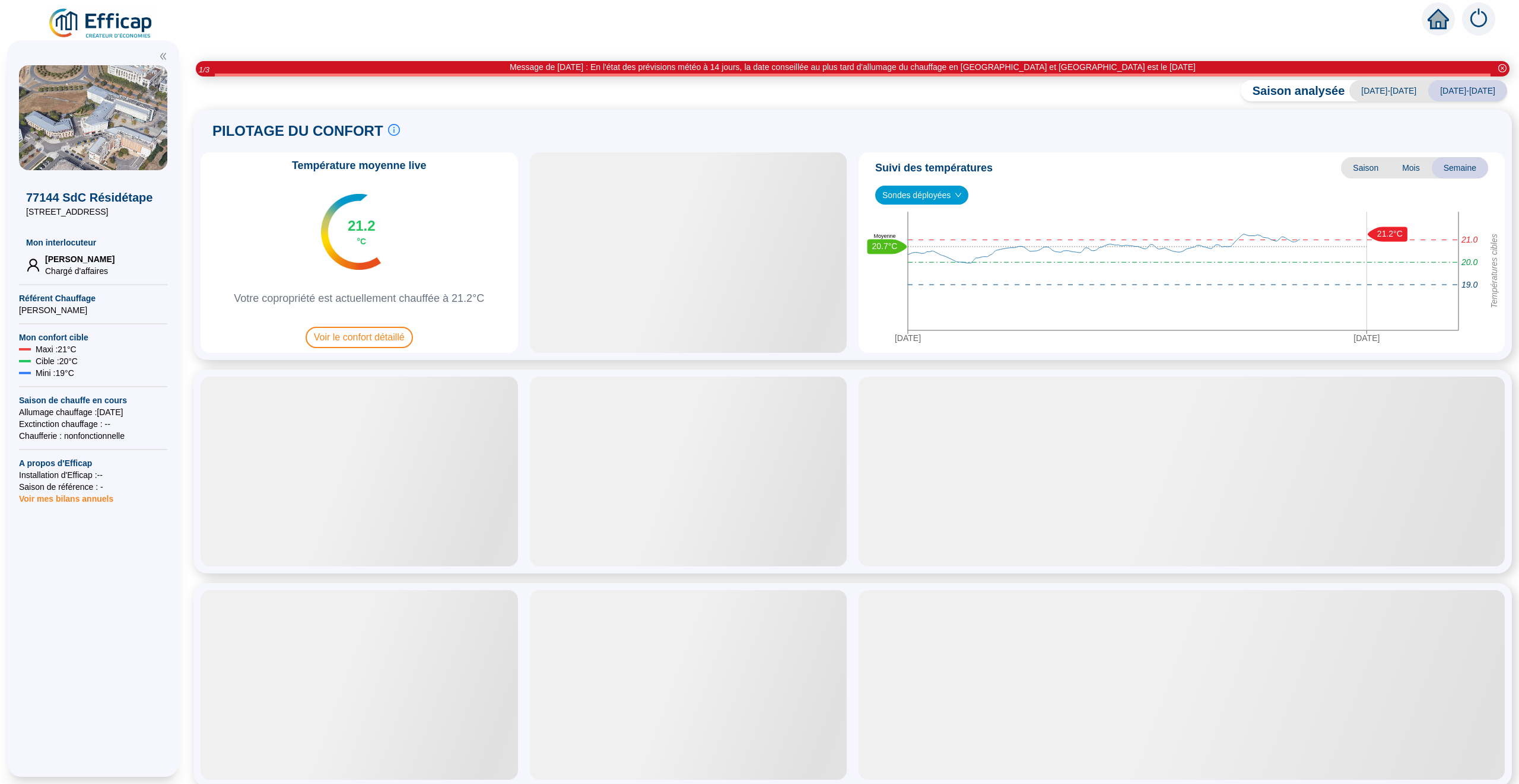
drag, startPoint x: 1438, startPoint y: 21, endPoint x: 1277, endPoint y: 21, distance: 161.0
click at [1277, 21] on div at bounding box center [759, 17] width 1519 height 33
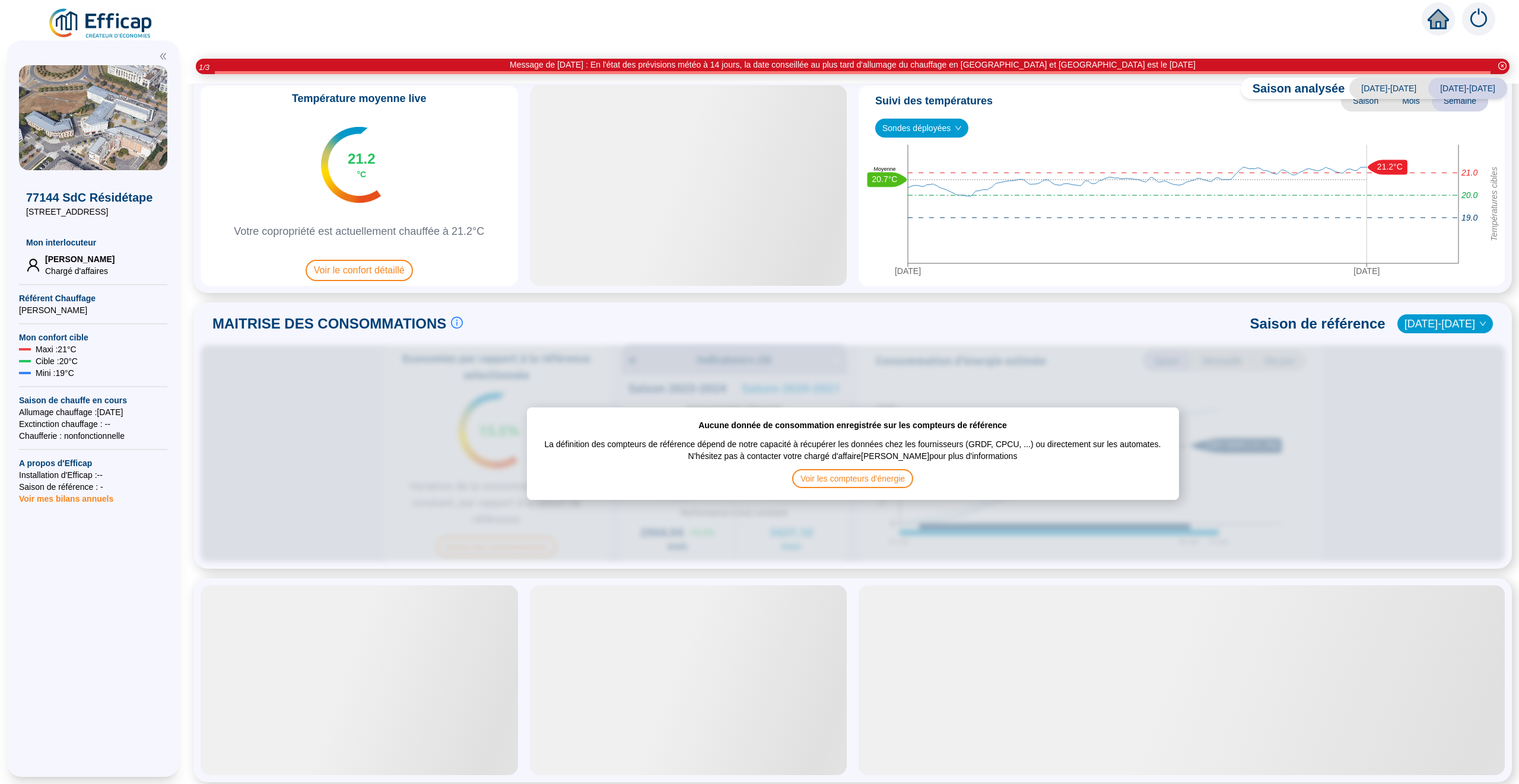
scroll to position [69, 0]
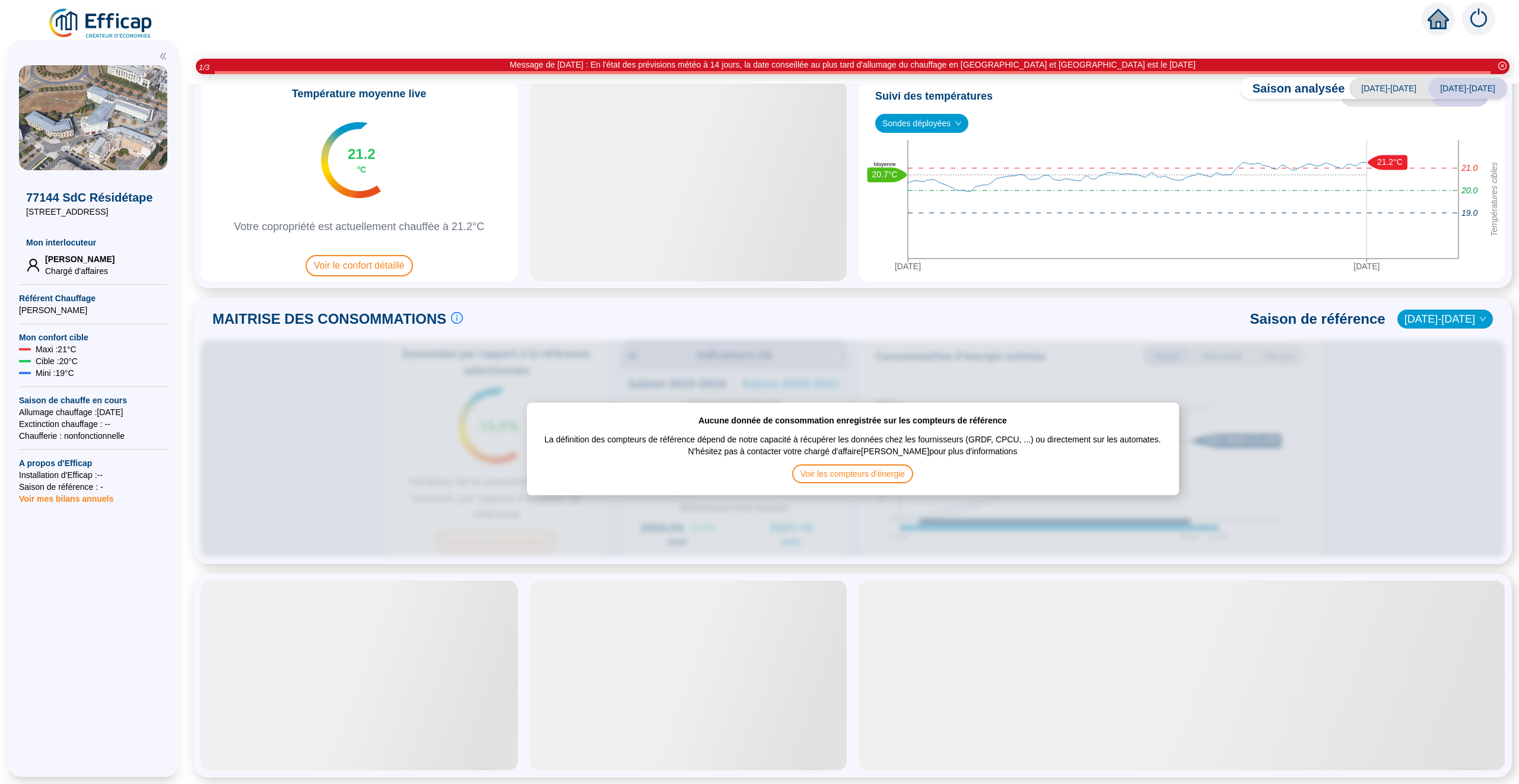
click at [1432, 9] on icon "home" at bounding box center [1438, 19] width 21 height 21
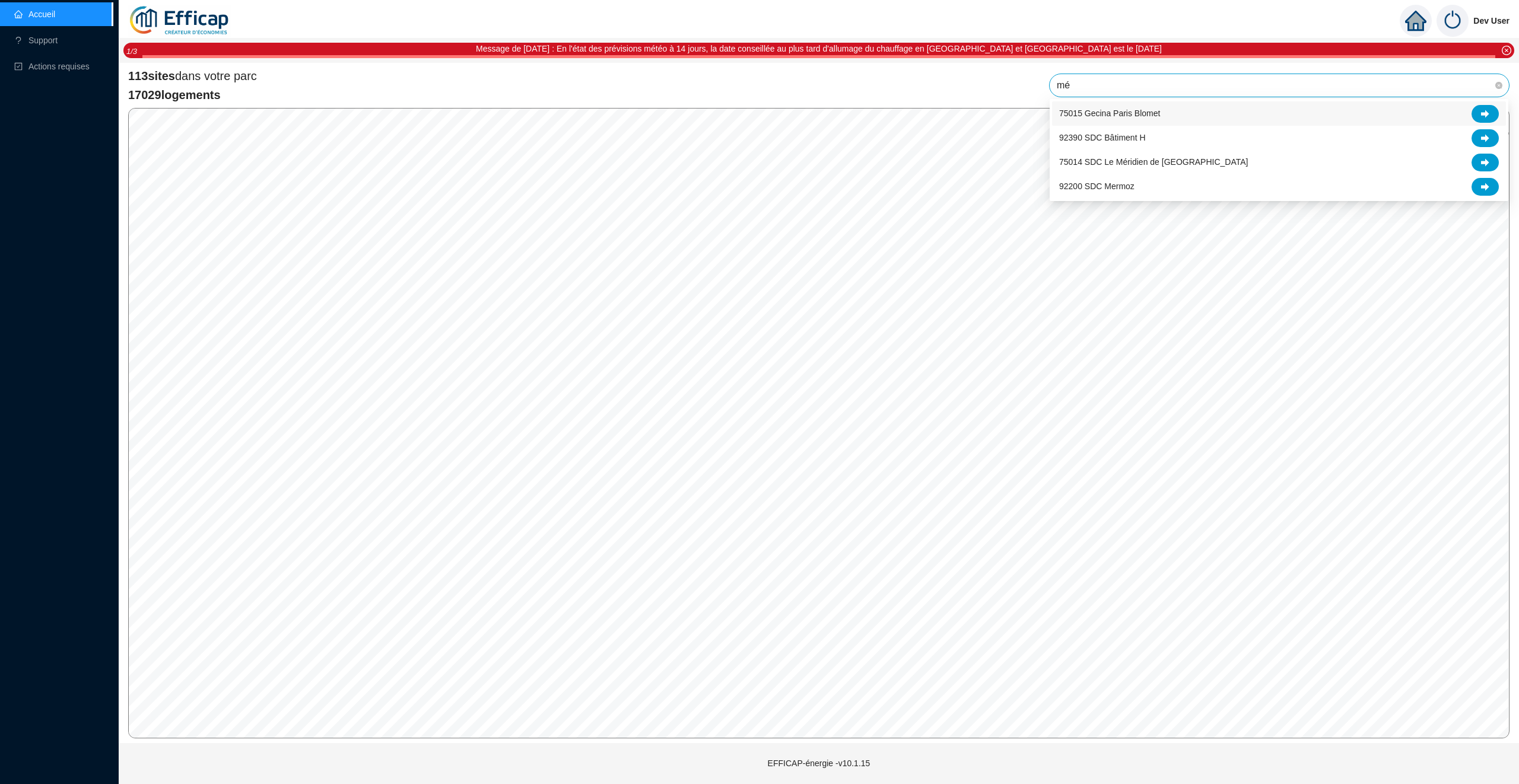
type input "mér"
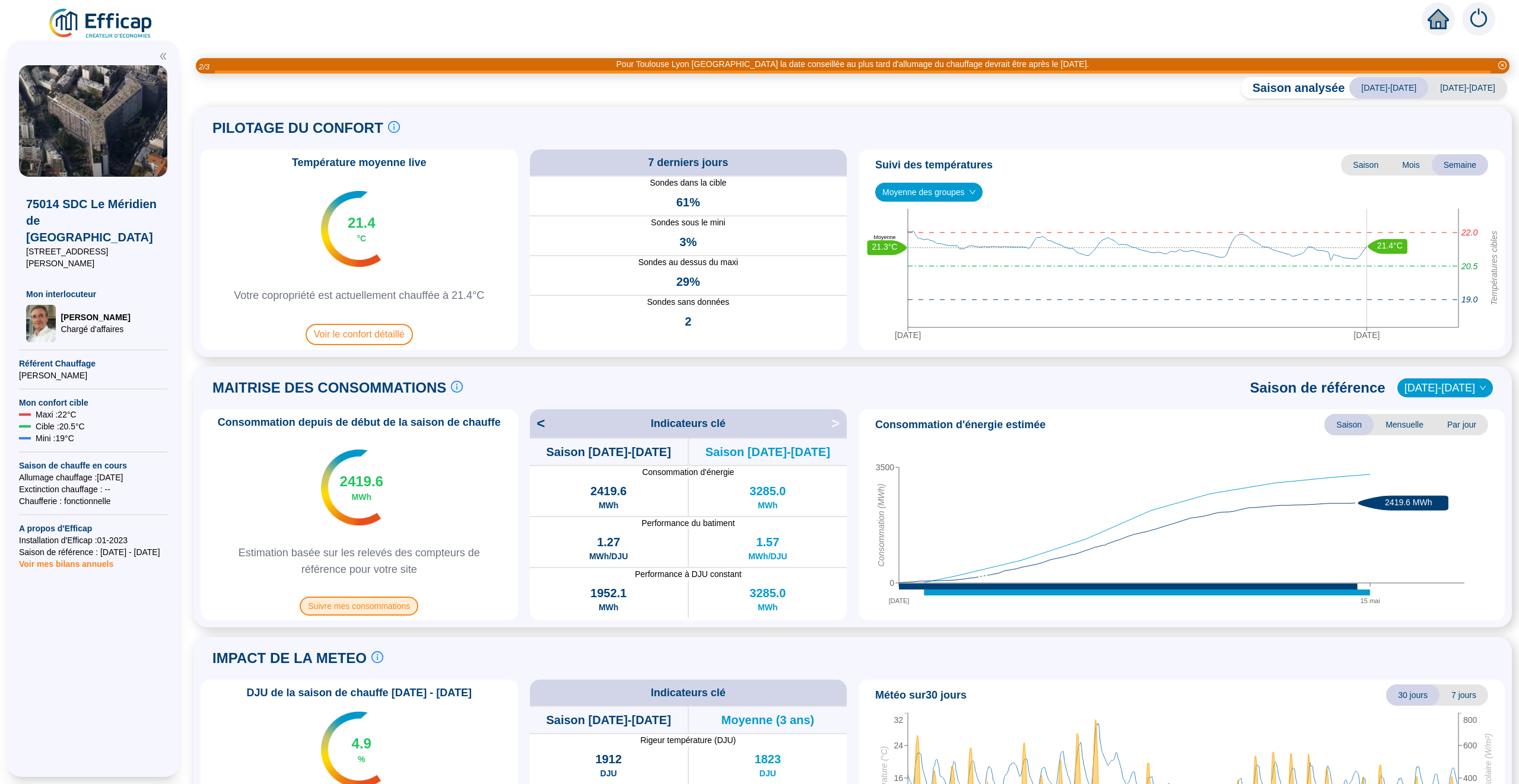
click at [361, 602] on span "Suivre mes consommations" at bounding box center [359, 606] width 118 height 19
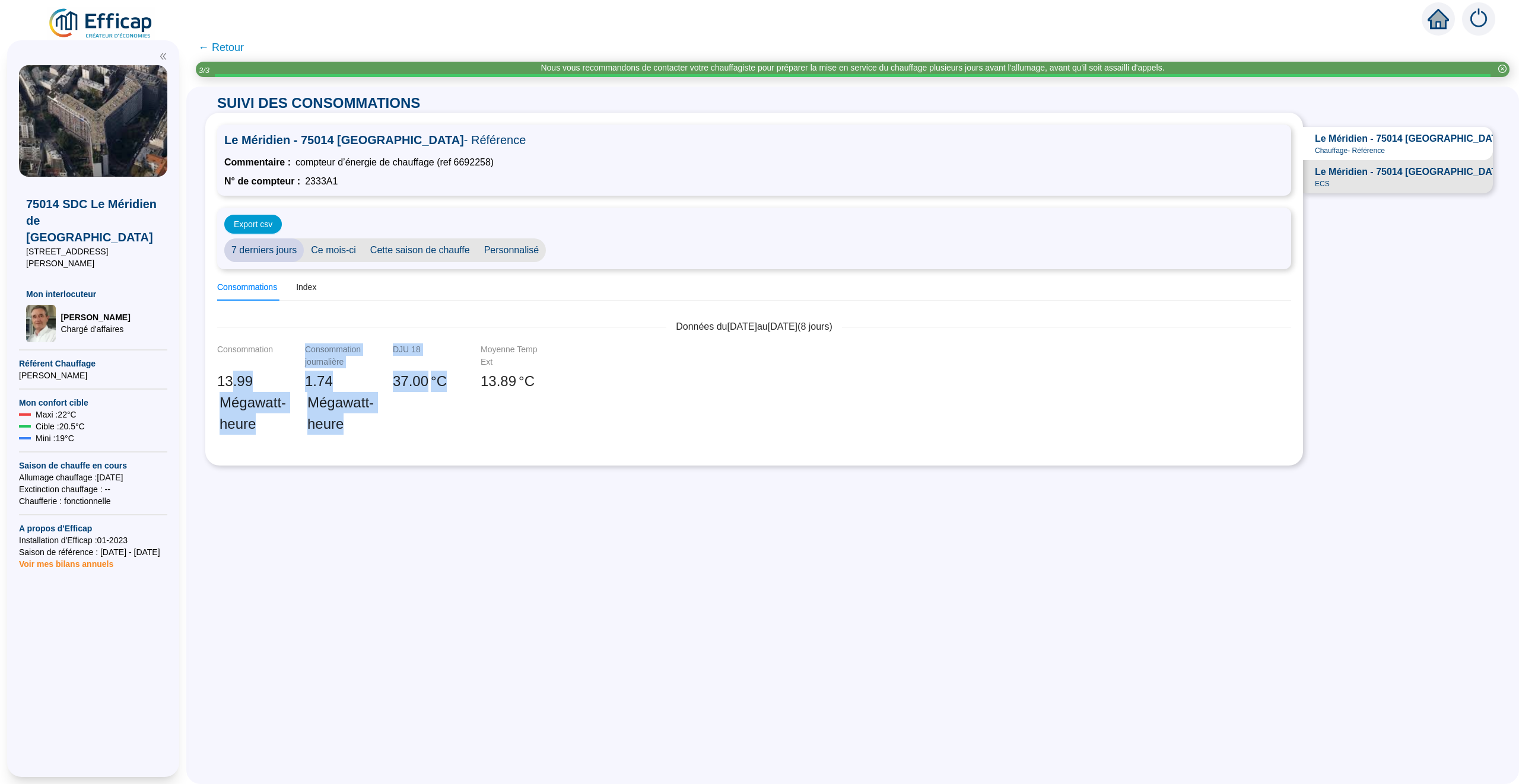
drag, startPoint x: 390, startPoint y: 401, endPoint x: 226, endPoint y: 377, distance: 165.7
click at [226, 377] on div "Consommation 13 .99 Mégawatt-heure Consommation journalière 1 .74 Mégawatt-heur…" at bounding box center [754, 399] width 1083 height 111
click at [354, 389] on div "1 .74 Mégawatt-heure" at bounding box center [334, 402] width 59 height 64
click at [1360, 176] on span "Le Méridien - 75014 PARIS - ECS" at bounding box center [1424, 172] width 220 height 14
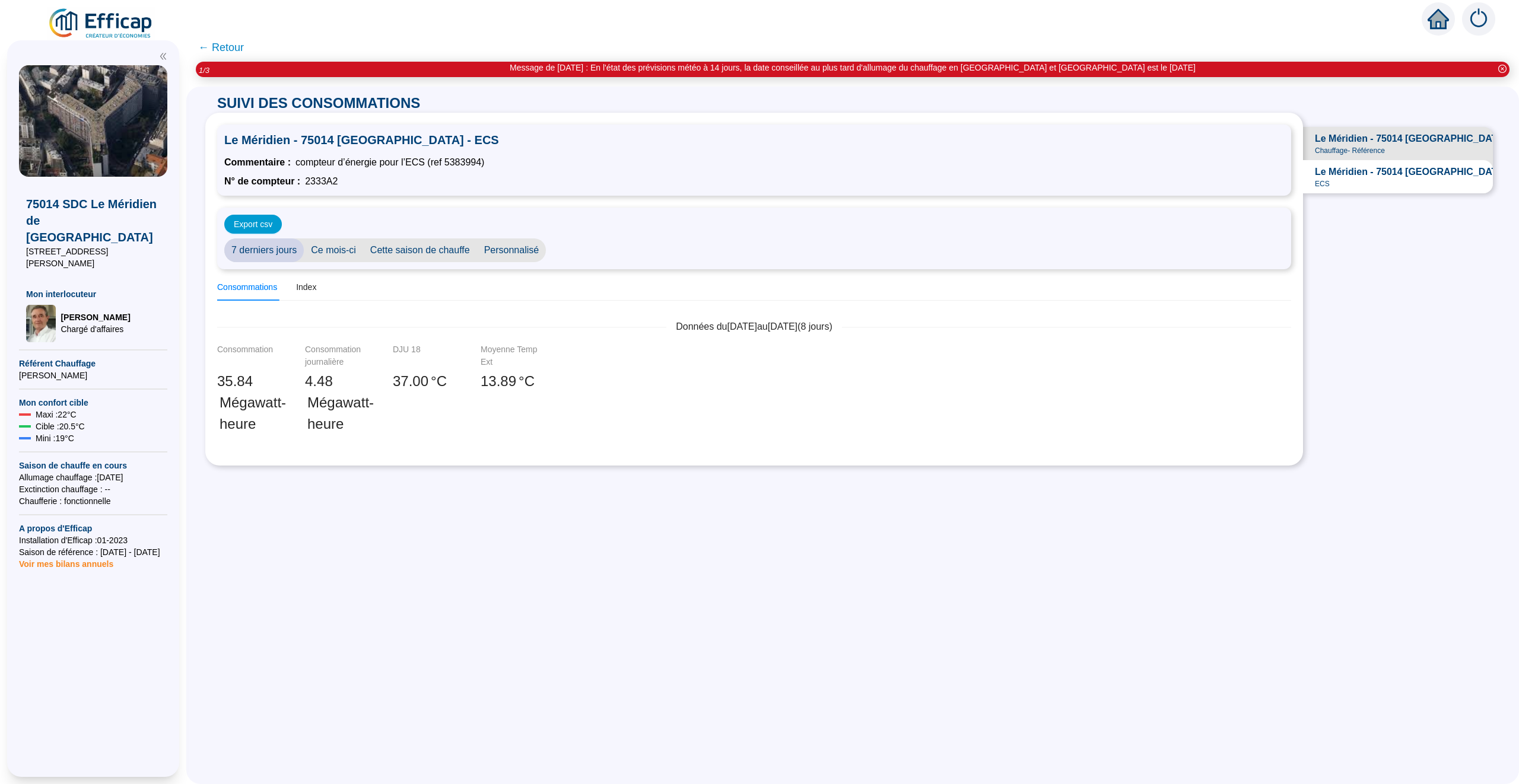
click at [224, 42] on span "← Retour" at bounding box center [221, 47] width 46 height 17
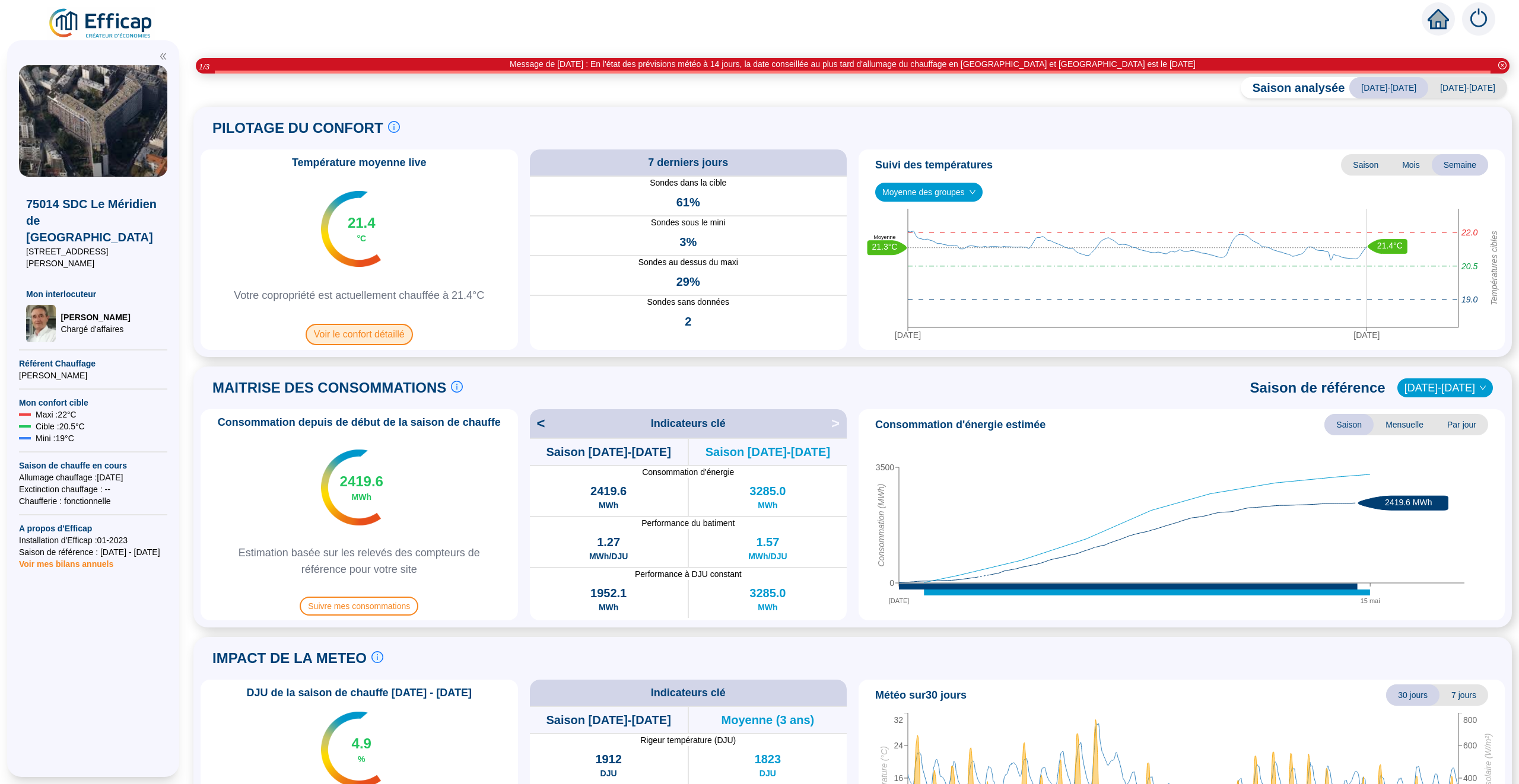
click at [361, 333] on span "Voir le confort détaillé" at bounding box center [359, 334] width 107 height 21
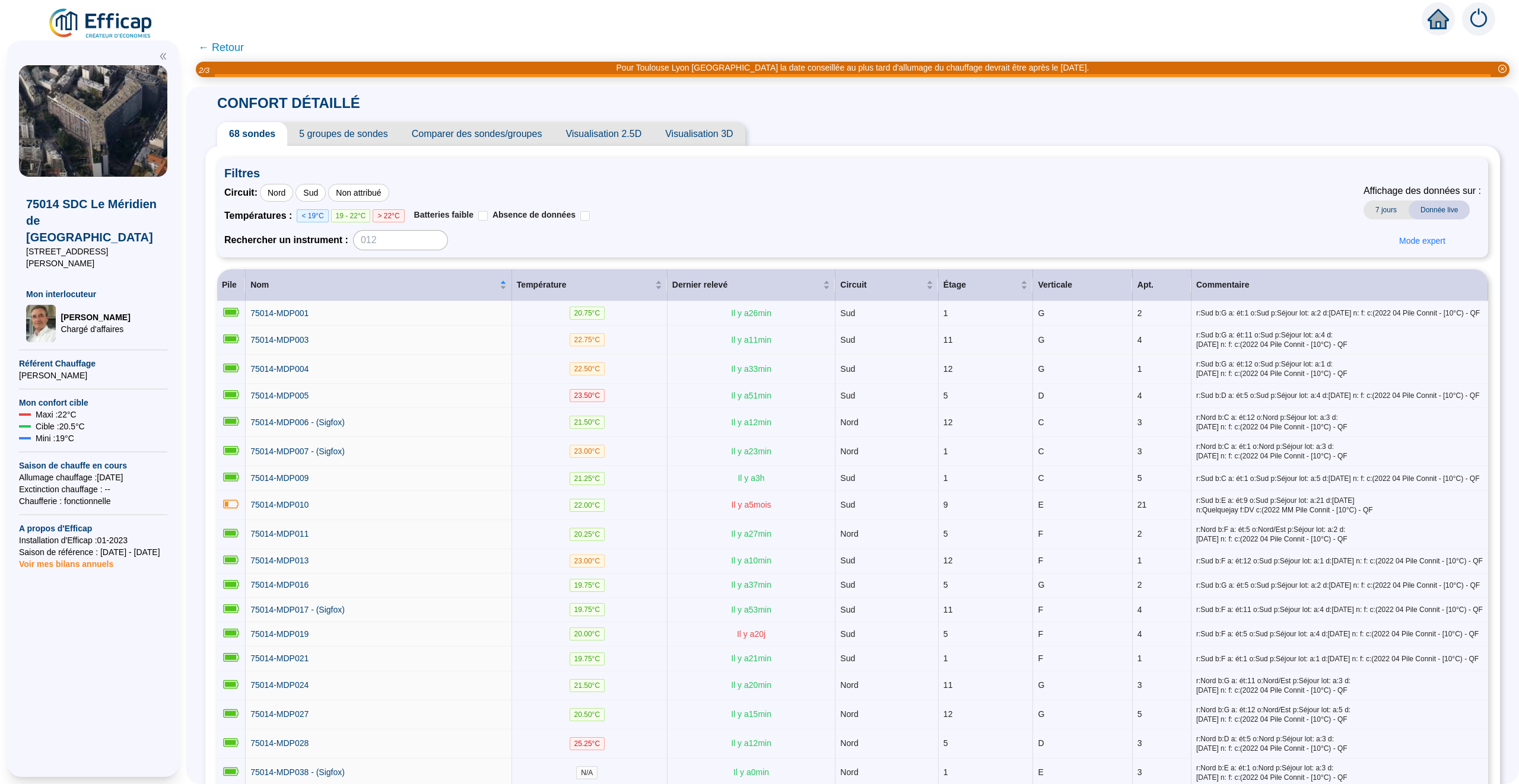
click at [354, 129] on span "5 groupes de sondes" at bounding box center [343, 134] width 112 height 24
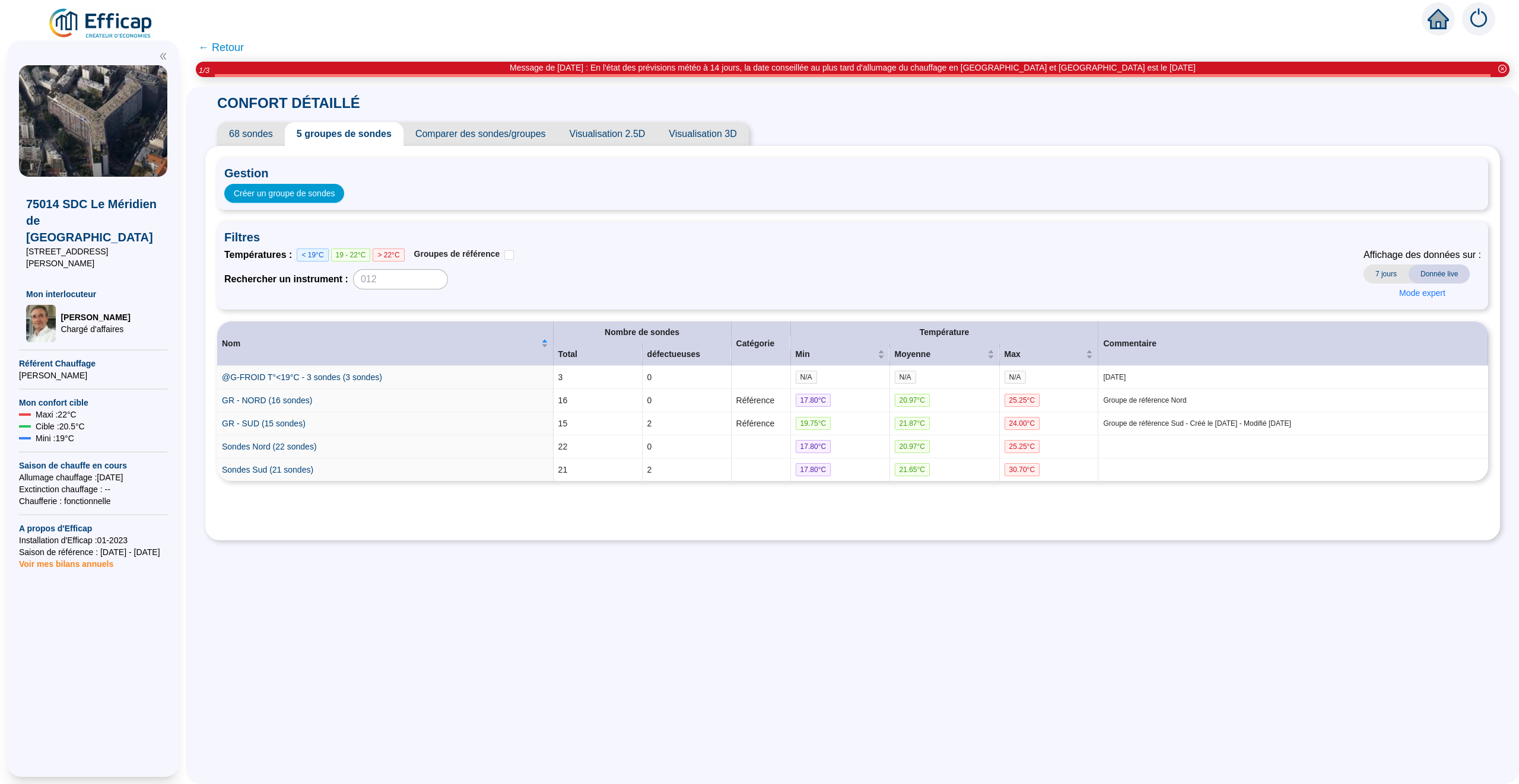
click at [227, 45] on span "← Retour" at bounding box center [221, 47] width 46 height 17
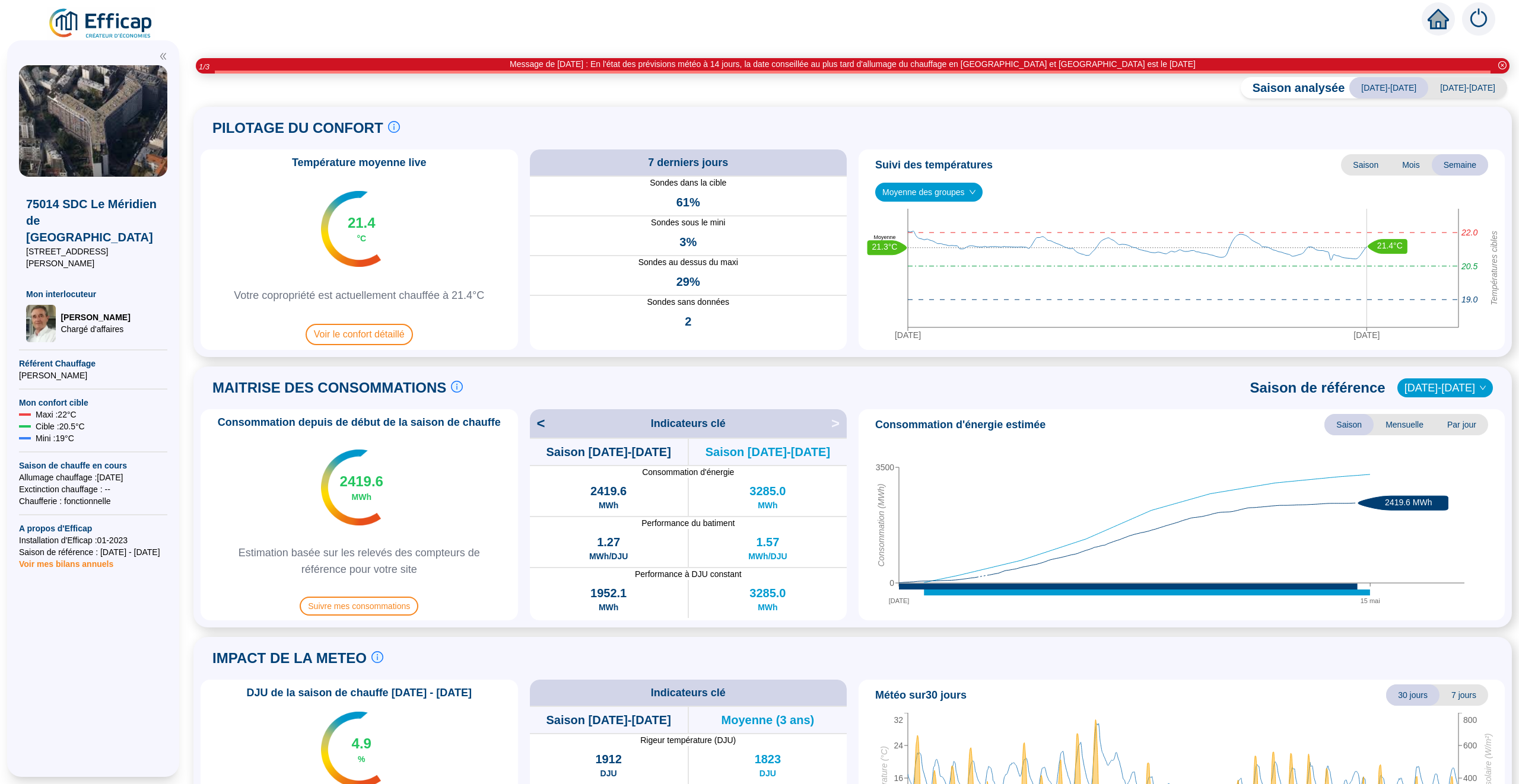
click at [82, 552] on span "Voir mes bilans annuels" at bounding box center [66, 560] width 94 height 17
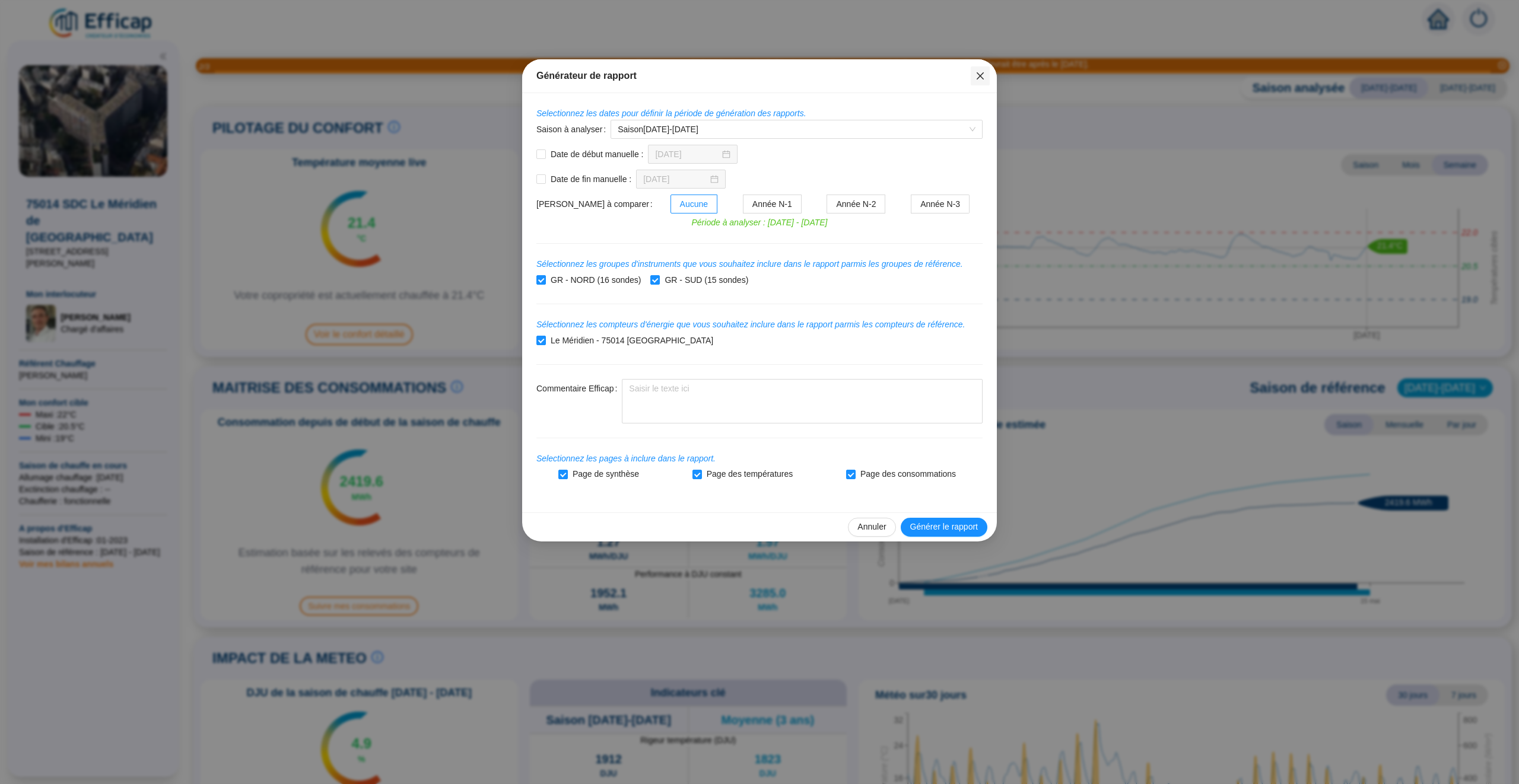
click at [982, 78] on icon "close" at bounding box center [979, 76] width 7 height 7
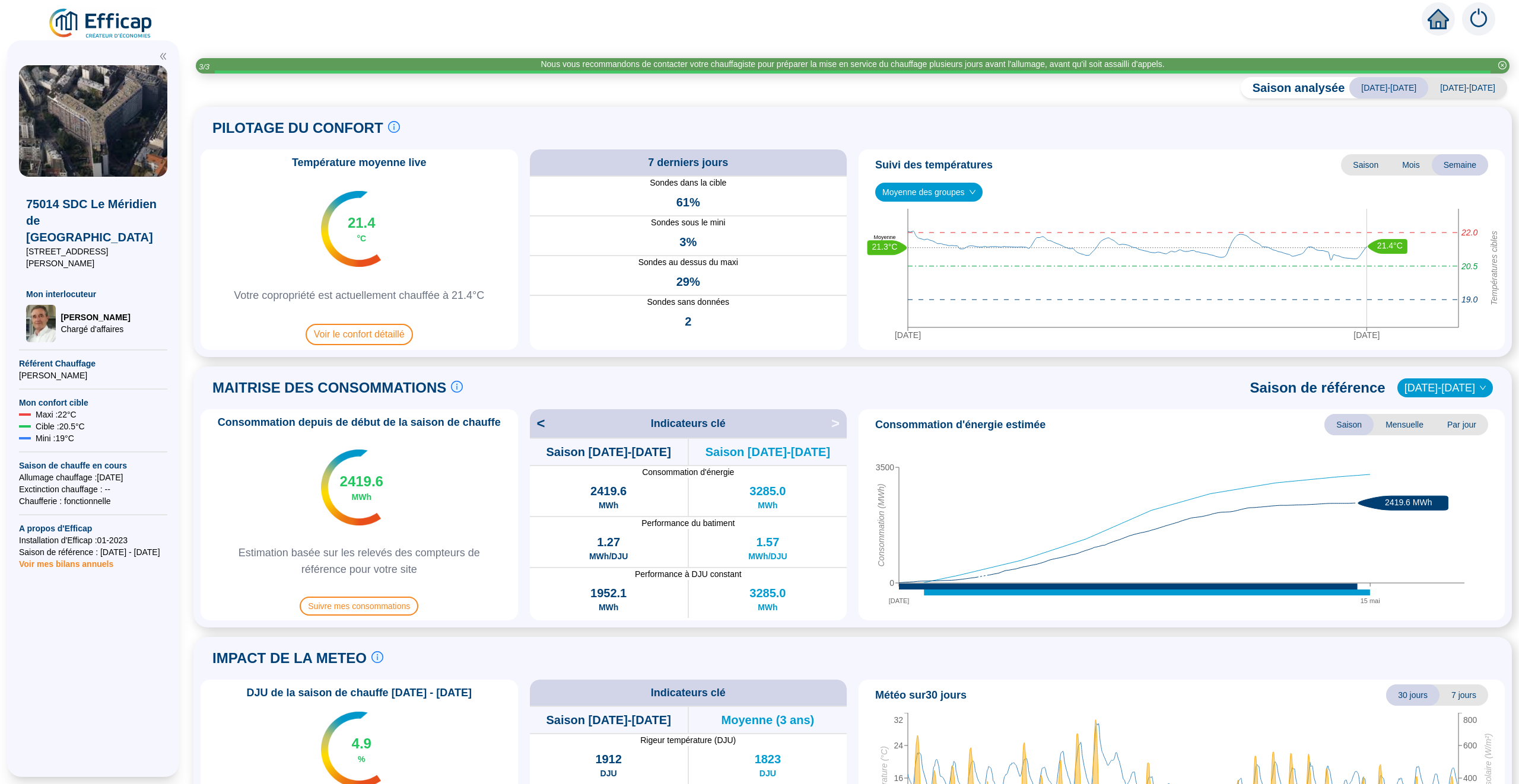
click at [1447, 15] on icon "home" at bounding box center [1438, 19] width 21 height 21
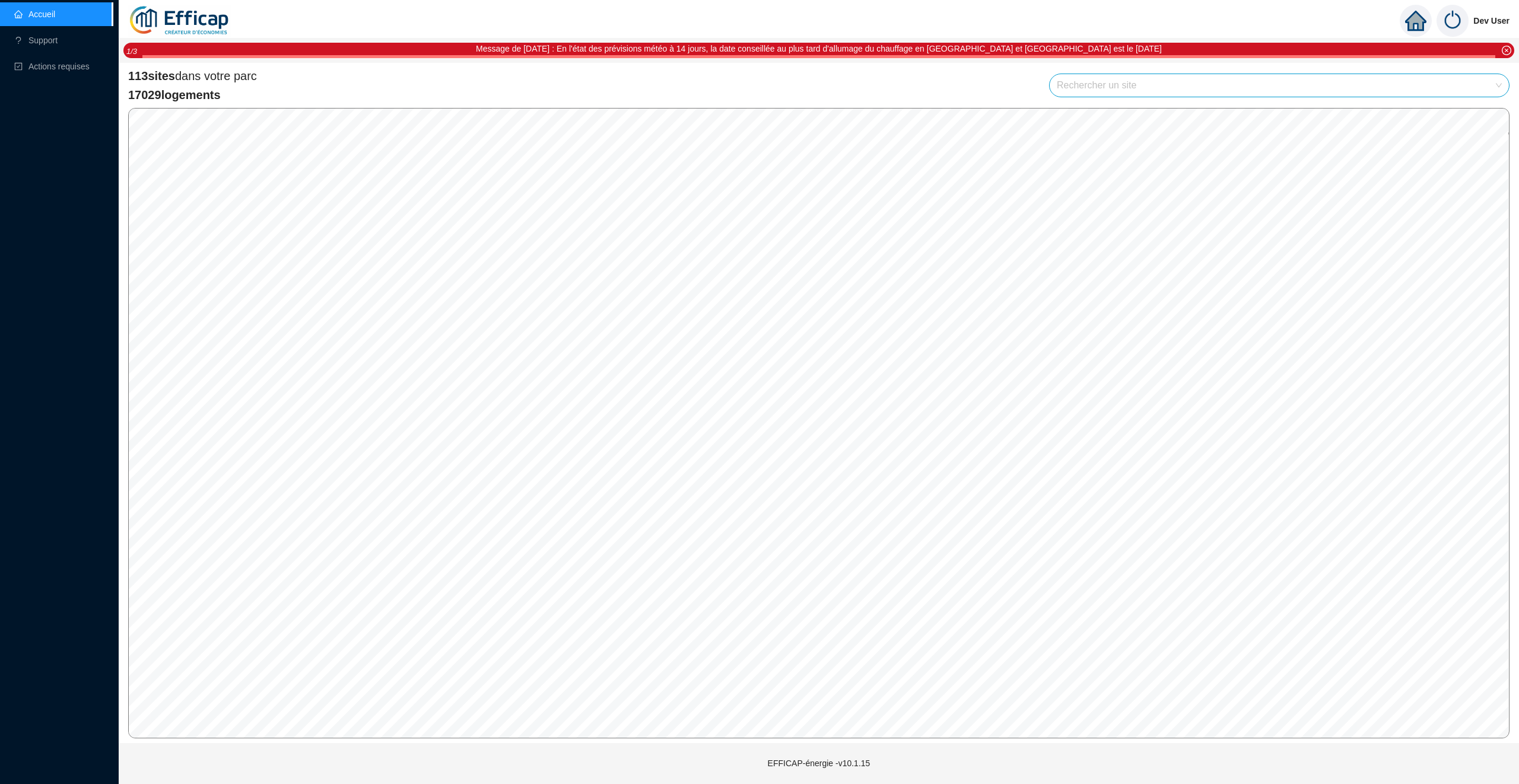
click at [1453, 17] on img at bounding box center [1452, 21] width 32 height 32
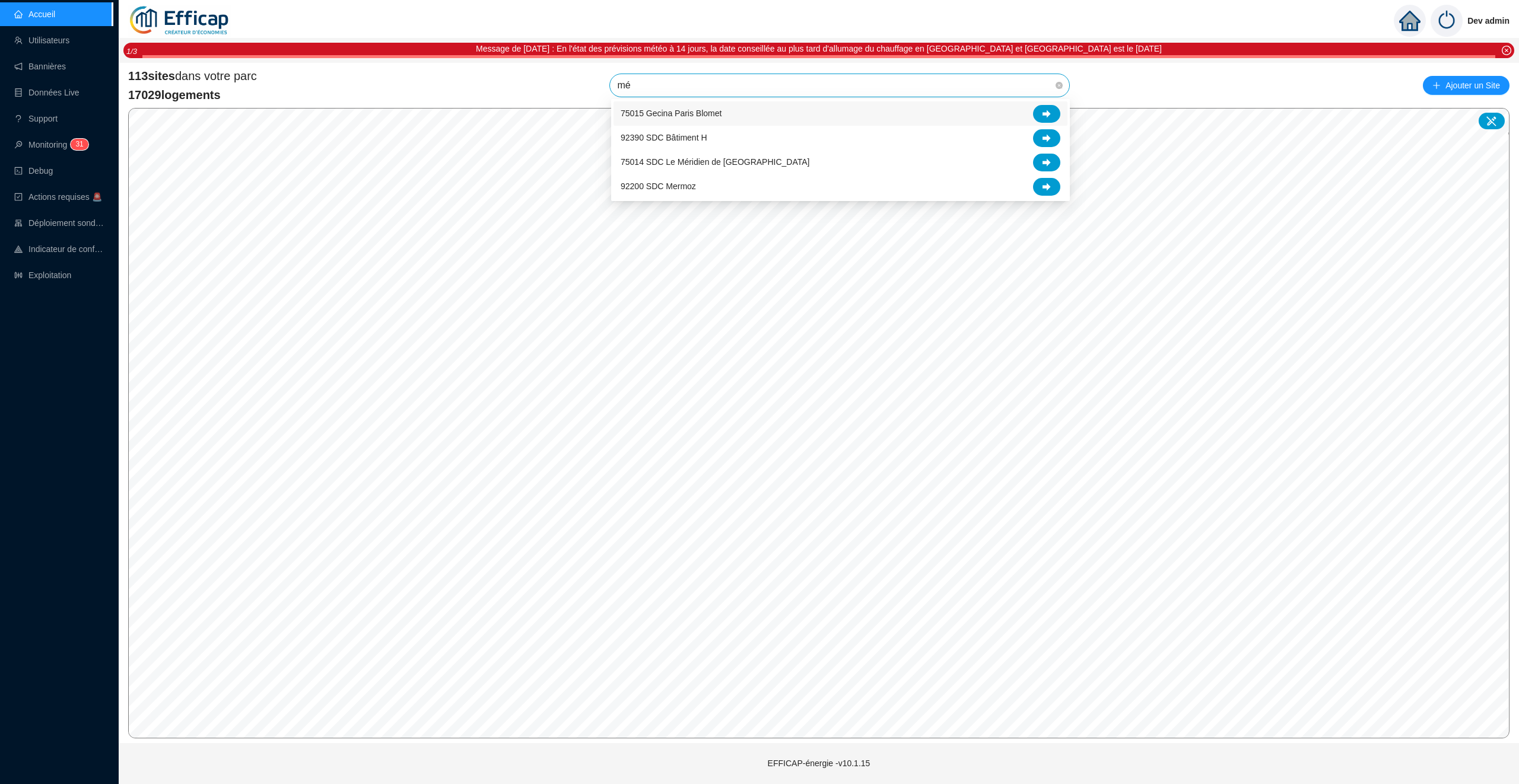
type input "mér"
click at [1052, 111] on div at bounding box center [1047, 114] width 28 height 18
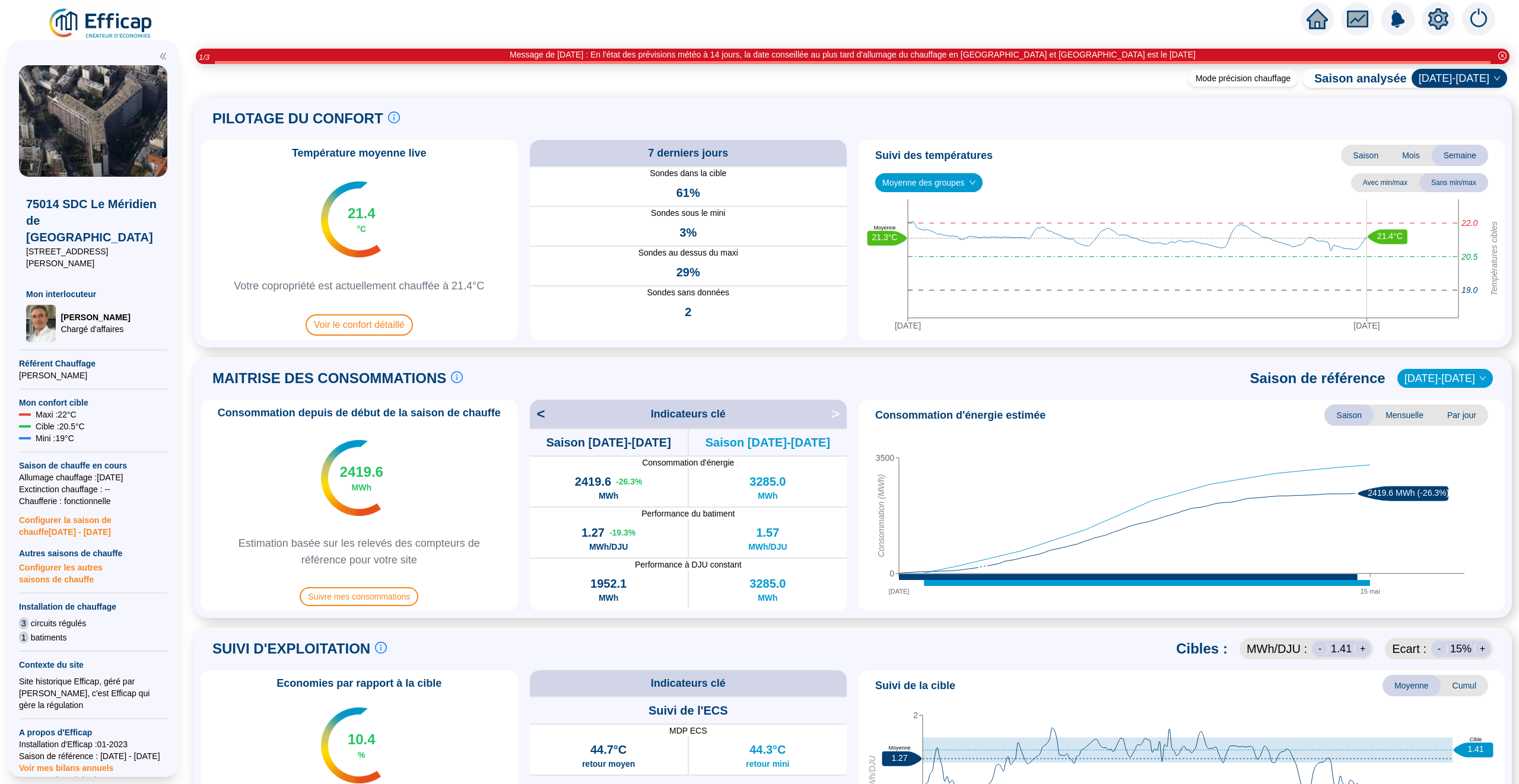
click at [1320, 19] on icon "home" at bounding box center [1317, 19] width 21 height 17
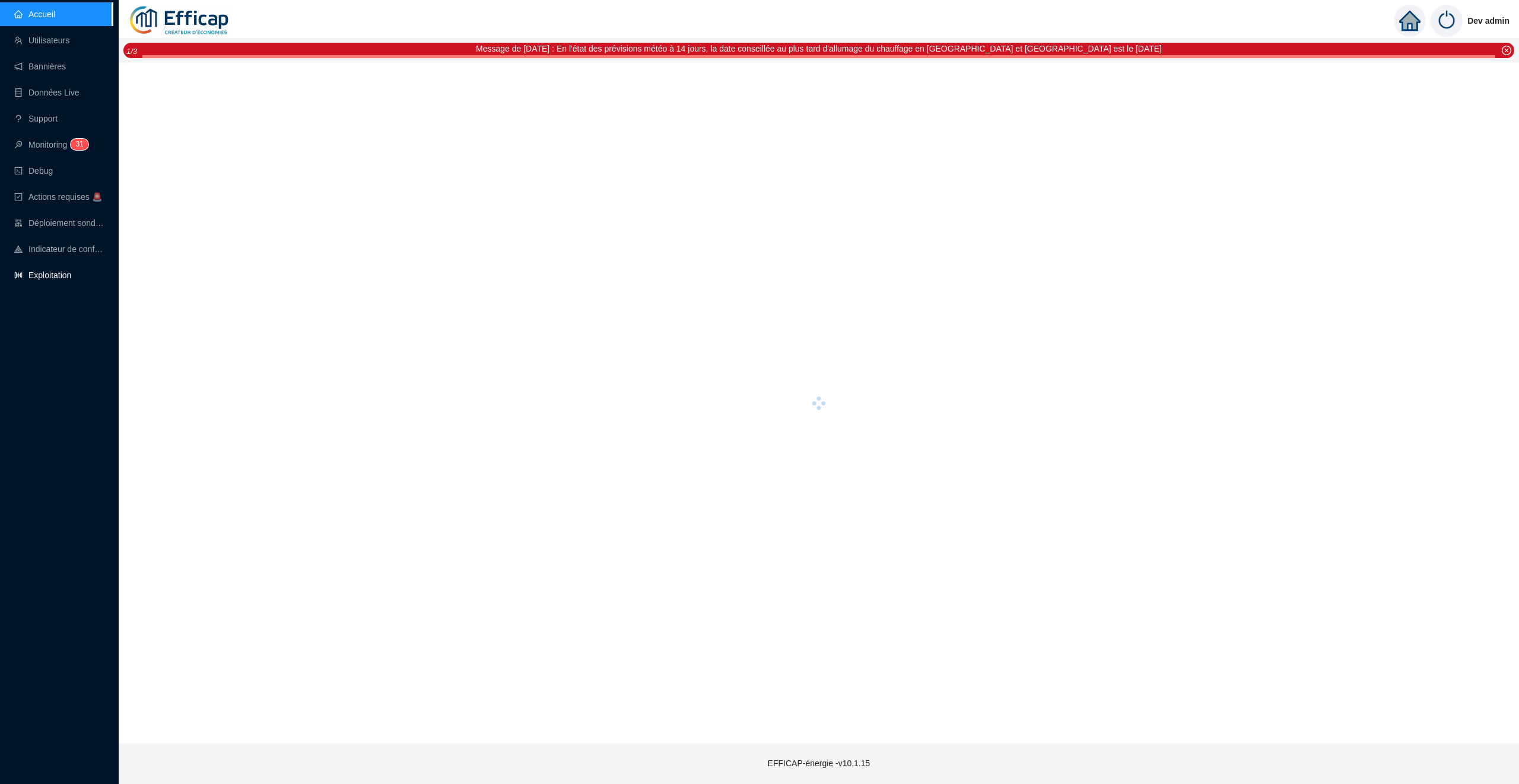
click at [51, 279] on link "Exploitation" at bounding box center [43, 275] width 57 height 9
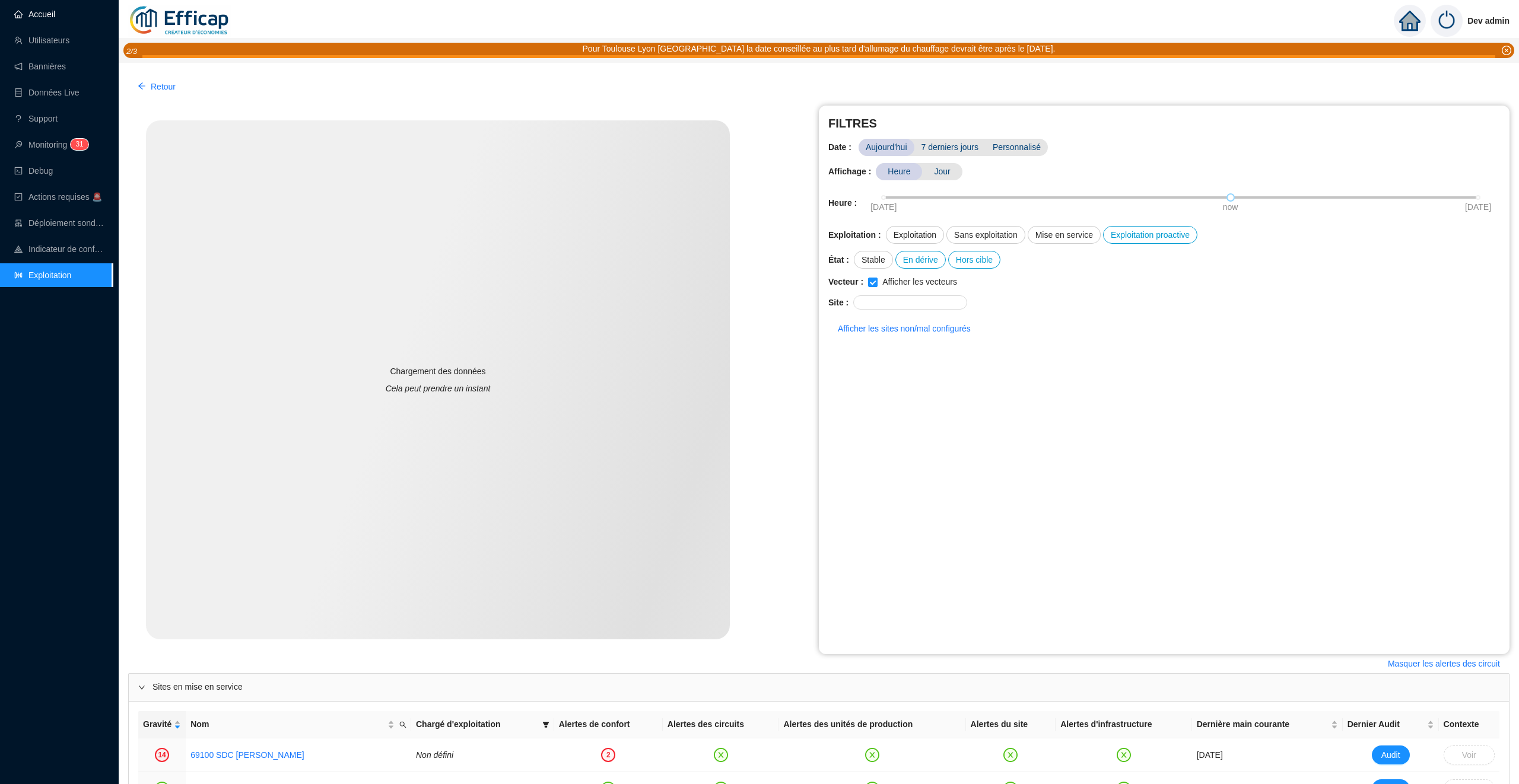
click at [55, 10] on link "Accueil" at bounding box center [35, 14] width 41 height 9
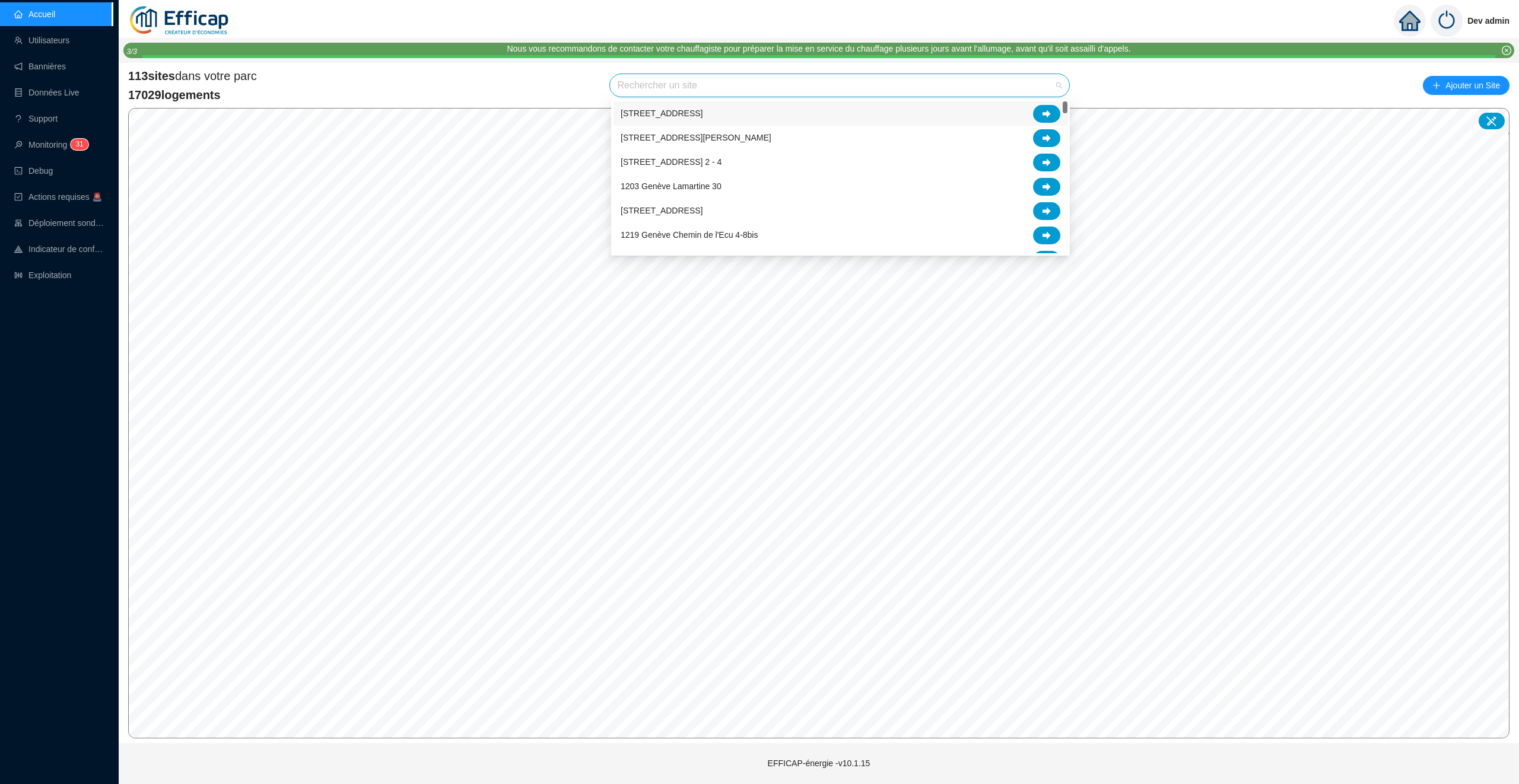
click at [627, 77] on input "search" at bounding box center [834, 85] width 434 height 23
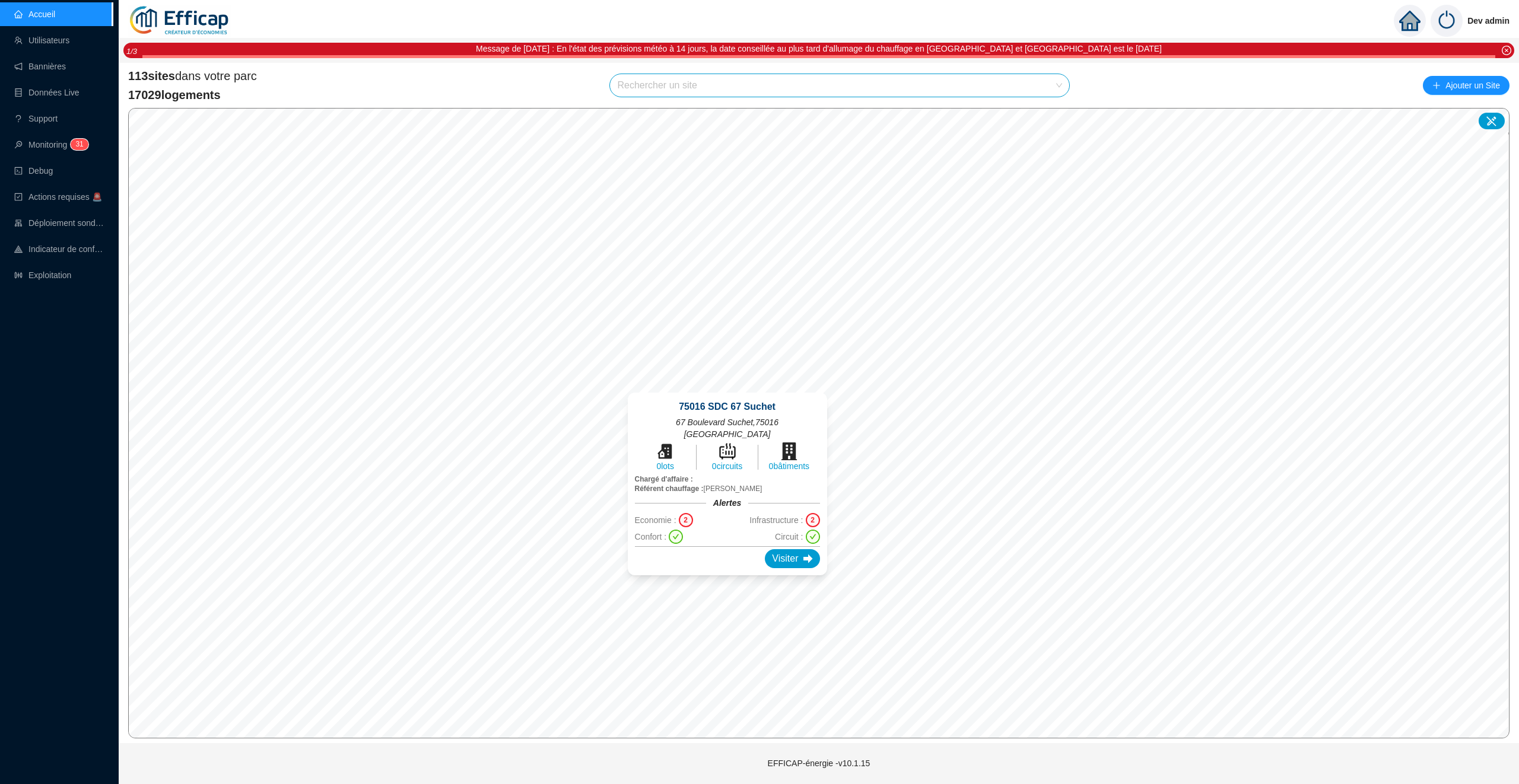
click at [797, 385] on div "75016 SDC 67 Suchet 67 Boulevard Suchet , 75016 PARIS 0 lots 0 circuits 0 bâtim…" at bounding box center [728, 483] width 227 height 211
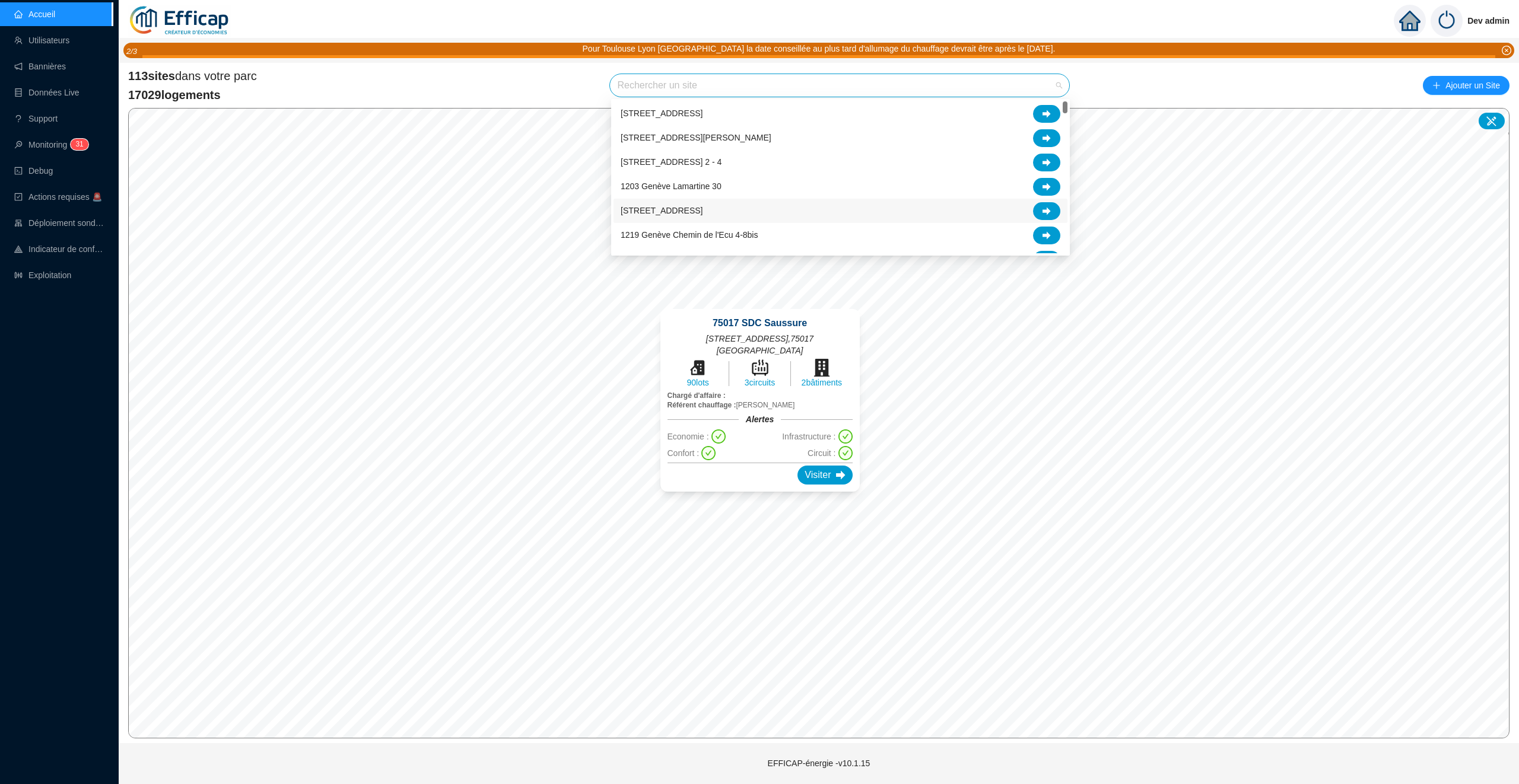
click at [659, 77] on input "search" at bounding box center [834, 85] width 434 height 23
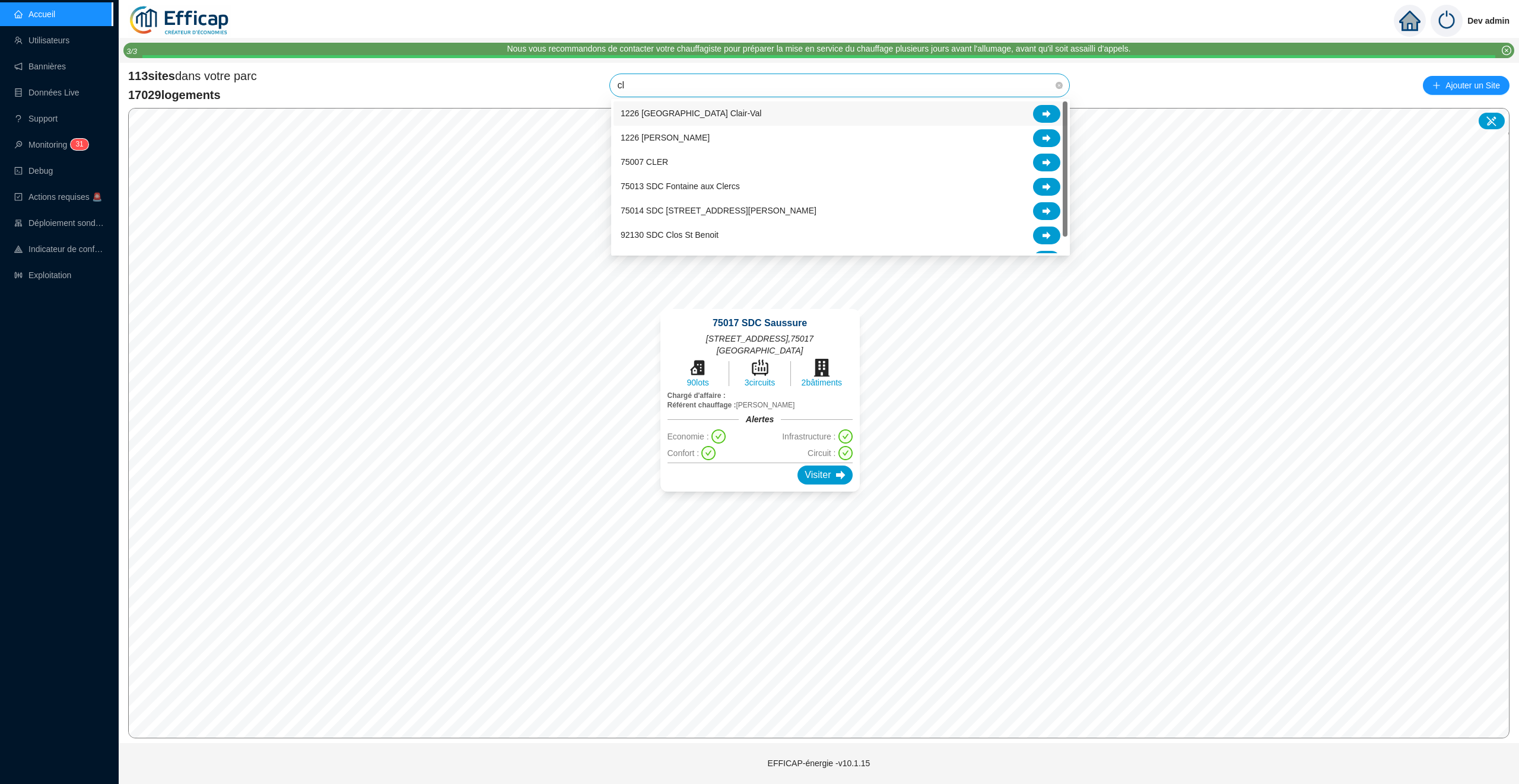
type input "cle"
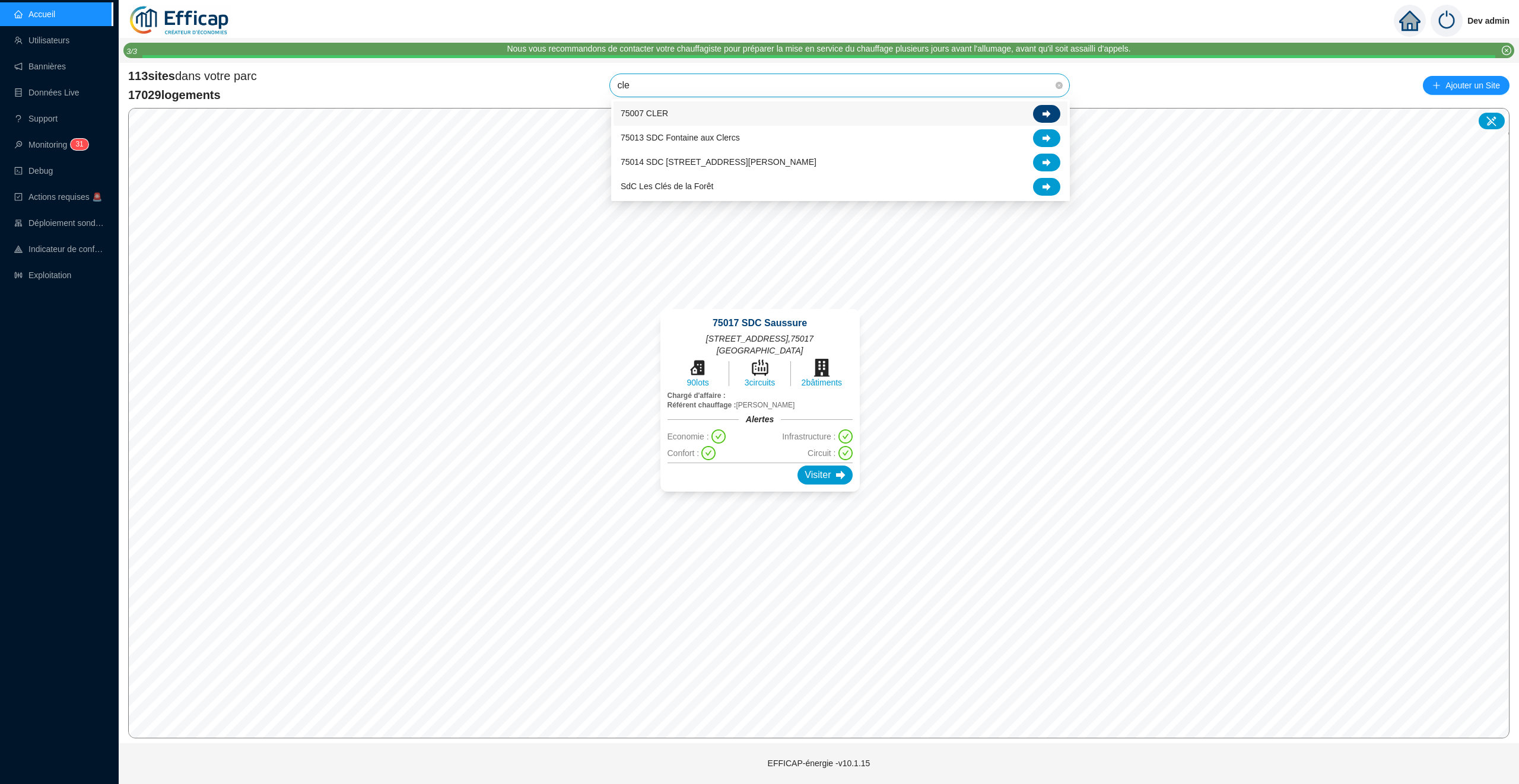
click at [1045, 113] on icon at bounding box center [1047, 114] width 9 height 8
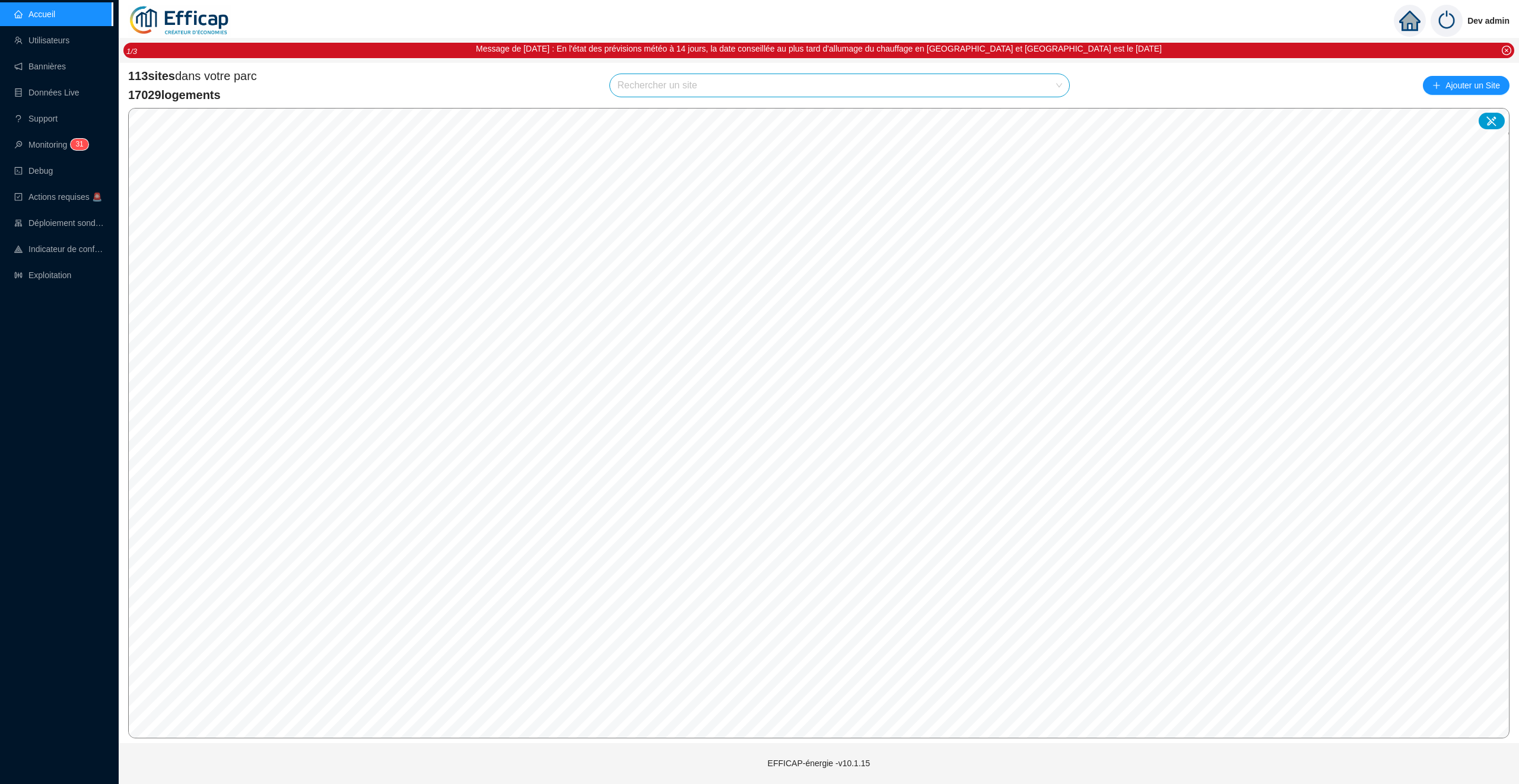
click at [692, 80] on input "search" at bounding box center [834, 85] width 434 height 23
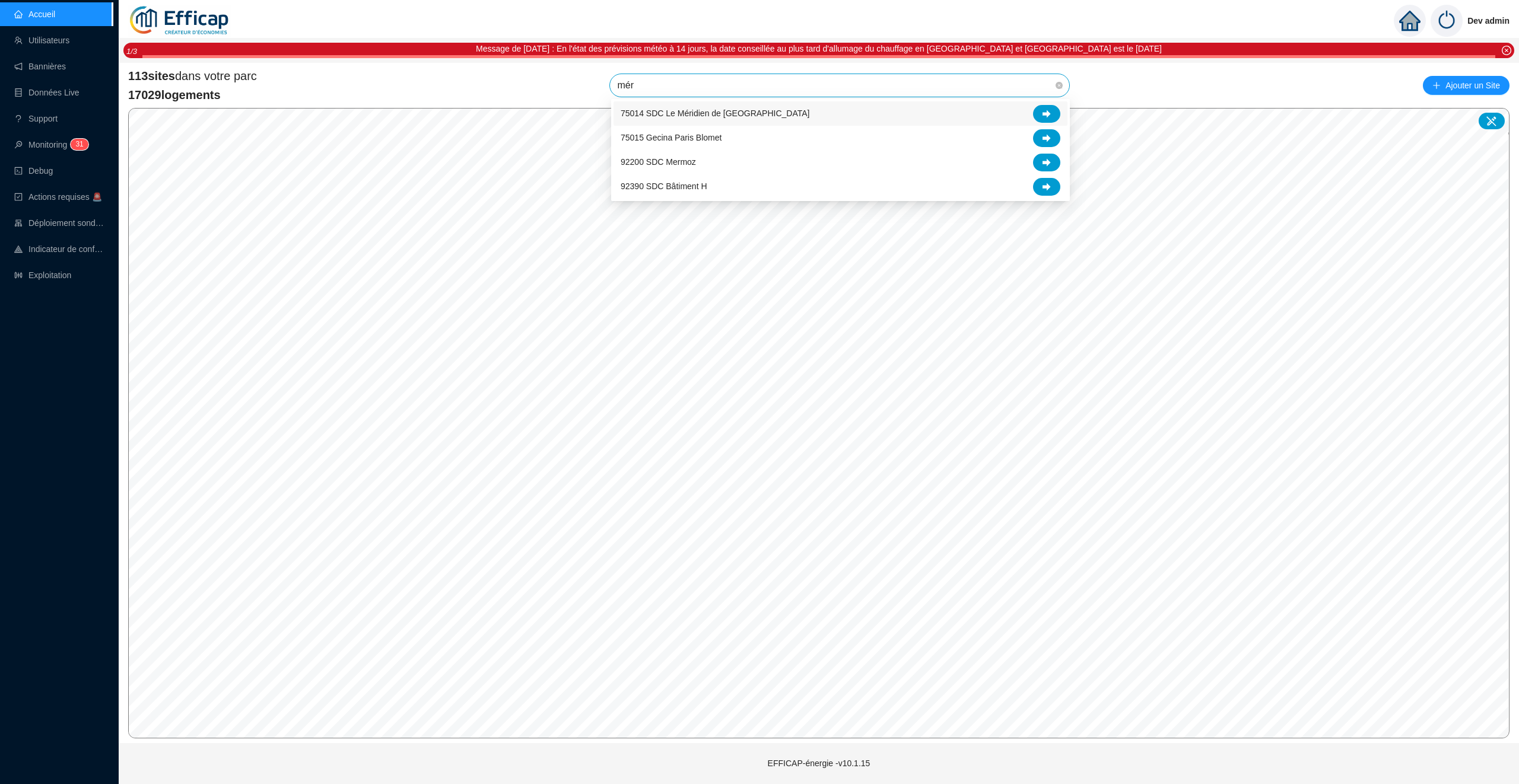
type input "méri"
click at [1050, 107] on div at bounding box center [1047, 114] width 28 height 18
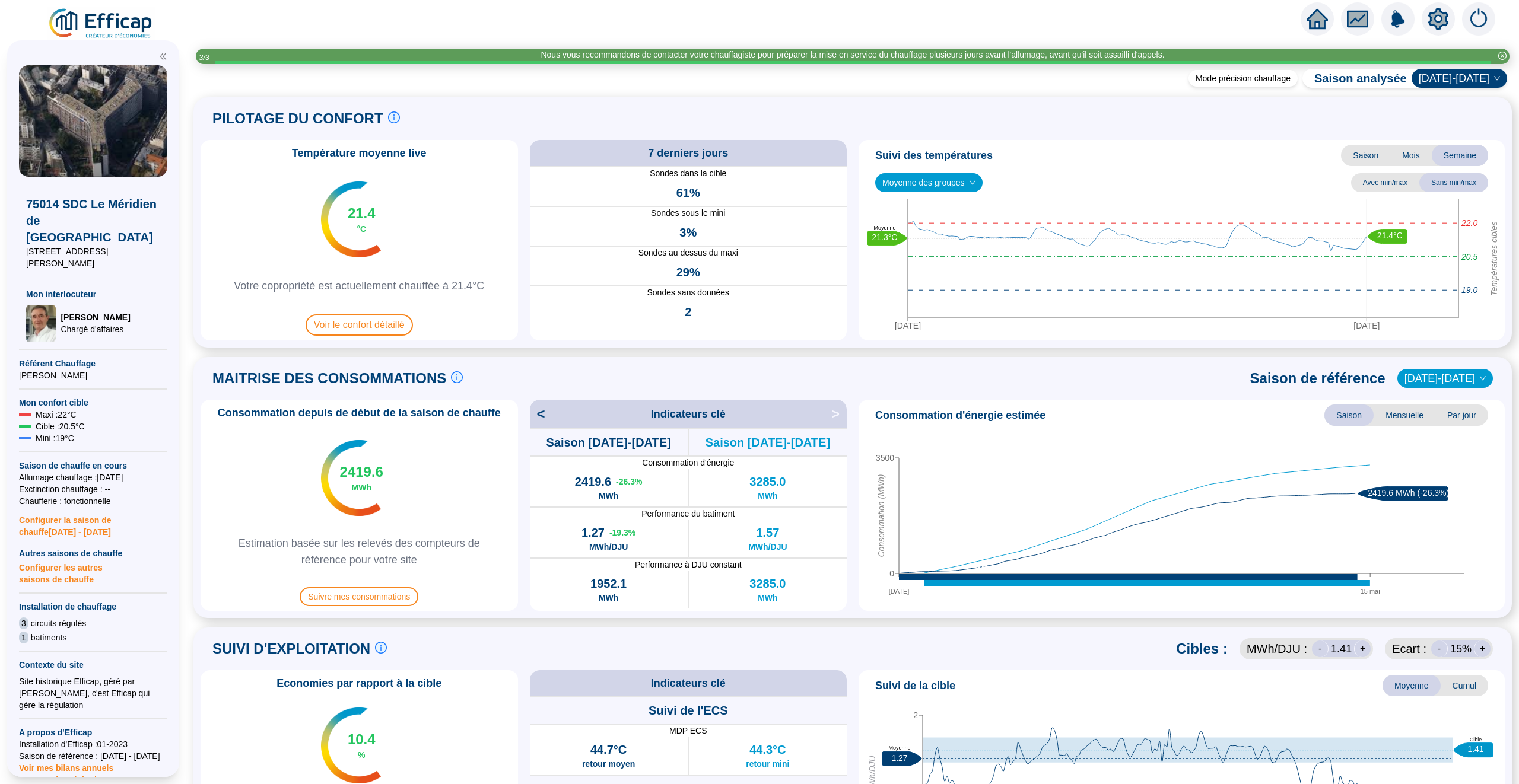
click at [944, 178] on span "Moyenne des groupes" at bounding box center [929, 182] width 93 height 18
click at [949, 227] on div "GR - NORD (16 sondes)" at bounding box center [930, 226] width 91 height 13
click at [964, 186] on span "GR - NORD (16 sondes)" at bounding box center [933, 182] width 101 height 18
click at [940, 244] on div "GR - SUD (15 sondes)" at bounding box center [933, 245] width 97 height 13
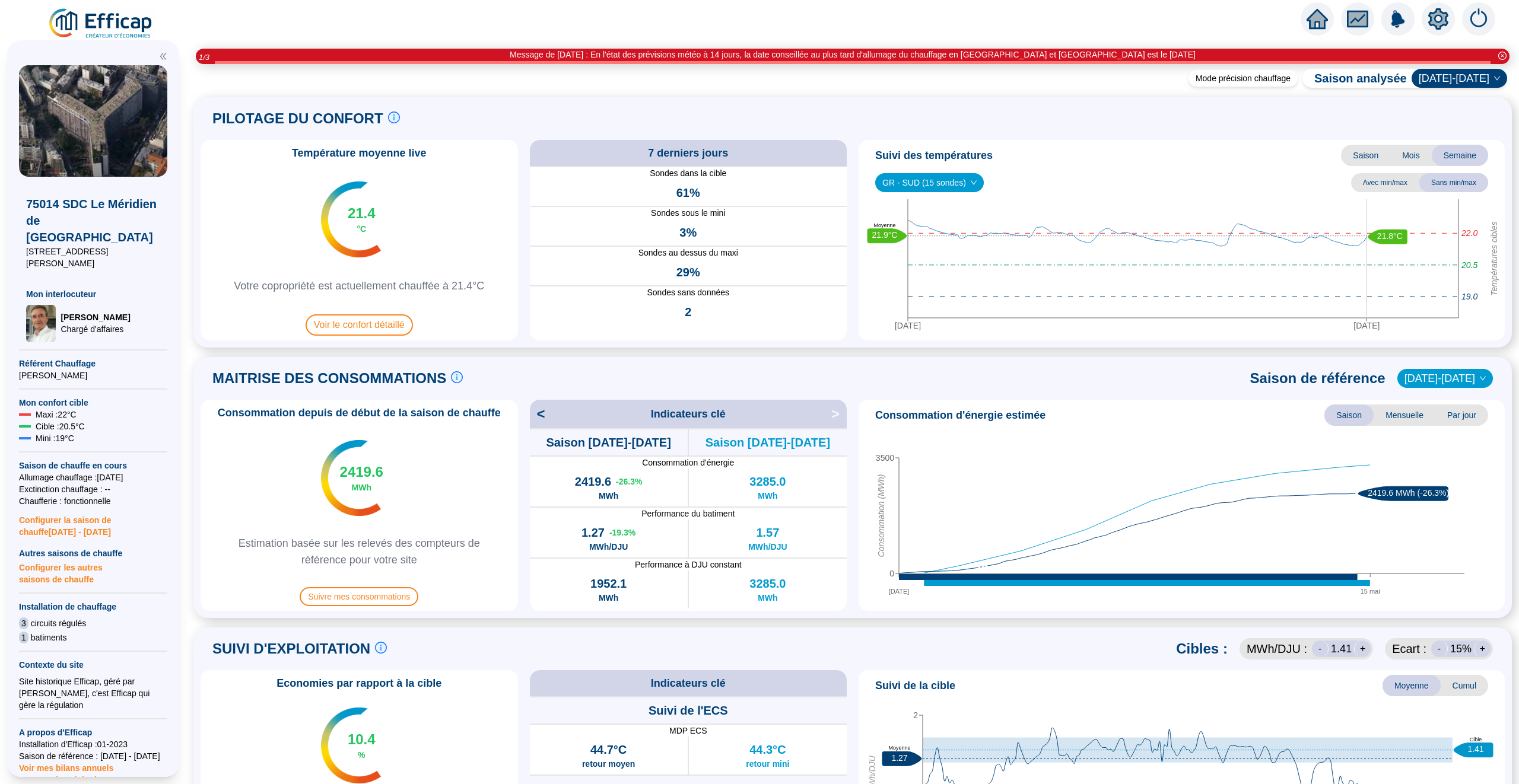
click at [959, 182] on span "GR - SUD (15 sondes)" at bounding box center [929, 182] width 94 height 18
click at [995, 152] on div "Suivi des températures Saison Mois Semaine" at bounding box center [1182, 155] width 637 height 21
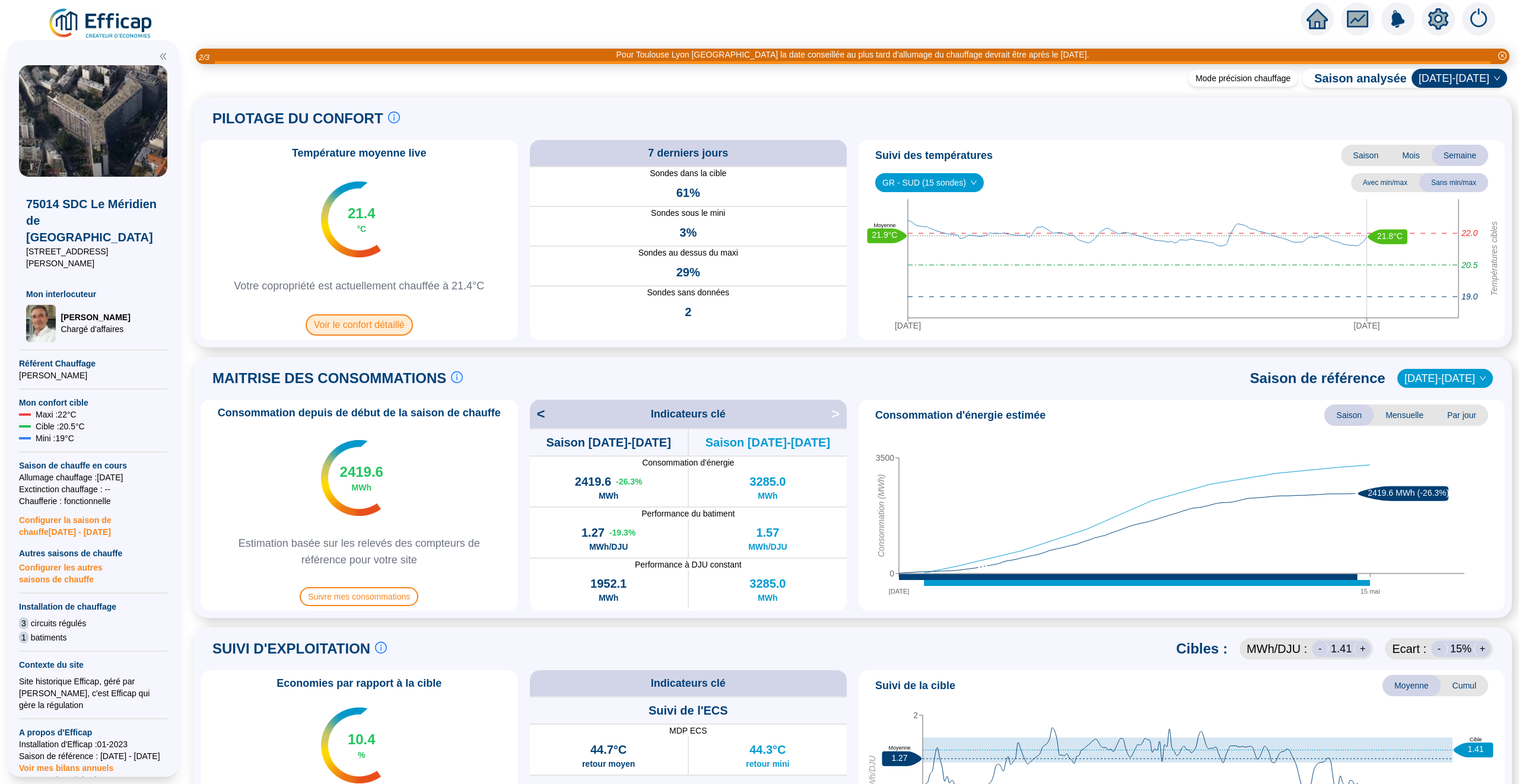
click at [387, 324] on span "Voir le confort détaillé" at bounding box center [359, 324] width 107 height 21
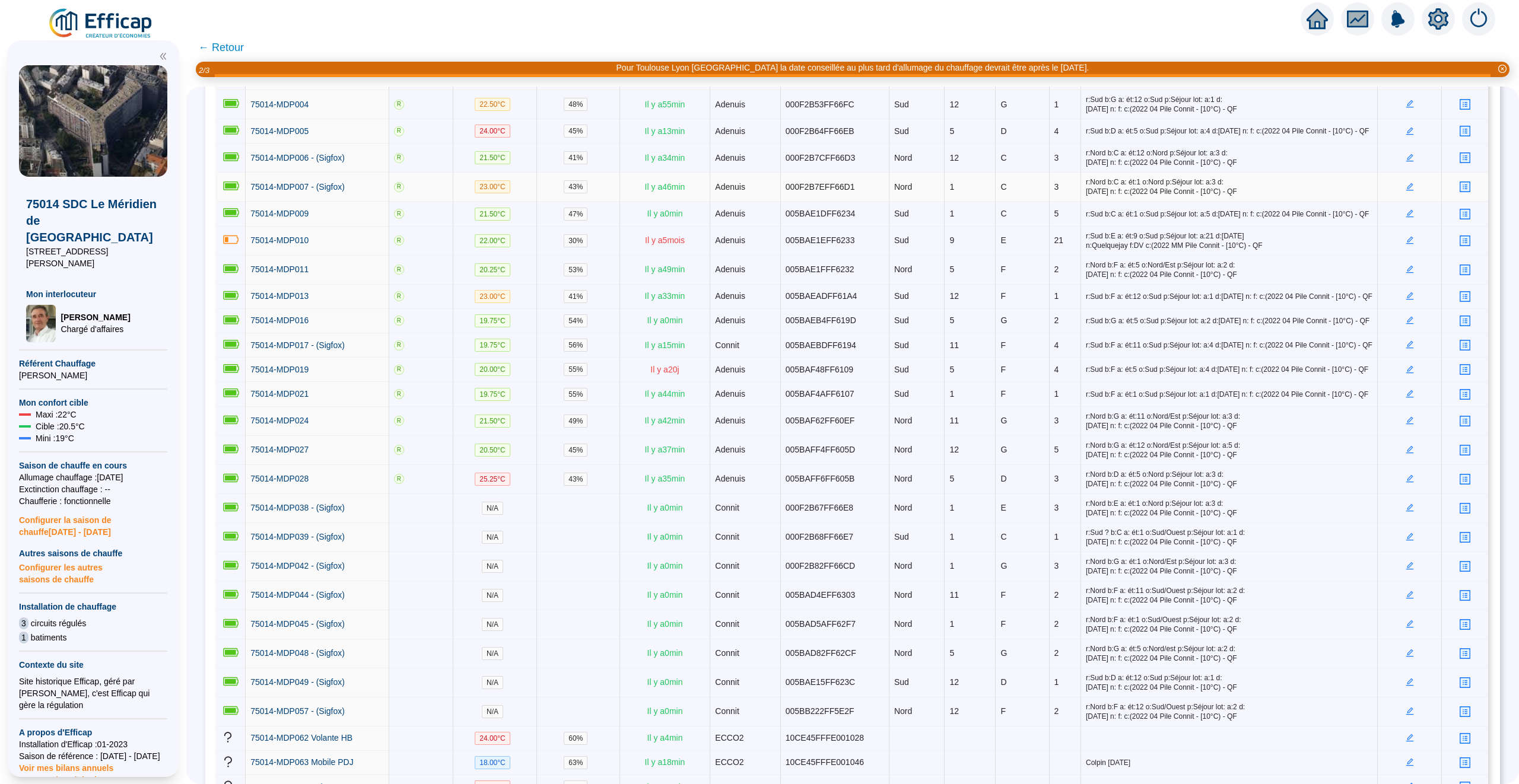
scroll to position [342, 0]
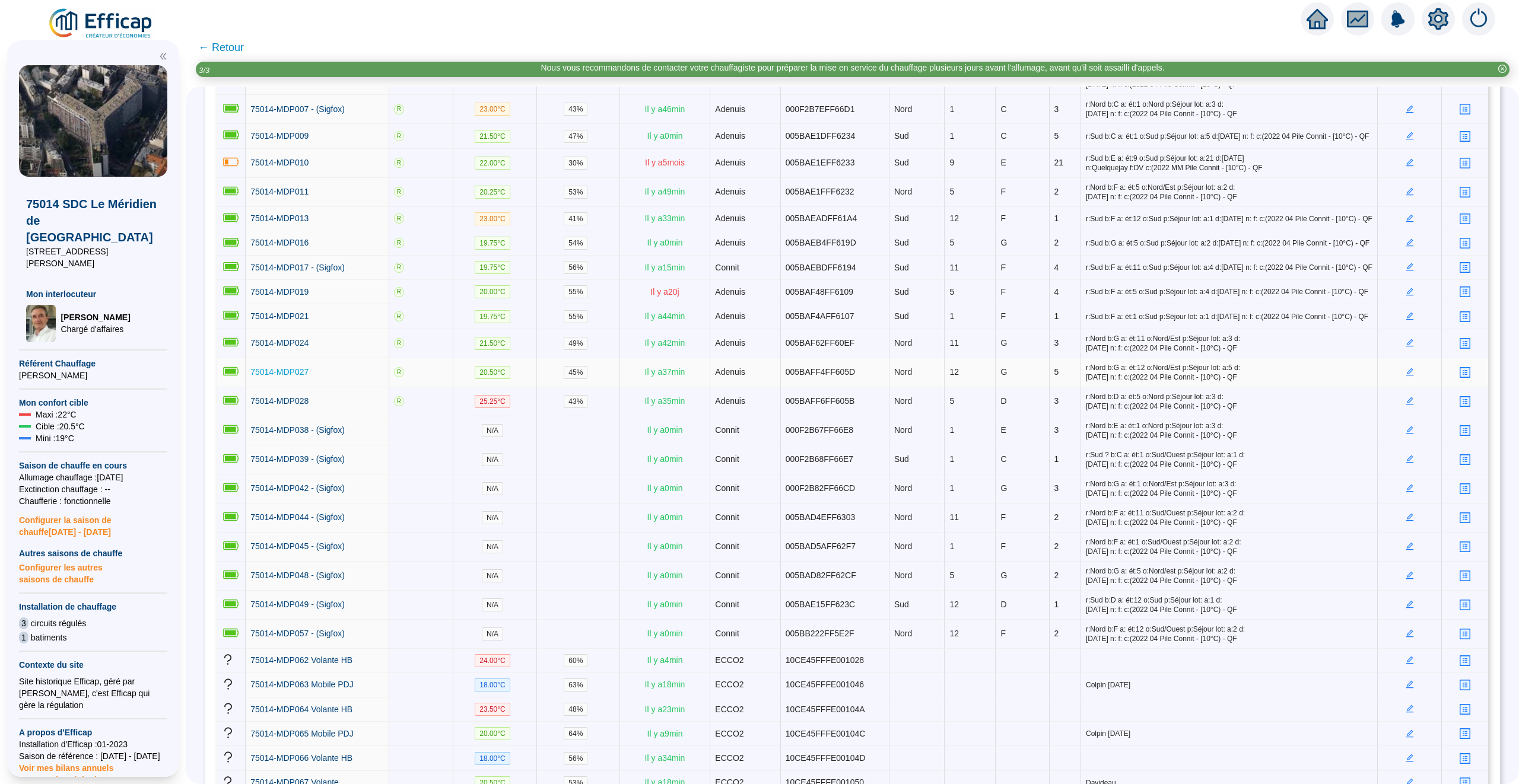
click at [275, 377] on span "75014-MDP027" at bounding box center [280, 372] width 58 height 9
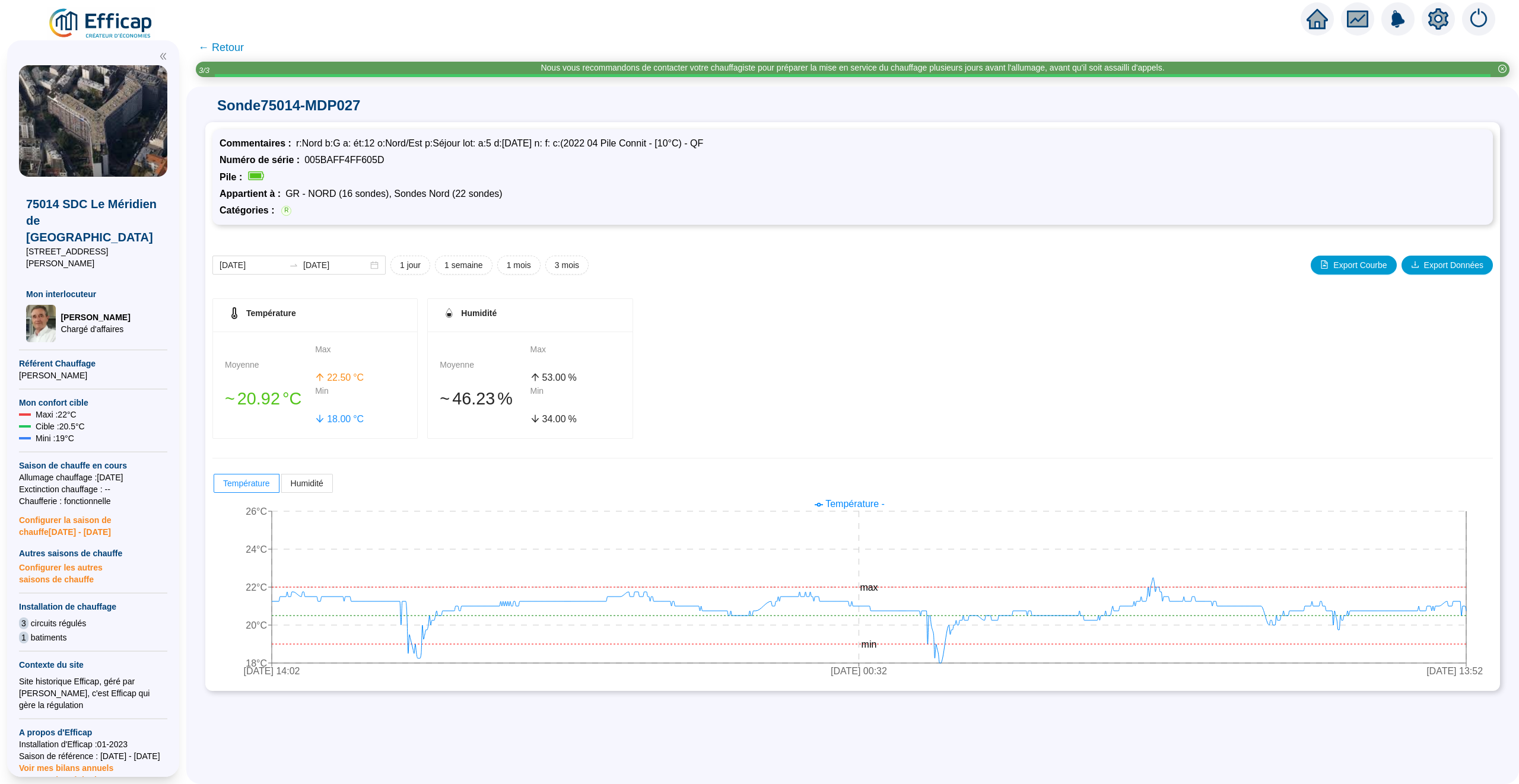
drag, startPoint x: 224, startPoint y: 41, endPoint x: 342, endPoint y: 73, distance: 122.3
click at [224, 41] on span "← Retour" at bounding box center [221, 47] width 46 height 17
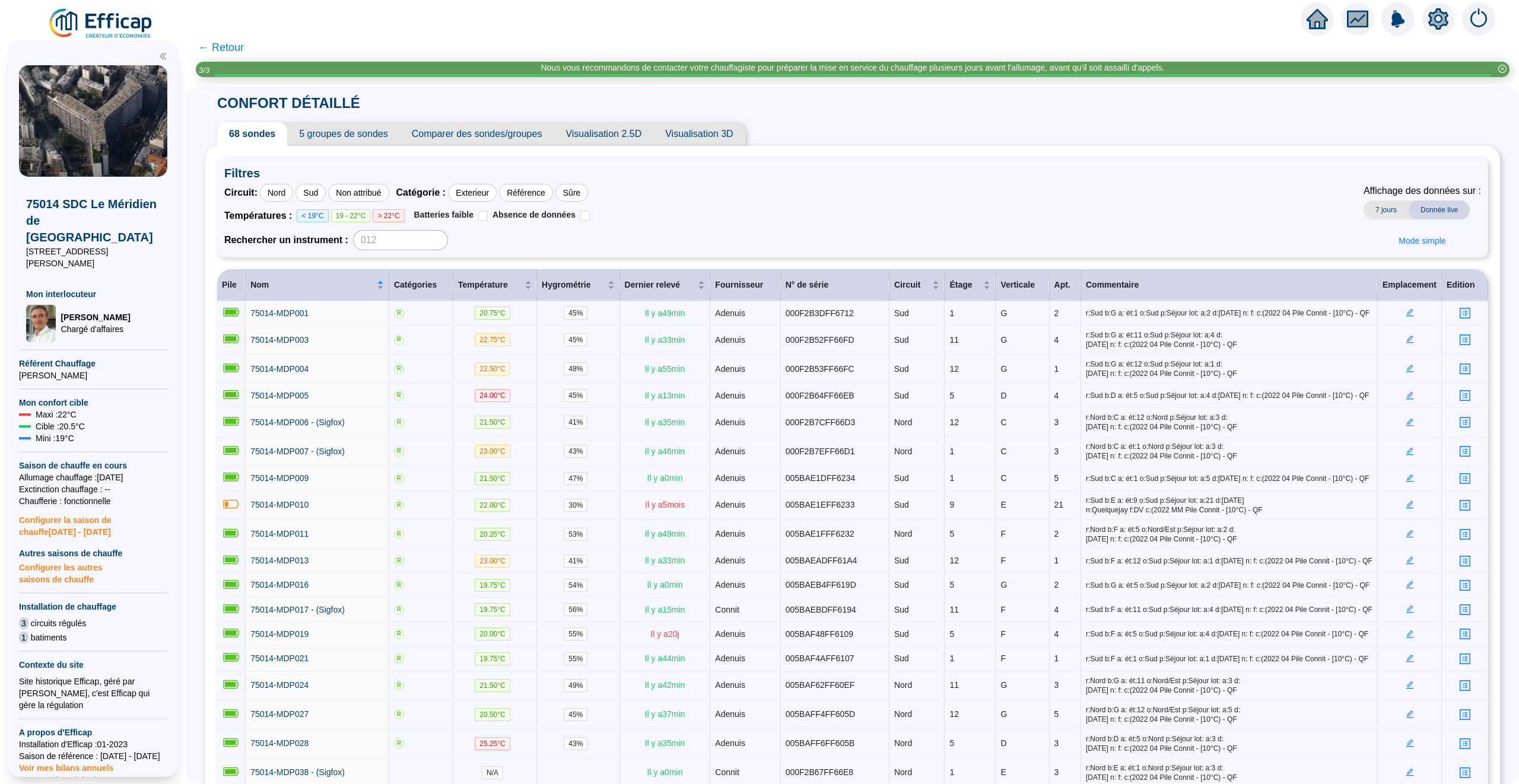
click at [370, 132] on span "5 groupes de sondes" at bounding box center [343, 134] width 112 height 24
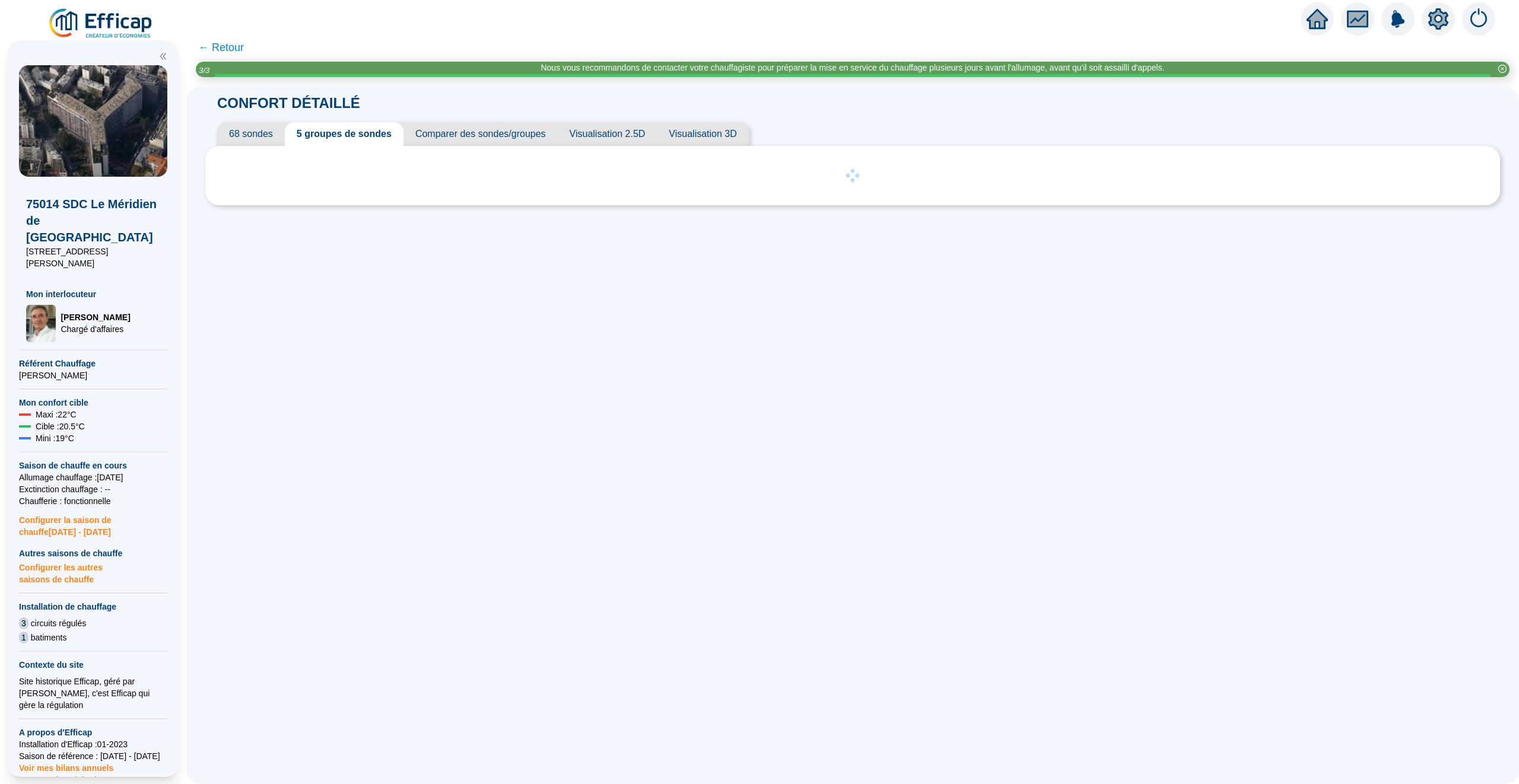
click at [471, 126] on span "Comparer des sondes/groupes" at bounding box center [480, 134] width 154 height 24
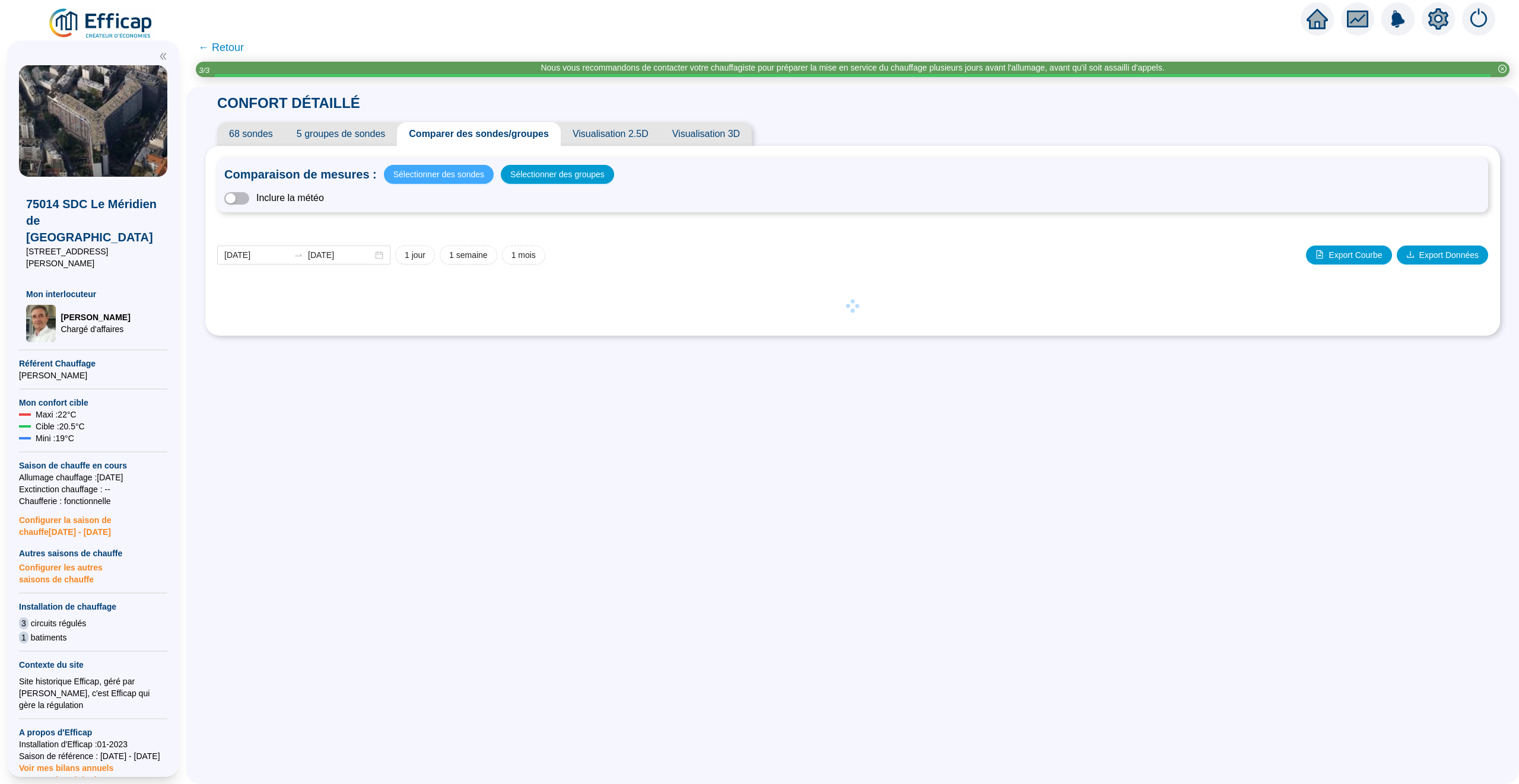
click at [450, 178] on span "Sélectionner des sondes" at bounding box center [438, 174] width 91 height 17
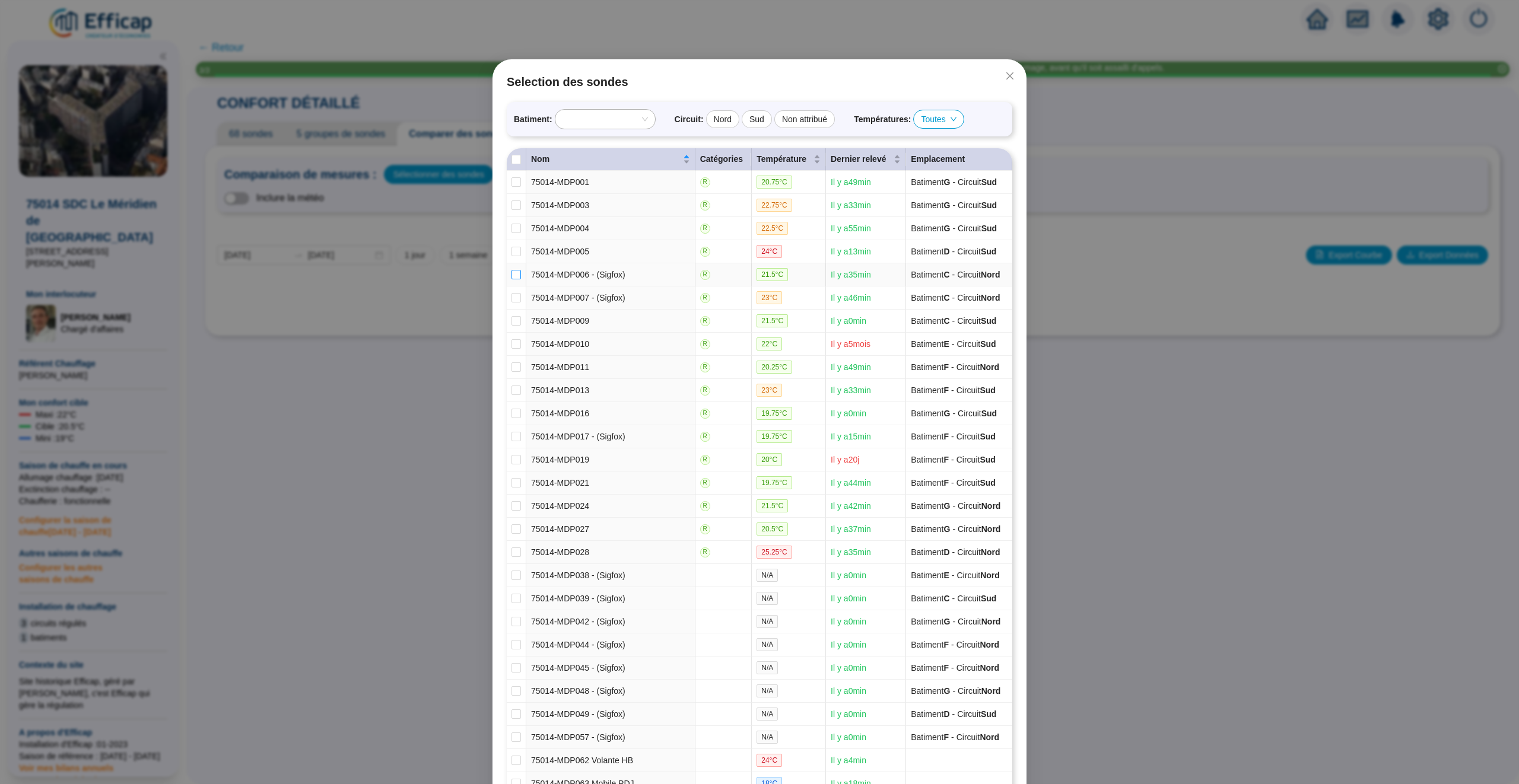
click at [516, 276] on input "checkbox" at bounding box center [516, 275] width 9 height 9
checkbox input "true"
click at [516, 320] on label at bounding box center [516, 321] width 9 height 13
click at [516, 320] on input "checkbox" at bounding box center [516, 321] width 9 height 9
checkbox input "true"
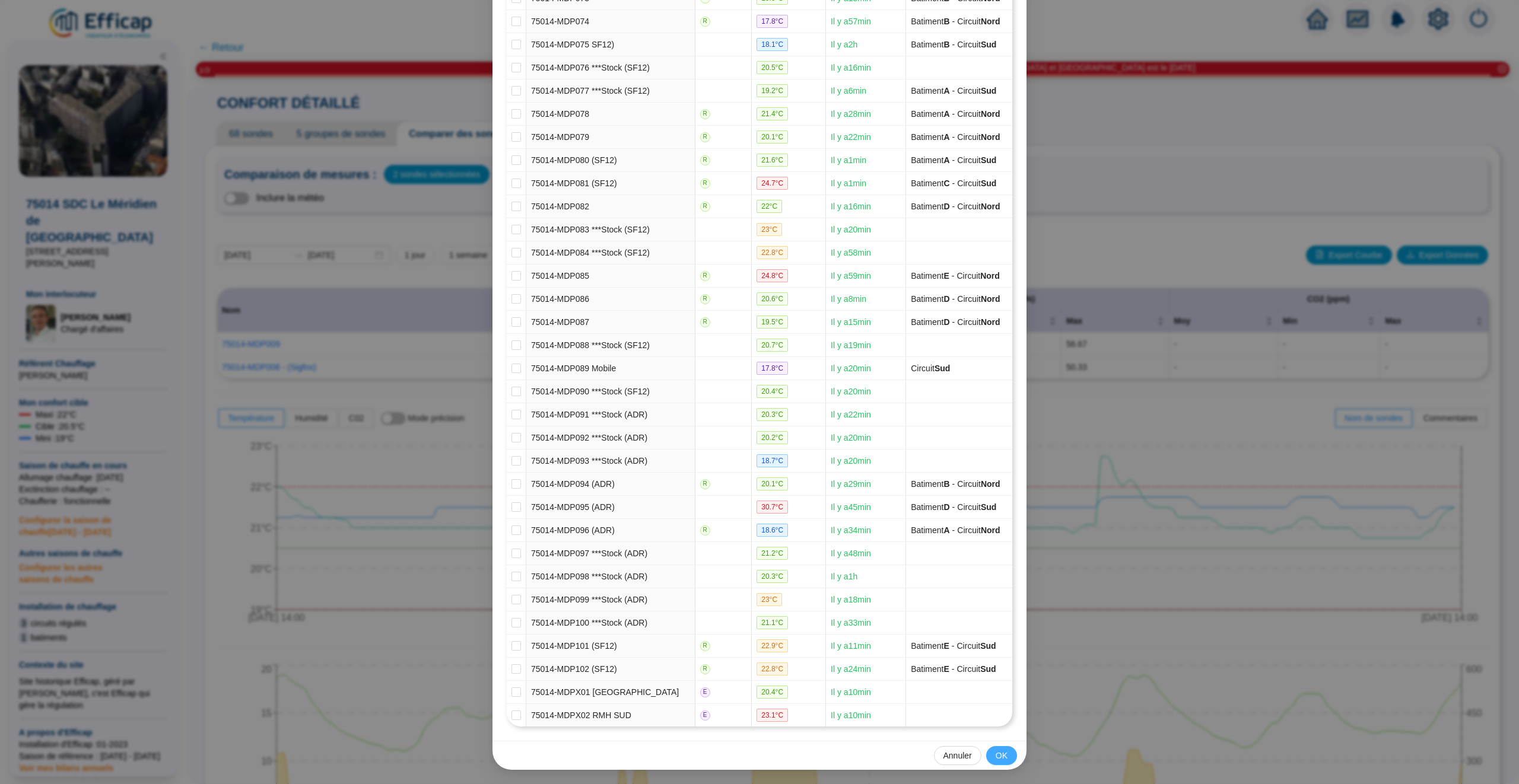
click at [1000, 751] on span "OK" at bounding box center [1001, 756] width 12 height 13
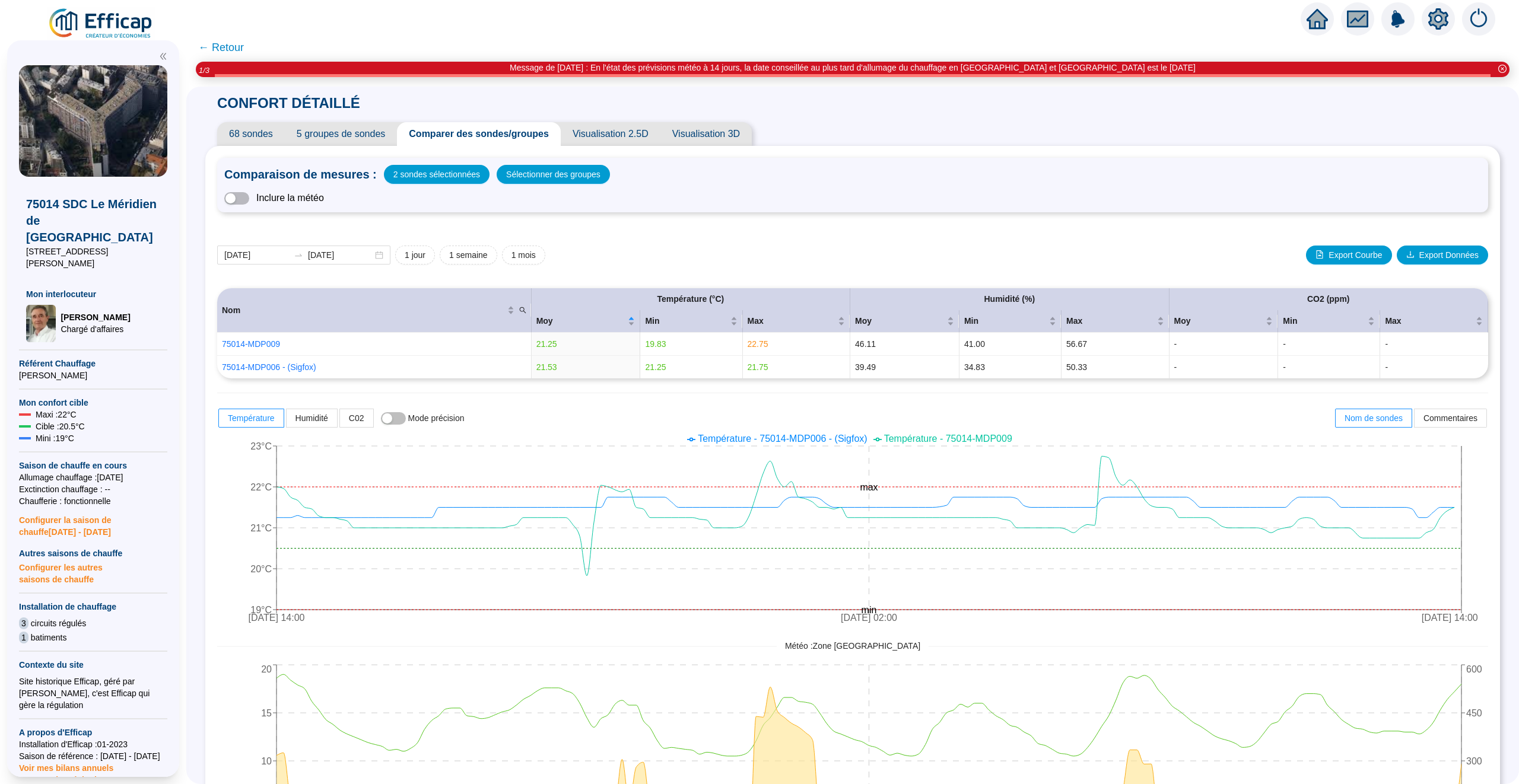
click at [359, 131] on span "5 groupes de sondes" at bounding box center [340, 134] width 112 height 24
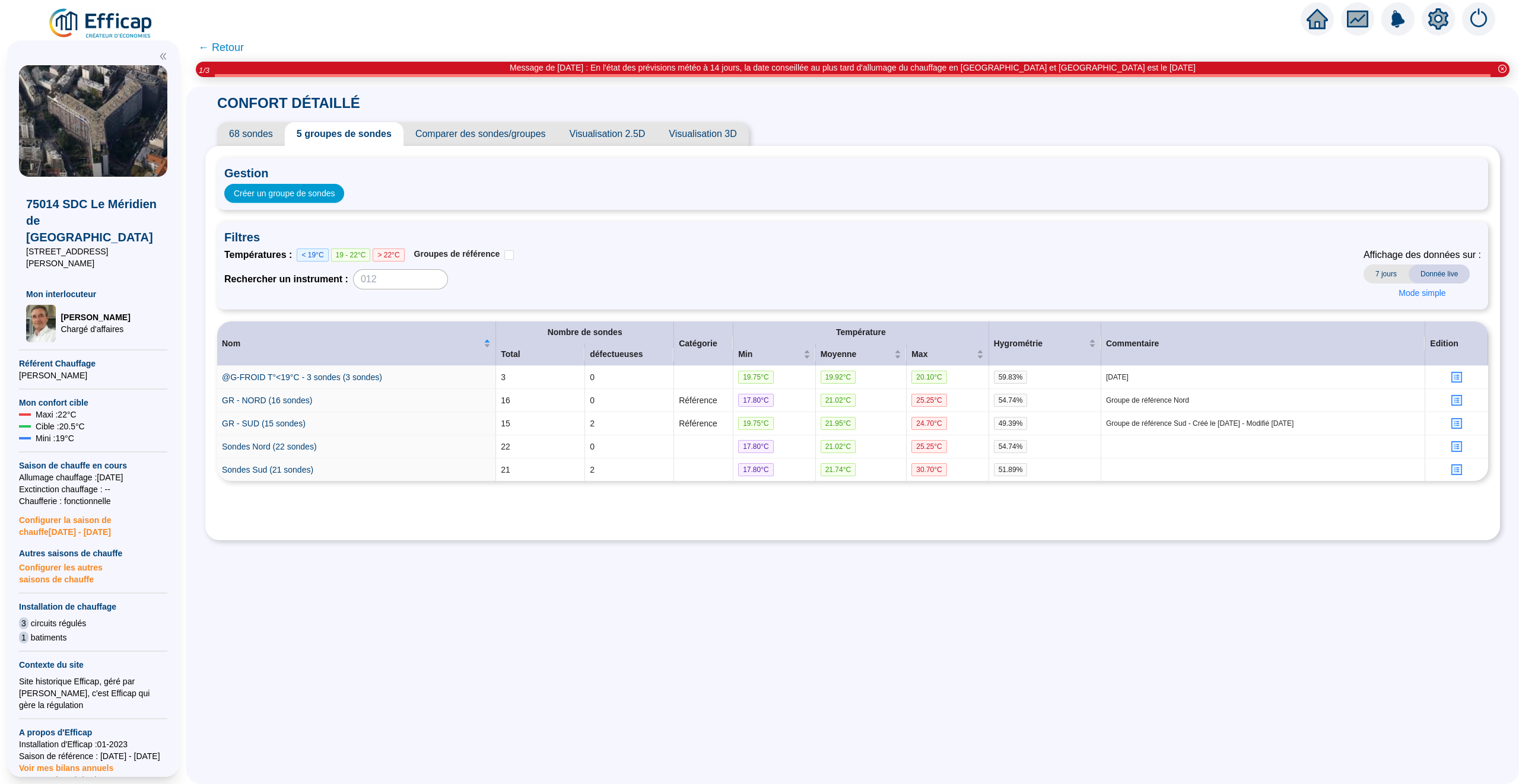
click at [1322, 37] on span "← Retour" at bounding box center [852, 47] width 1333 height 28
click at [1322, 33] on span "← Retour" at bounding box center [852, 47] width 1333 height 28
click at [1317, 19] on icon "home" at bounding box center [1317, 19] width 21 height 17
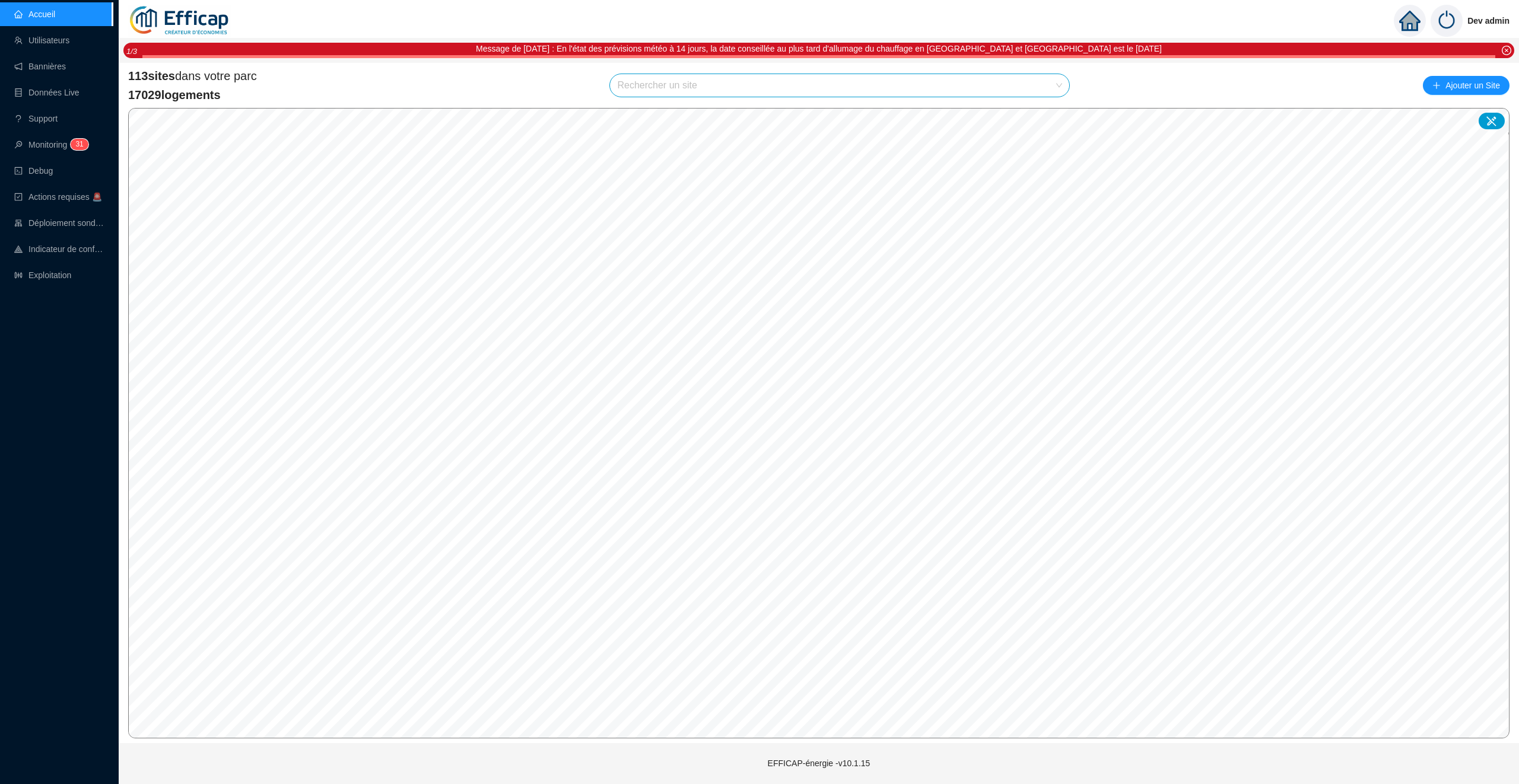
click at [35, 289] on ul "Accueil Utilisateurs Bannières Données Live Support Monitoring 3 1 Debug Action…" at bounding box center [56, 144] width 113 height 290
click at [39, 277] on link "Exploitation" at bounding box center [43, 275] width 57 height 9
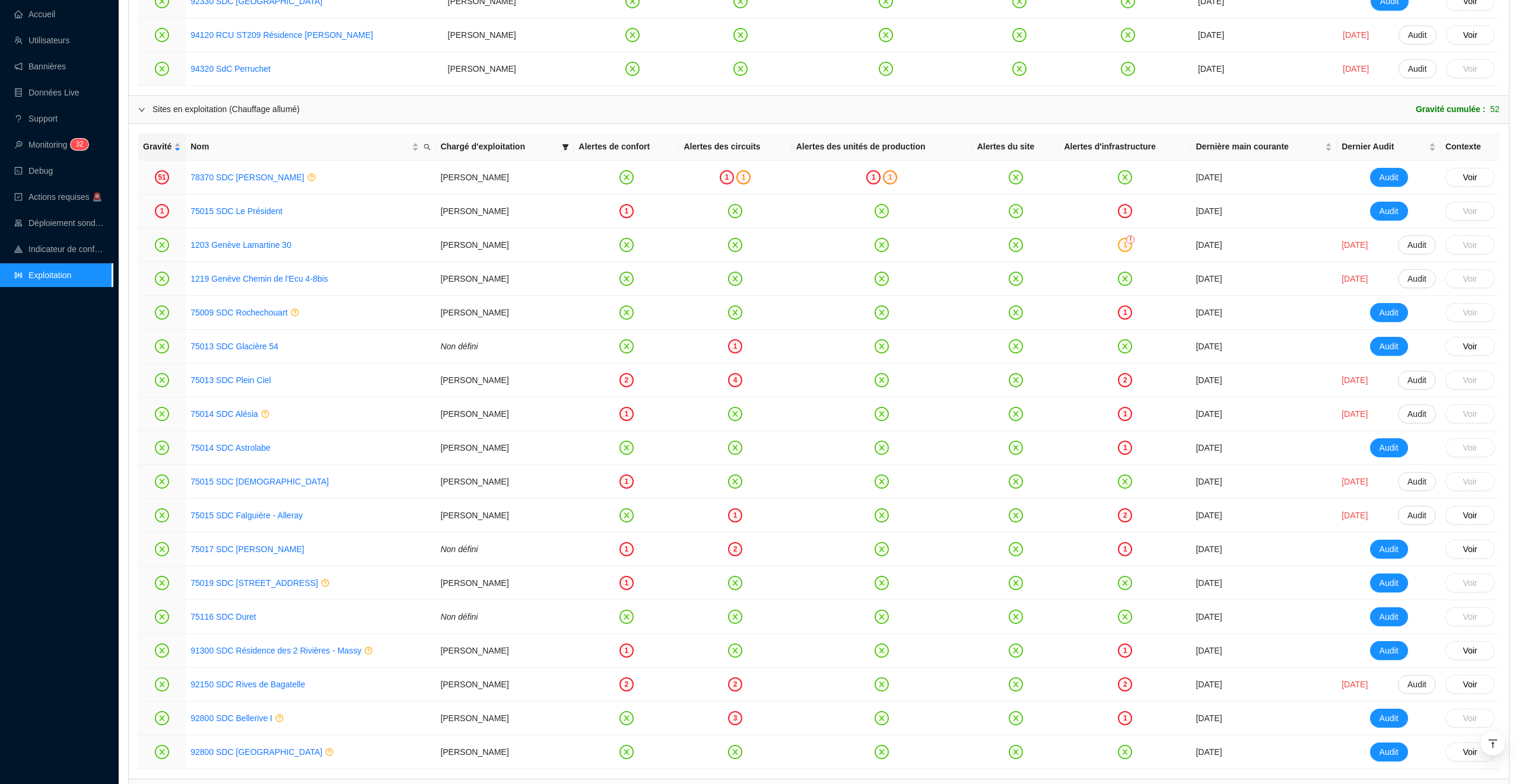
scroll to position [1441, 0]
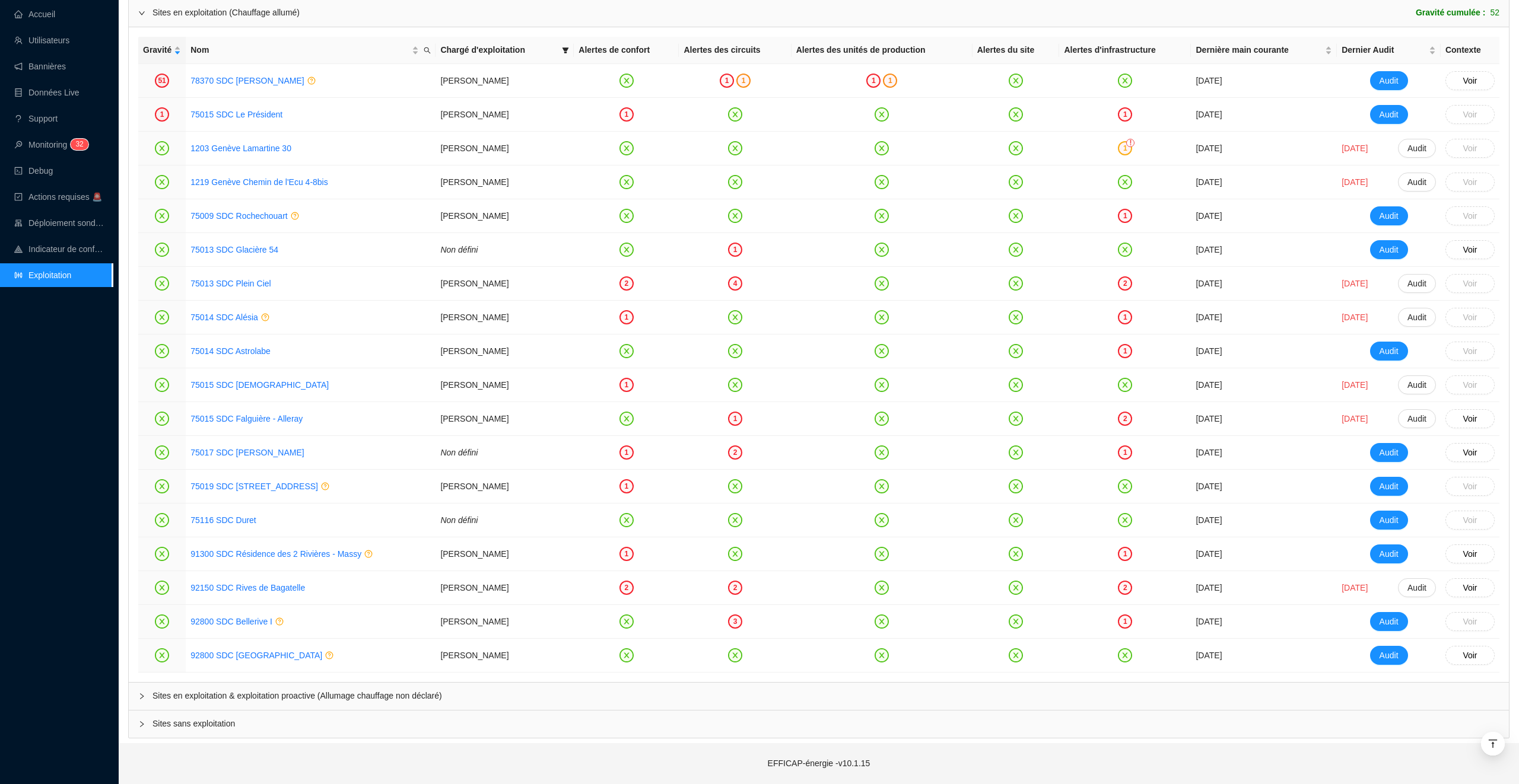
click at [281, 682] on div "Sites en exploitation & exploitation proactive (Allumage chauffage non déclaré)" at bounding box center [818, 696] width 1380 height 28
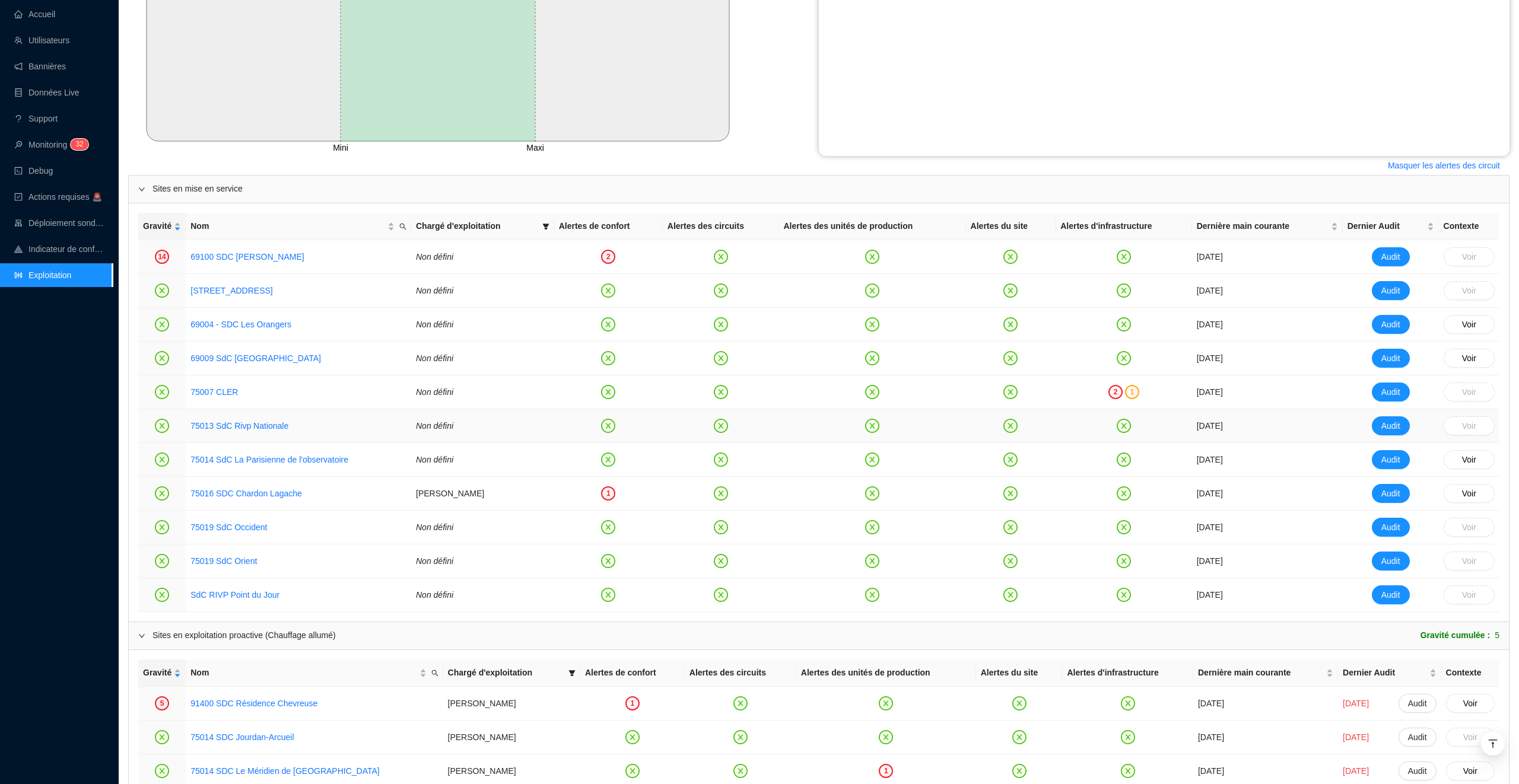
scroll to position [497, 0]
click at [615, 259] on div "2" at bounding box center [608, 258] width 14 height 14
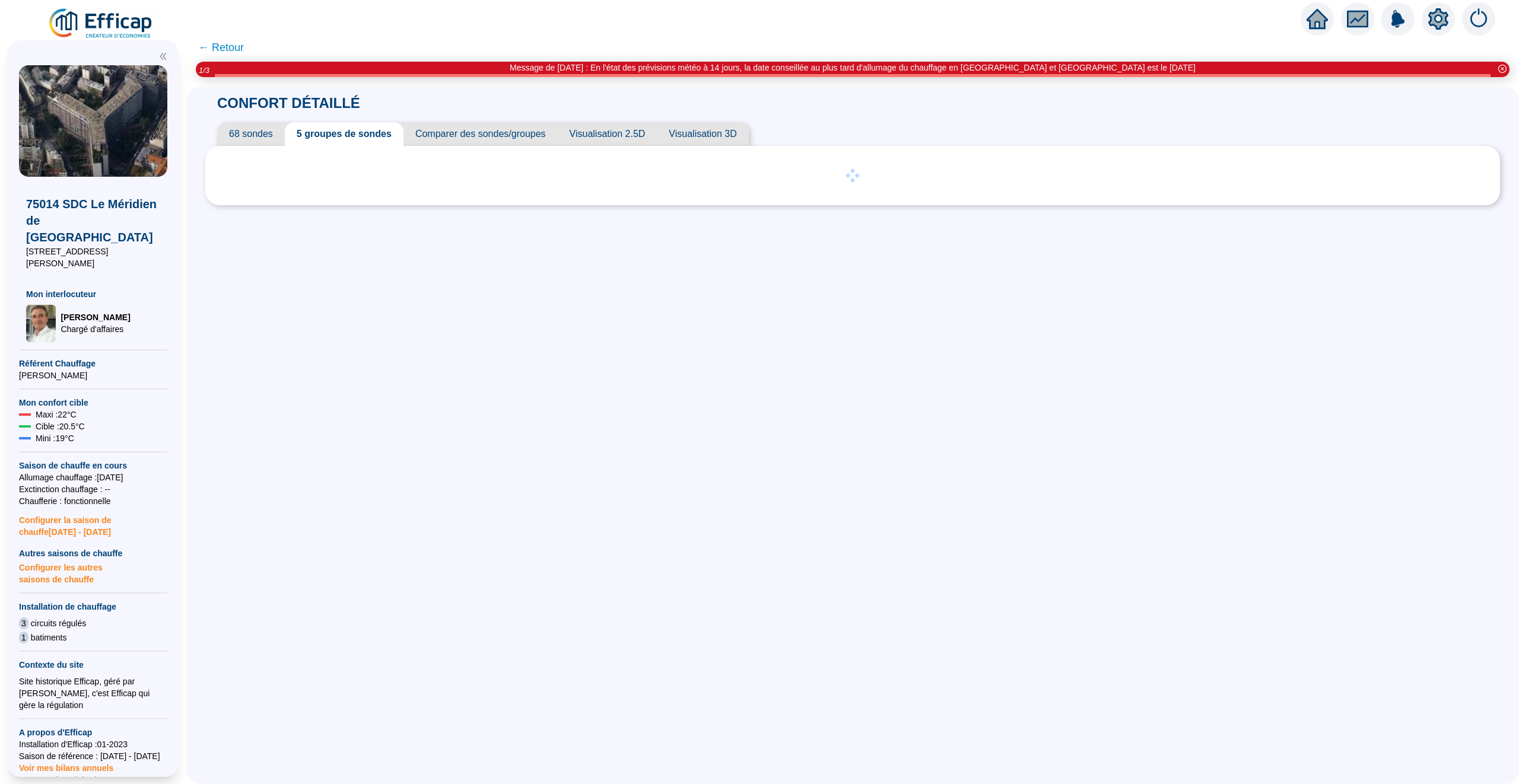
click at [624, 142] on span "Visualisation 2.5D" at bounding box center [607, 134] width 100 height 24
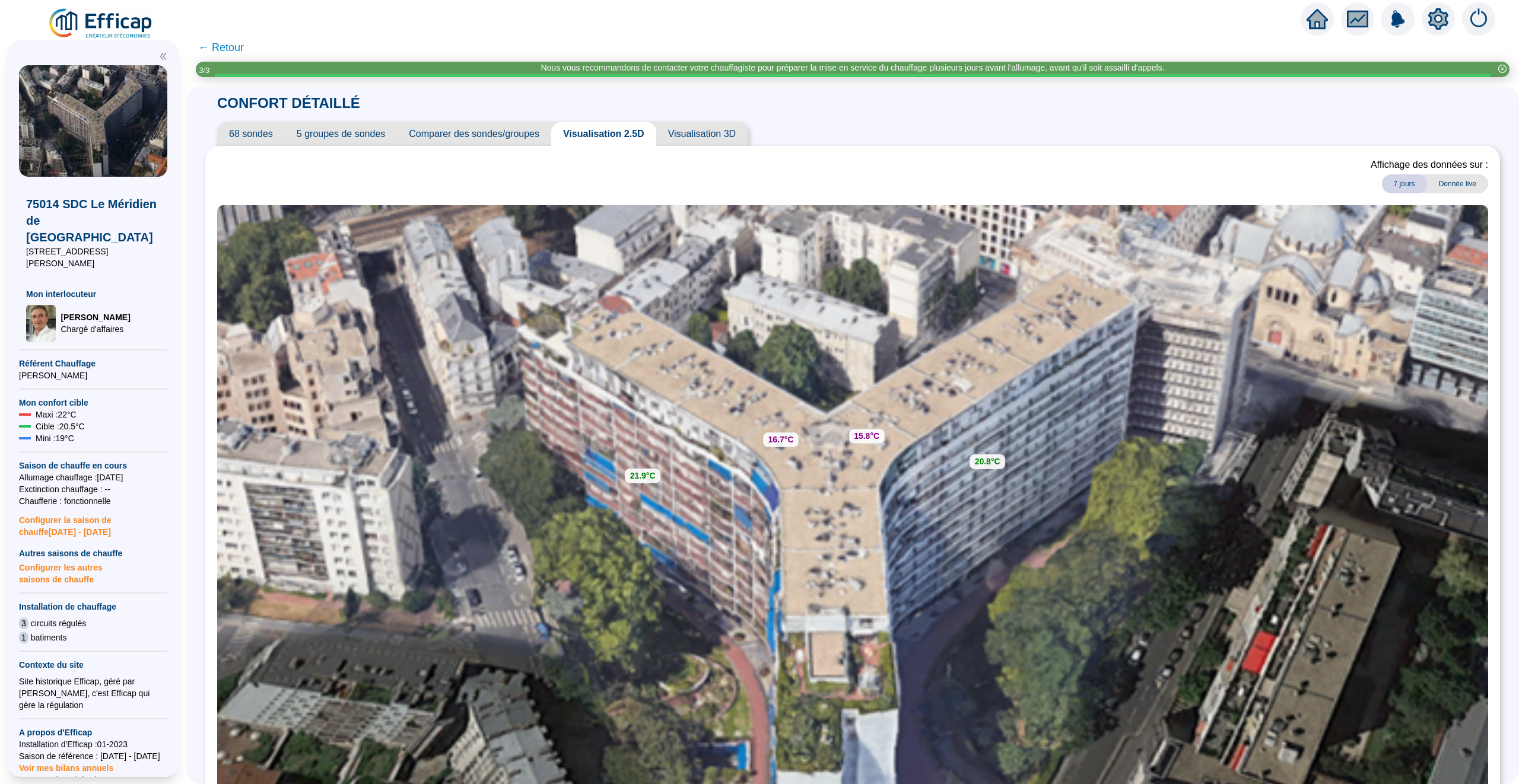
click at [259, 133] on span "68 sondes" at bounding box center [251, 134] width 68 height 24
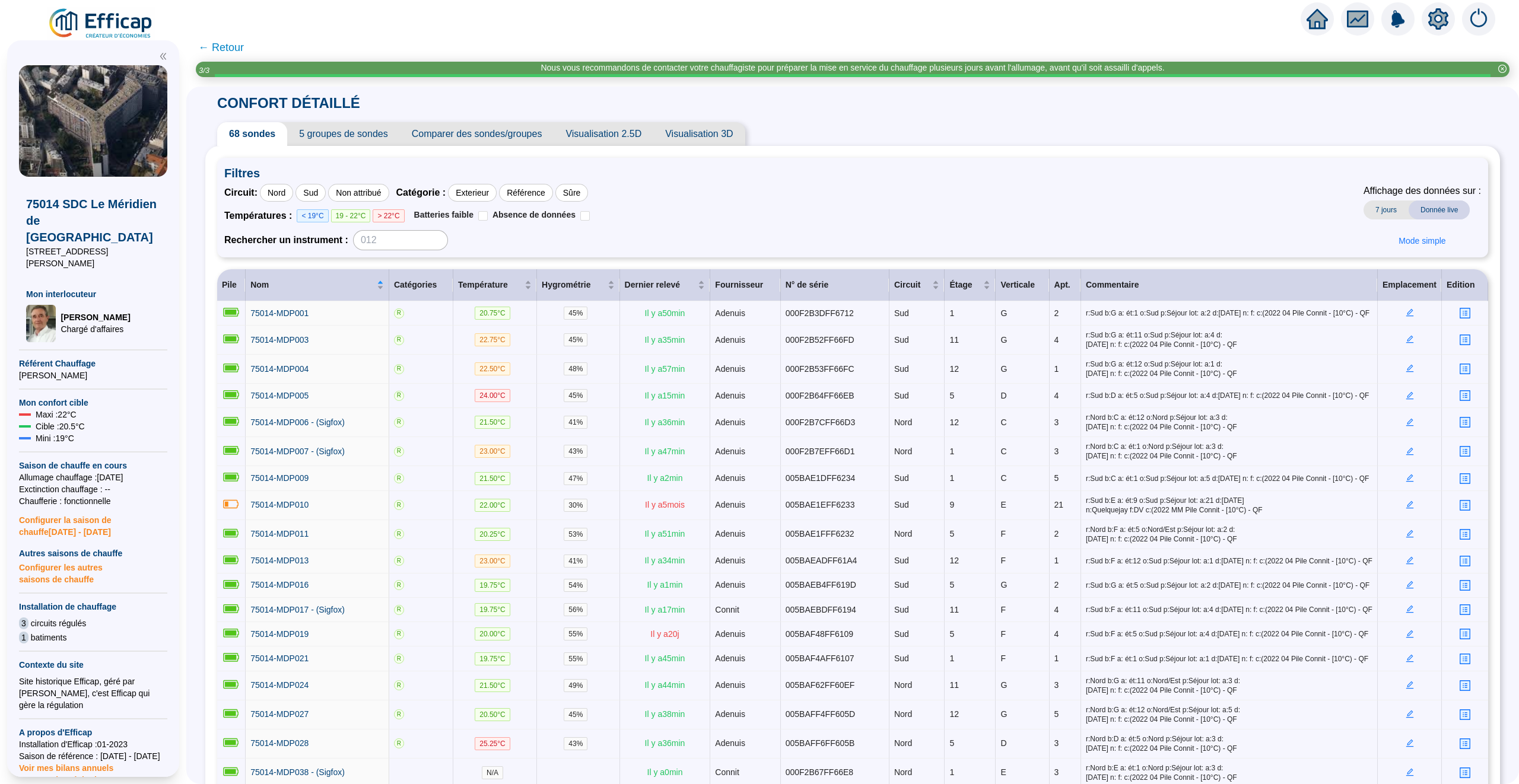
click at [216, 51] on span "← Retour" at bounding box center [221, 47] width 46 height 17
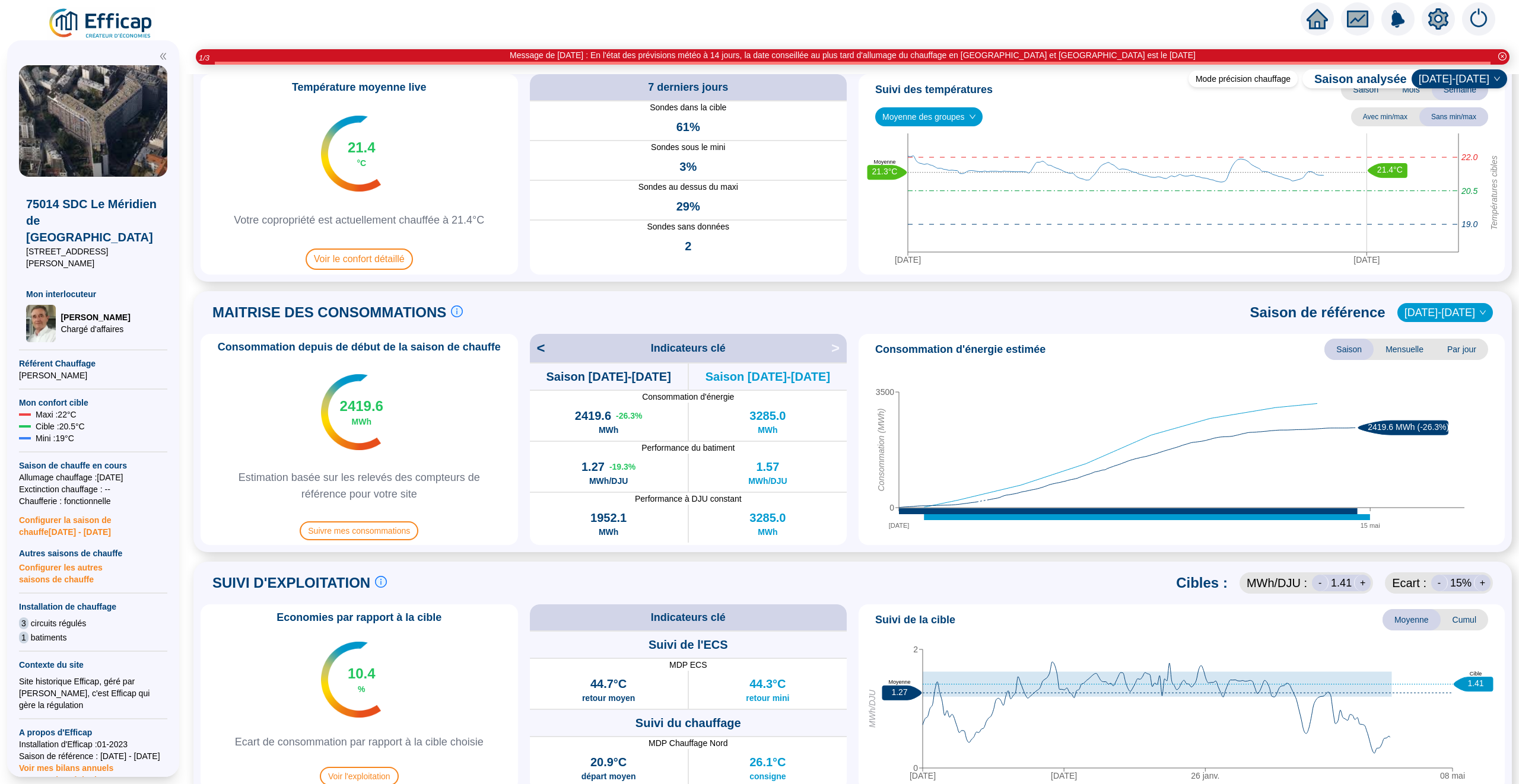
scroll to position [128, 0]
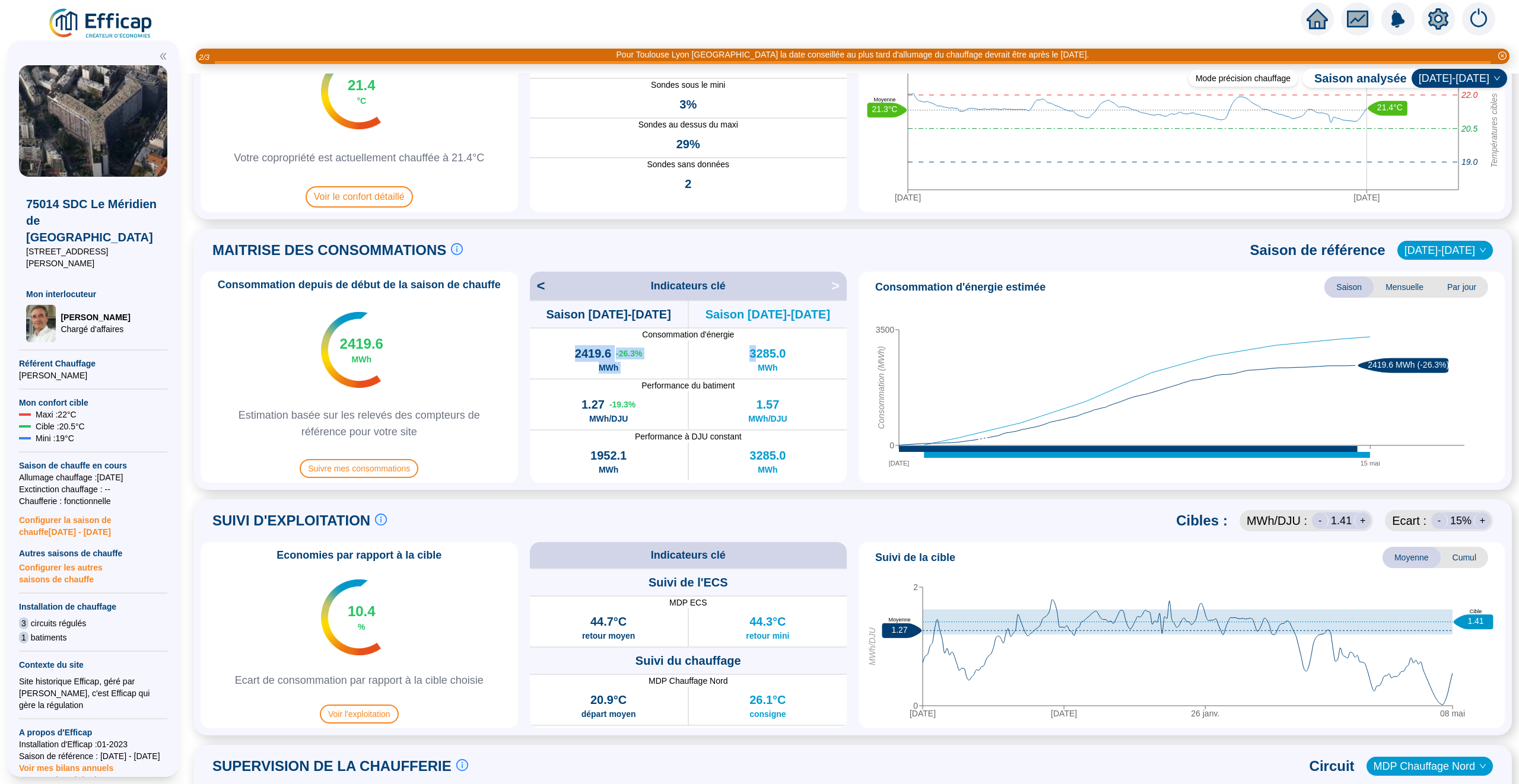
drag, startPoint x: 567, startPoint y: 347, endPoint x: 758, endPoint y: 348, distance: 191.0
click at [757, 348] on div "En comparaison à la consommation de la saison [DATE]-[DATE] à la date du [DATE]…" at bounding box center [689, 359] width 318 height 38
click at [829, 347] on div "3285.0 MWh" at bounding box center [768, 359] width 158 height 38
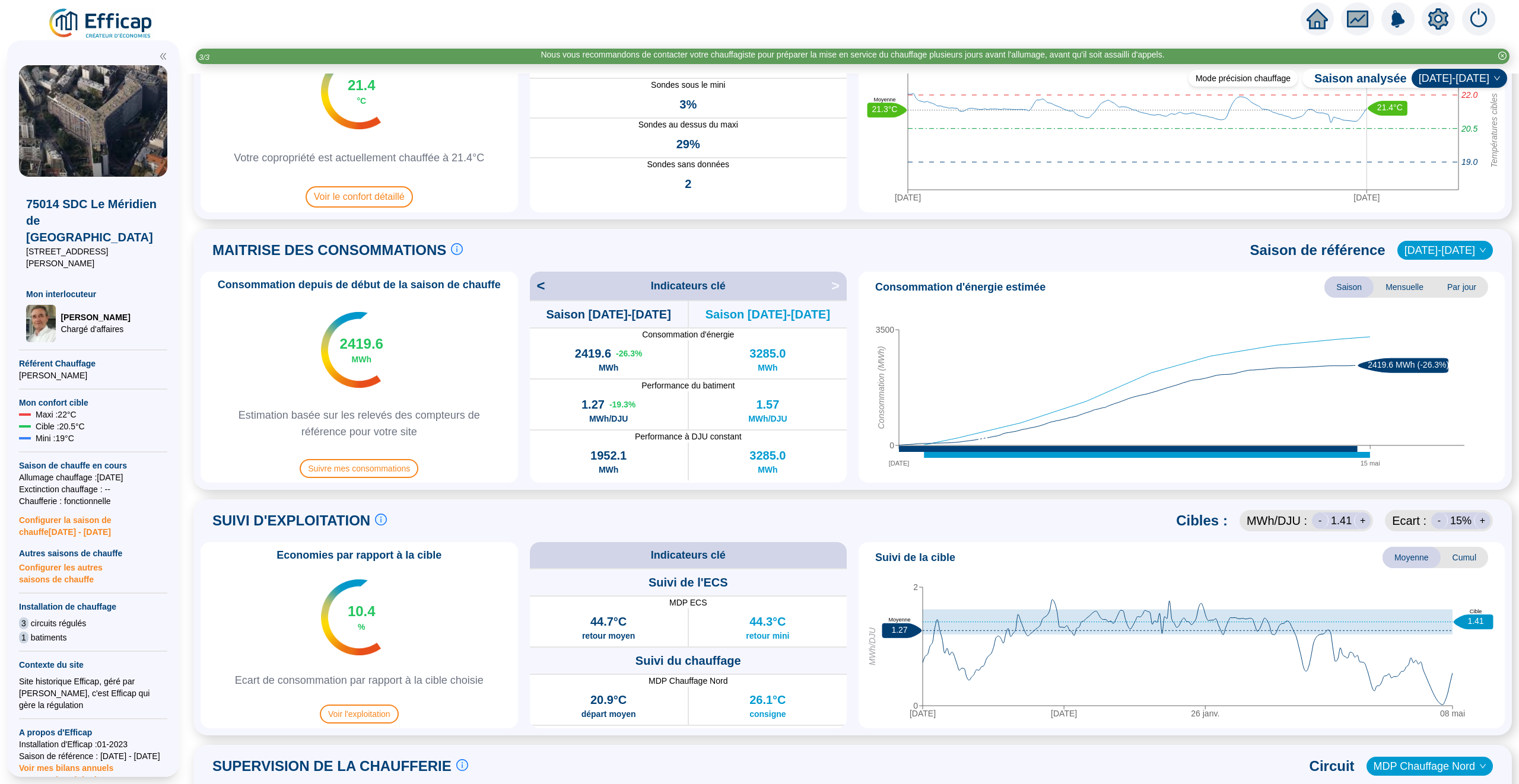
click at [541, 286] on span "<" at bounding box center [538, 286] width 16 height 19
click at [837, 284] on span ">" at bounding box center [839, 286] width 16 height 19
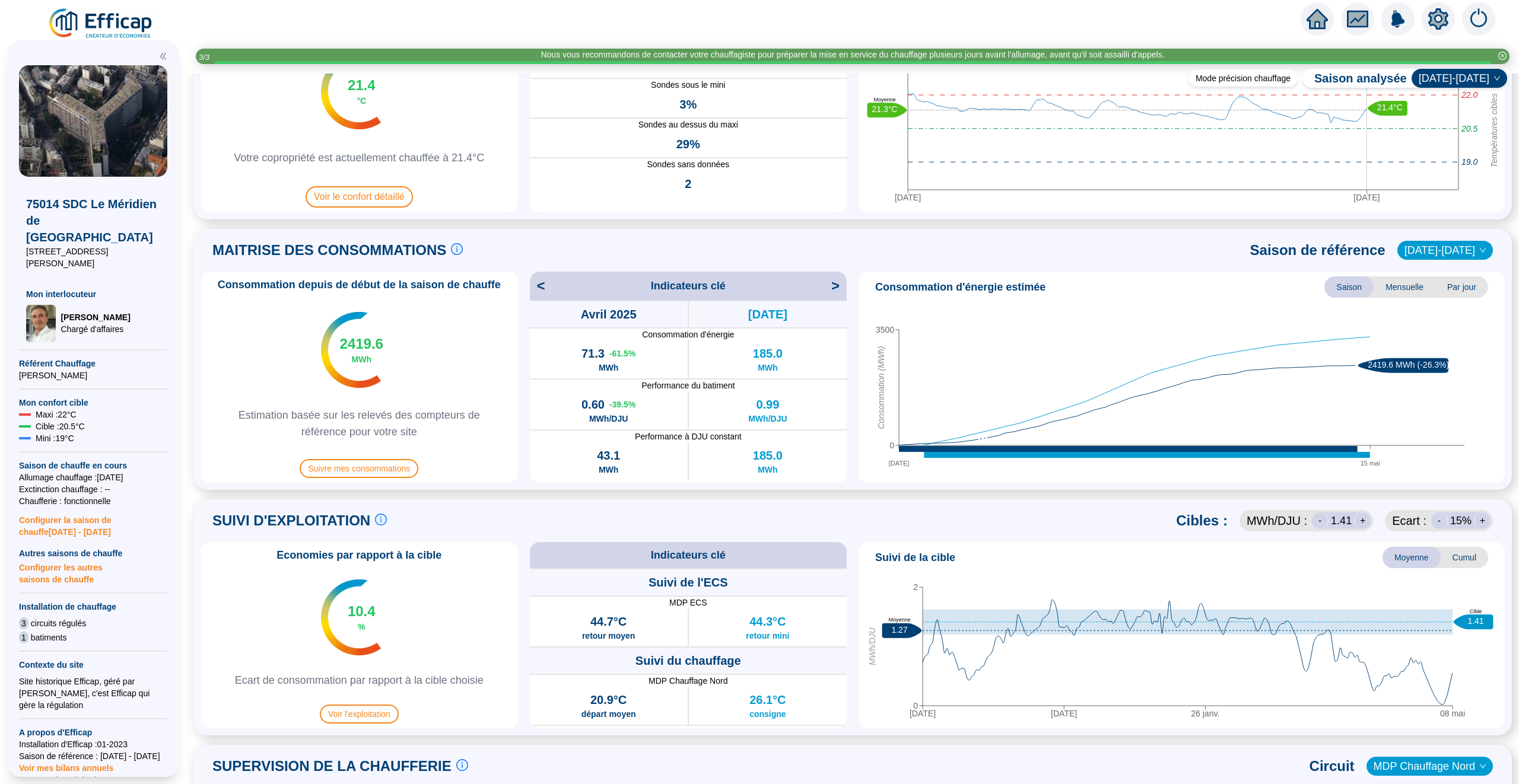
click at [837, 284] on span ">" at bounding box center [839, 286] width 16 height 19
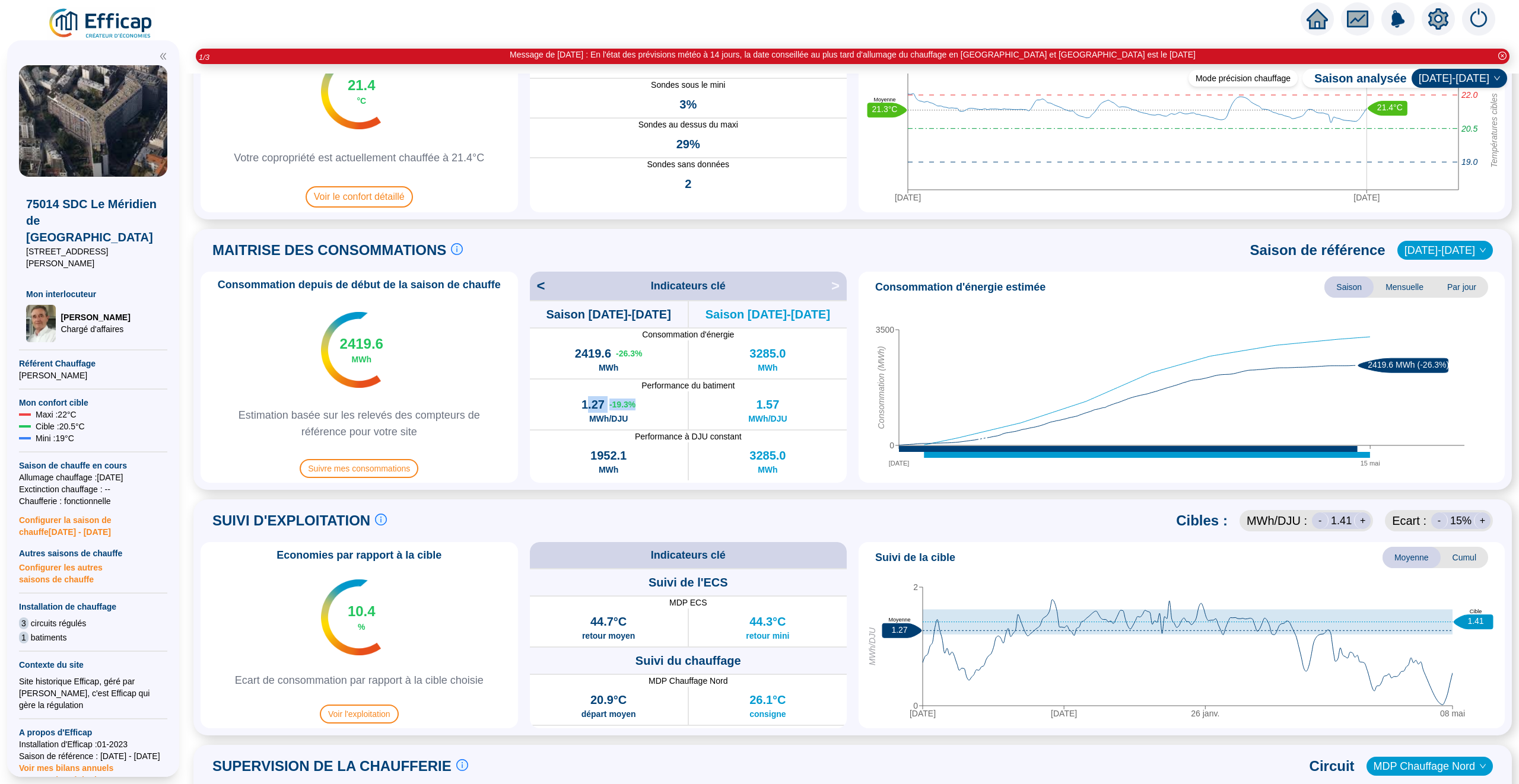
drag, startPoint x: 646, startPoint y: 421, endPoint x: 586, endPoint y: 407, distance: 61.6
click at [586, 407] on div "1.27 -19.3 % MWh/DJU" at bounding box center [609, 411] width 158 height 38
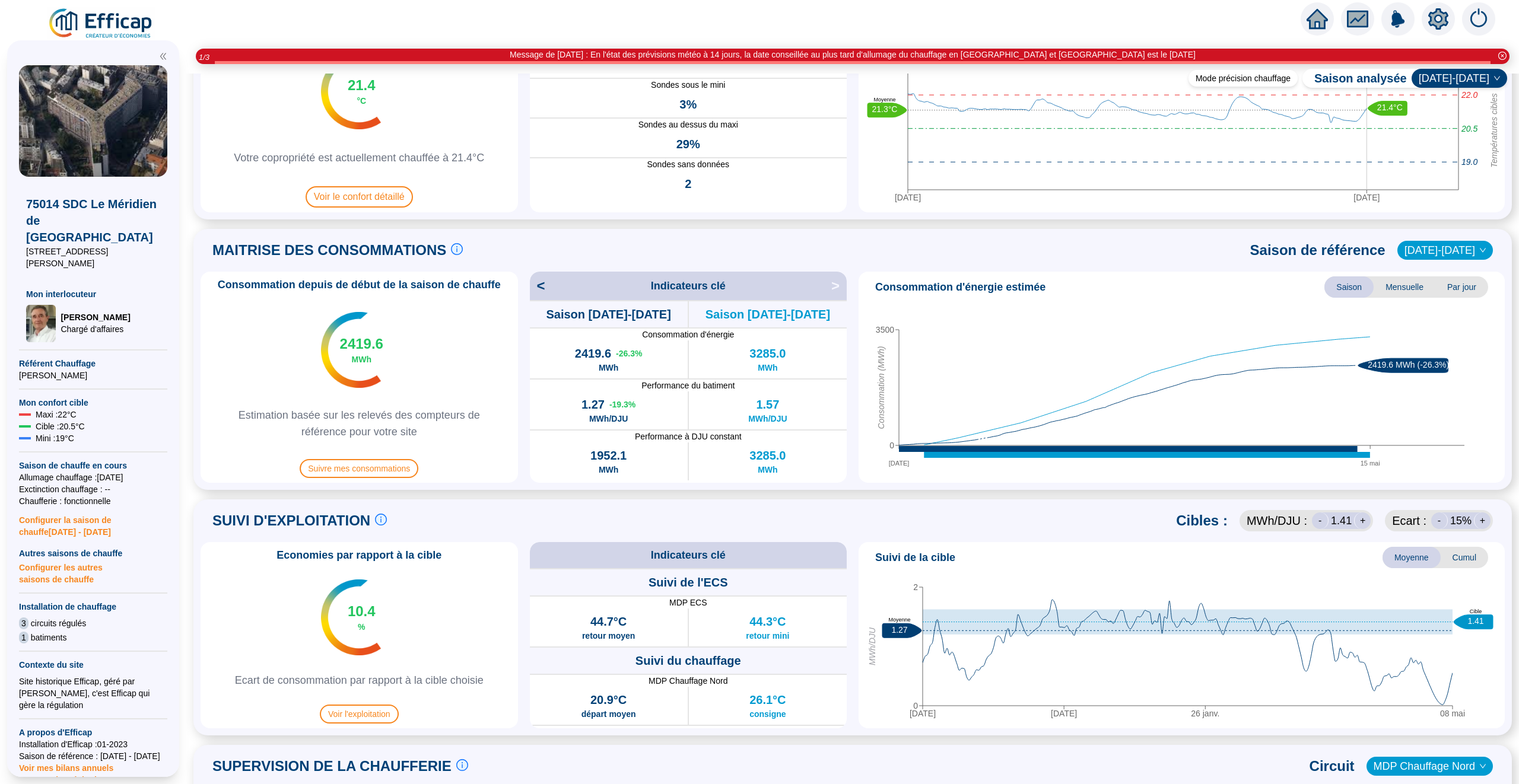
click at [627, 415] on span "MWh/DJU" at bounding box center [608, 418] width 39 height 12
click at [1456, 246] on span "2016-2017" at bounding box center [1445, 250] width 81 height 18
click at [1455, 363] on div "2018-2019" at bounding box center [1454, 369] width 58 height 13
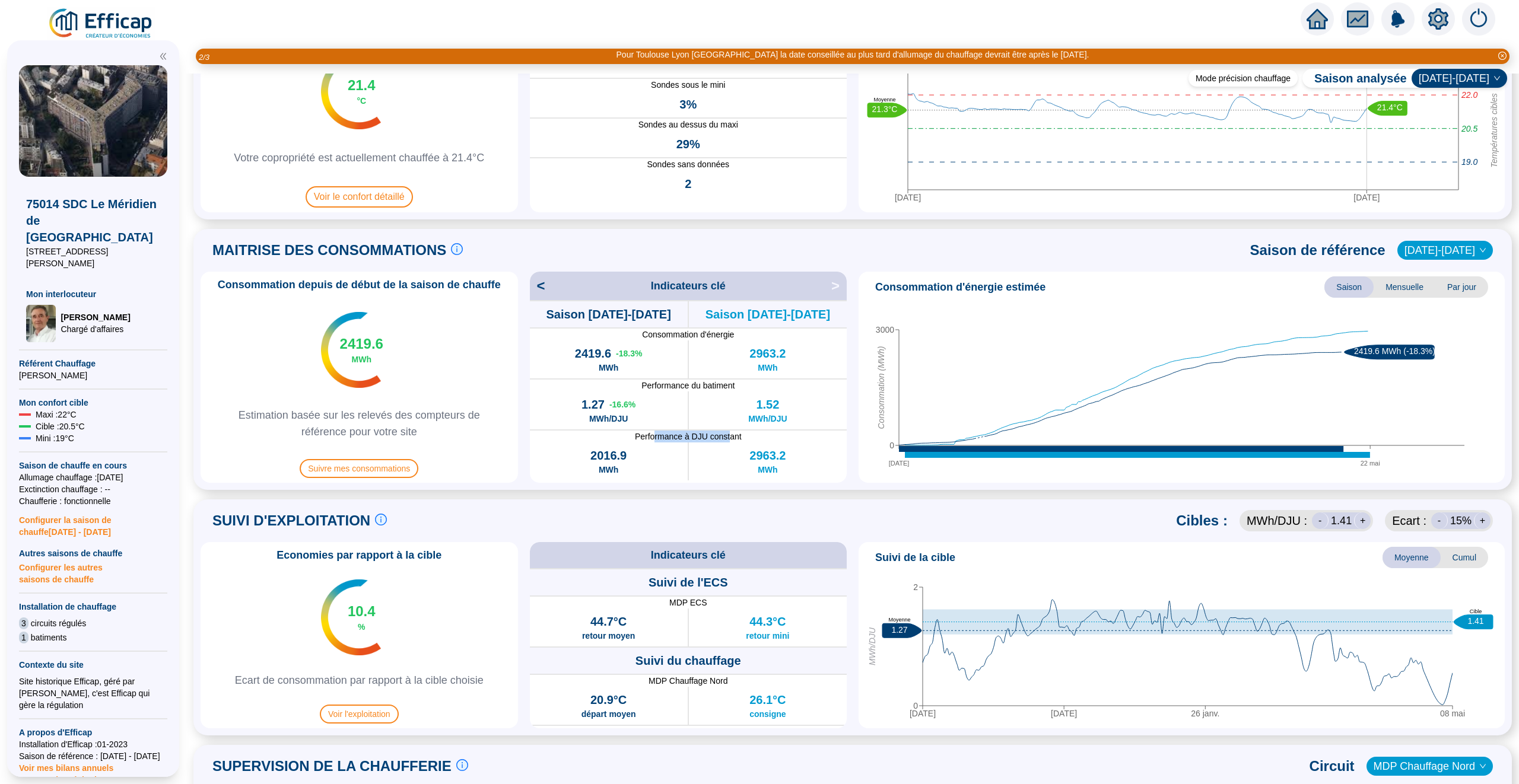
drag, startPoint x: 652, startPoint y: 436, endPoint x: 732, endPoint y: 436, distance: 80.0
click at [732, 436] on span "Performance à DJU constant" at bounding box center [689, 436] width 318 height 12
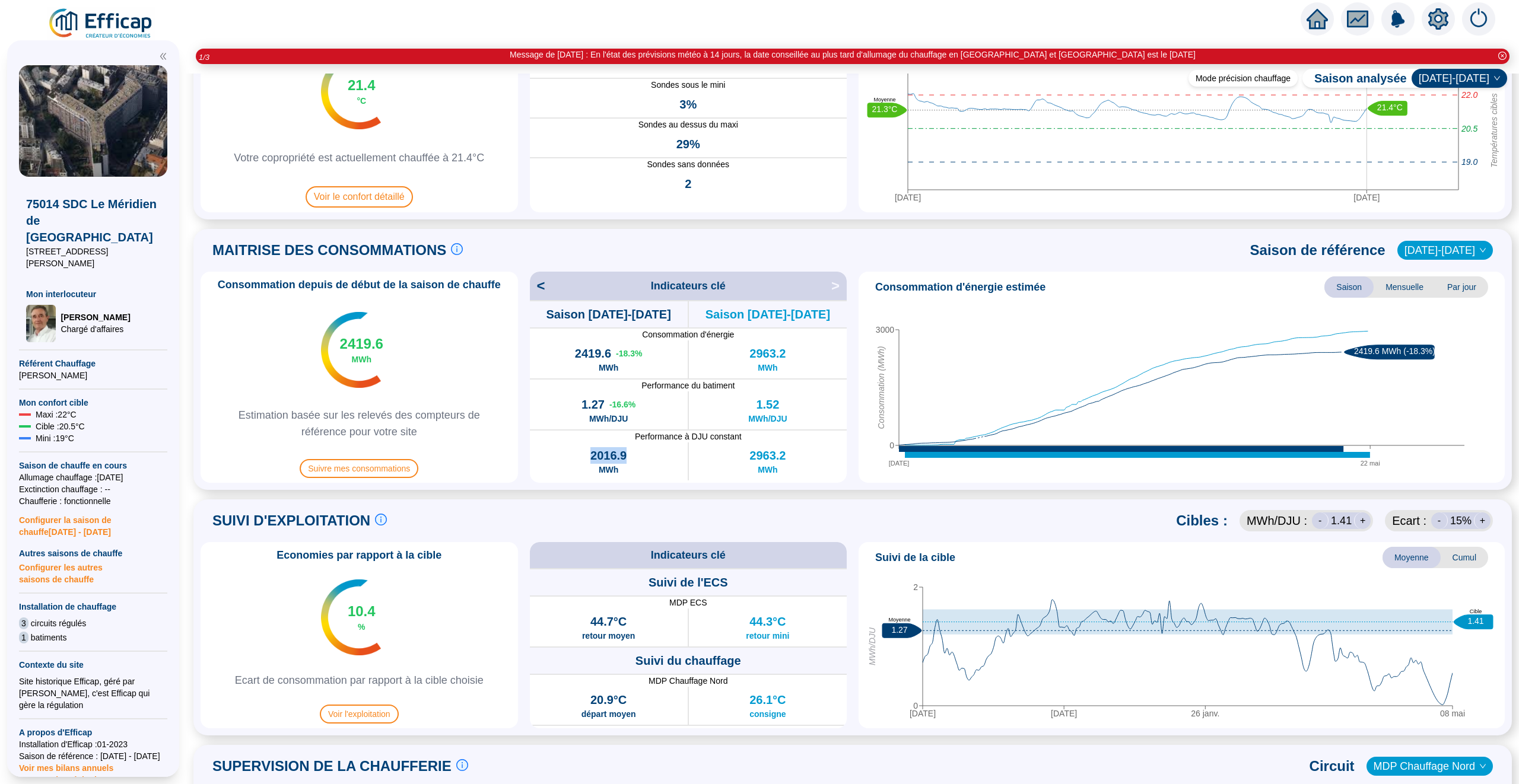
drag, startPoint x: 629, startPoint y: 456, endPoint x: 591, endPoint y: 456, distance: 38.0
click at [592, 456] on div "2016.9 MWh" at bounding box center [609, 461] width 158 height 38
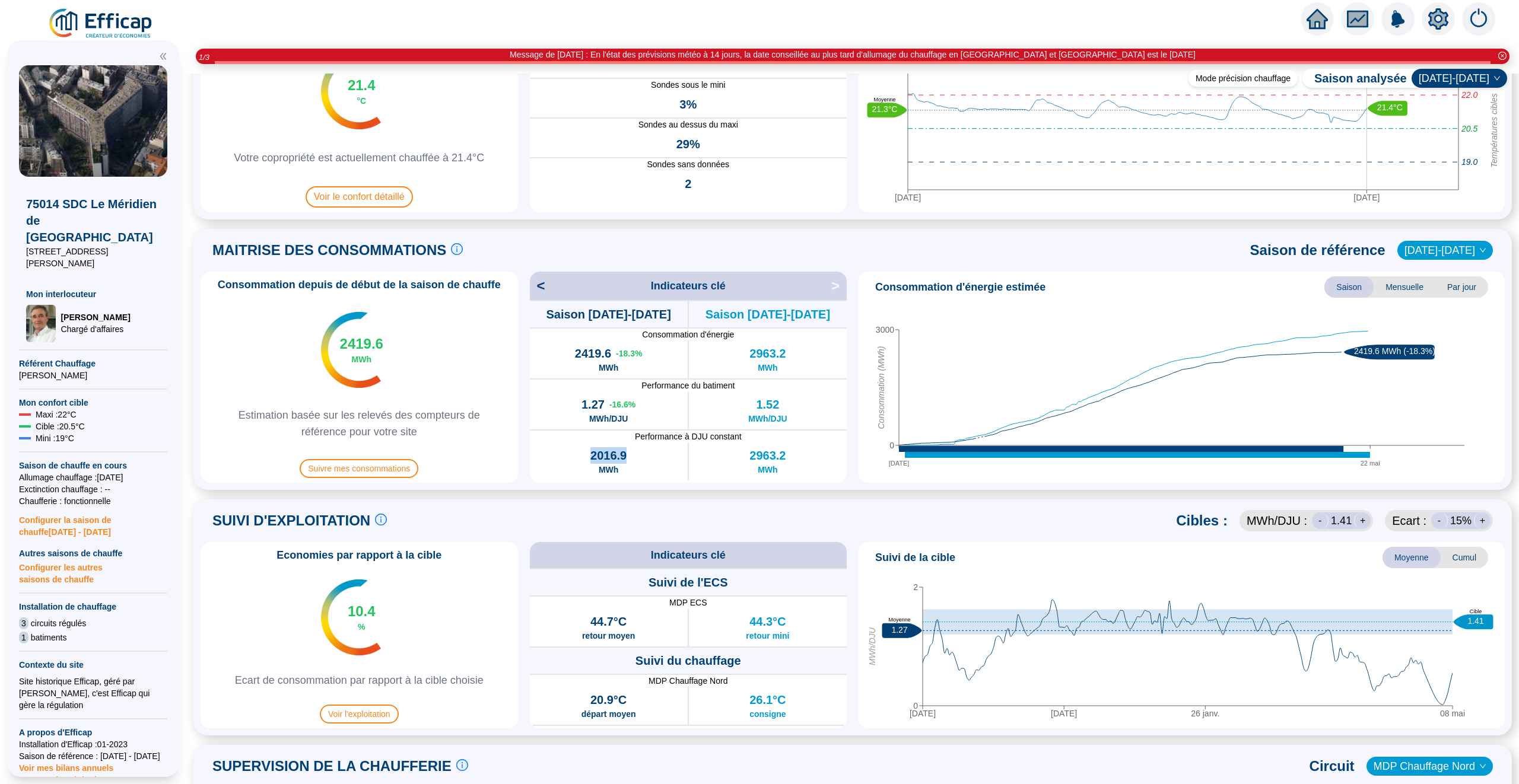
click at [637, 465] on div "2016.9 MWh" at bounding box center [609, 461] width 158 height 38
click at [1389, 291] on span "Mensuelle" at bounding box center [1404, 287] width 62 height 21
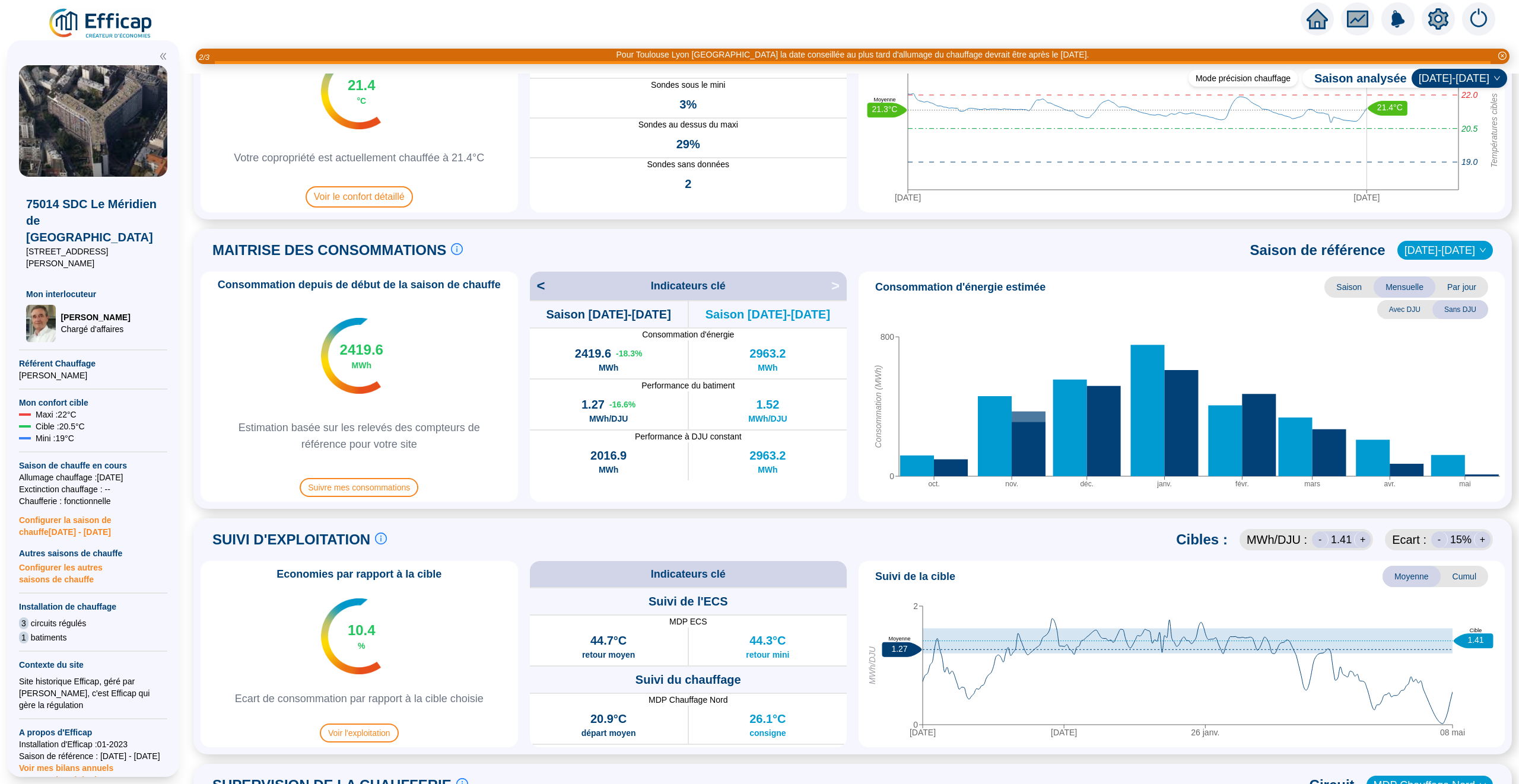
click at [1476, 284] on span "Par jour" at bounding box center [1461, 287] width 53 height 21
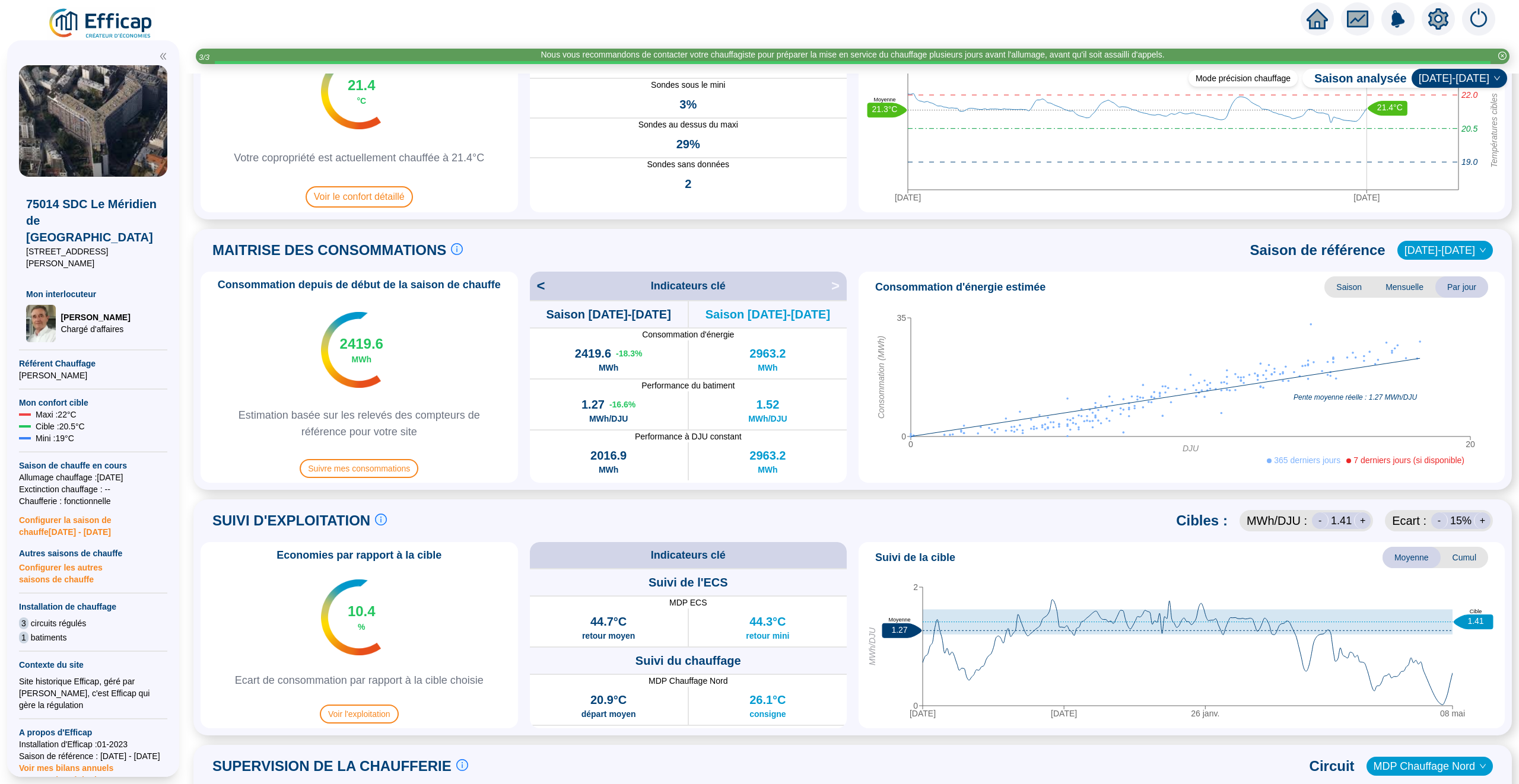
scroll to position [148, 0]
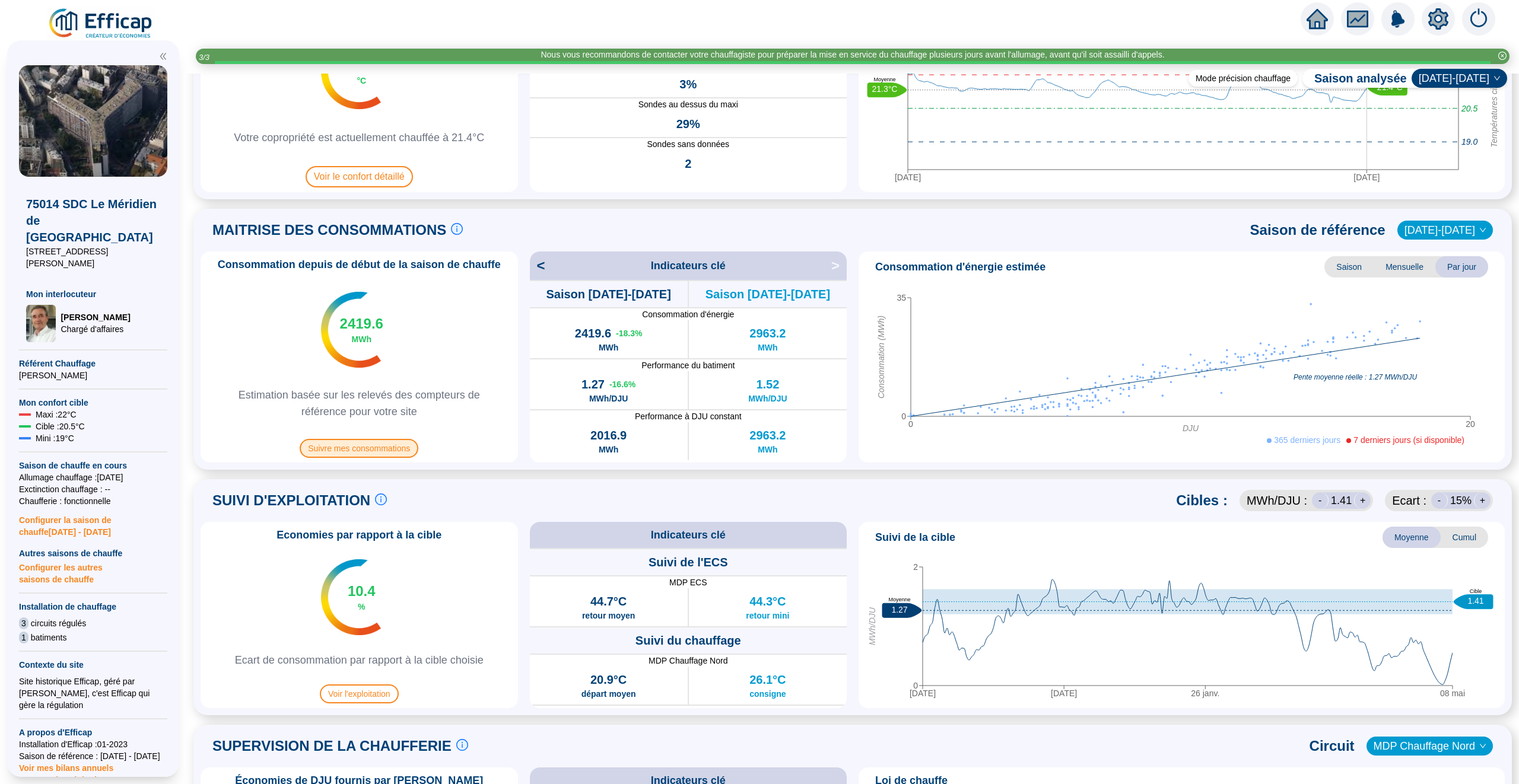
click at [352, 447] on span "Suivre mes consommations" at bounding box center [359, 448] width 118 height 19
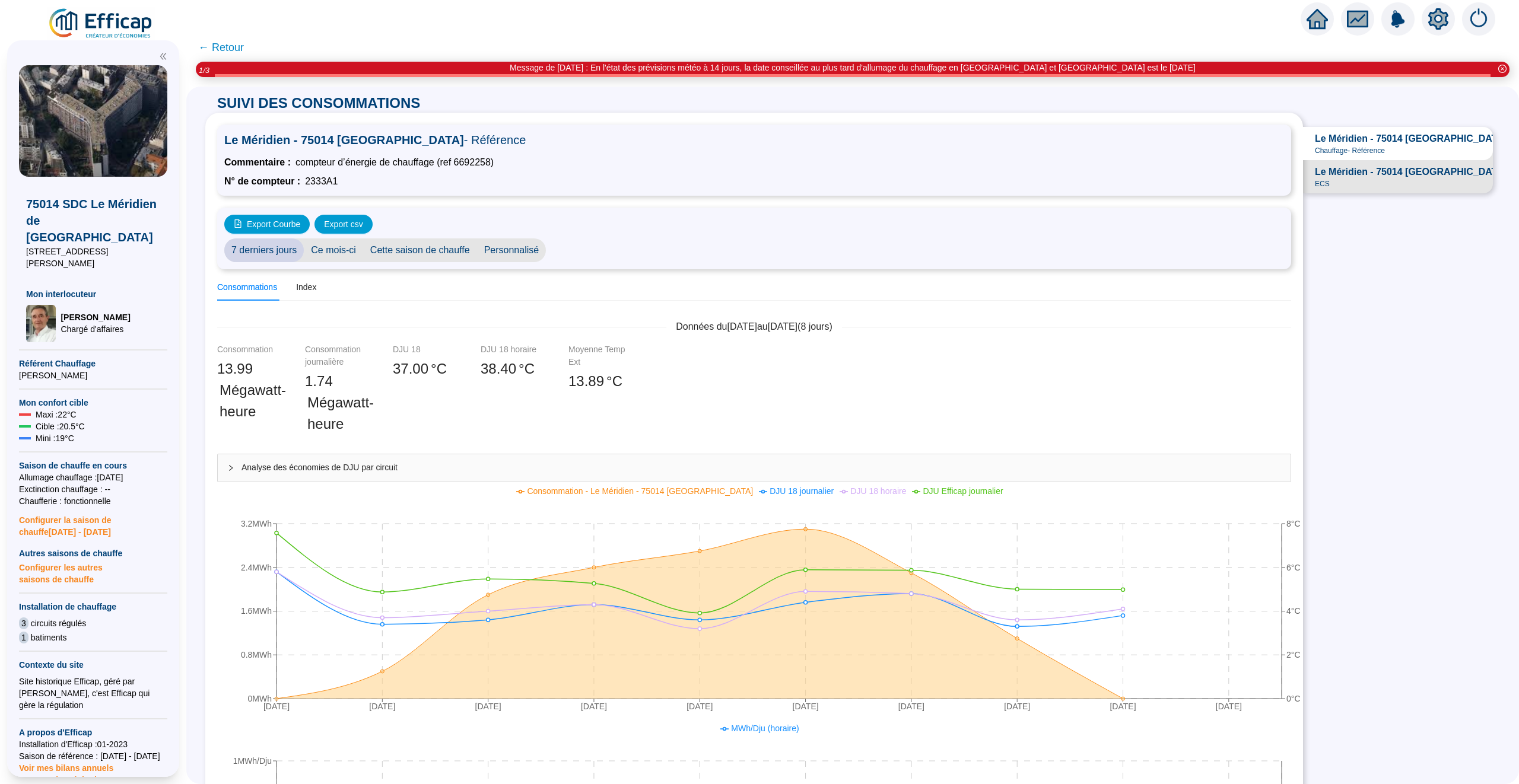
click at [231, 47] on span "← Retour" at bounding box center [221, 47] width 46 height 17
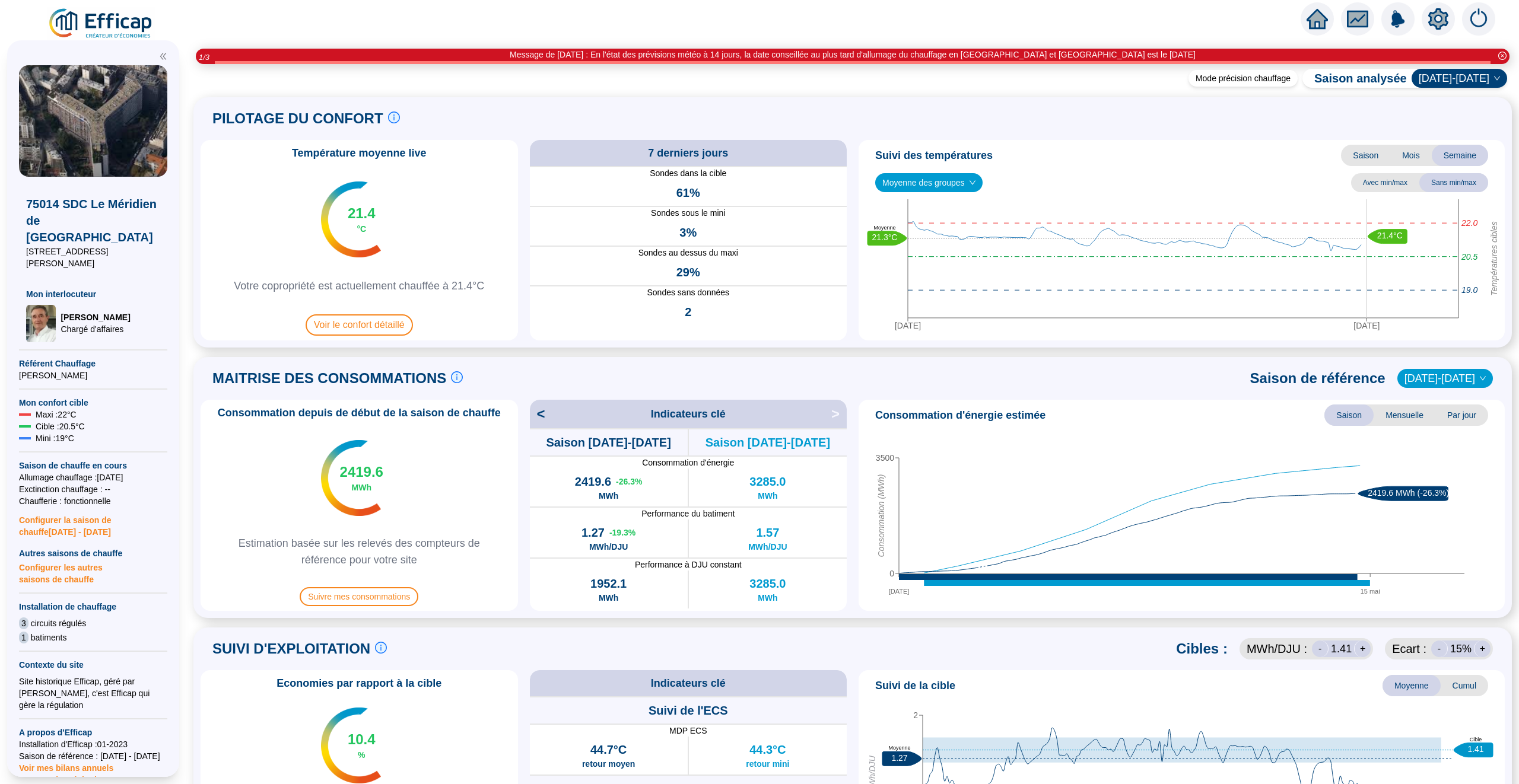
click at [1467, 415] on span "Par jour" at bounding box center [1461, 415] width 53 height 21
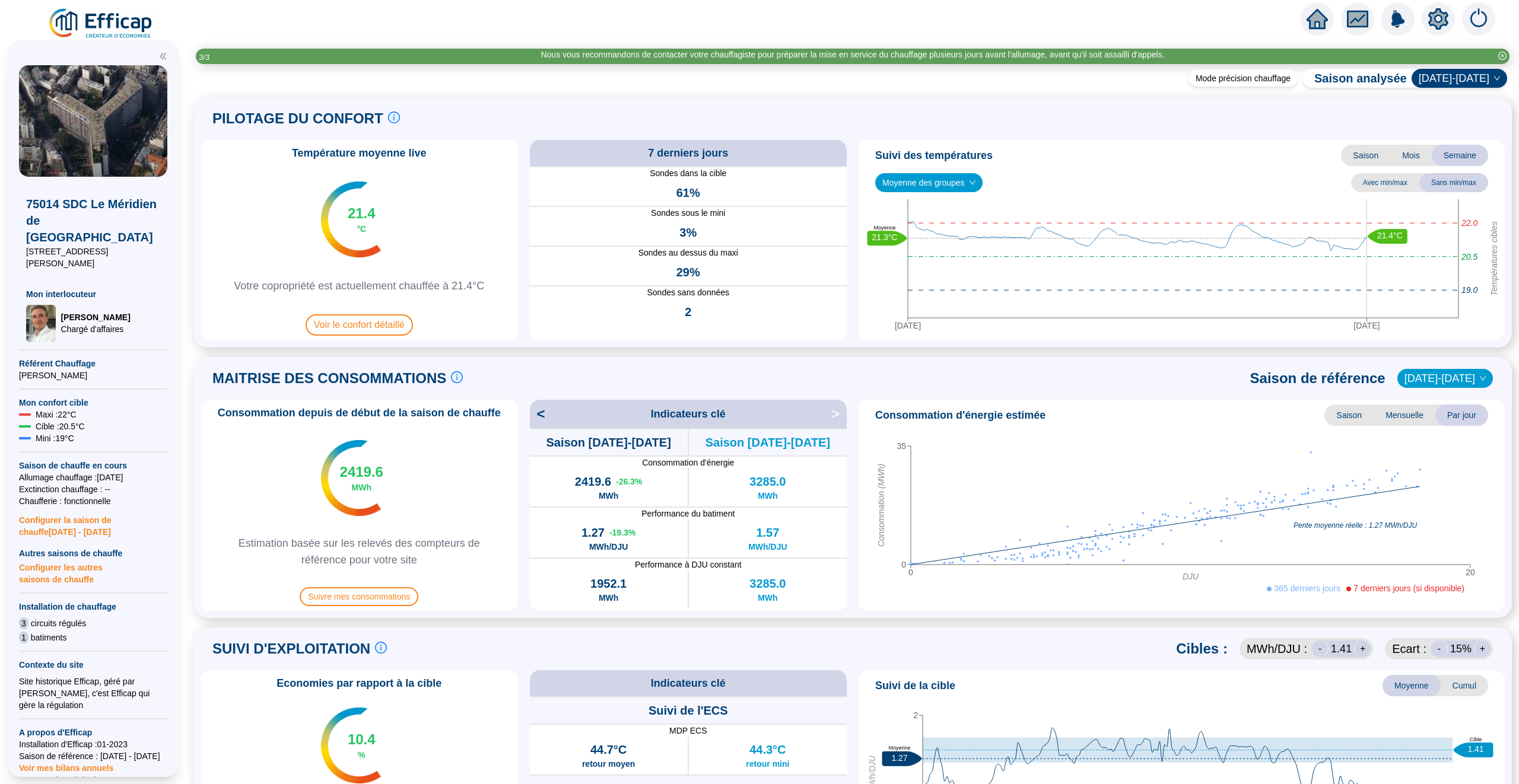
click at [542, 406] on span "<" at bounding box center [538, 414] width 16 height 19
click at [542, 407] on span "<" at bounding box center [538, 414] width 16 height 19
drag, startPoint x: 574, startPoint y: 534, endPoint x: 604, endPoint y: 532, distance: 30.1
click at [604, 532] on div "1.05 -32.7 % MWh/DJU" at bounding box center [609, 538] width 158 height 38
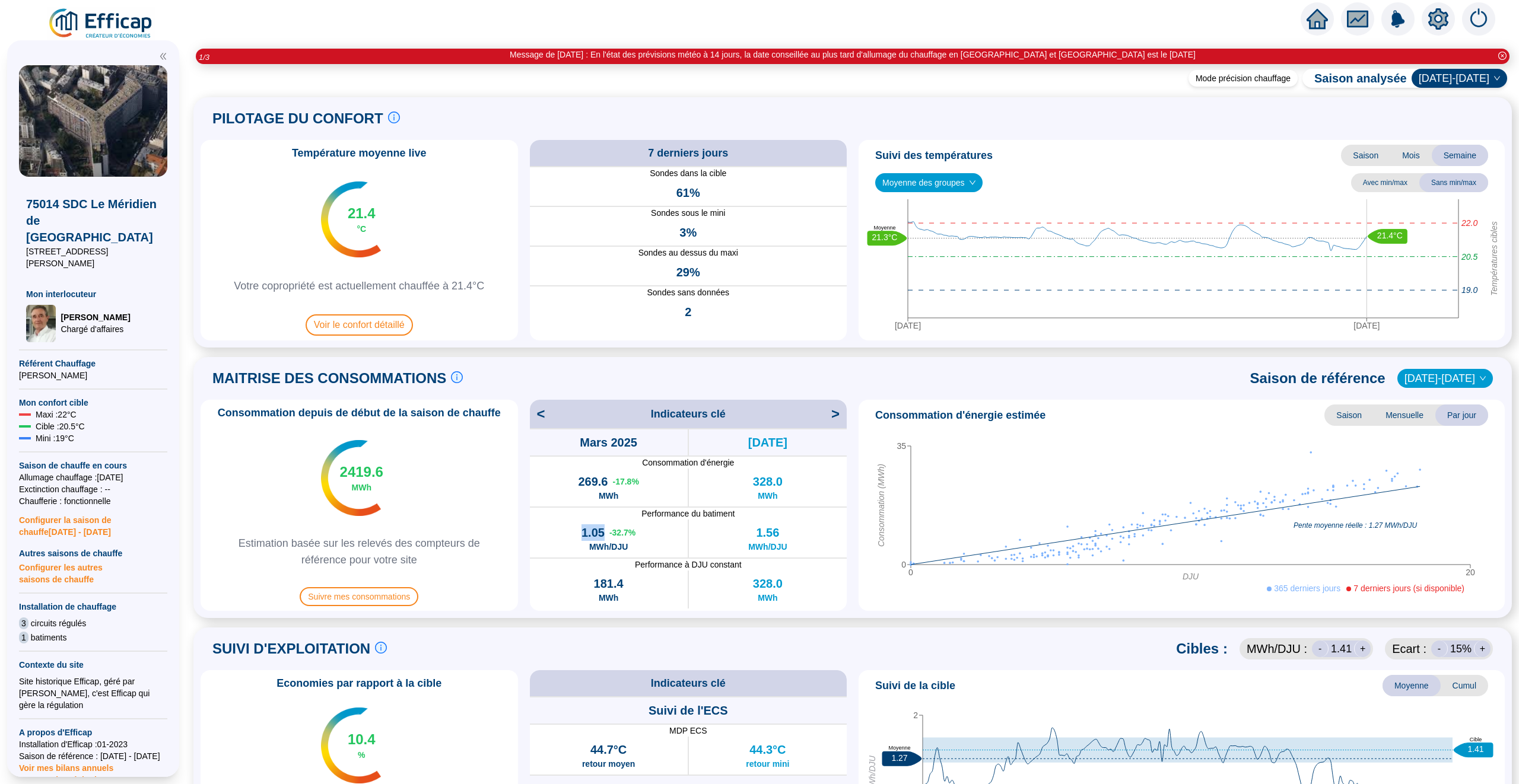
click at [539, 411] on span "<" at bounding box center [538, 414] width 16 height 19
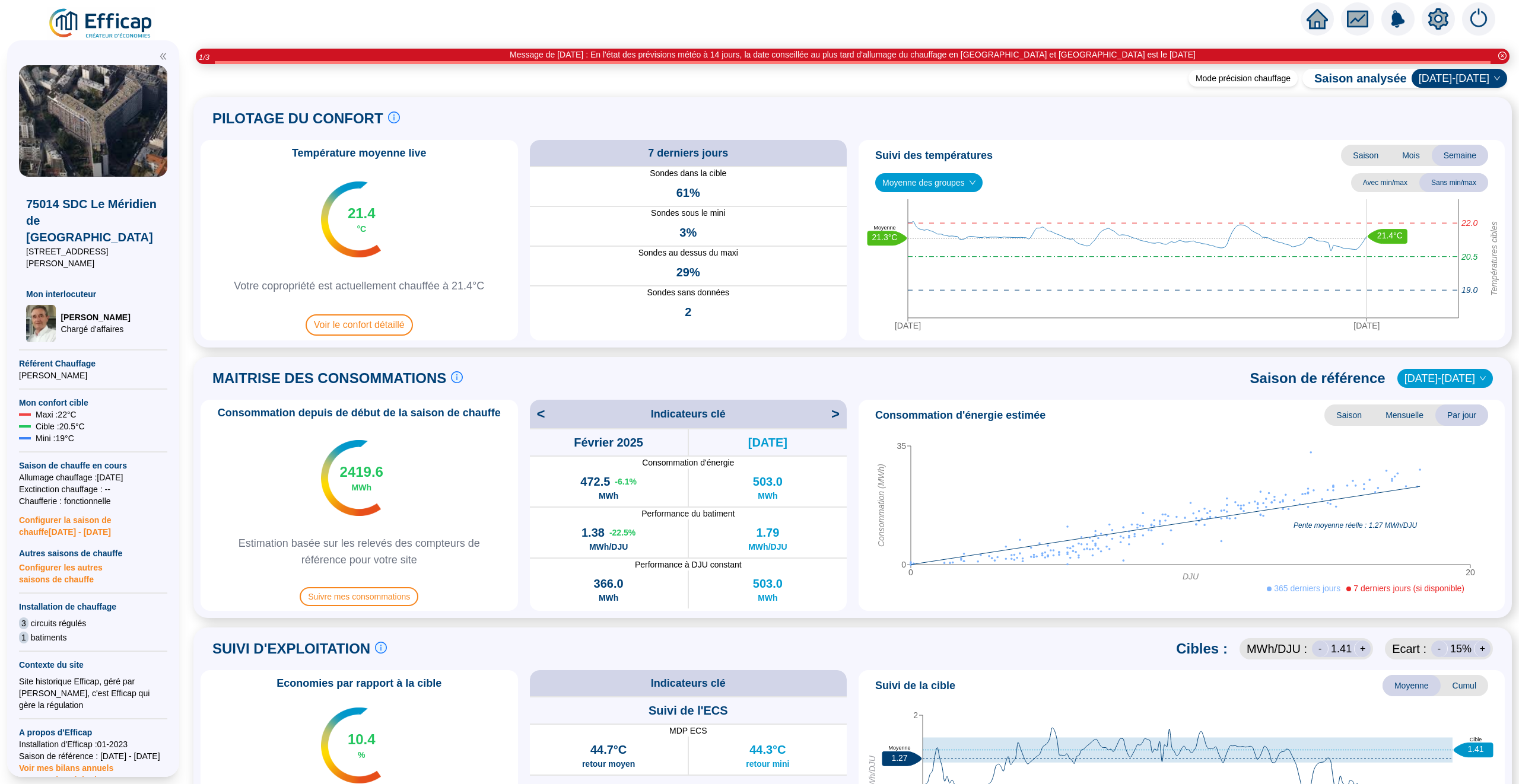
click at [539, 410] on span "<" at bounding box center [538, 414] width 16 height 19
click at [542, 411] on span "<" at bounding box center [538, 414] width 16 height 19
click at [1389, 411] on span "Mensuelle" at bounding box center [1404, 415] width 62 height 21
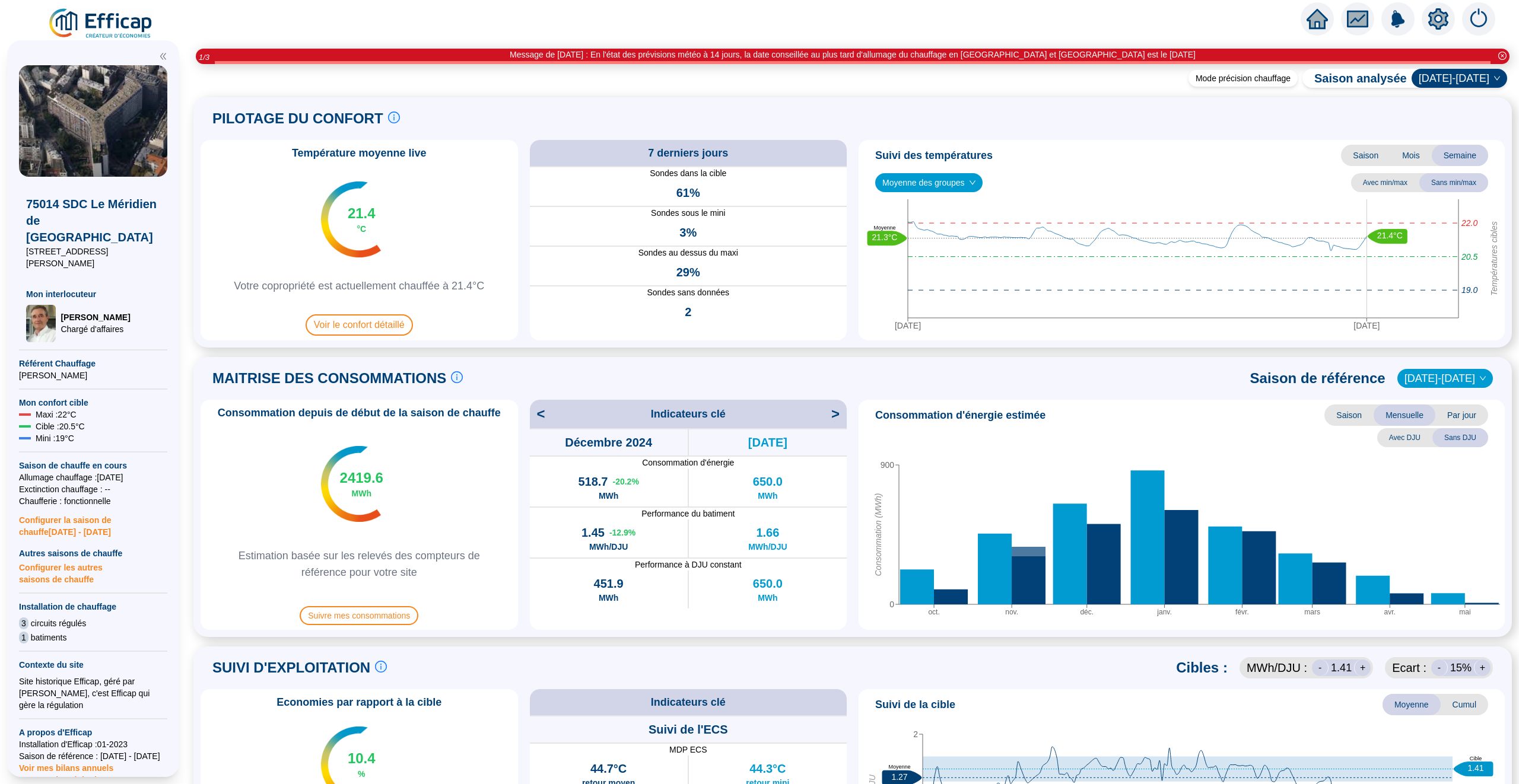
click at [1413, 437] on span "Avec DJU" at bounding box center [1404, 437] width 55 height 19
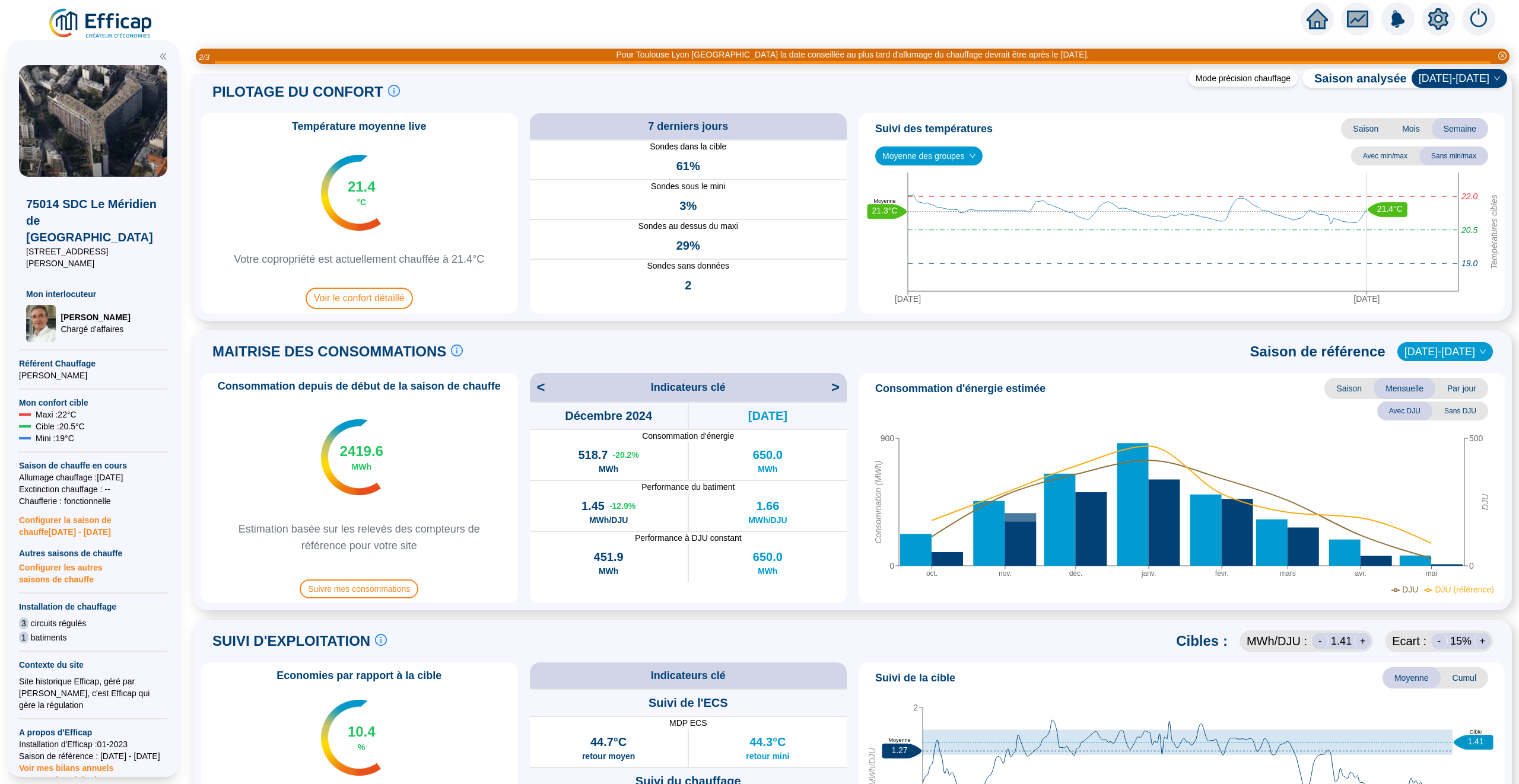
scroll to position [28, 0]
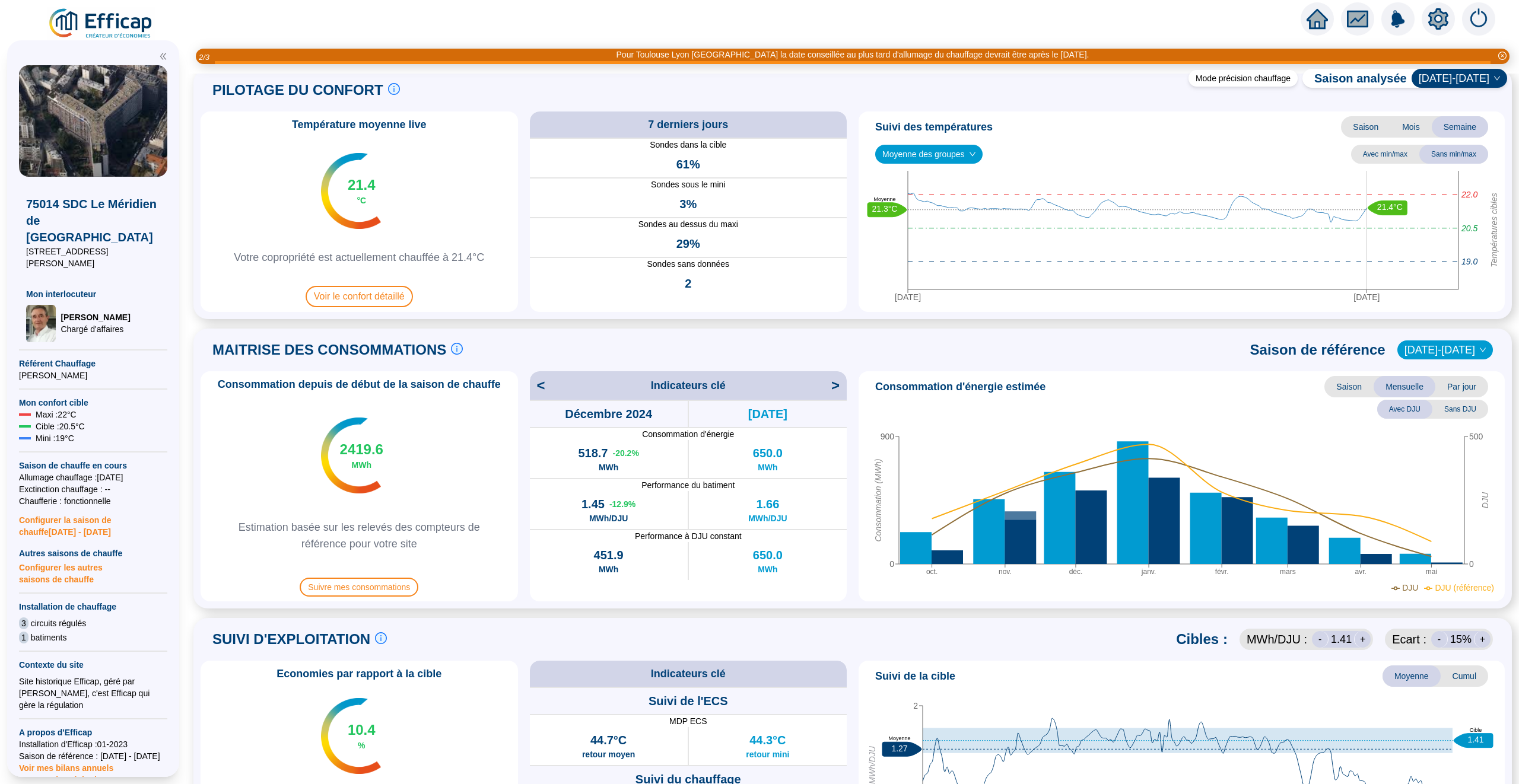
click at [1453, 380] on span "Par jour" at bounding box center [1461, 386] width 53 height 21
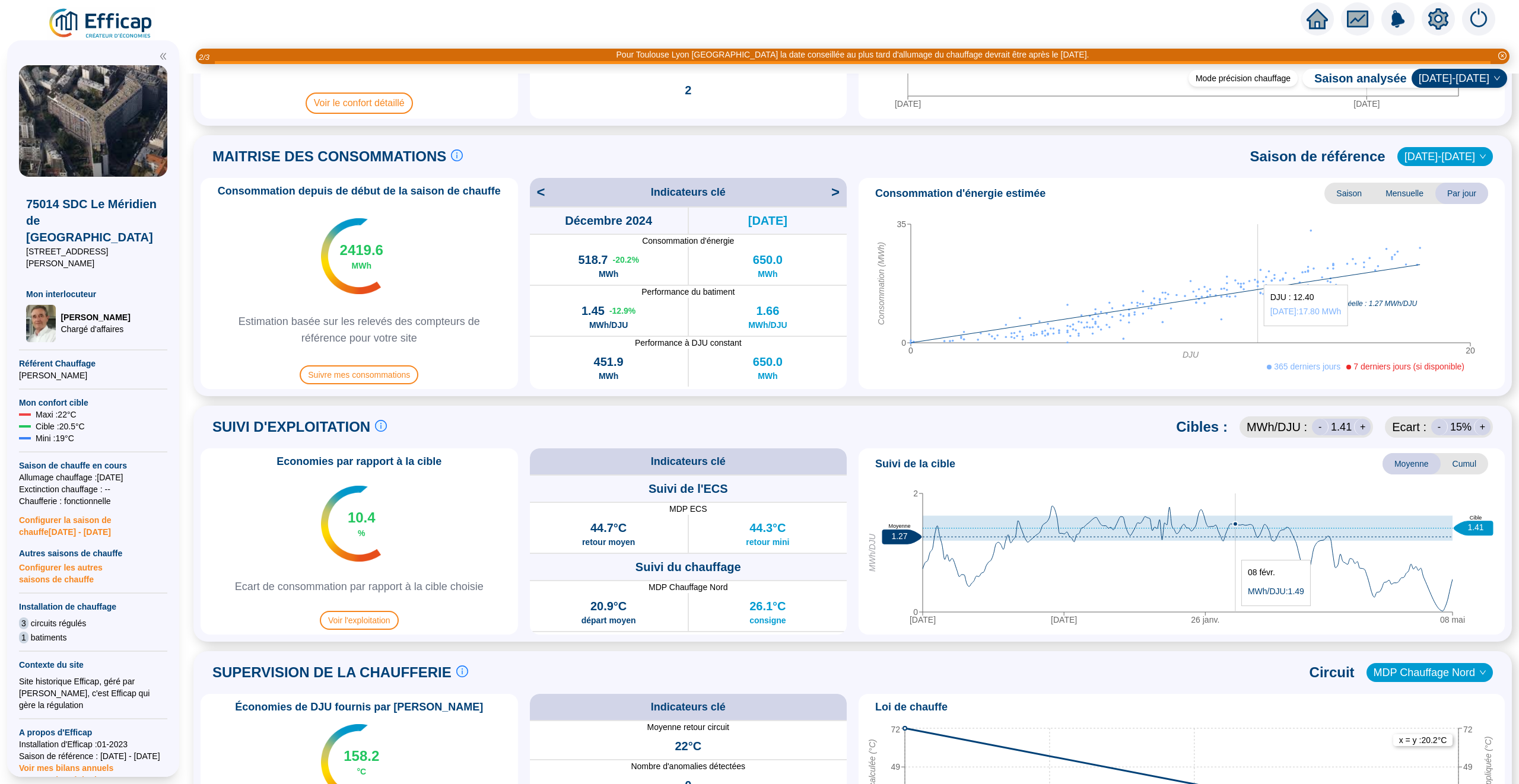
scroll to position [229, 0]
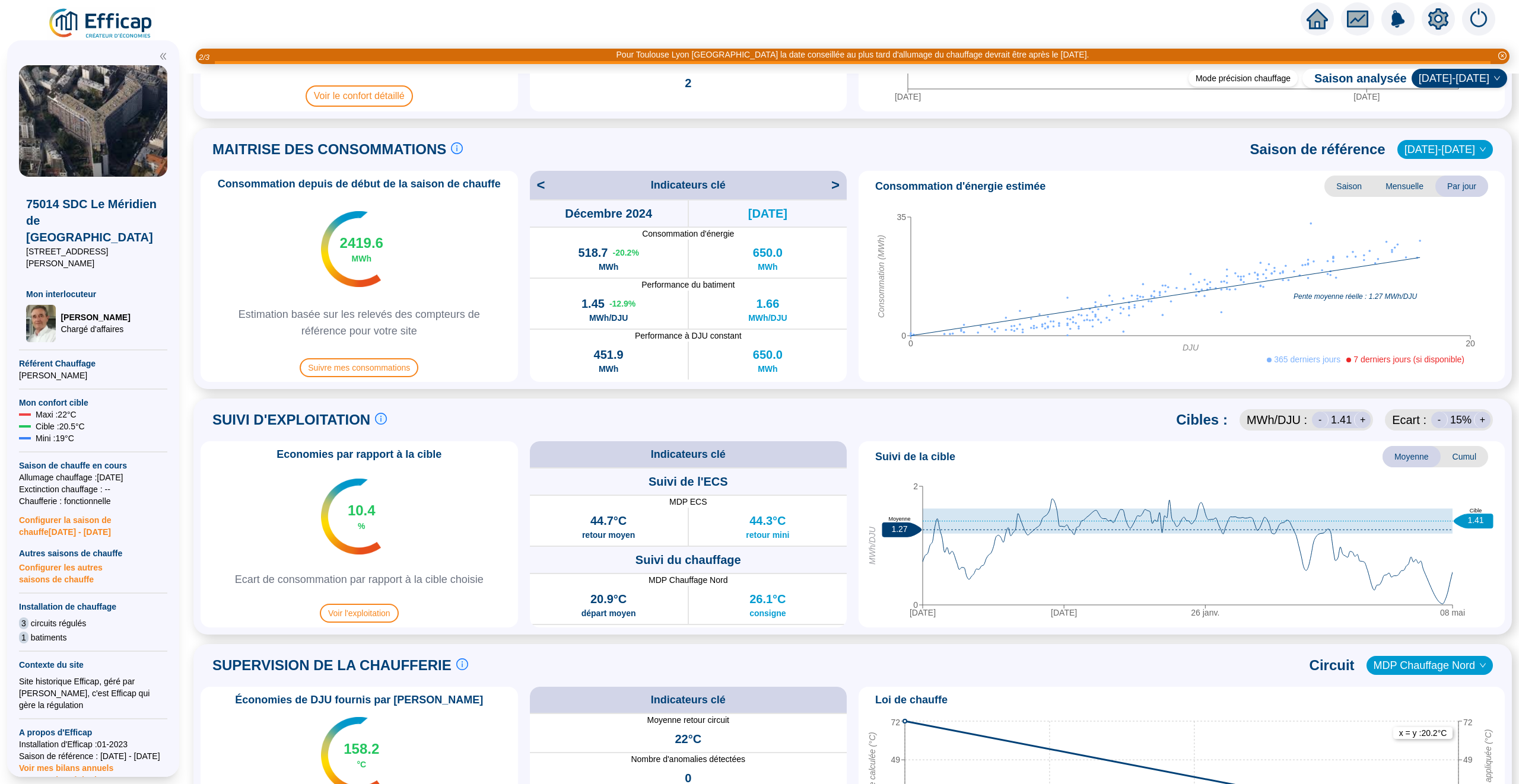
click at [1461, 454] on span "Cumul" at bounding box center [1464, 456] width 47 height 21
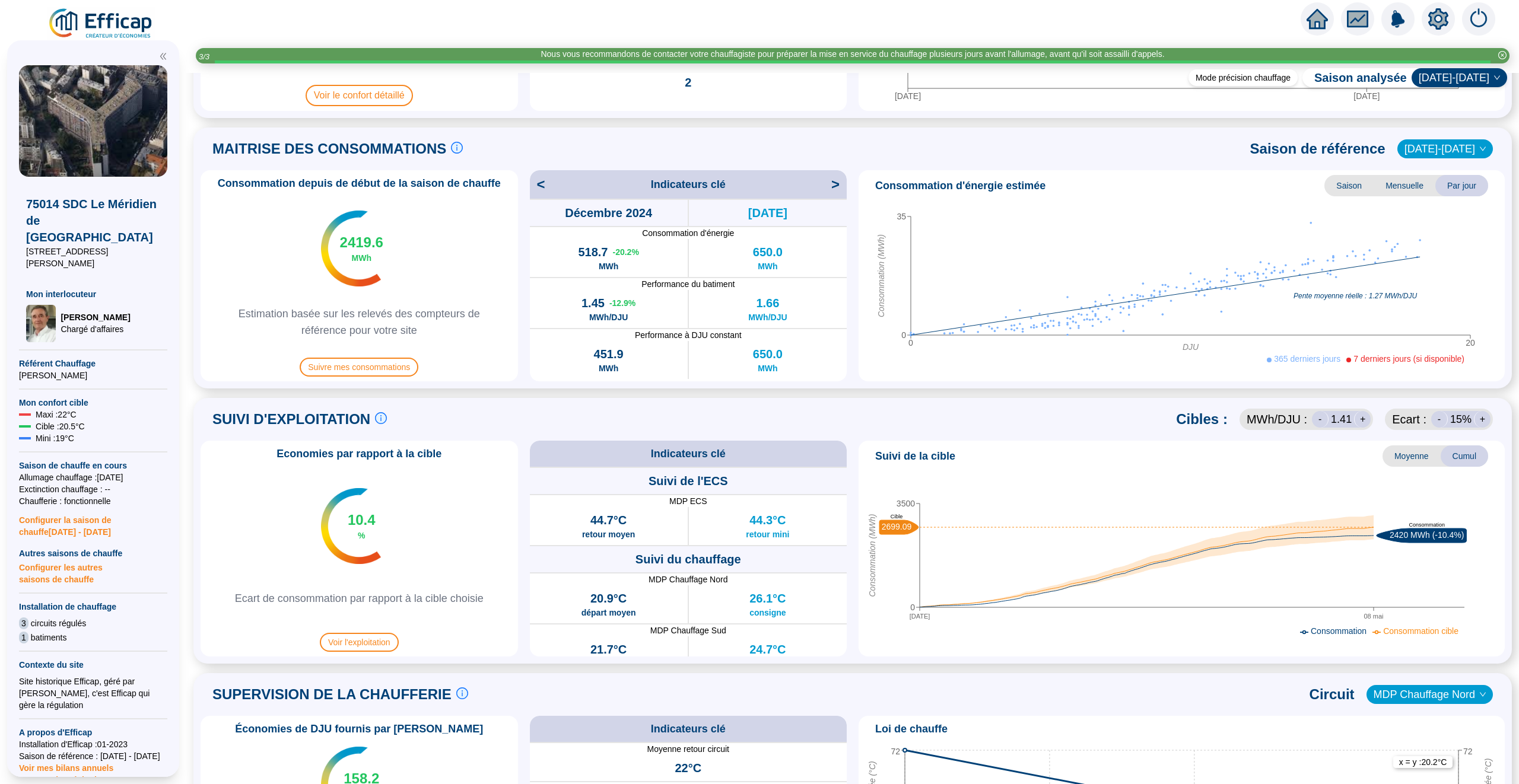
click at [1367, 419] on div "+" at bounding box center [1362, 418] width 17 height 17
click at [1318, 418] on div "-" at bounding box center [1320, 418] width 17 height 17
click at [1481, 419] on div "+" at bounding box center [1482, 418] width 17 height 17
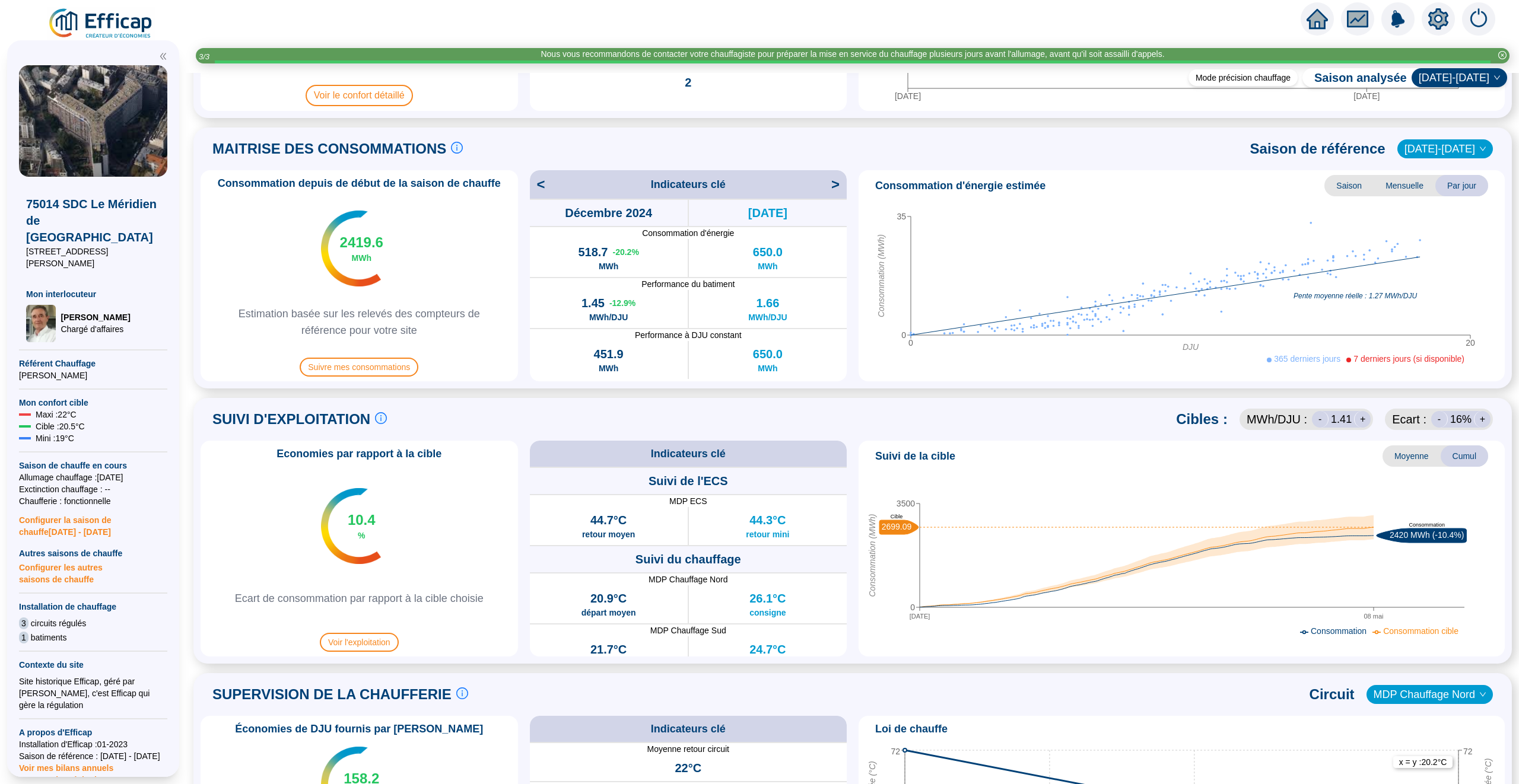
click at [1481, 419] on div "+" at bounding box center [1482, 418] width 17 height 17
click at [1436, 424] on div "-" at bounding box center [1438, 418] width 17 height 17
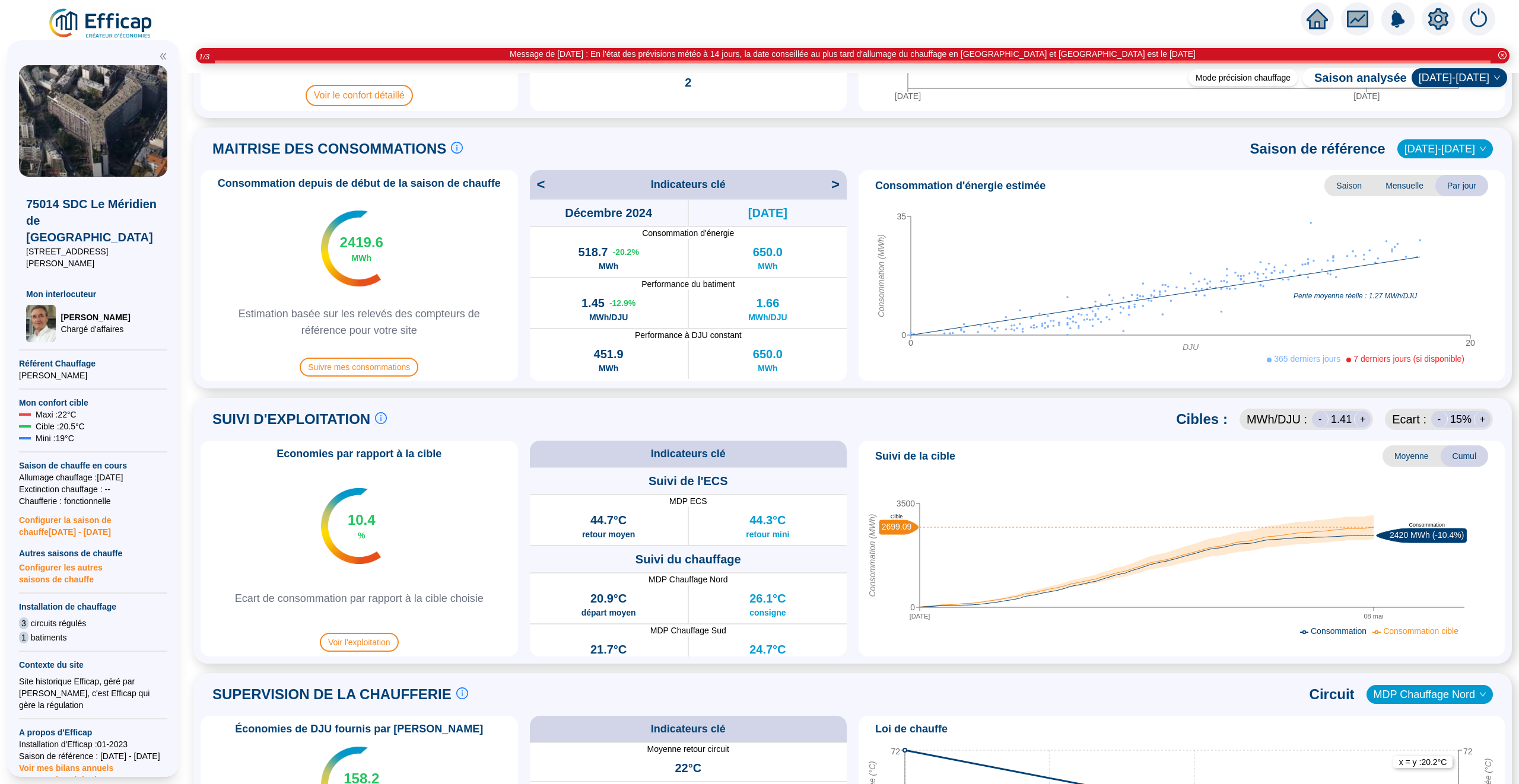
click at [1327, 419] on div "-" at bounding box center [1320, 418] width 17 height 17
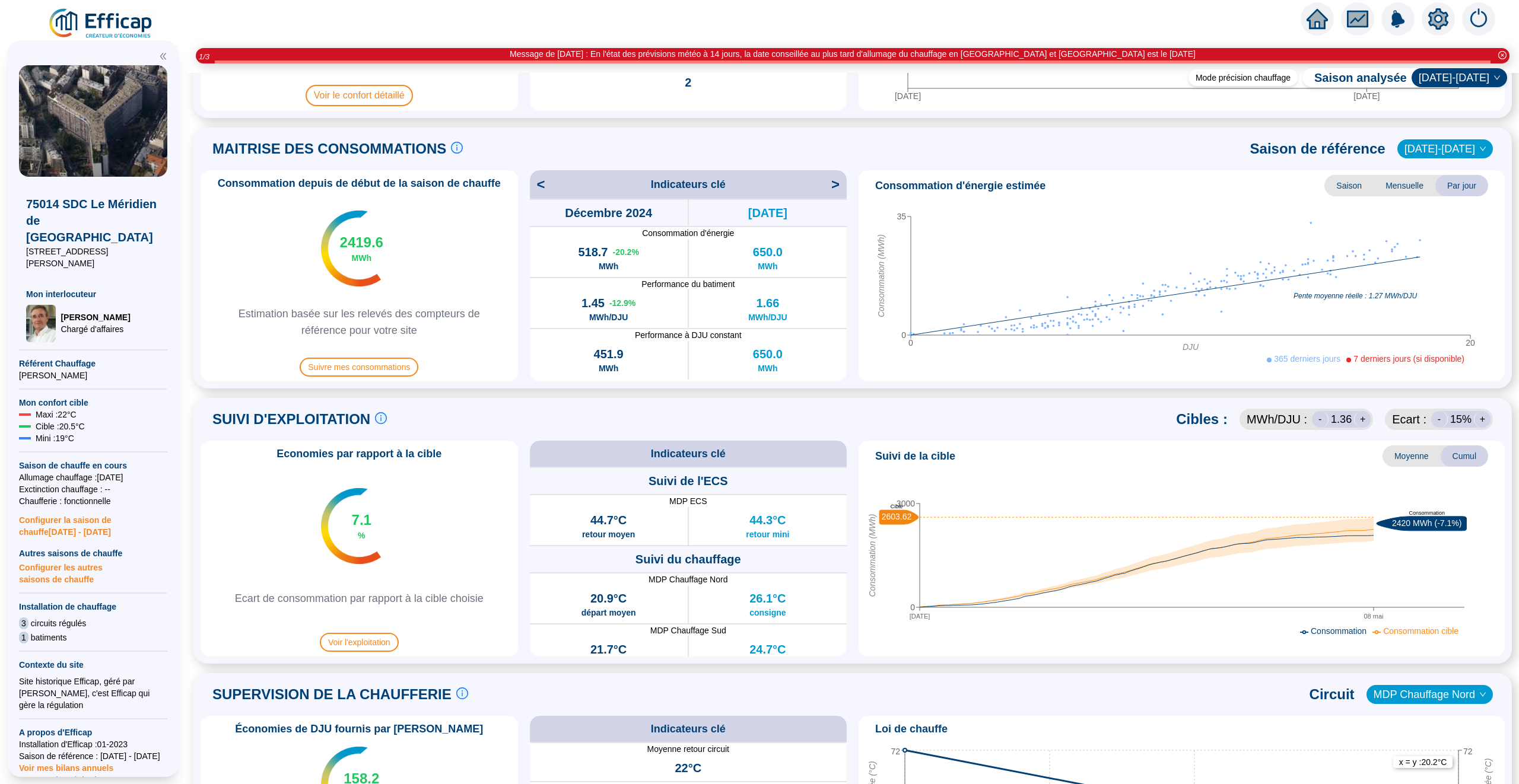
click at [1327, 419] on div "-" at bounding box center [1320, 418] width 17 height 17
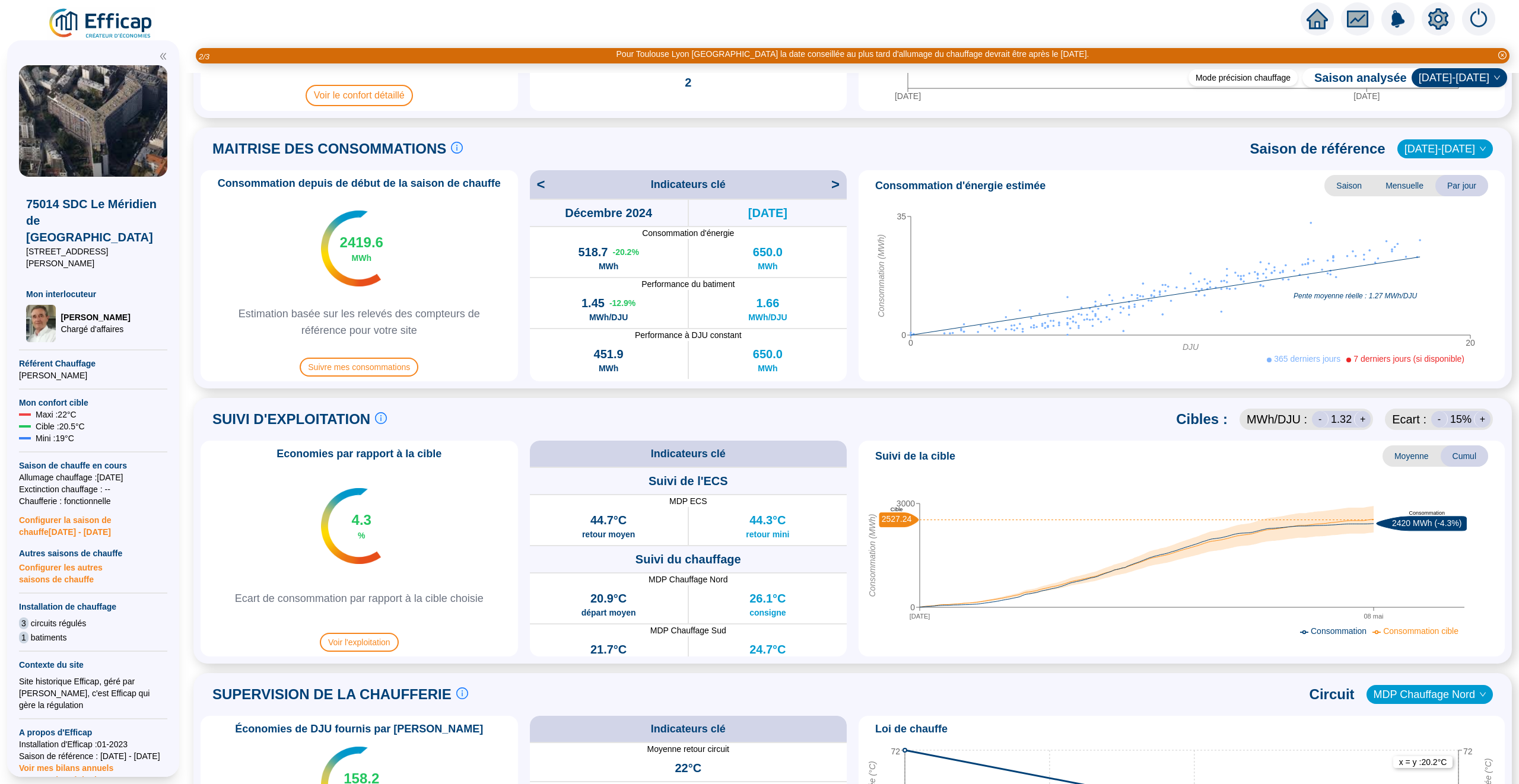
click at [1327, 419] on div "-" at bounding box center [1320, 418] width 17 height 17
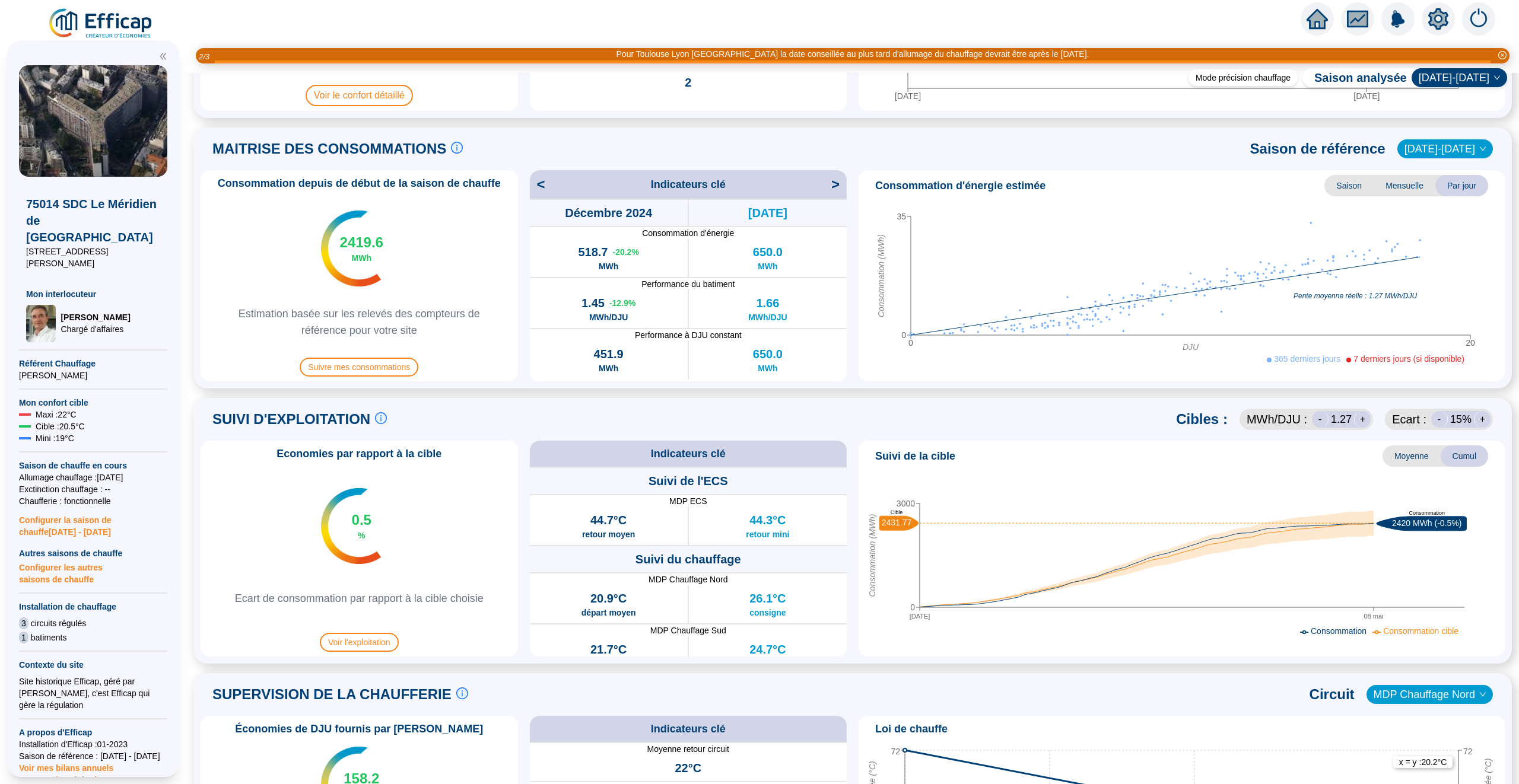
click at [1368, 418] on div "+" at bounding box center [1362, 418] width 17 height 17
click at [1483, 419] on div "+" at bounding box center [1482, 418] width 17 height 17
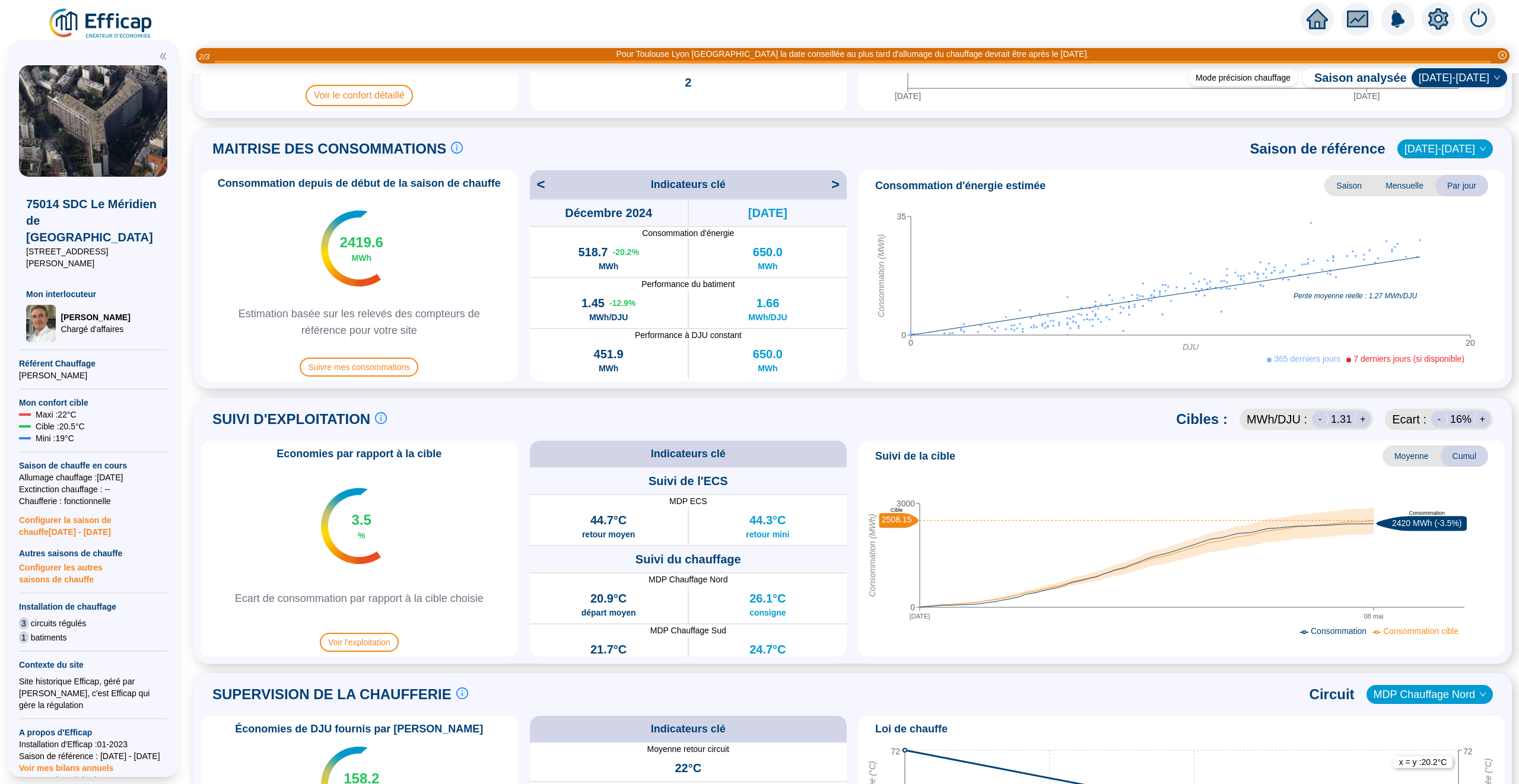
click at [1483, 419] on div "+" at bounding box center [1482, 418] width 17 height 17
click at [1440, 420] on div "-" at bounding box center [1438, 418] width 17 height 17
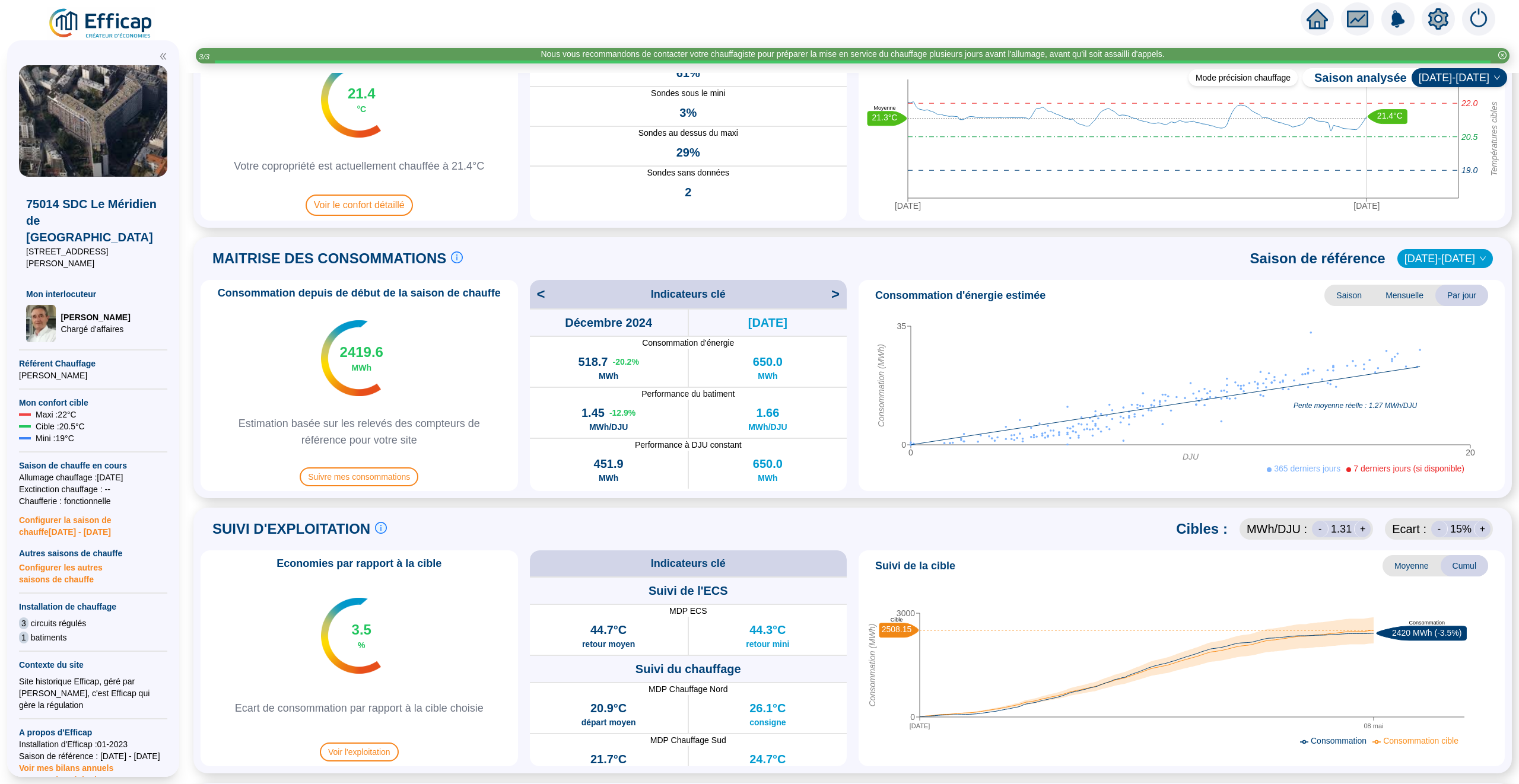
scroll to position [106, 0]
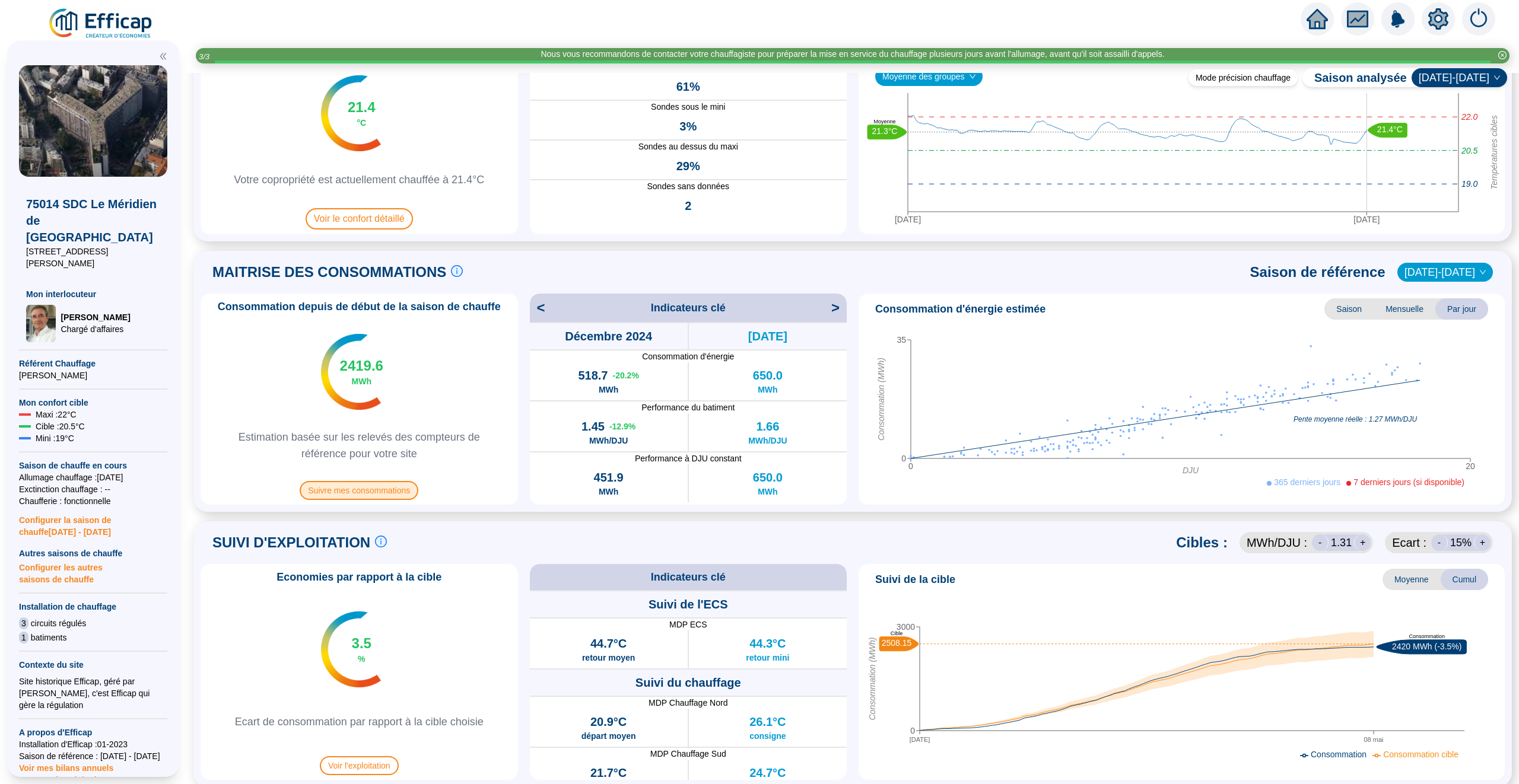
click at [365, 487] on span "Suivre mes consommations" at bounding box center [359, 490] width 118 height 19
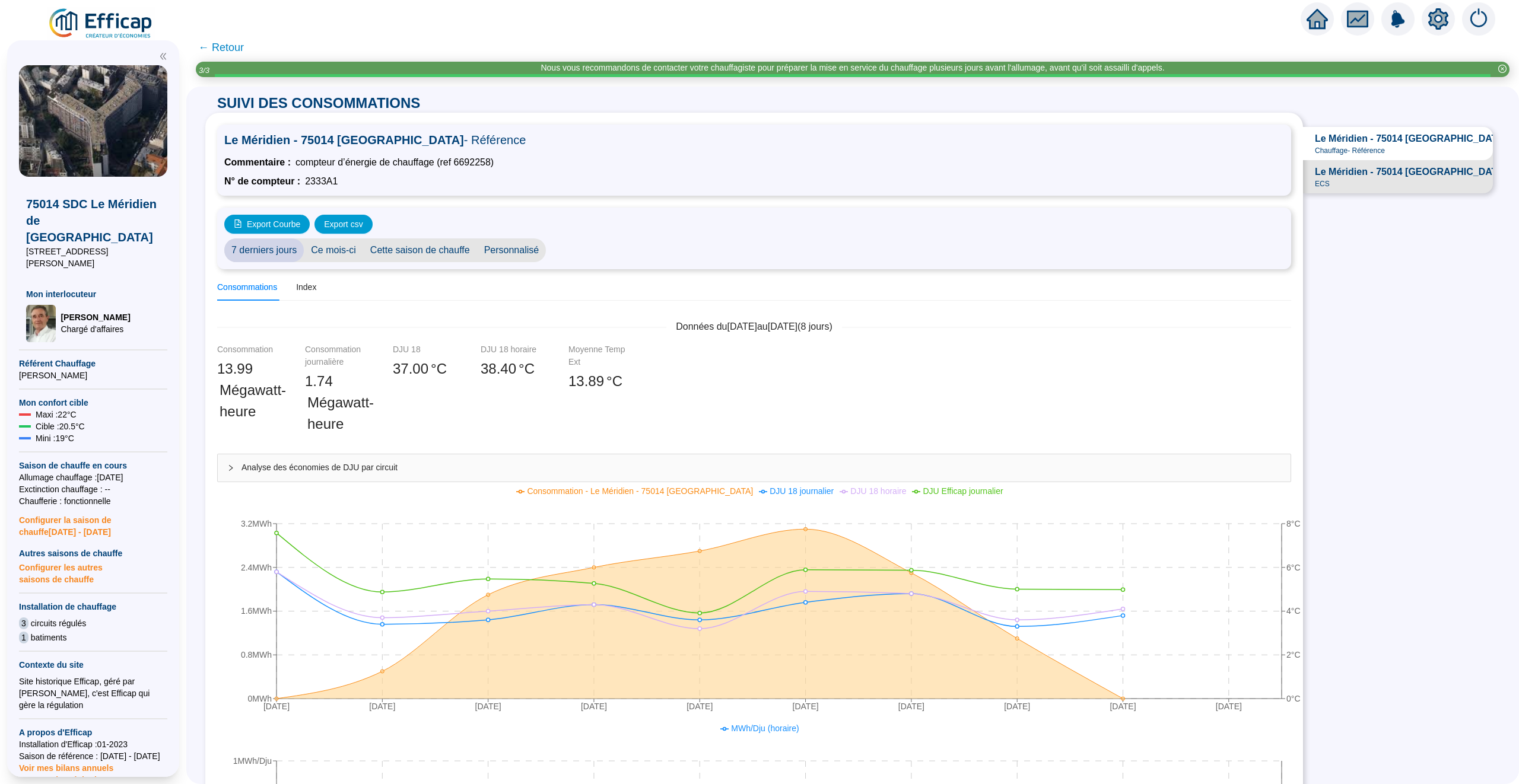
click at [232, 47] on span "← Retour" at bounding box center [221, 47] width 46 height 17
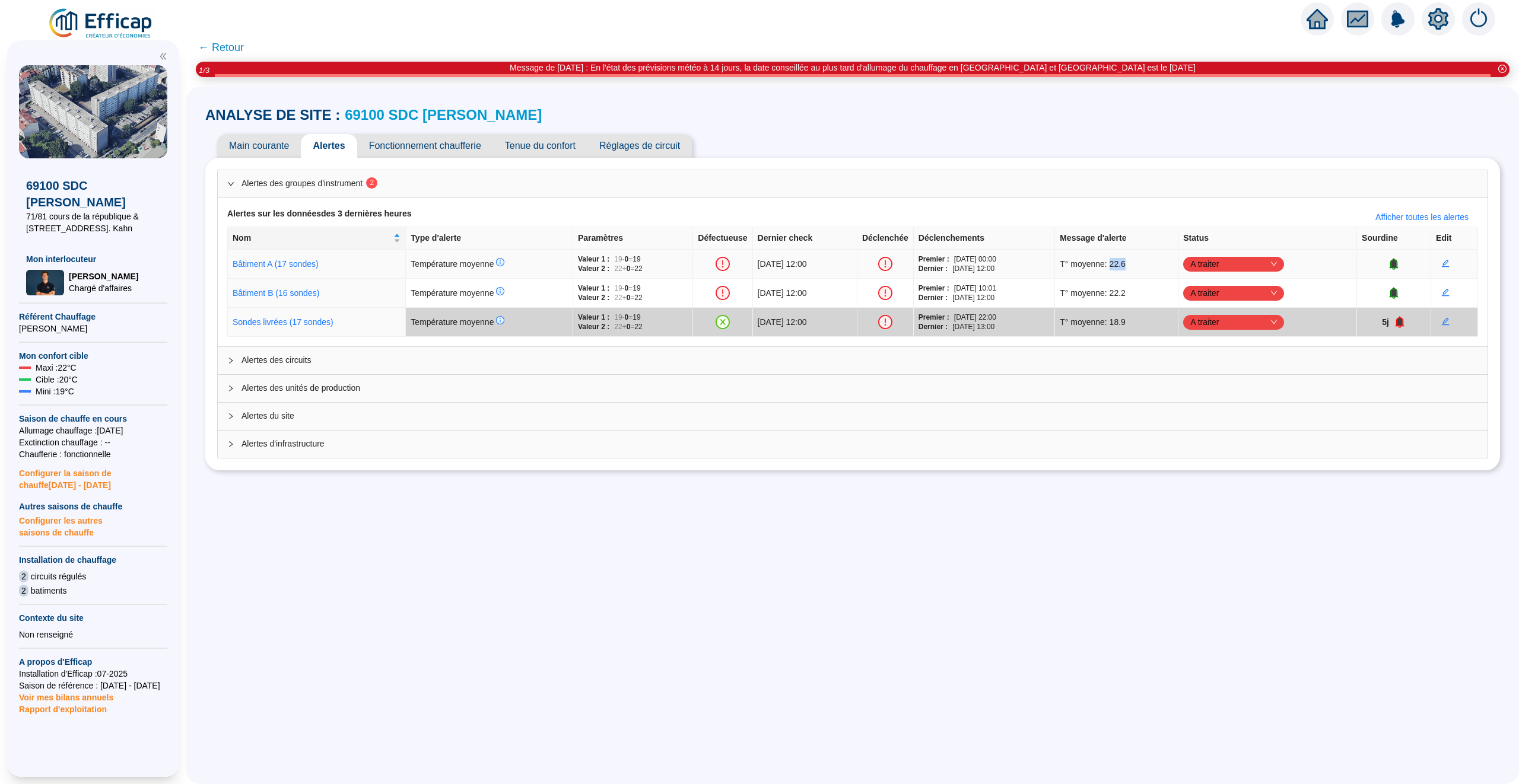
drag, startPoint x: 1164, startPoint y: 263, endPoint x: 1121, endPoint y: 263, distance: 43.0
click at [1123, 263] on div "T° moyenne: 22.6" at bounding box center [1115, 264] width 113 height 13
click at [1164, 262] on div "T° moyenne: 22.6" at bounding box center [1115, 264] width 113 height 13
drag, startPoint x: 637, startPoint y: 268, endPoint x: 627, endPoint y: 268, distance: 10.0
click at [630, 268] on div "Valeur 2 : 22 + 0 = 22" at bounding box center [633, 268] width 110 height 9
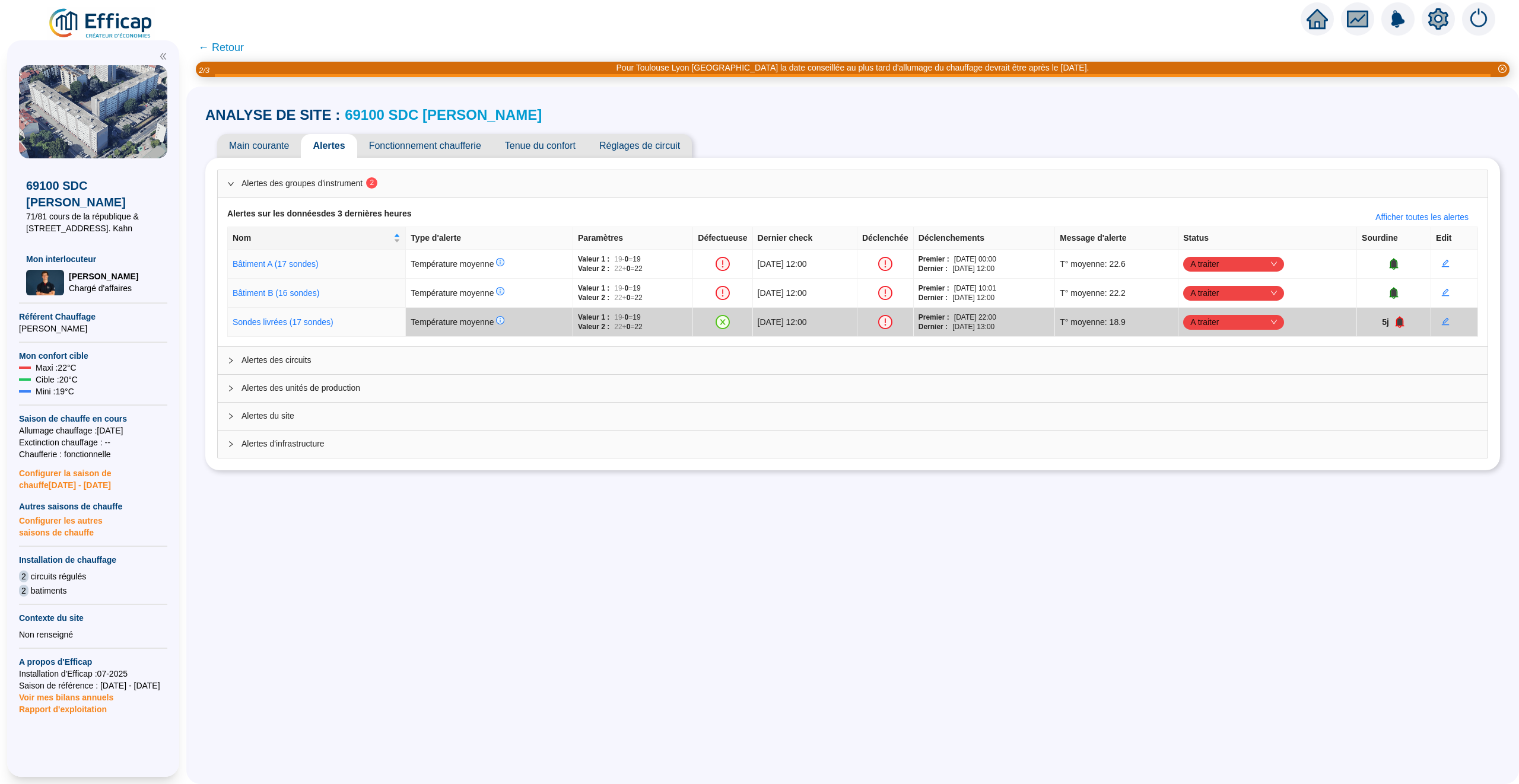
click at [397, 371] on div "Alertes des circuits" at bounding box center [852, 360] width 1269 height 28
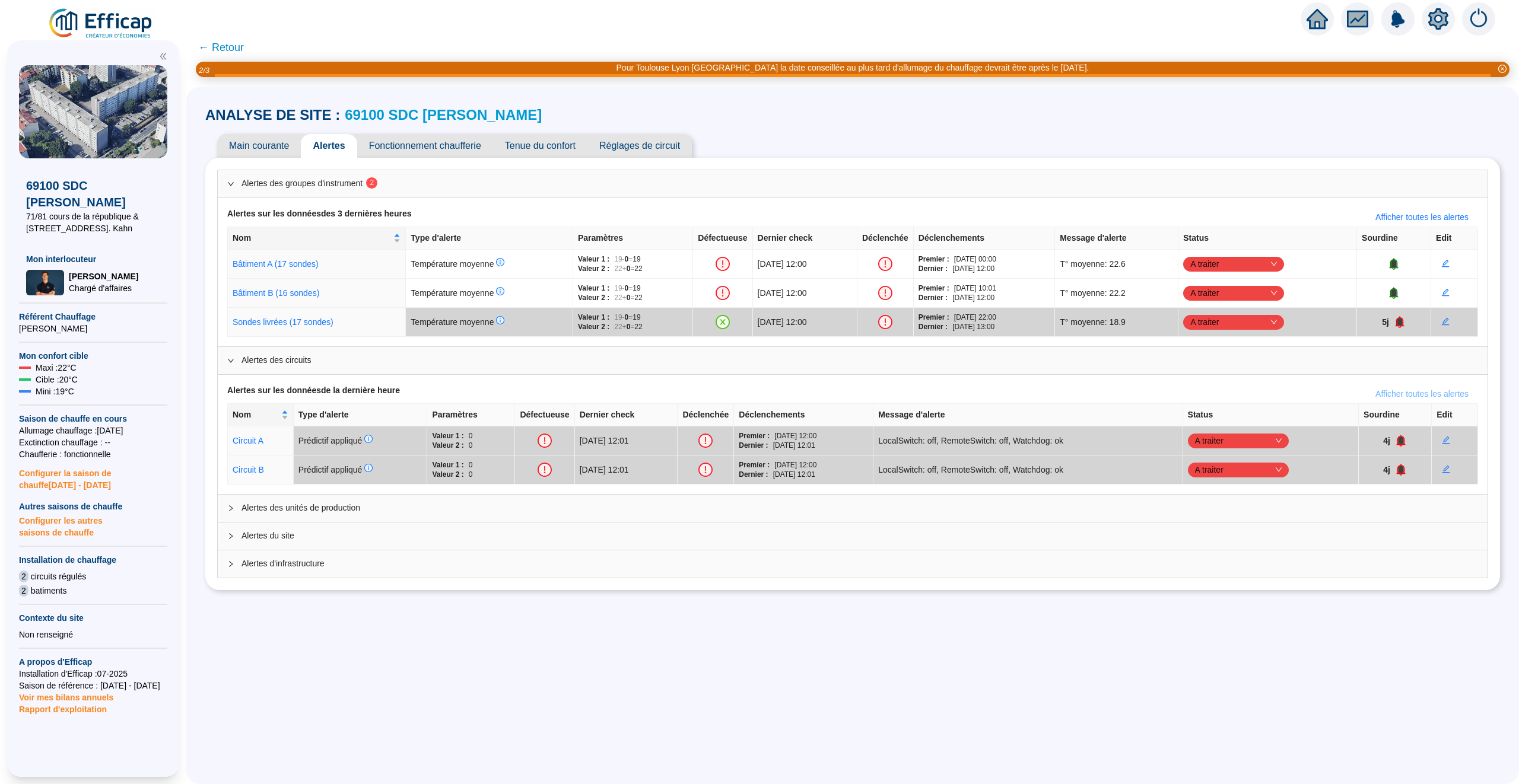
click at [1427, 392] on span "Afficher toutes les alertes" at bounding box center [1422, 394] width 93 height 13
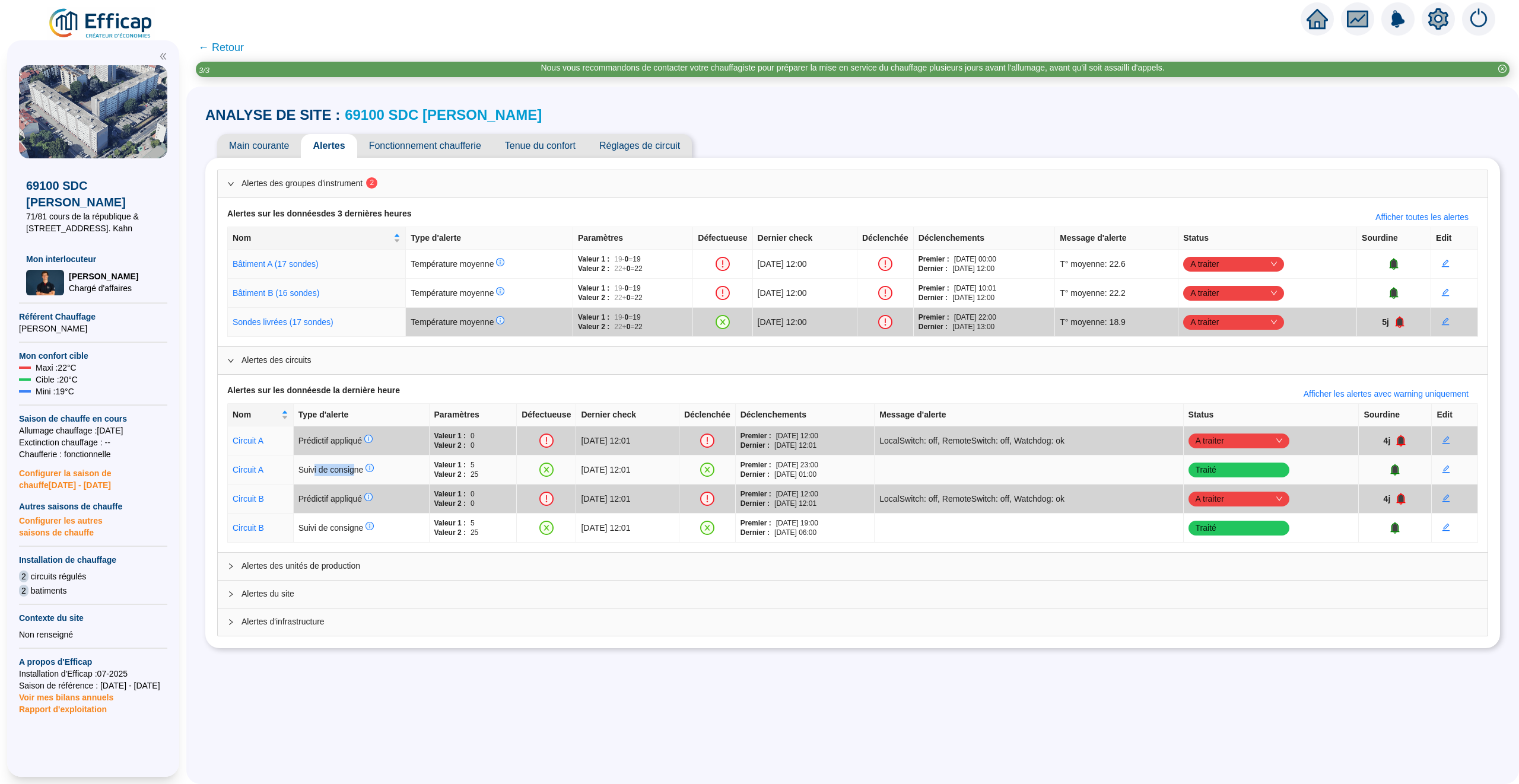
drag, startPoint x: 312, startPoint y: 466, endPoint x: 352, endPoint y: 466, distance: 40.0
click at [352, 466] on span "Suivi de consigne" at bounding box center [337, 470] width 76 height 9
click at [226, 45] on span "← Retour" at bounding box center [221, 47] width 46 height 17
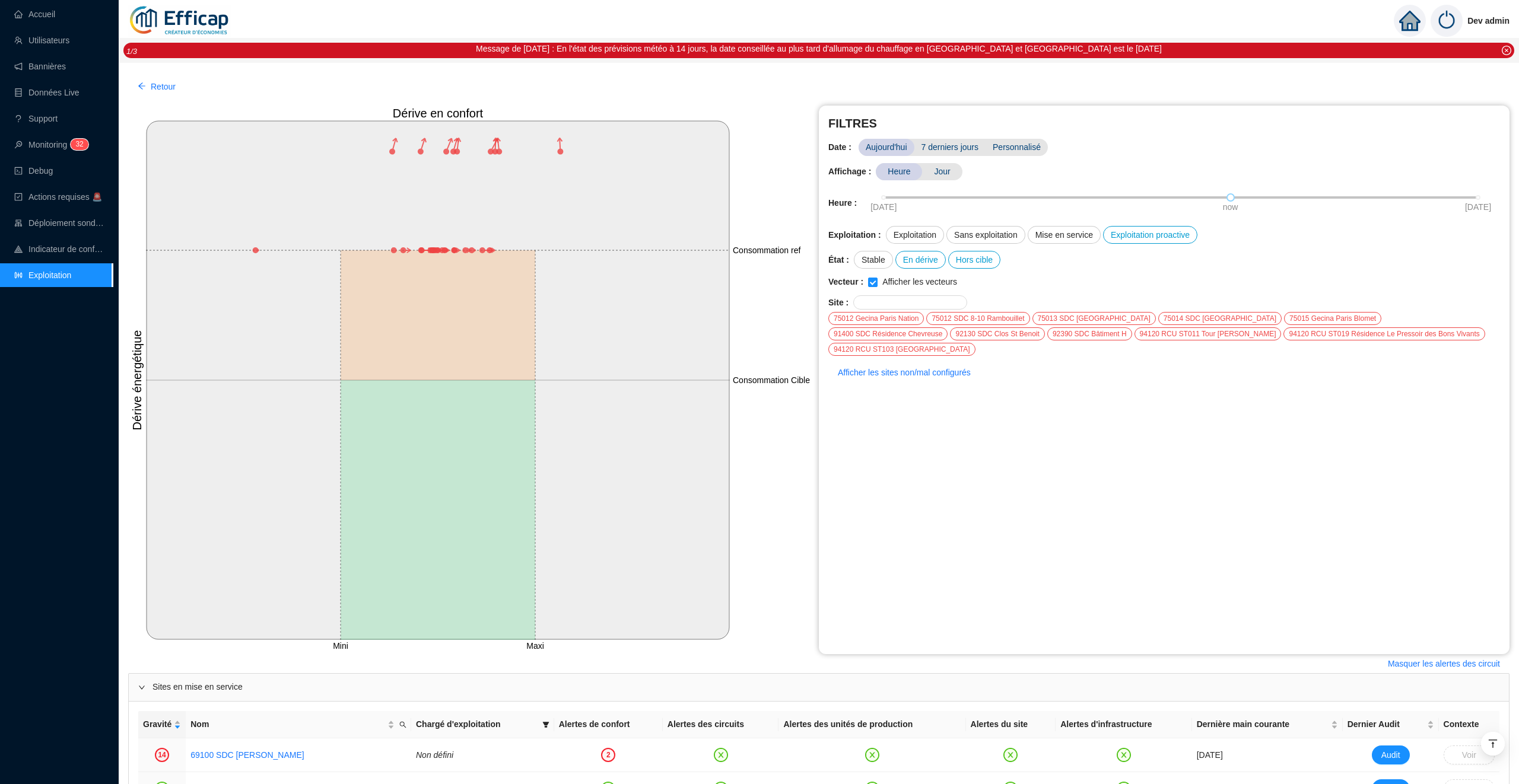
scroll to position [497, 0]
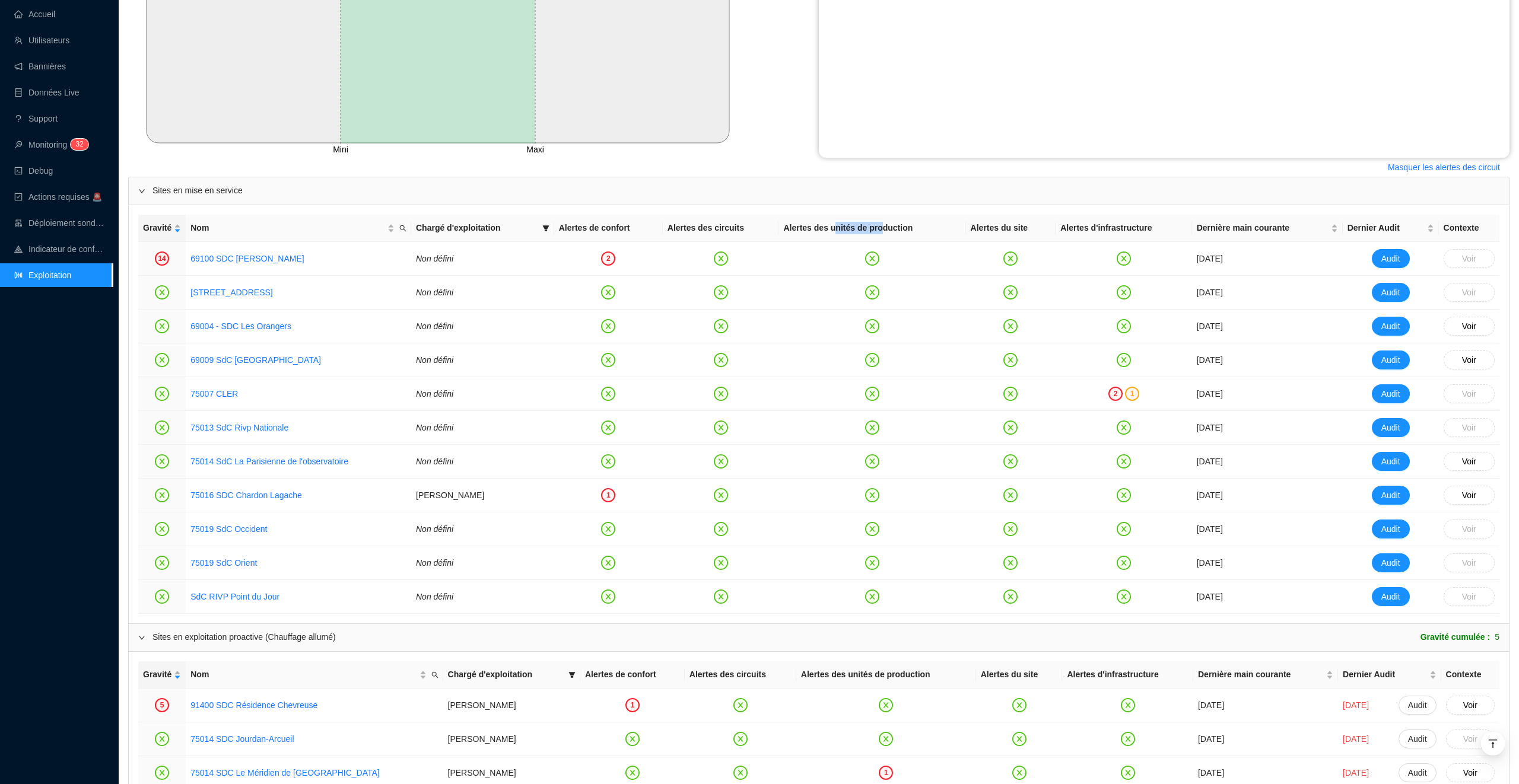
drag, startPoint x: 892, startPoint y: 229, endPoint x: 807, endPoint y: 229, distance: 85.0
click at [810, 229] on th "Alertes des unités de production" at bounding box center [871, 228] width 187 height 28
drag, startPoint x: 996, startPoint y: 229, endPoint x: 1021, endPoint y: 229, distance: 25.0
click at [1013, 229] on th "Alertes du site" at bounding box center [1011, 228] width 90 height 28
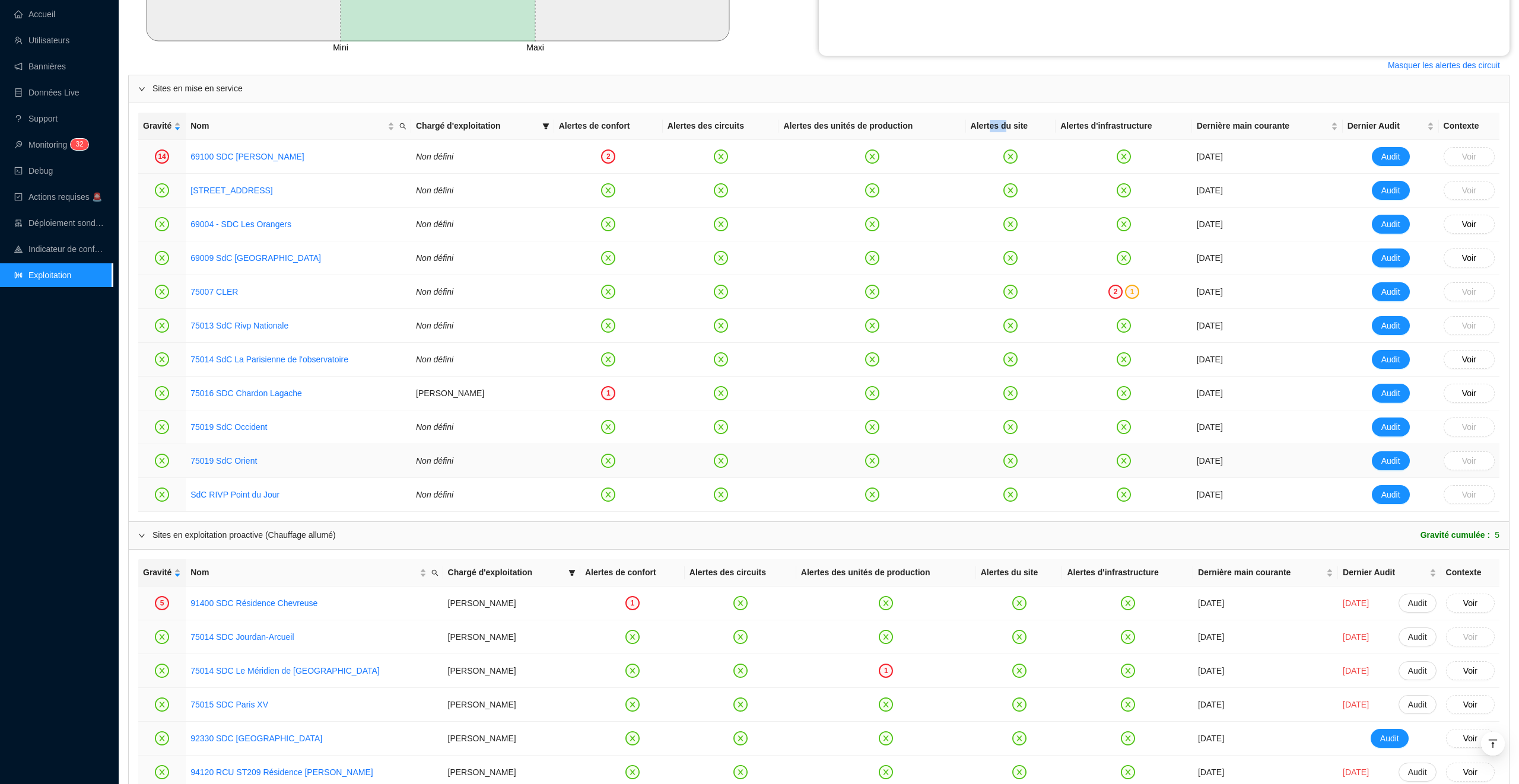
scroll to position [613, 0]
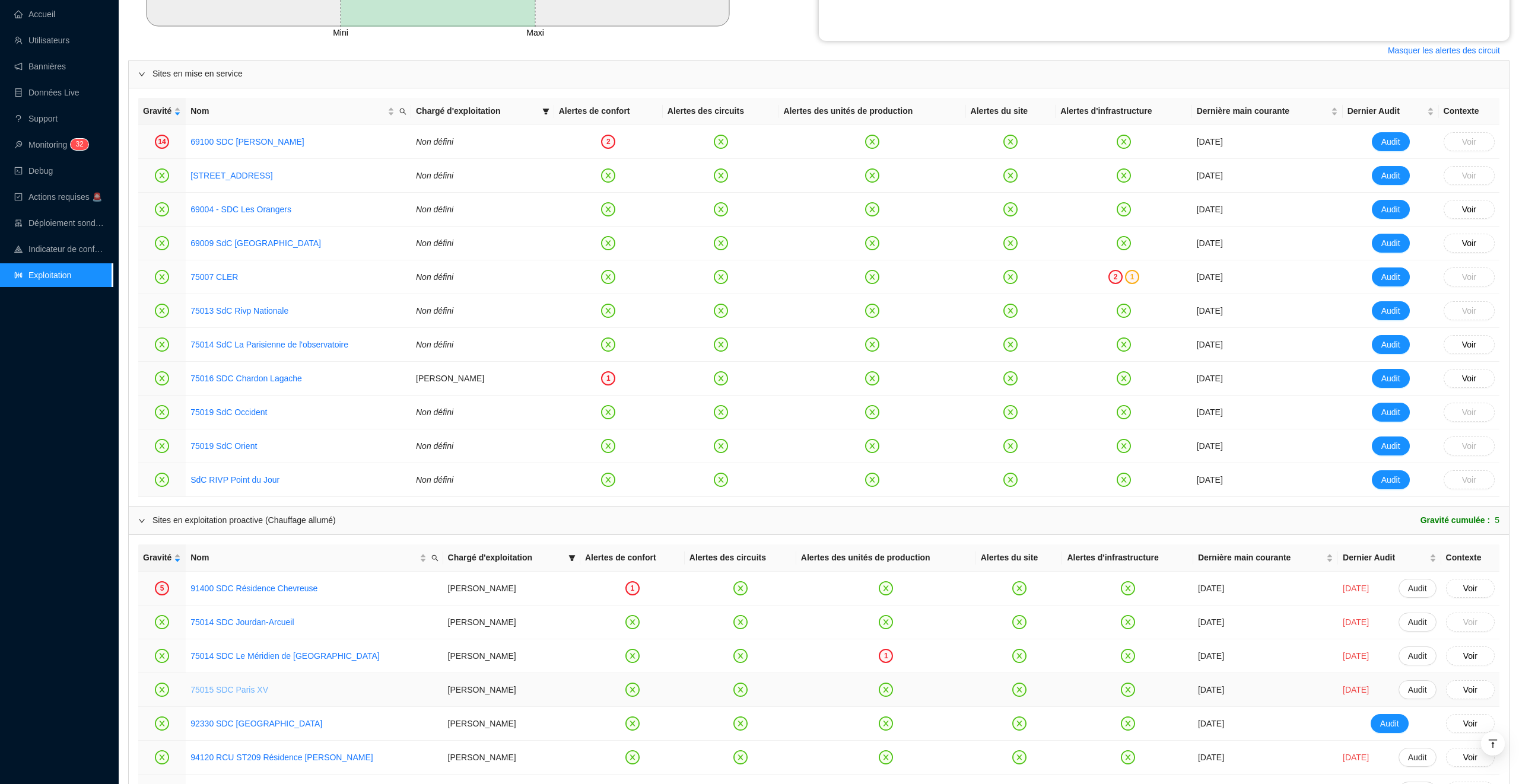
click at [250, 693] on link "75015 SDC Paris XV" at bounding box center [229, 689] width 77 height 9
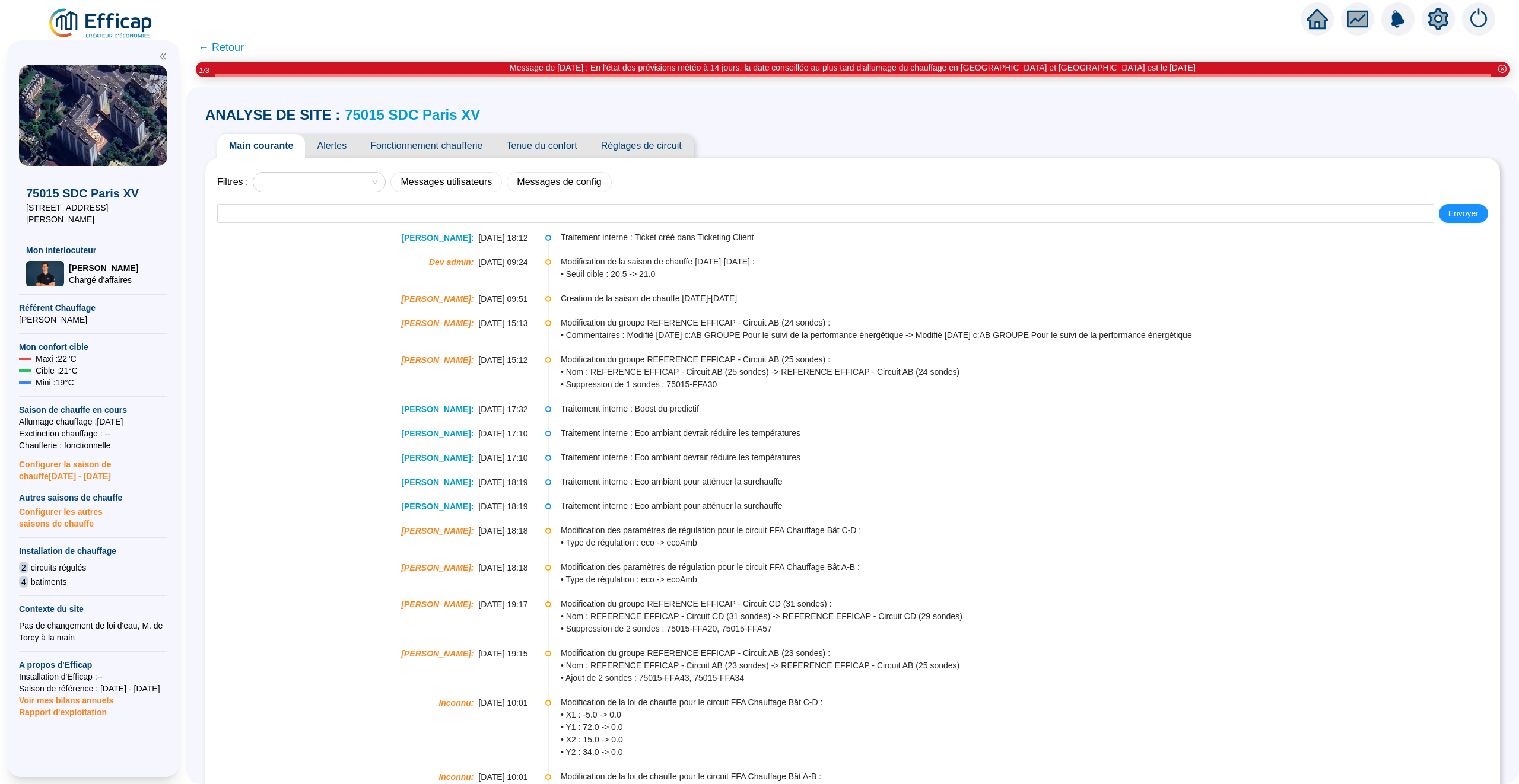
click at [223, 48] on span "← Retour" at bounding box center [221, 47] width 46 height 17
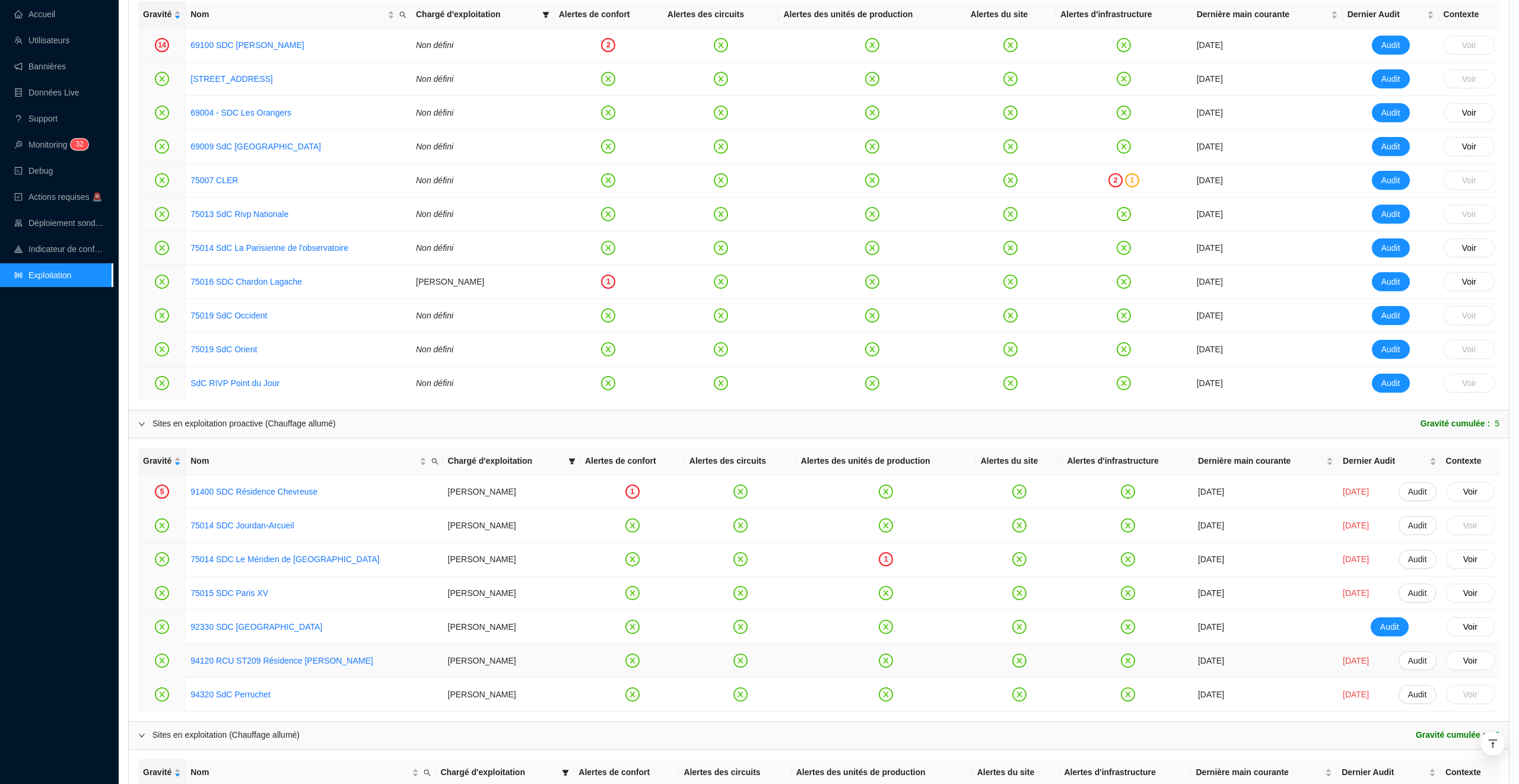
scroll to position [725, 0]
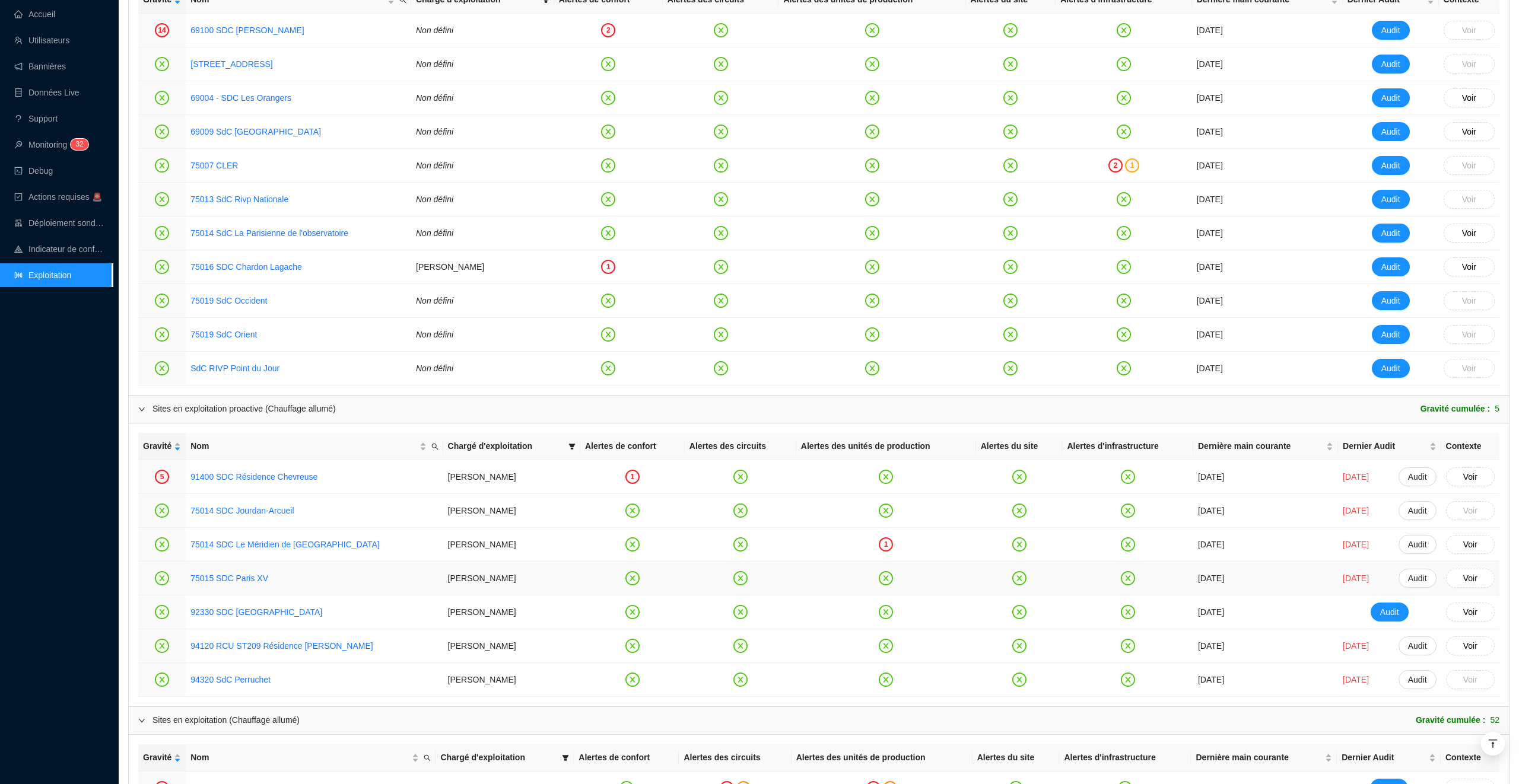
click at [1013, 583] on icon "close-circle" at bounding box center [1019, 578] width 12 height 12
click at [264, 585] on link "75015 SDC Paris XV" at bounding box center [229, 579] width 77 height 13
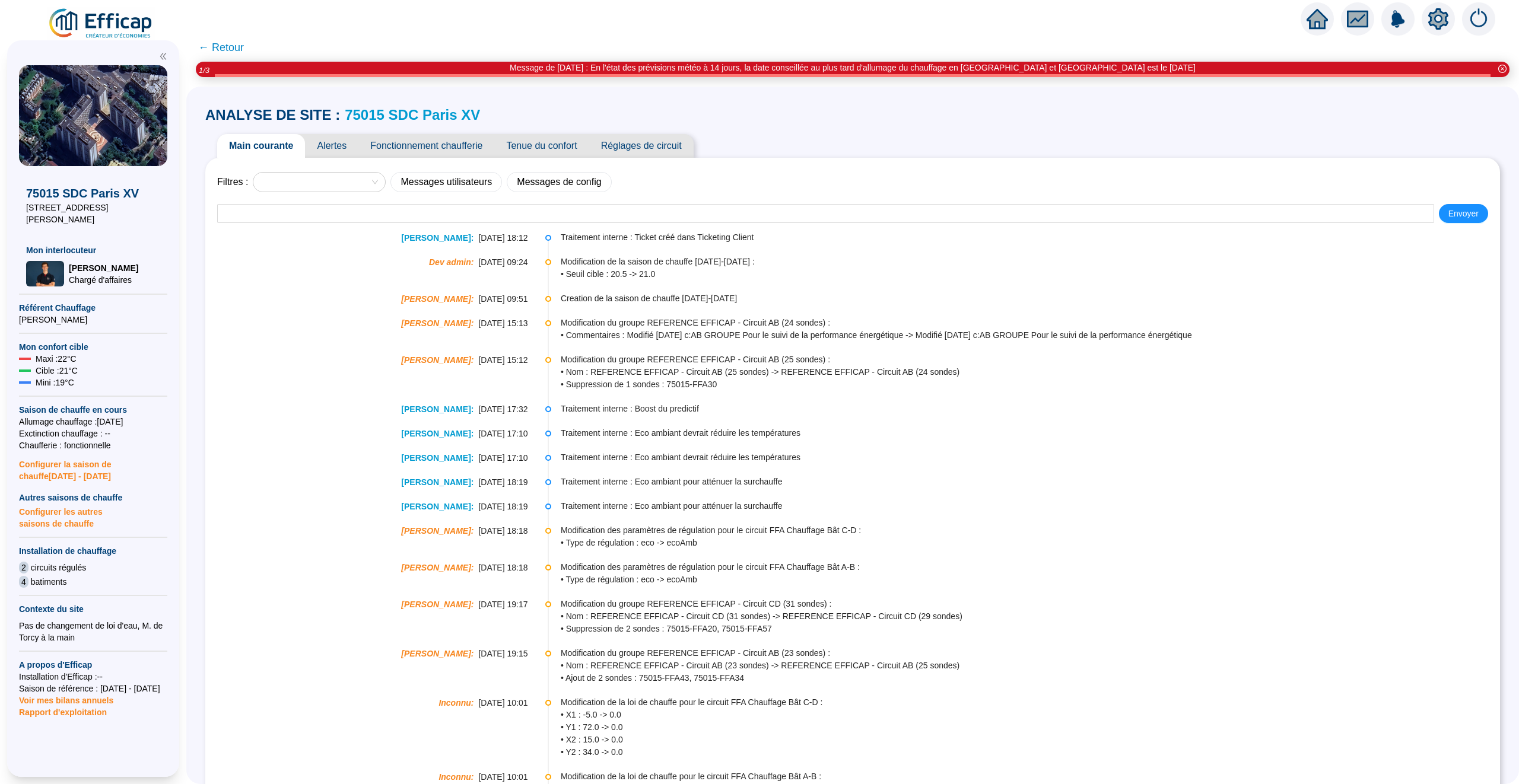
click at [325, 152] on span "Alertes" at bounding box center [332, 146] width 54 height 24
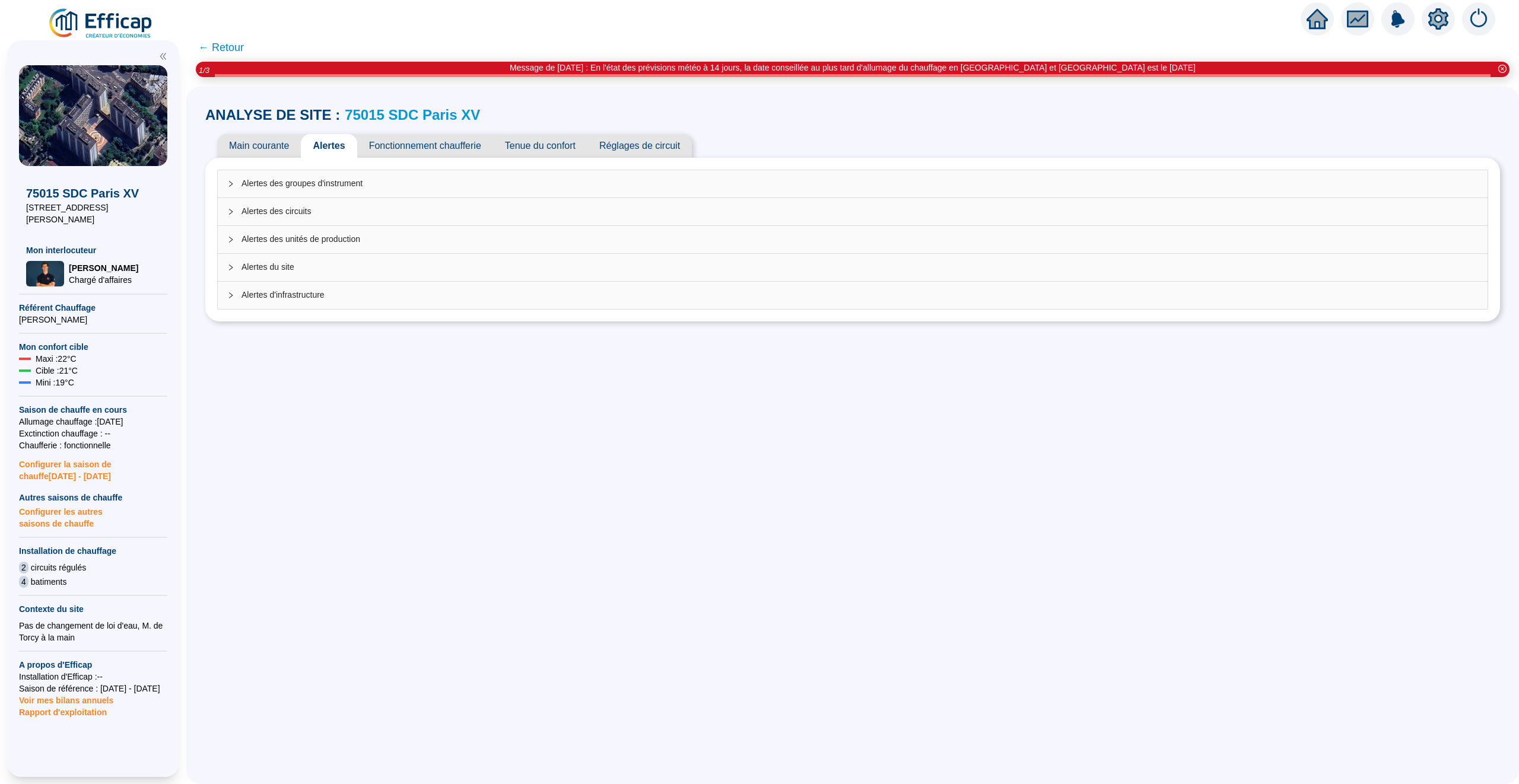
click at [299, 263] on span "Alertes du site" at bounding box center [859, 267] width 1236 height 13
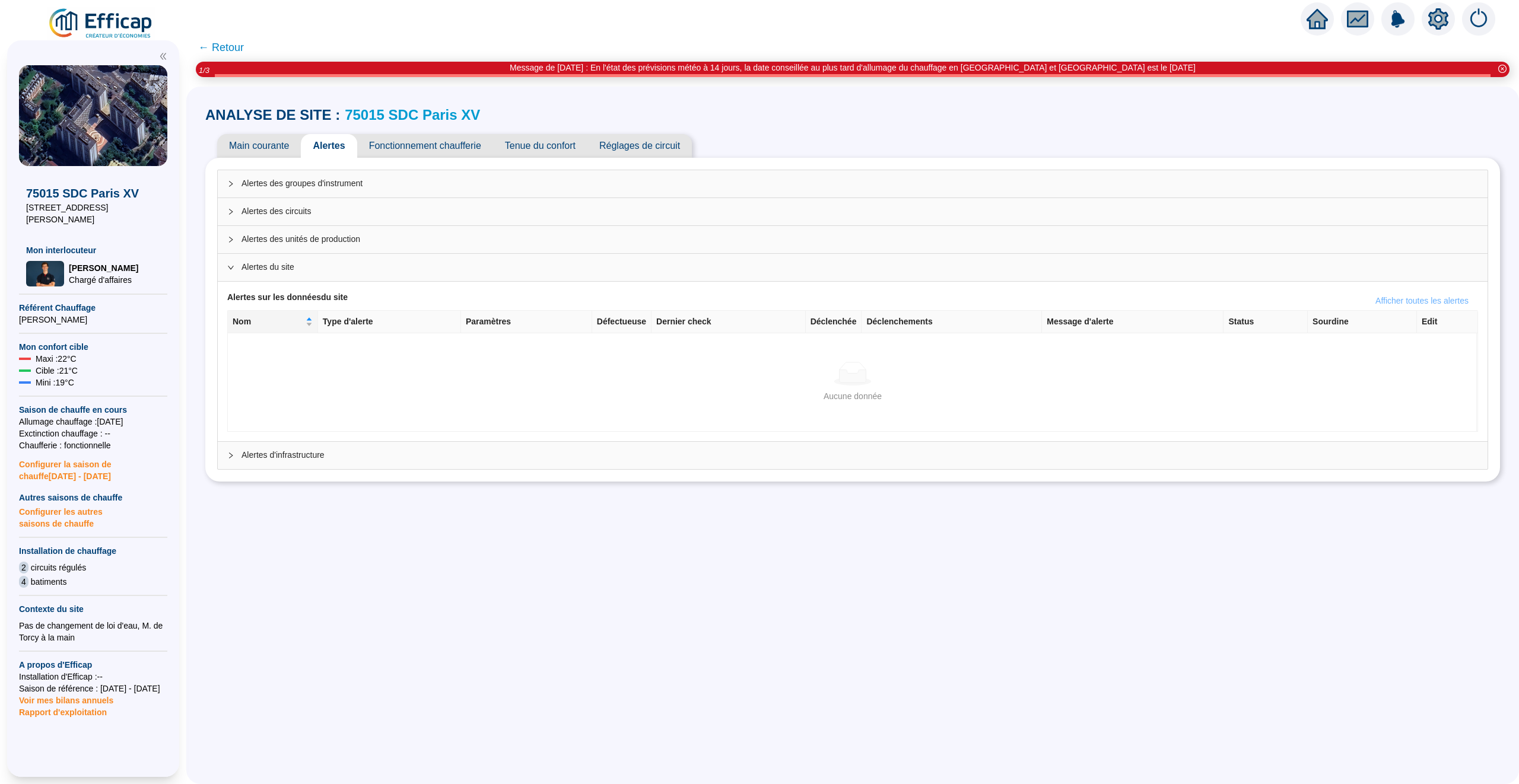
click at [1378, 302] on span "Afficher toutes les alertes" at bounding box center [1422, 301] width 93 height 13
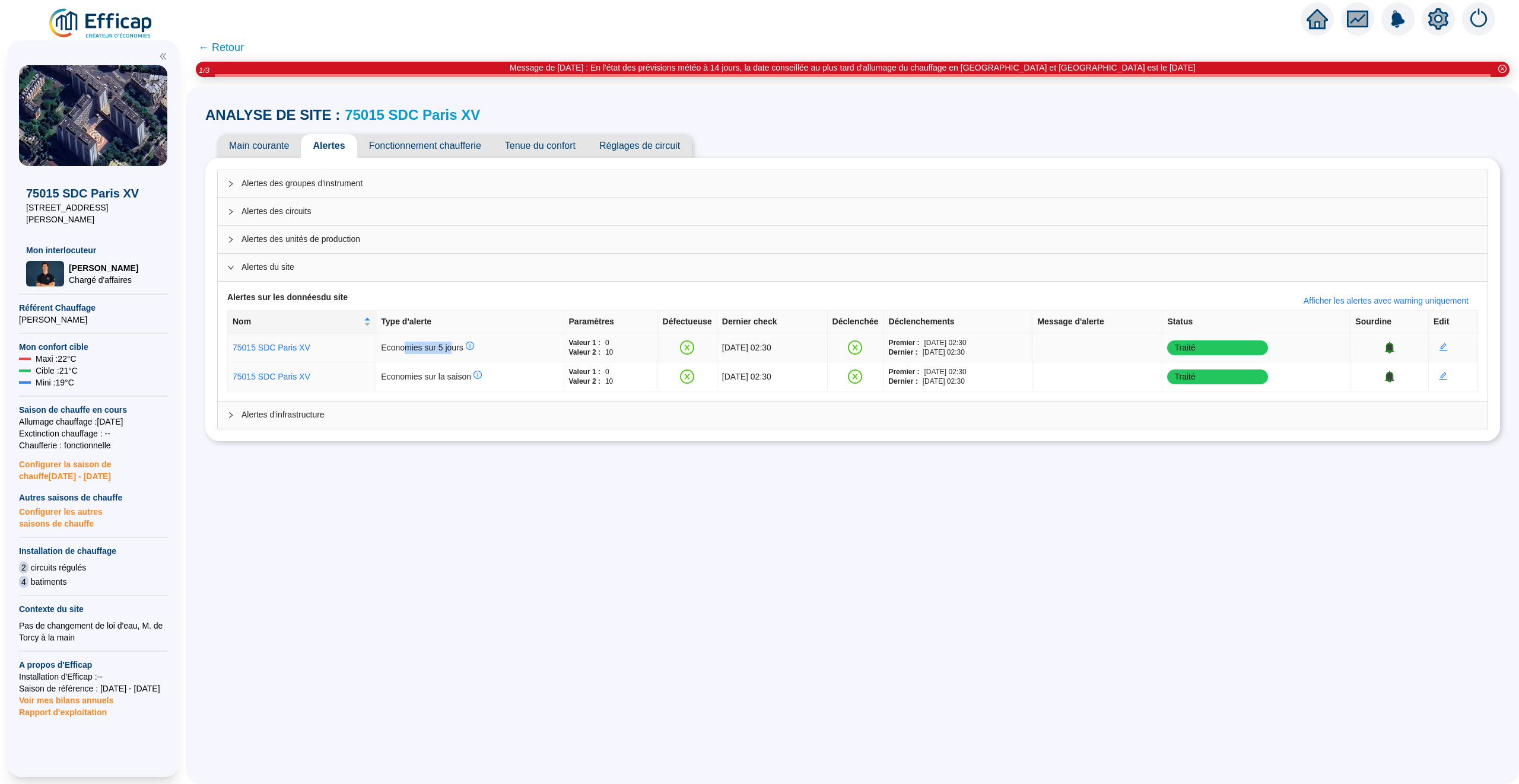
drag, startPoint x: 441, startPoint y: 344, endPoint x: 392, endPoint y: 350, distance: 49.4
click at [392, 350] on span "Economies sur 5 jours" at bounding box center [427, 347] width 92 height 9
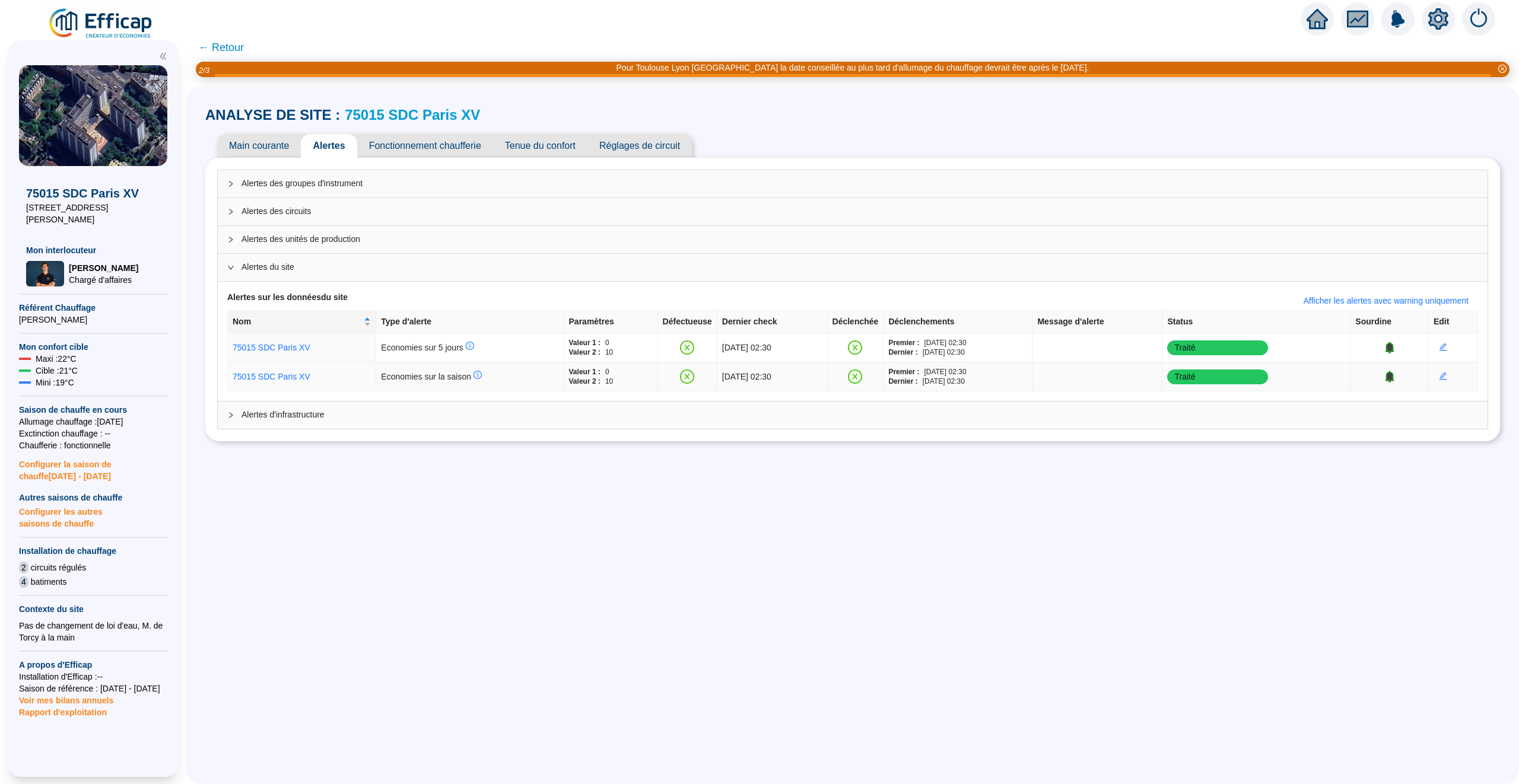
click at [604, 386] on div "Valeur 2 : 10" at bounding box center [611, 381] width 84 height 9
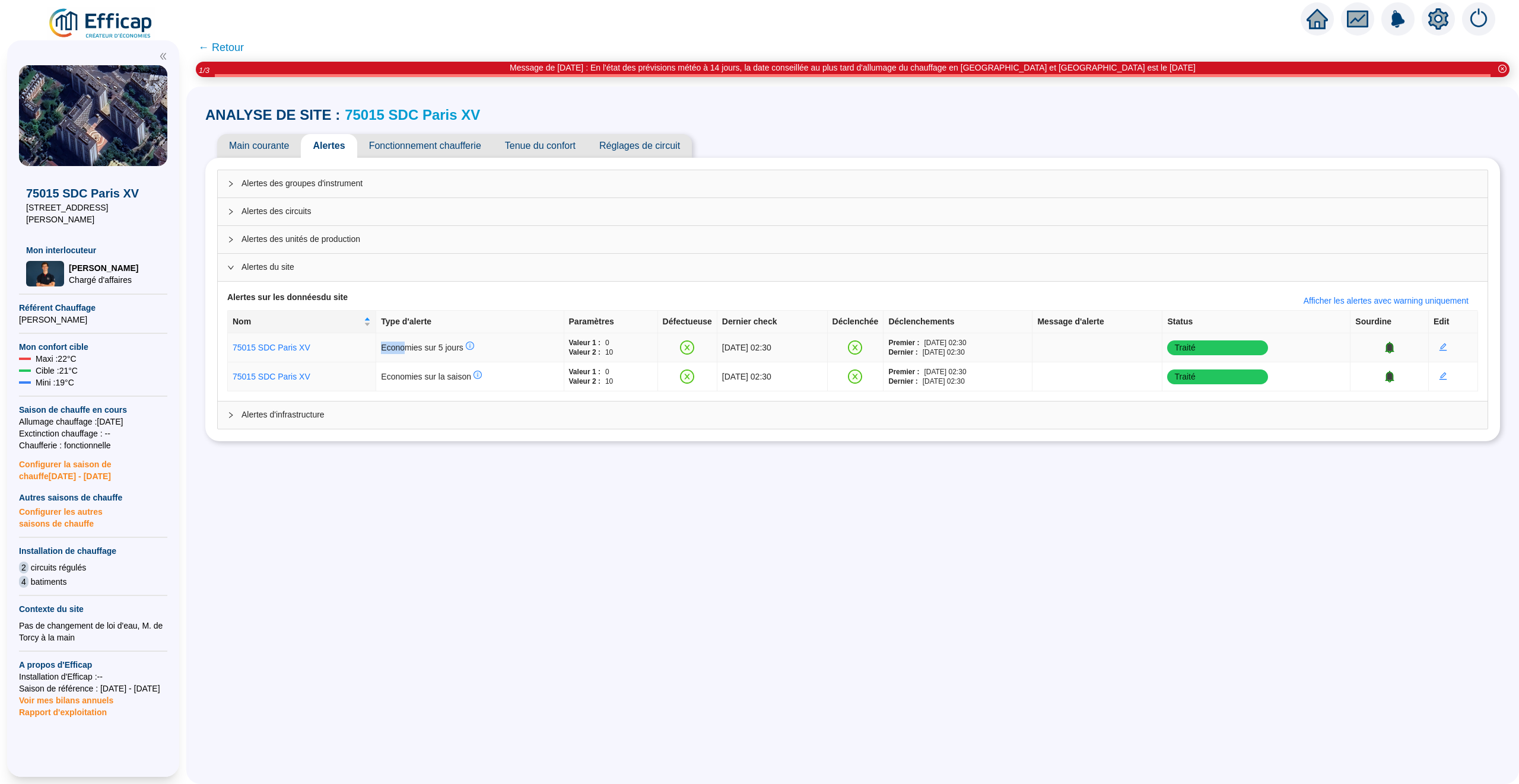
drag, startPoint x: 439, startPoint y: 342, endPoint x: 397, endPoint y: 349, distance: 42.6
click at [395, 349] on span "Economies sur 5 jours" at bounding box center [427, 347] width 92 height 9
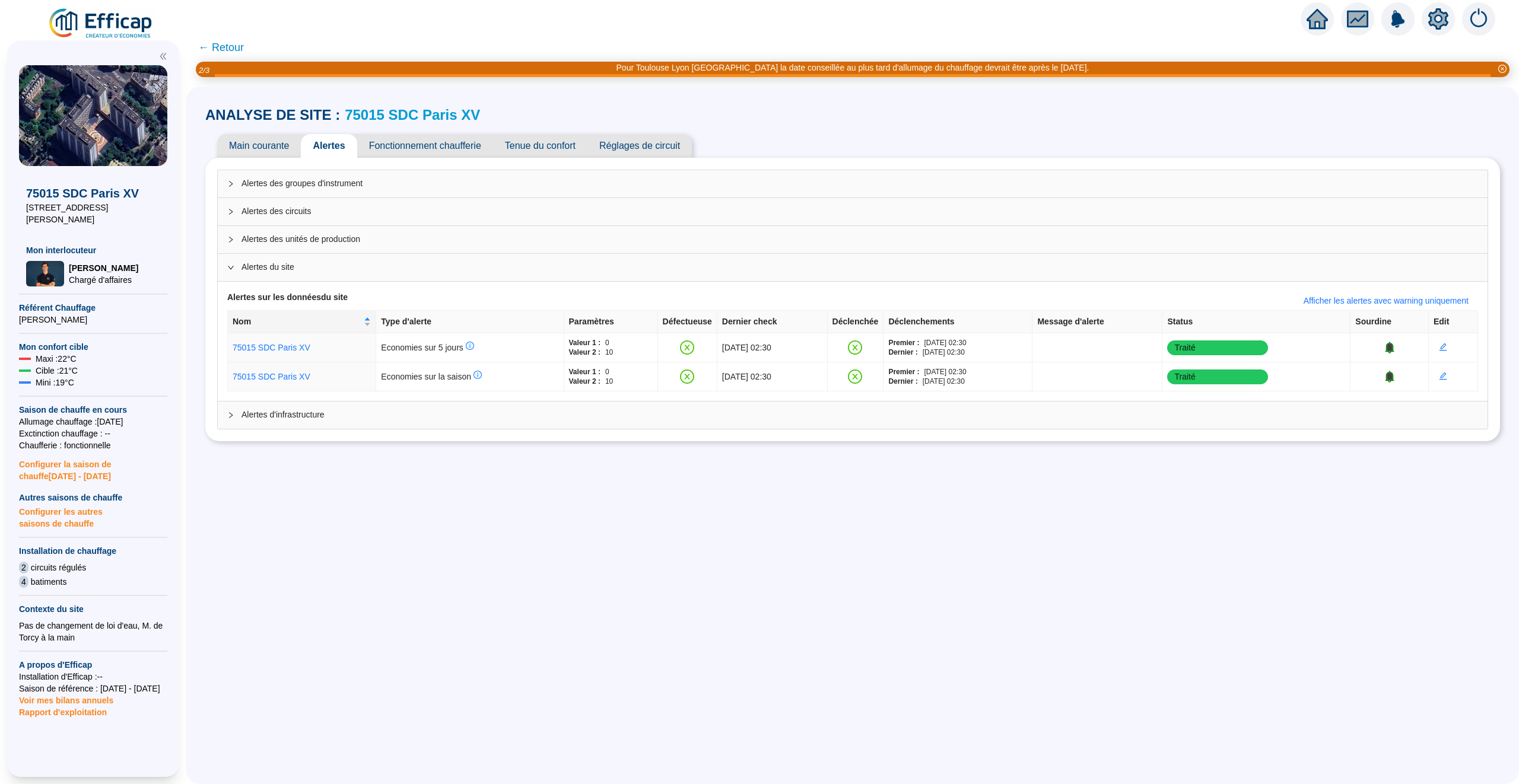
click at [256, 184] on span "Alertes des groupes d'instrument" at bounding box center [859, 184] width 1236 height 13
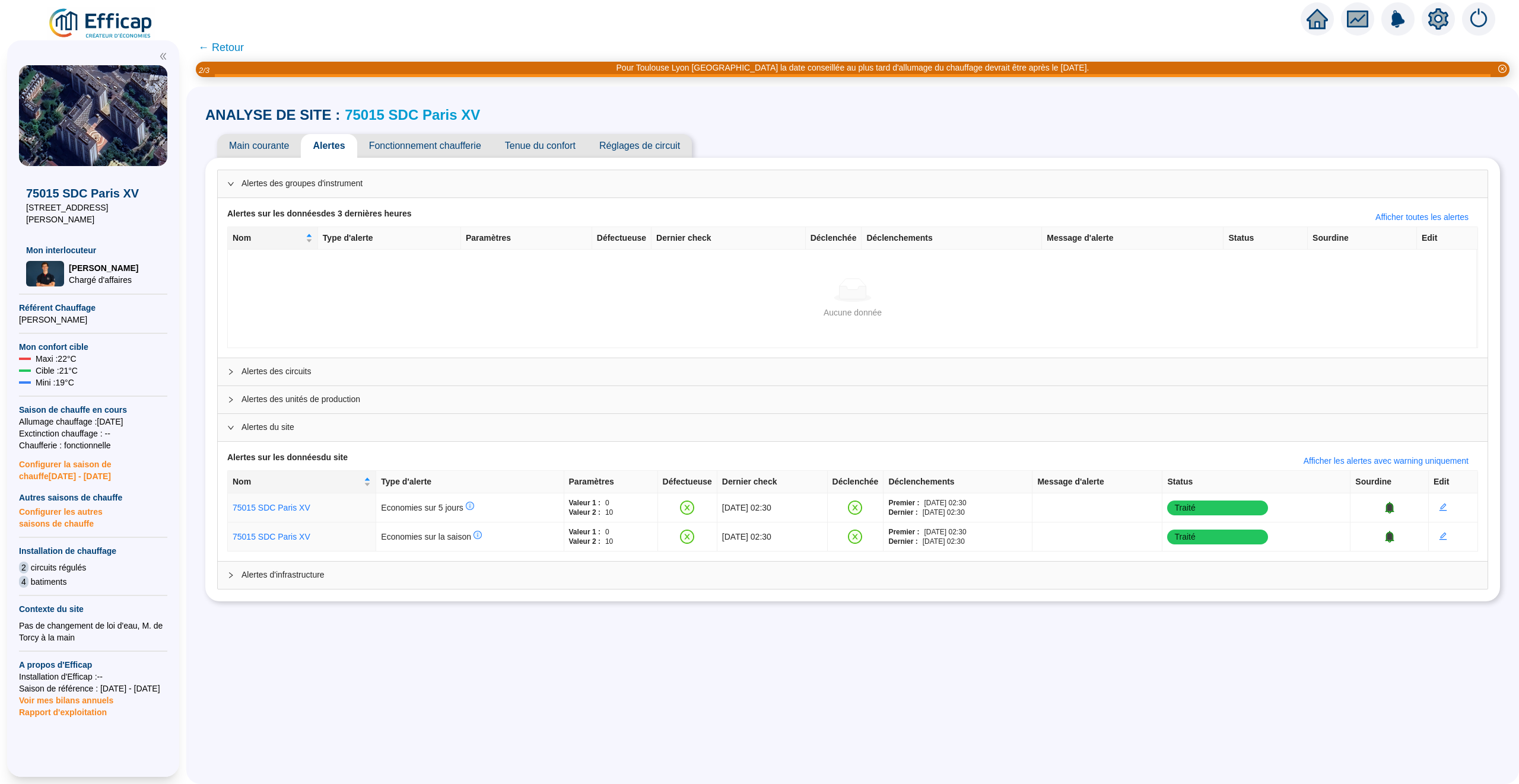
click at [247, 194] on div "Alertes des groupes d'instrument" at bounding box center [852, 184] width 1269 height 28
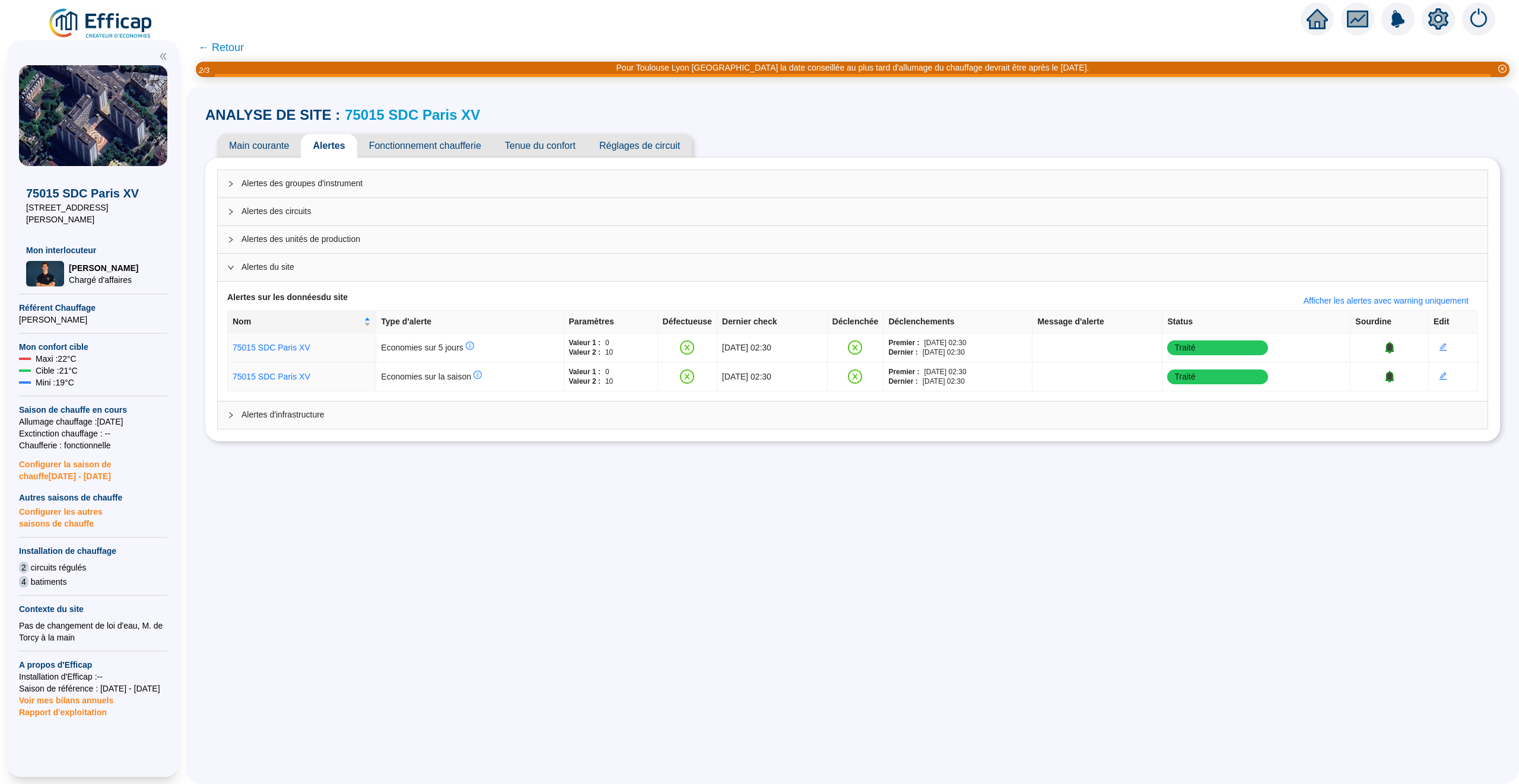
click at [364, 116] on link "75015 SDC Paris XV" at bounding box center [412, 114] width 135 height 16
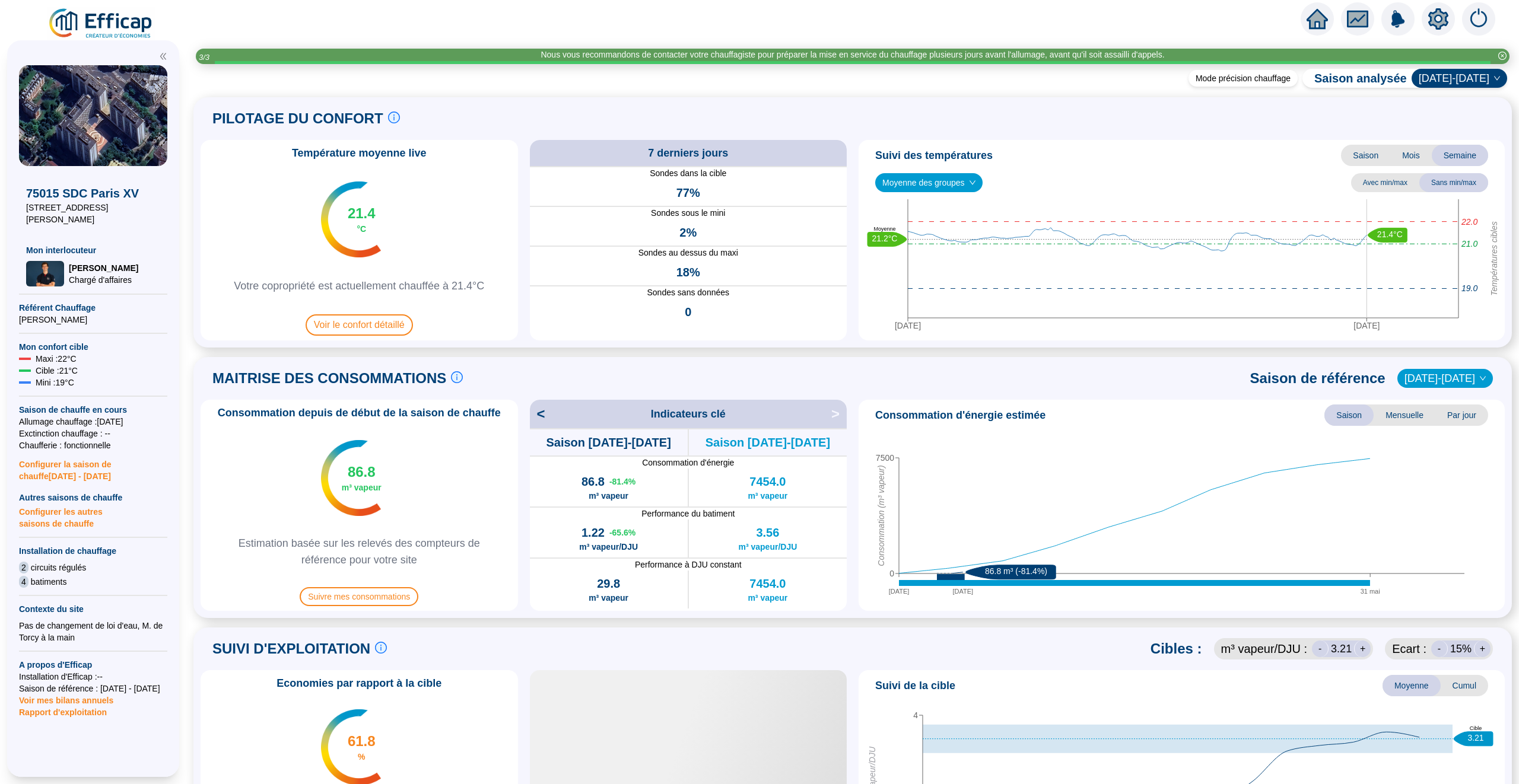
click at [1457, 411] on span "Par jour" at bounding box center [1461, 415] width 53 height 21
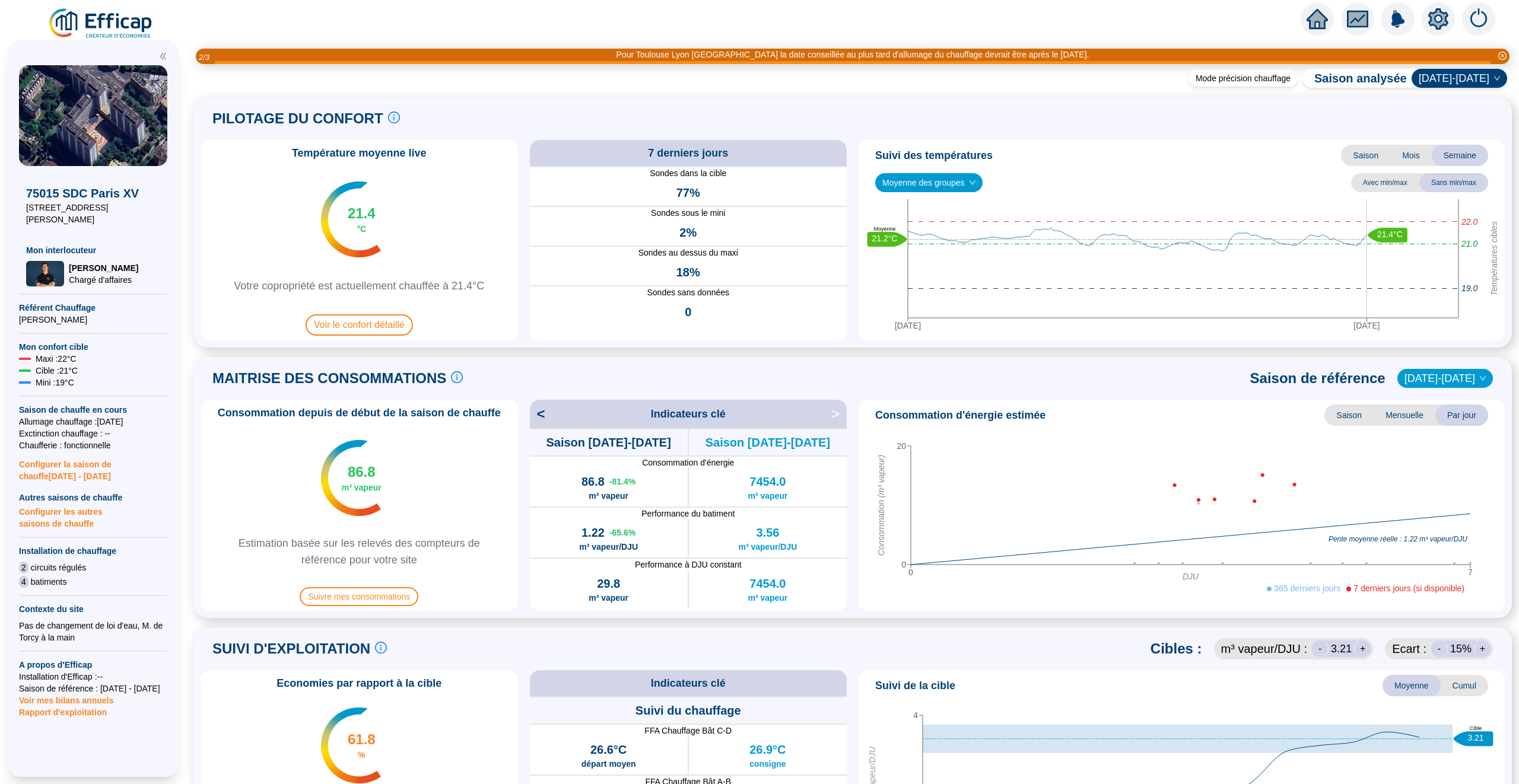
click at [1314, 21] on icon "home" at bounding box center [1317, 19] width 21 height 17
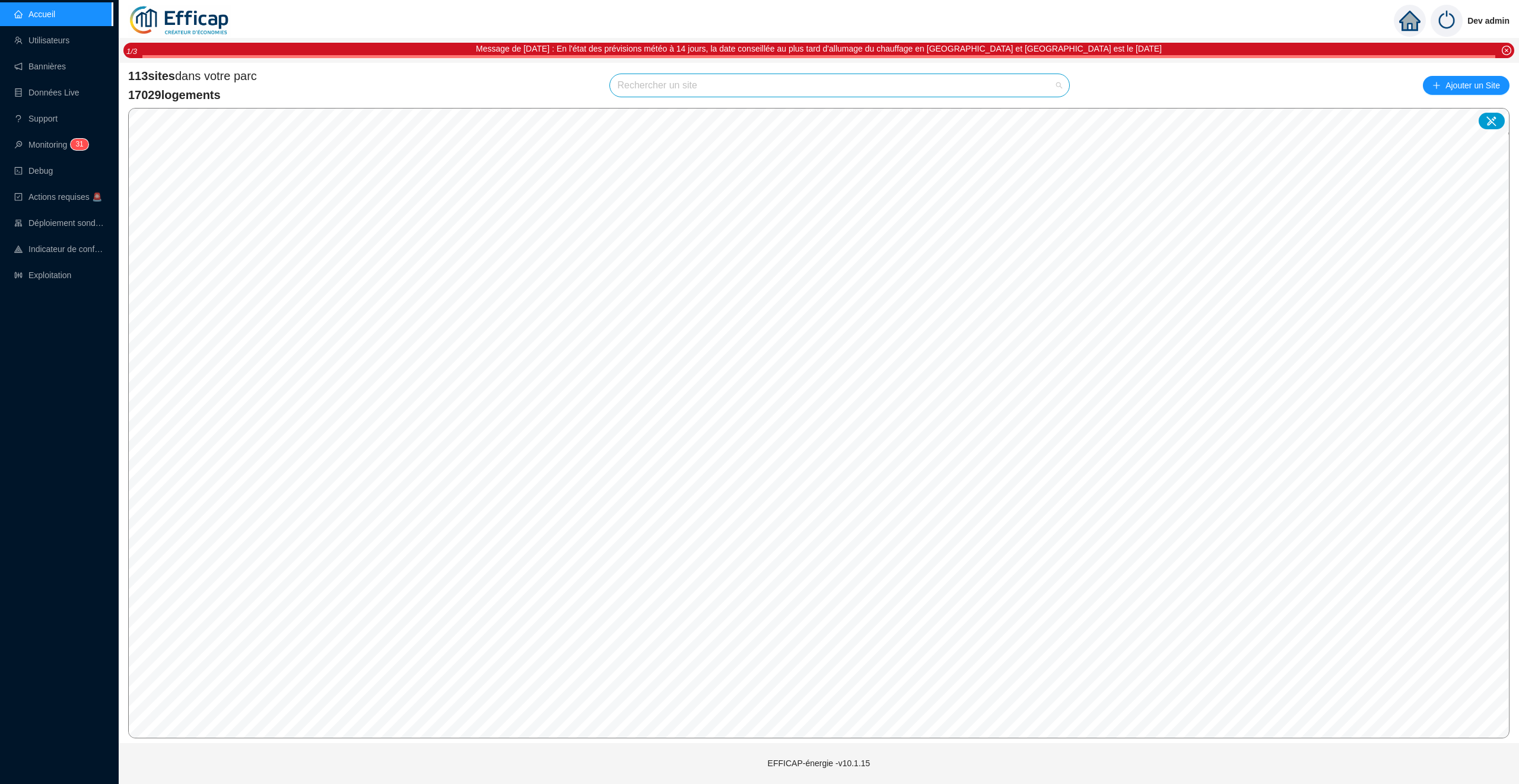
click at [622, 83] on input "search" at bounding box center [834, 85] width 434 height 23
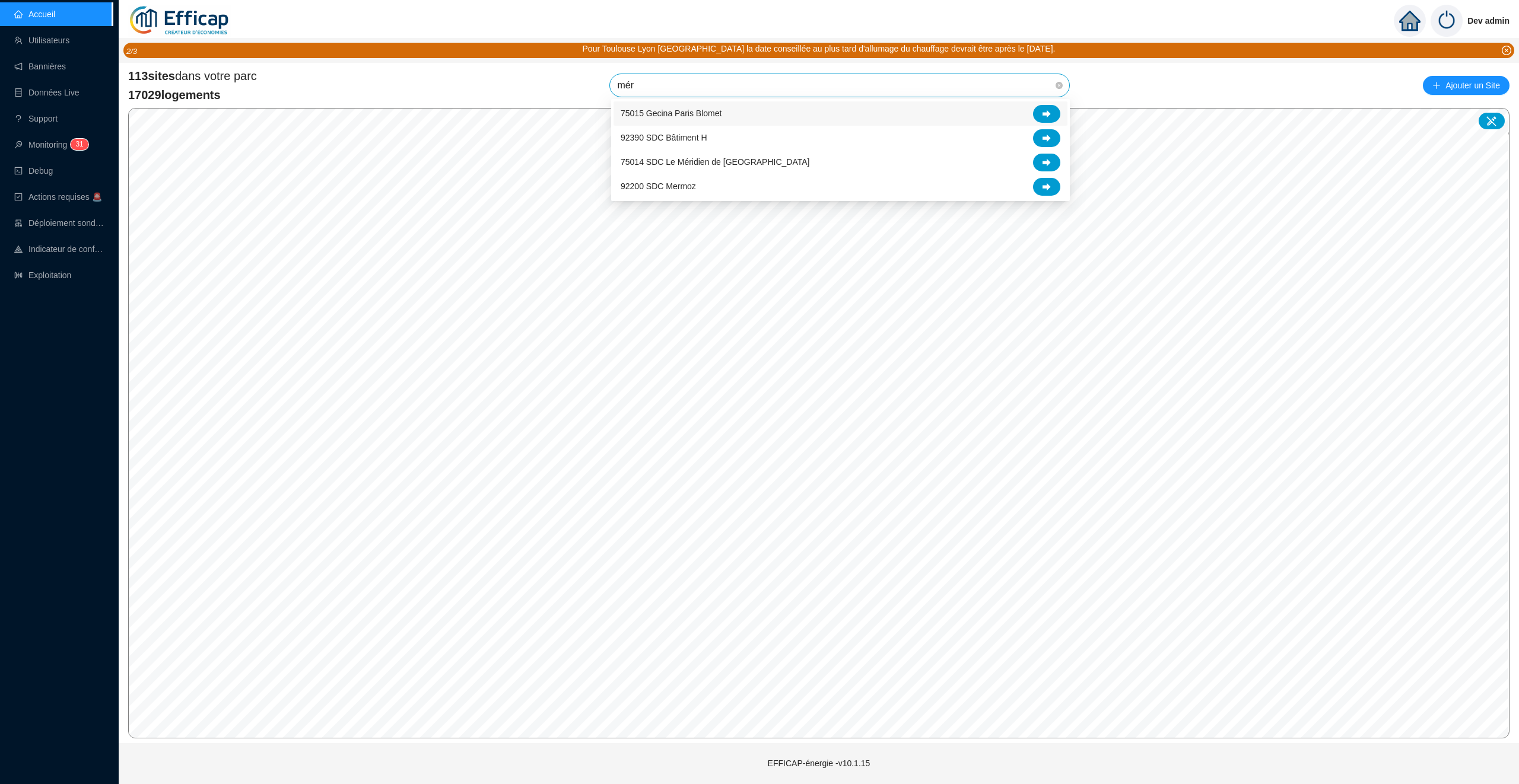
type input "méri"
click at [1053, 113] on div at bounding box center [1047, 114] width 28 height 18
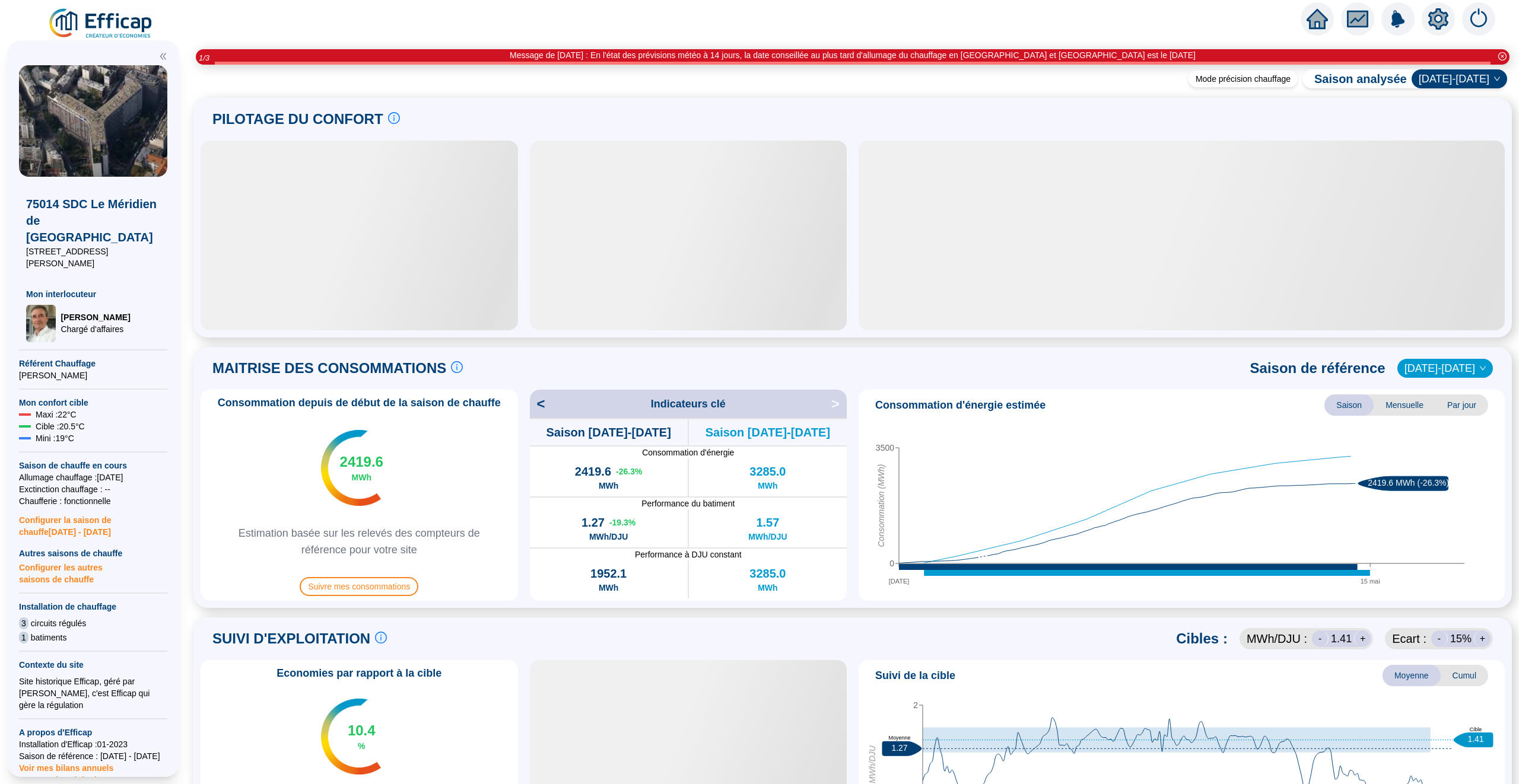
click at [1435, 23] on icon "setting" at bounding box center [1438, 18] width 21 height 19
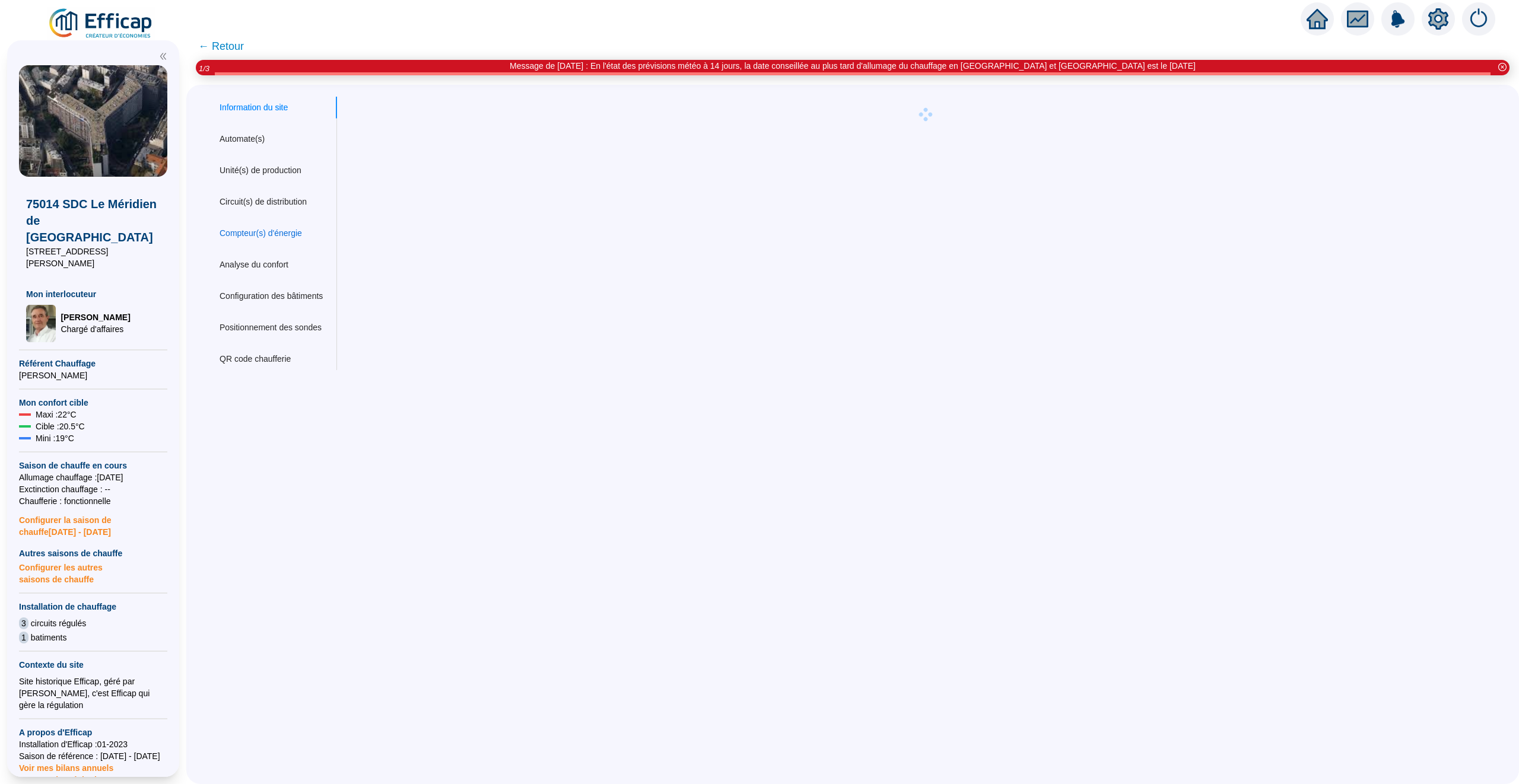
click at [280, 237] on div "Compteur(s) d'énergie" at bounding box center [261, 234] width 82 height 13
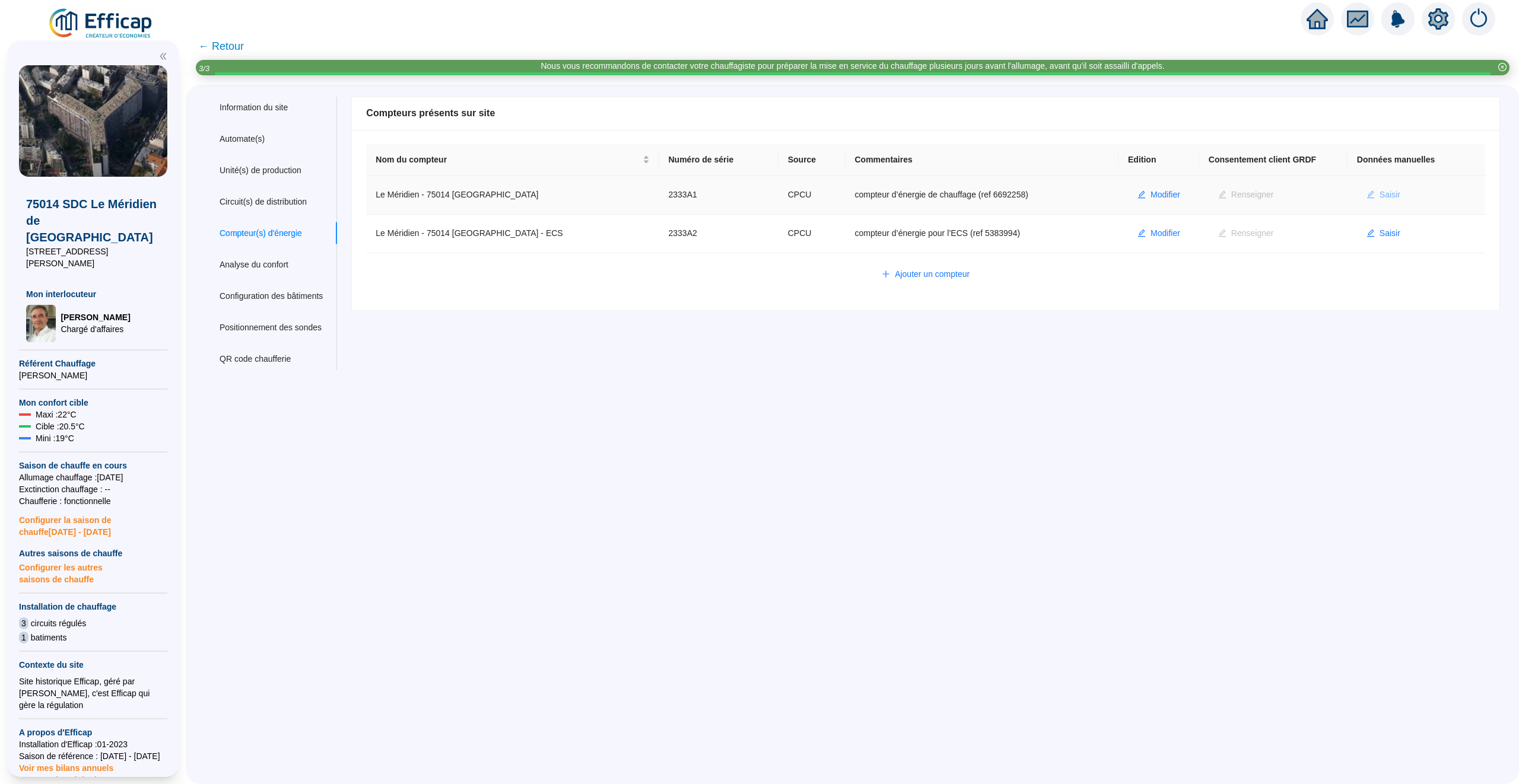
click at [1383, 195] on span "Saisir" at bounding box center [1389, 195] width 21 height 13
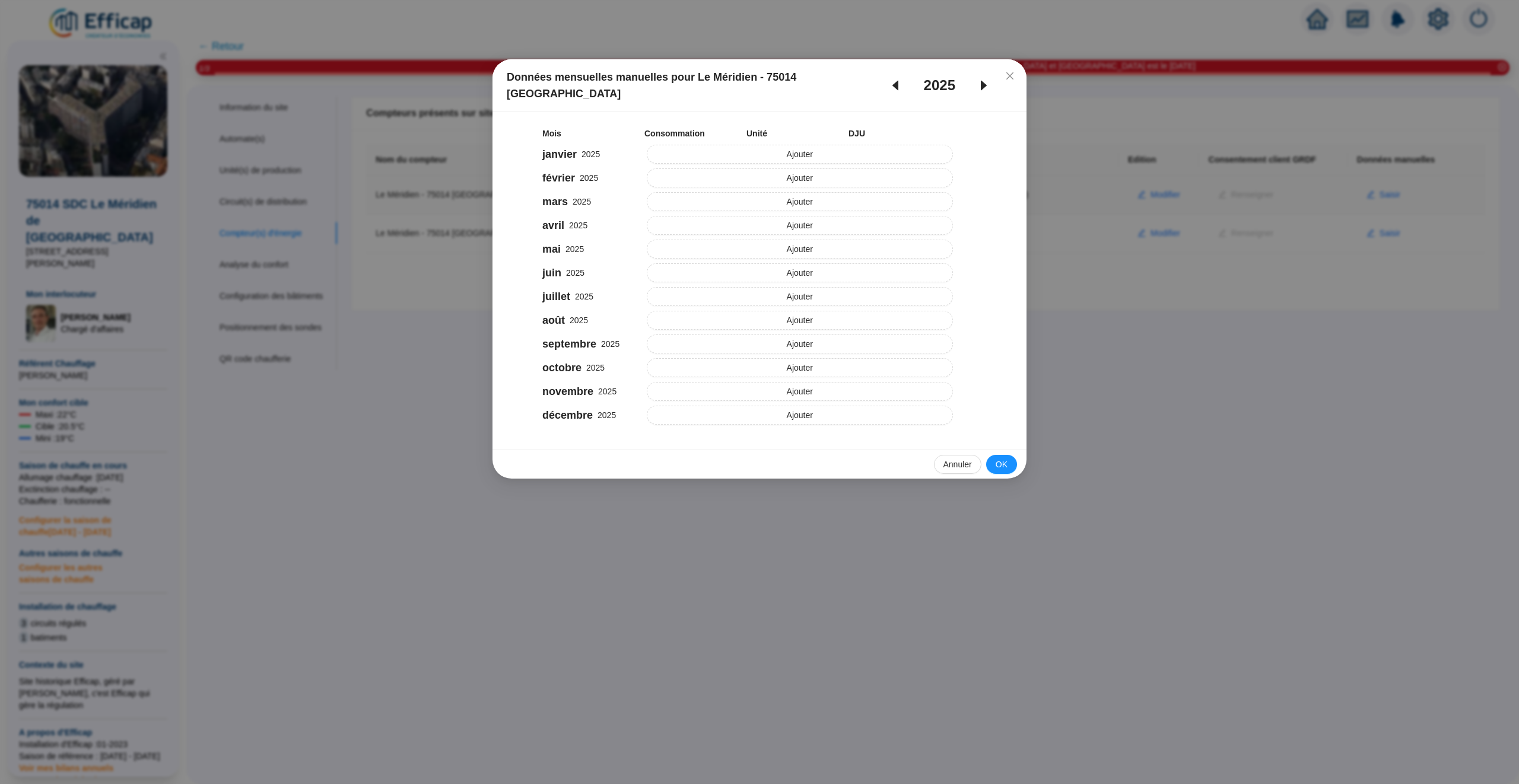
click at [893, 81] on icon "caret-left" at bounding box center [896, 85] width 6 height 10
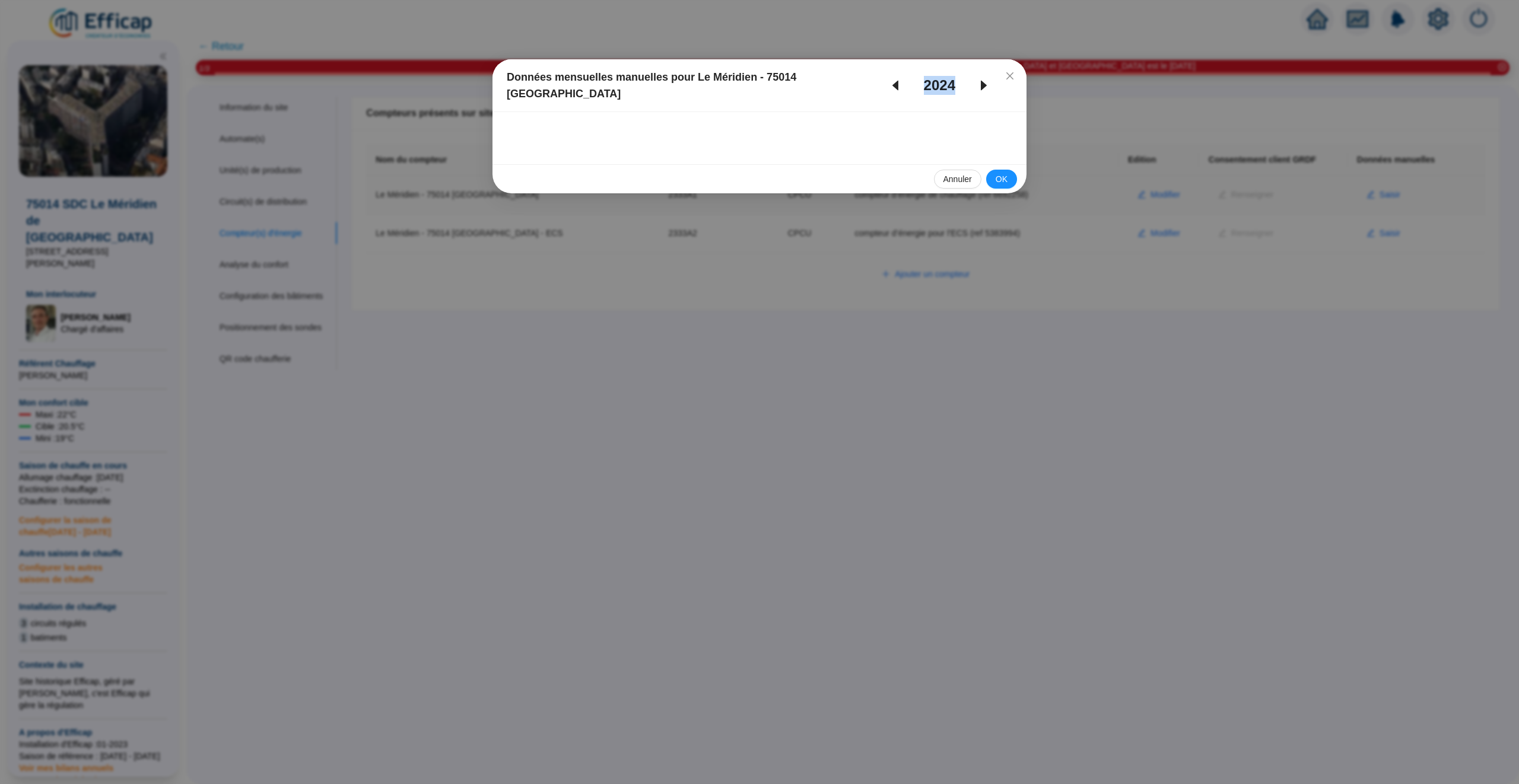
click at [893, 81] on icon "caret-left" at bounding box center [896, 85] width 6 height 10
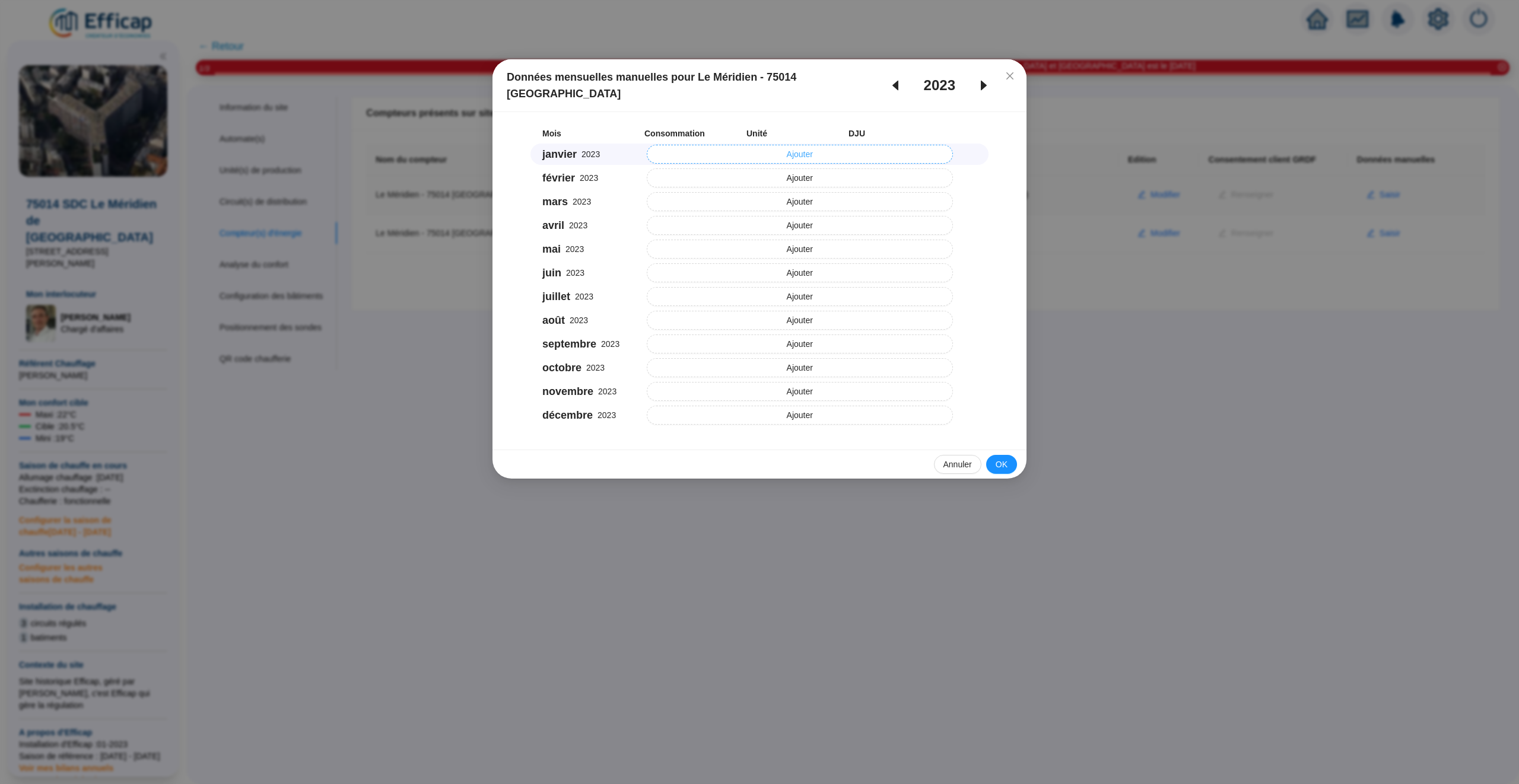
click at [799, 148] on span "Ajouter" at bounding box center [799, 155] width 26 height 13
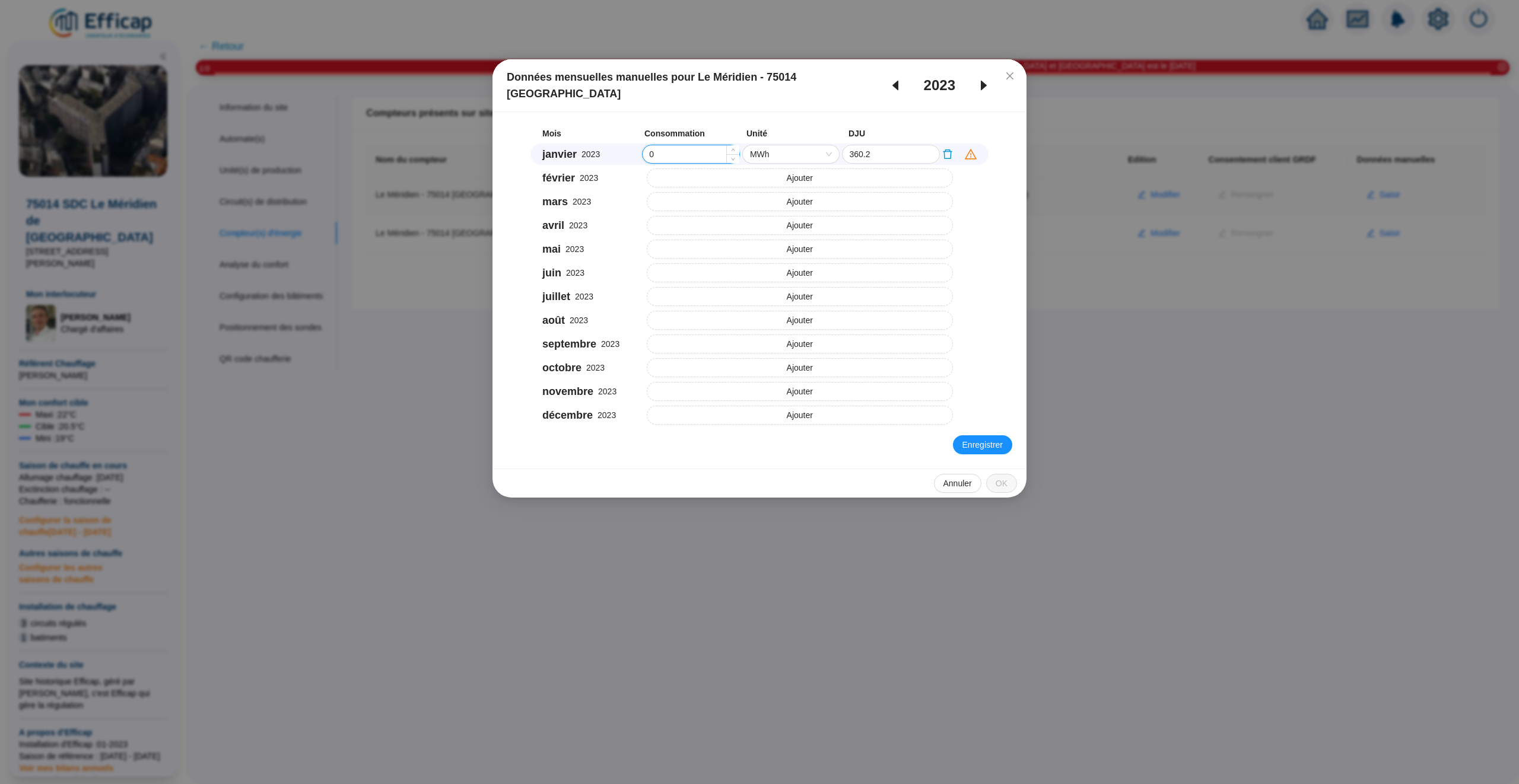
click at [673, 145] on input "0" at bounding box center [690, 154] width 96 height 18
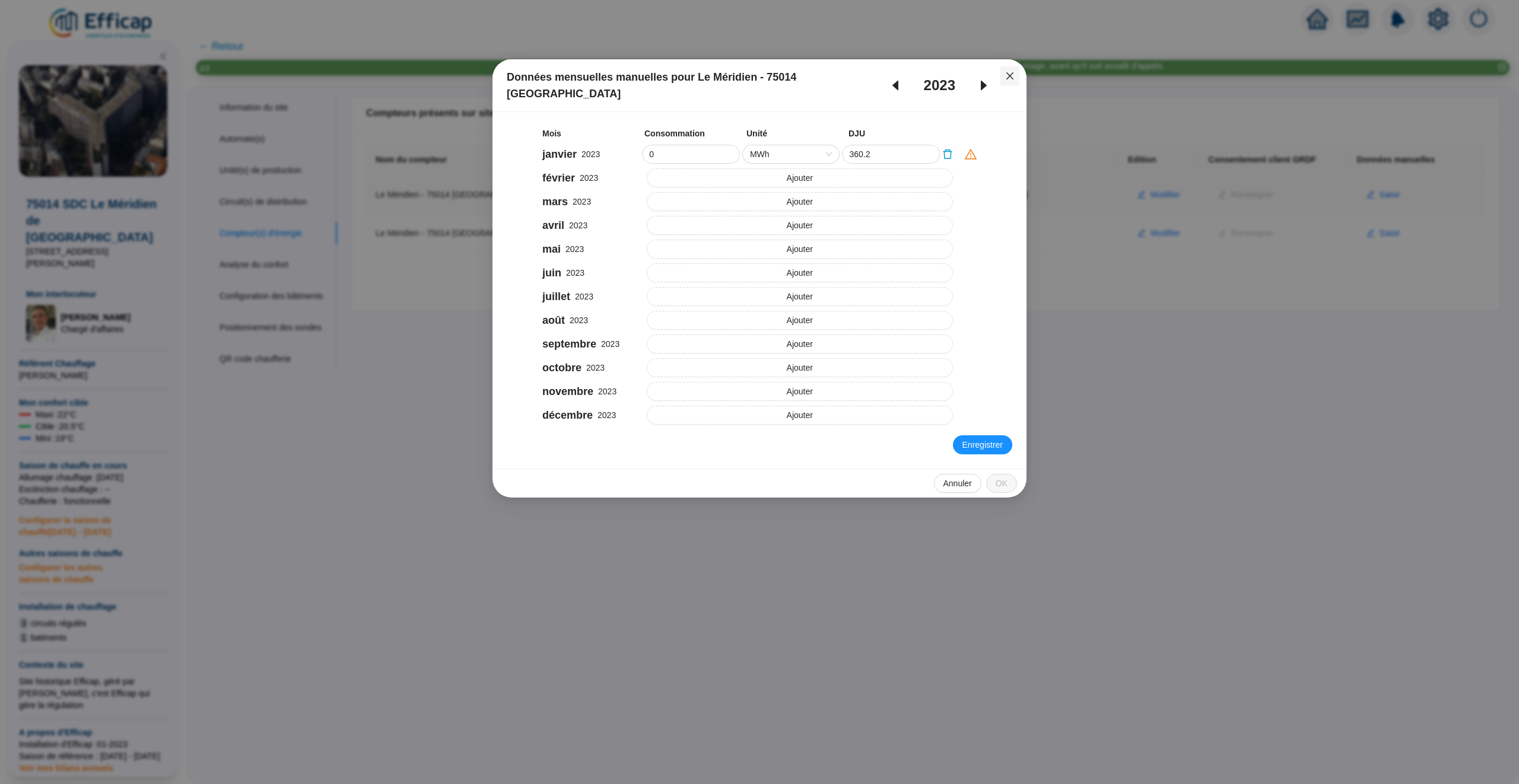
click at [1012, 75] on icon "close" at bounding box center [1010, 76] width 9 height 9
